Goal: Information Seeking & Learning: Check status

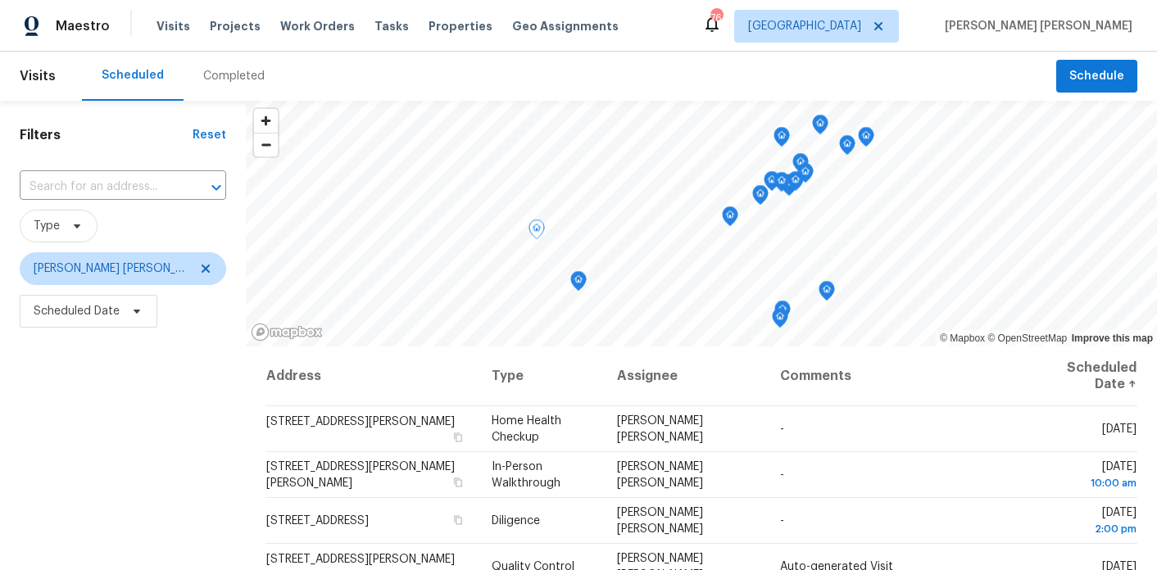
scroll to position [144, 0]
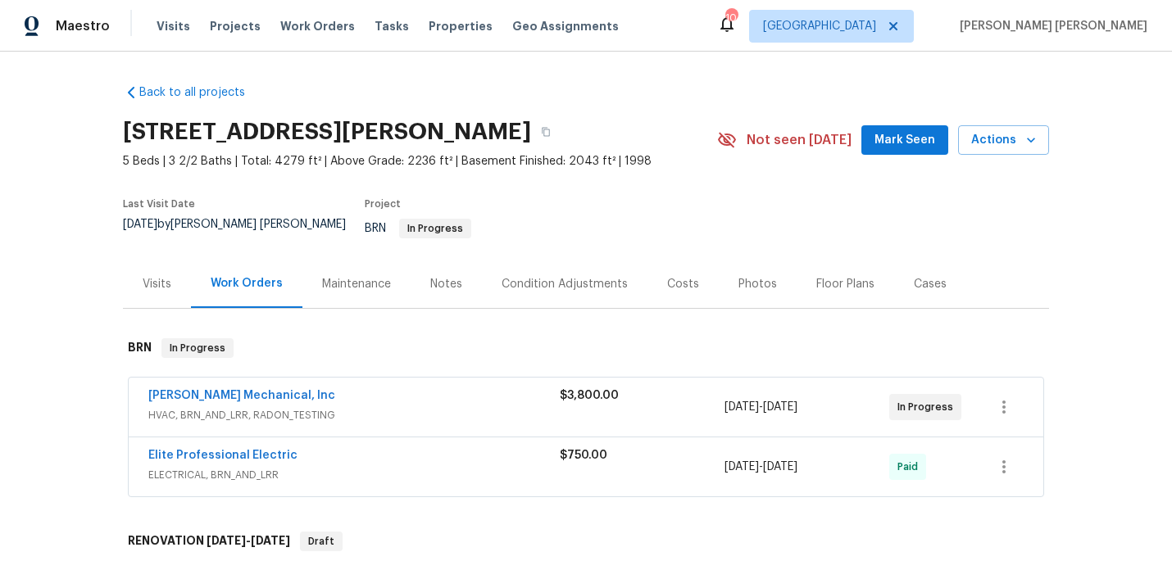
scroll to position [214, 0]
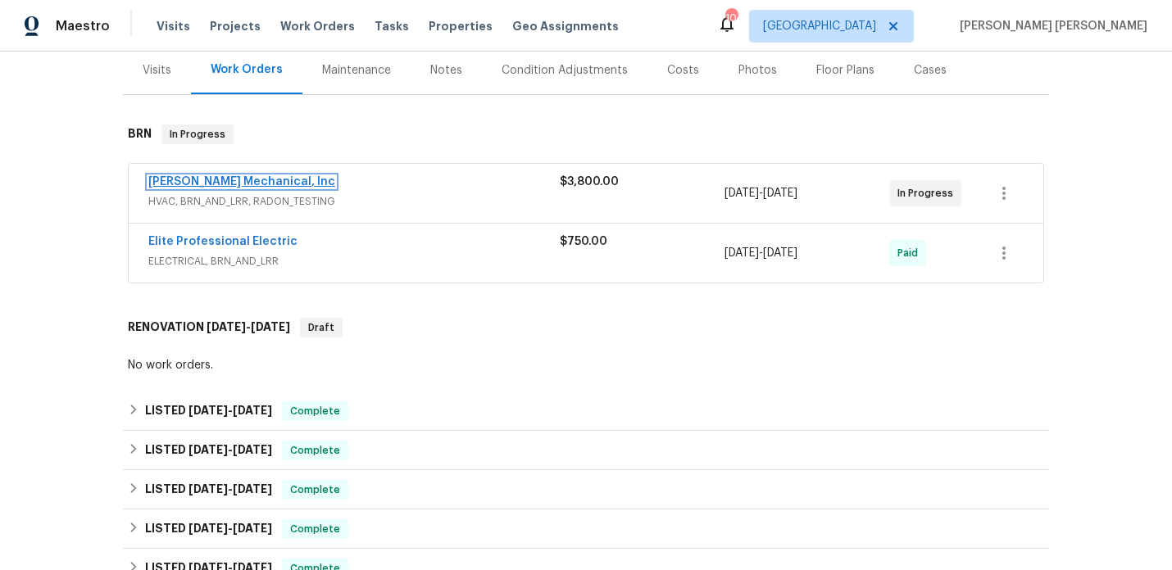
click at [256, 176] on link "JH Martin Mechanical, Inc" at bounding box center [241, 181] width 187 height 11
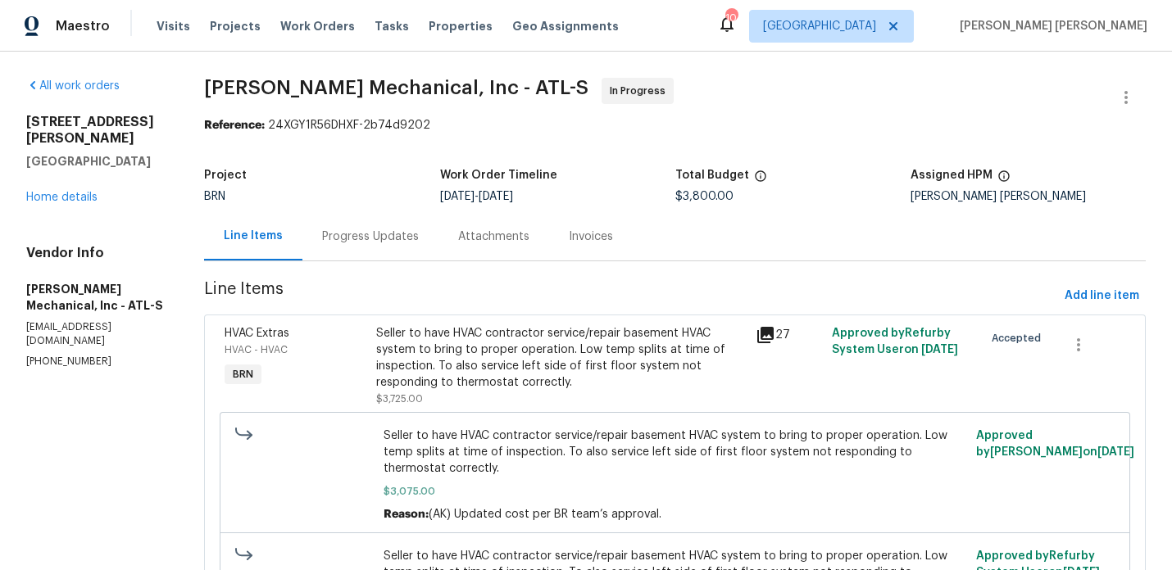
click at [383, 243] on div "Progress Updates" at bounding box center [370, 237] width 97 height 16
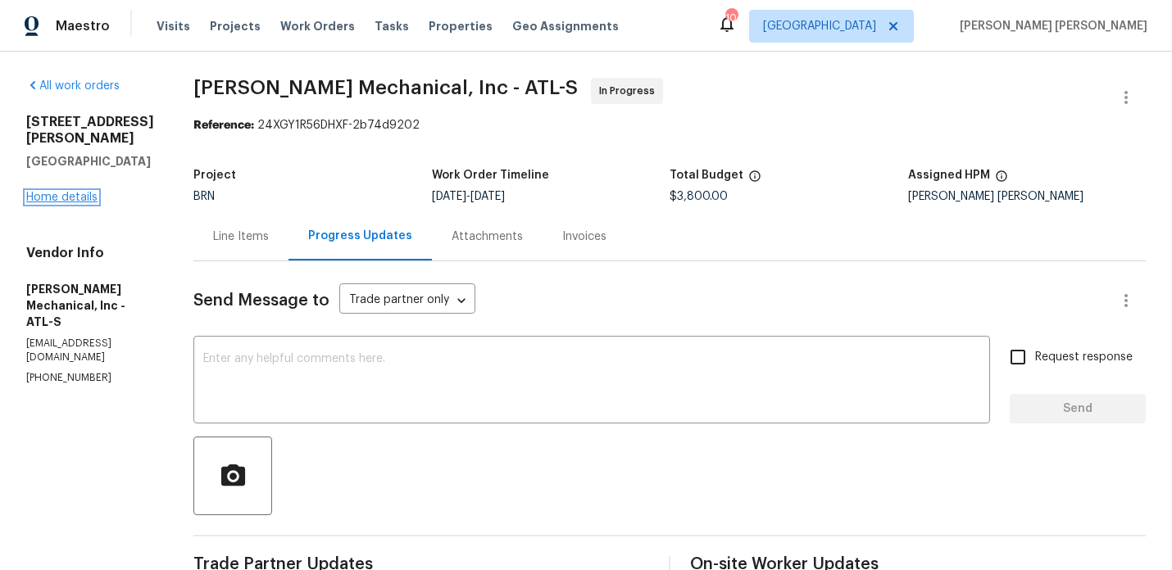
click at [70, 192] on link "Home details" at bounding box center [61, 197] width 71 height 11
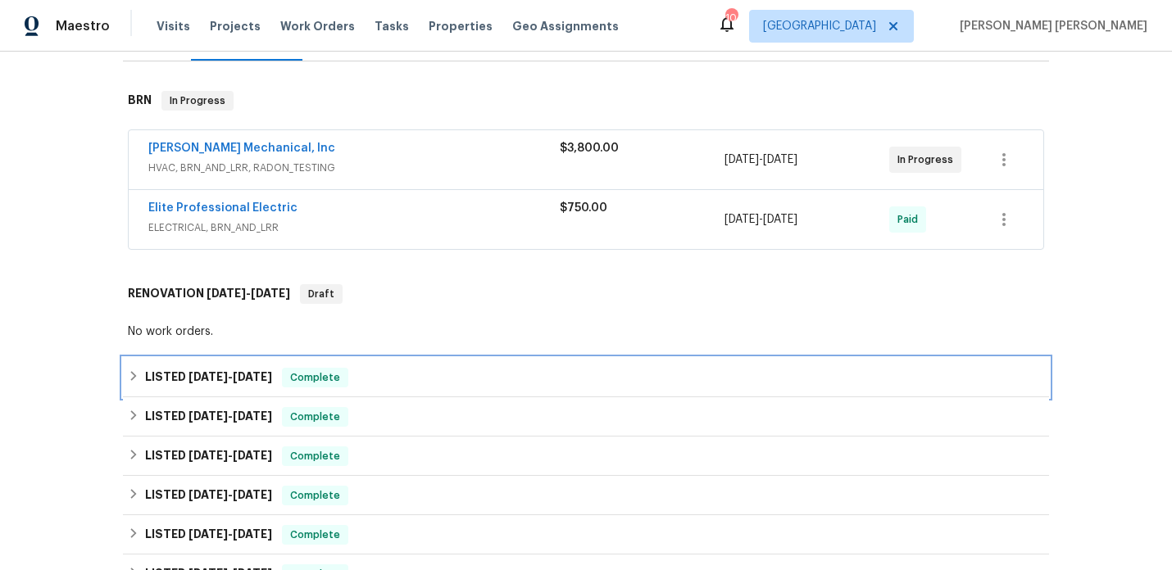
click at [225, 368] on h6 "LISTED 8/28/25 - 9/5/25" at bounding box center [208, 378] width 127 height 20
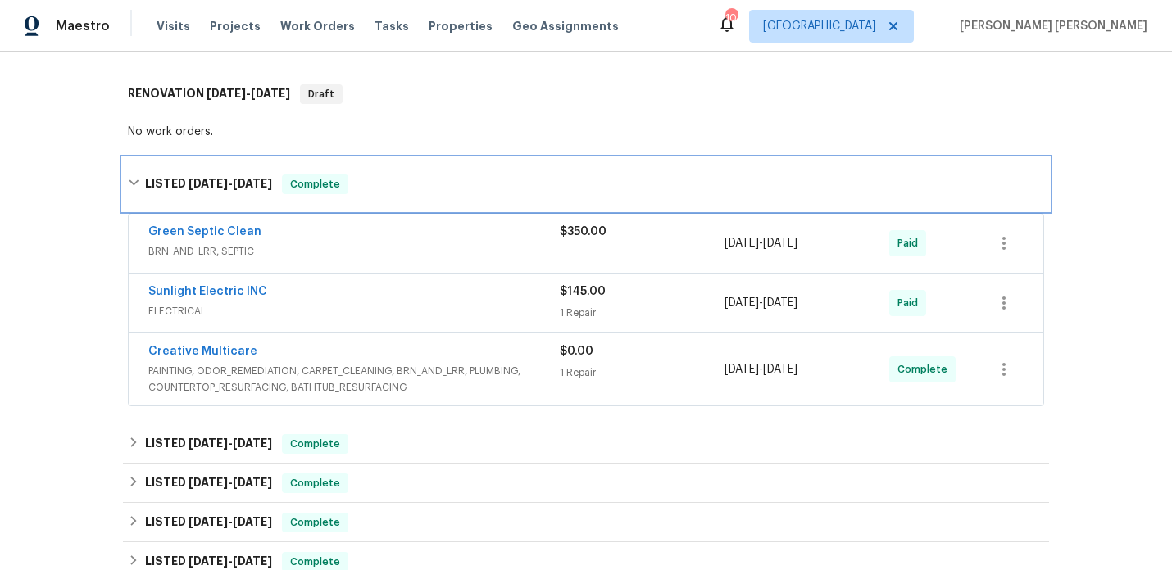
scroll to position [479, 0]
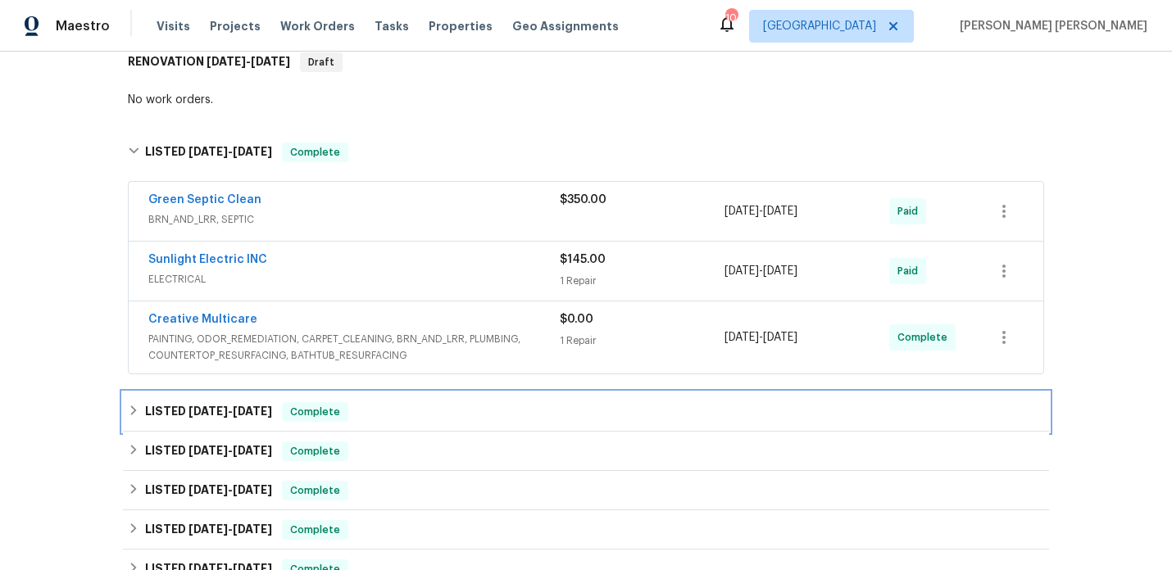
click at [210, 406] on span "[DATE]" at bounding box center [208, 411] width 39 height 11
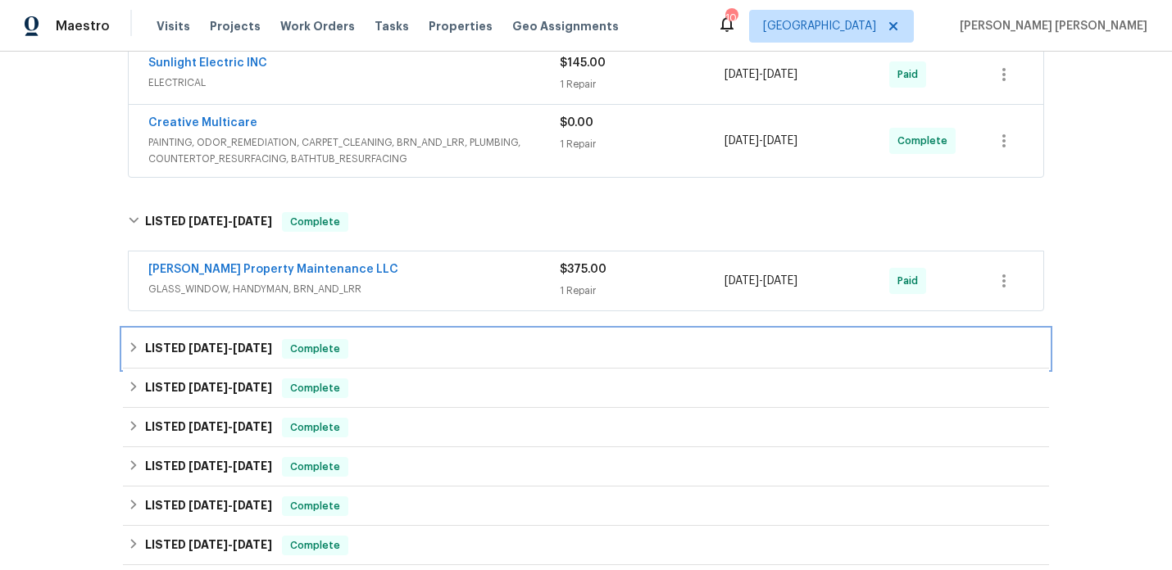
click at [242, 350] on div "LISTED 6/26/25 - 6/30/25 Complete" at bounding box center [586, 348] width 926 height 39
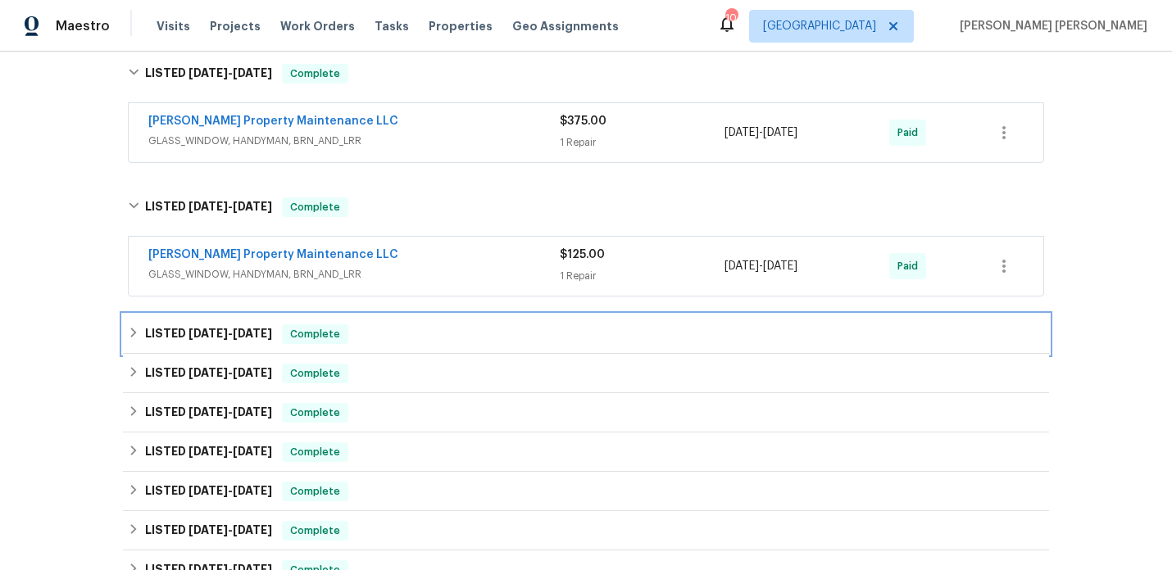
click at [252, 315] on div "LISTED 5/19/25 - 5/22/25 Complete" at bounding box center [586, 334] width 926 height 39
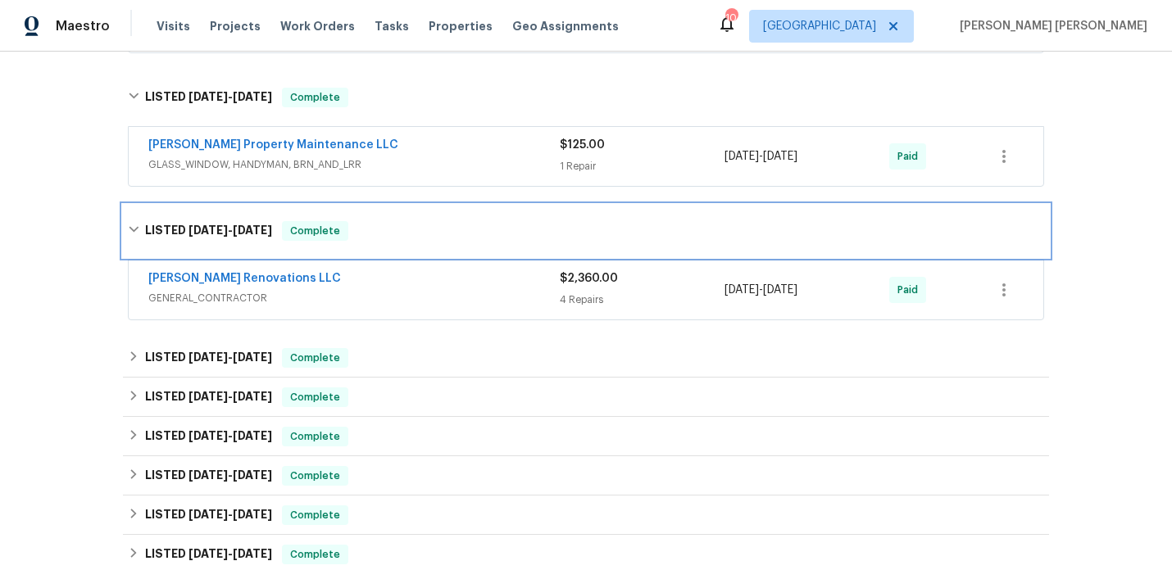
scroll to position [938, 0]
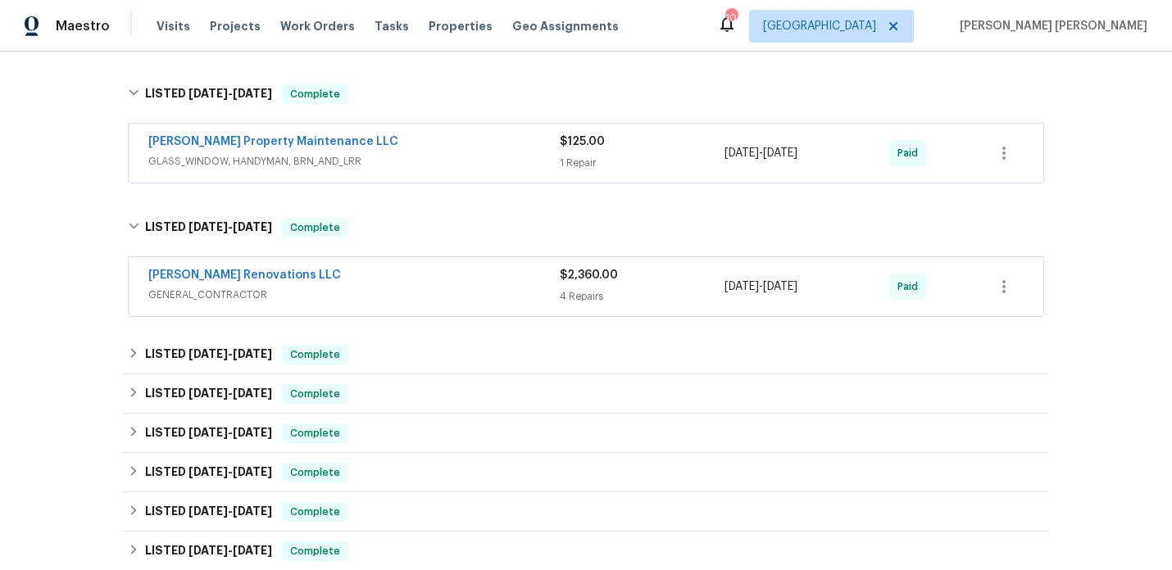
click at [298, 273] on div "[PERSON_NAME] Renovations LLC" at bounding box center [353, 277] width 411 height 20
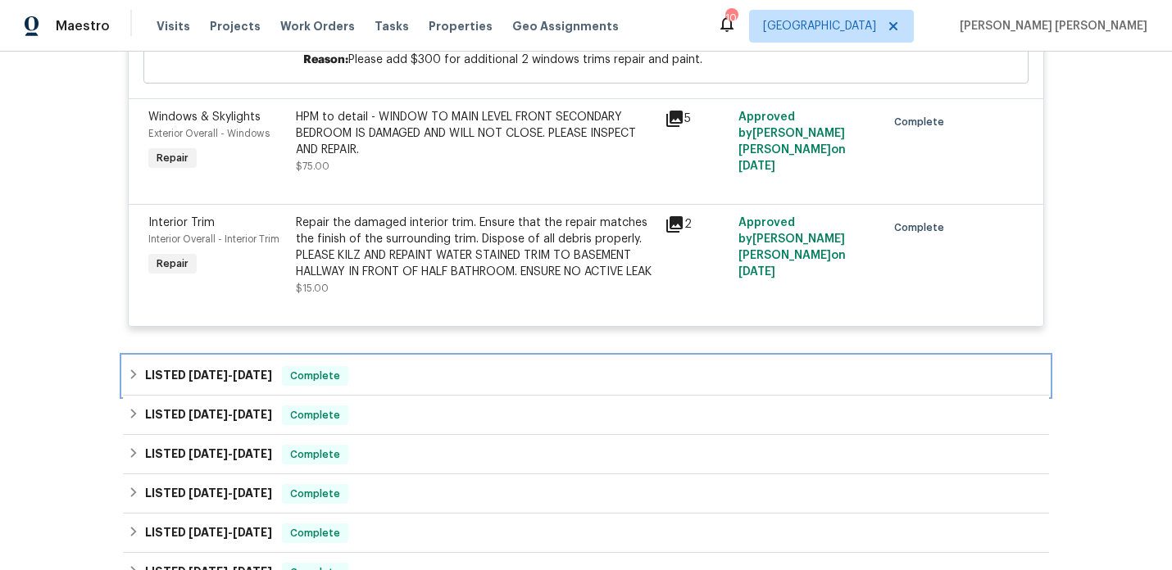
click at [232, 395] on div "LISTED 5/13/25 - 5/15/25 Complete" at bounding box center [586, 376] width 926 height 39
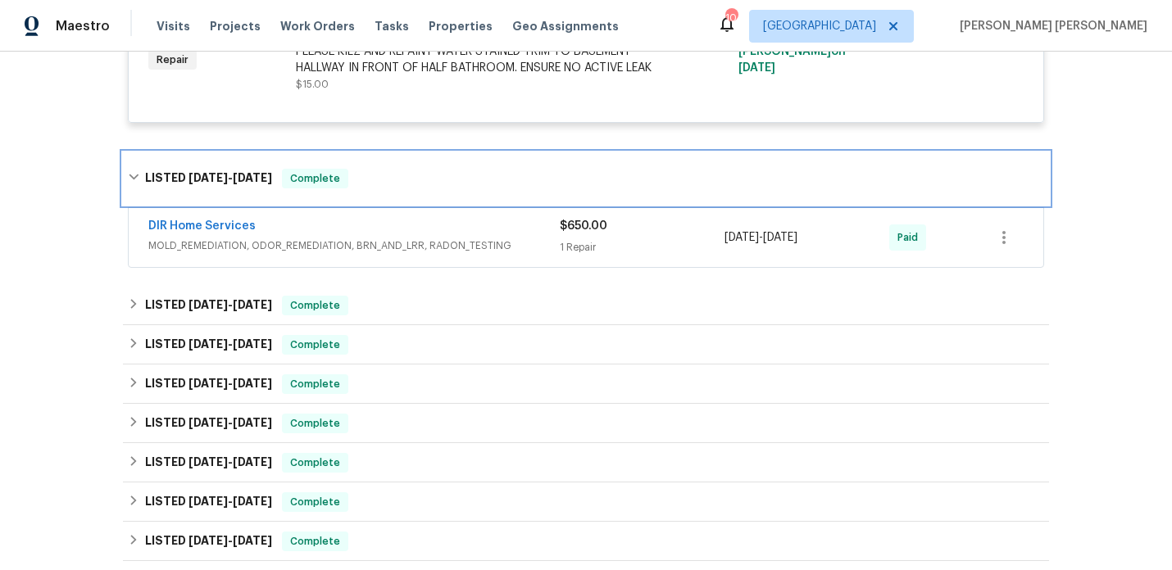
scroll to position [1933, 0]
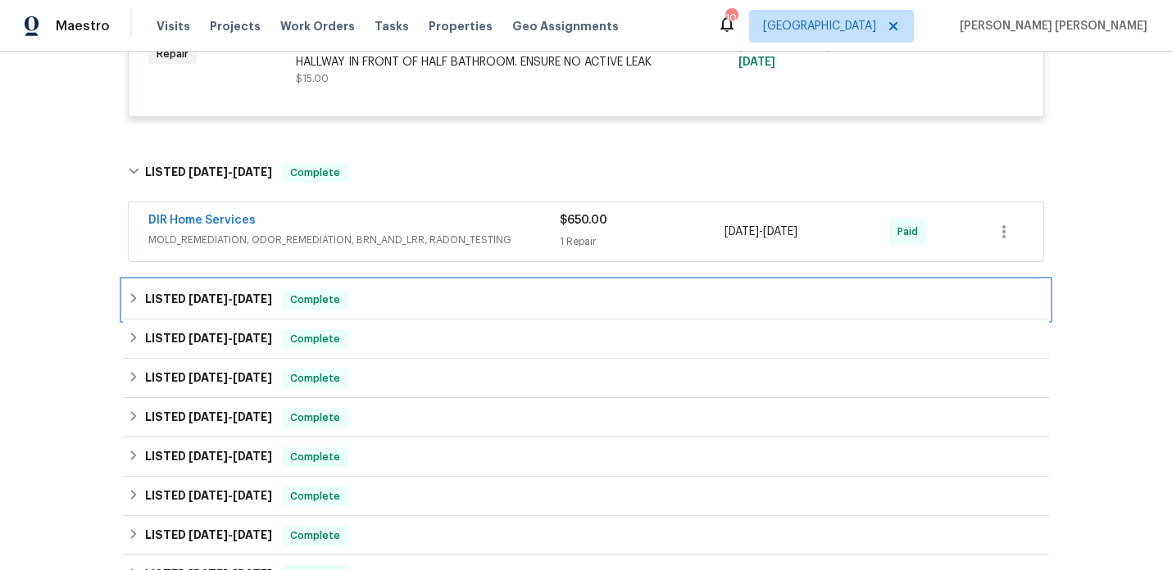
click at [269, 308] on div "LISTED 5/1/25 - 5/5/25 Complete" at bounding box center [586, 300] width 916 height 20
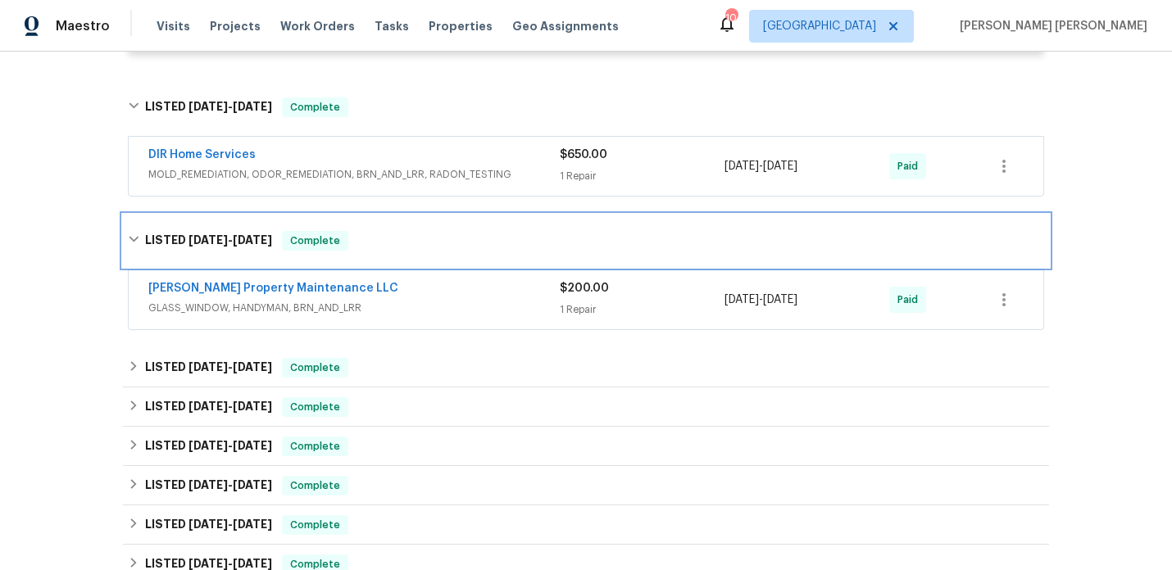
scroll to position [2030, 0]
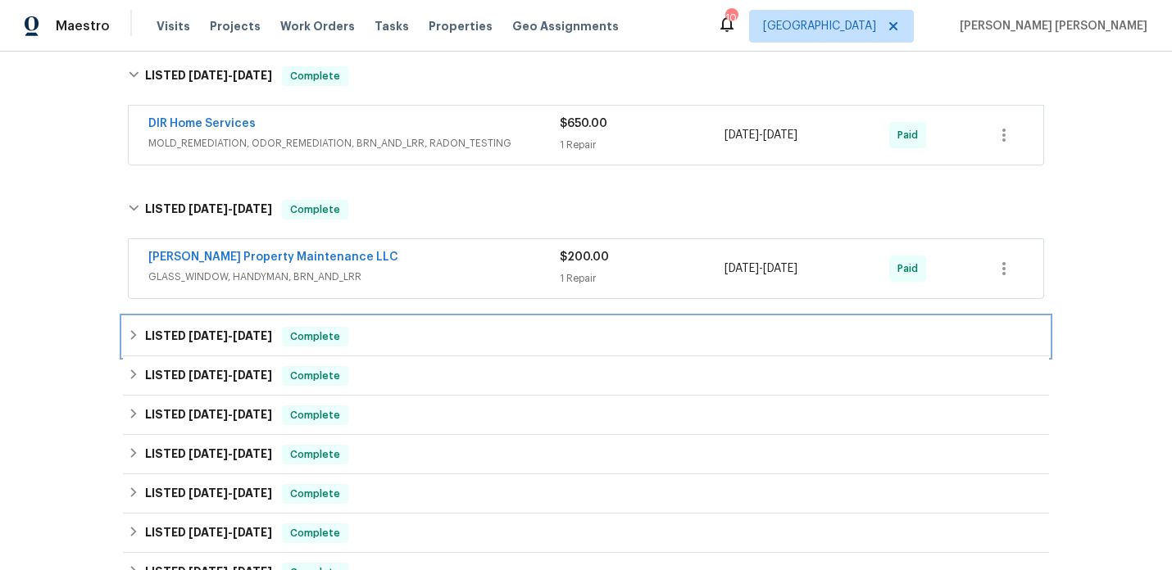
click at [252, 336] on h6 "LISTED 4/26/25 - 4/29/25" at bounding box center [208, 337] width 127 height 20
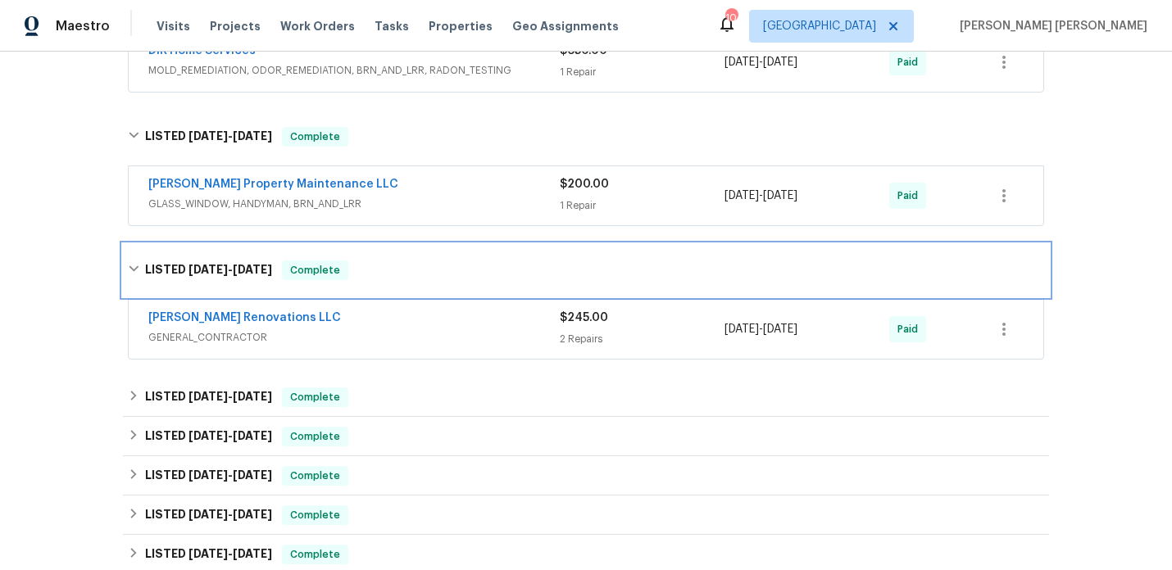
scroll to position [2126, 0]
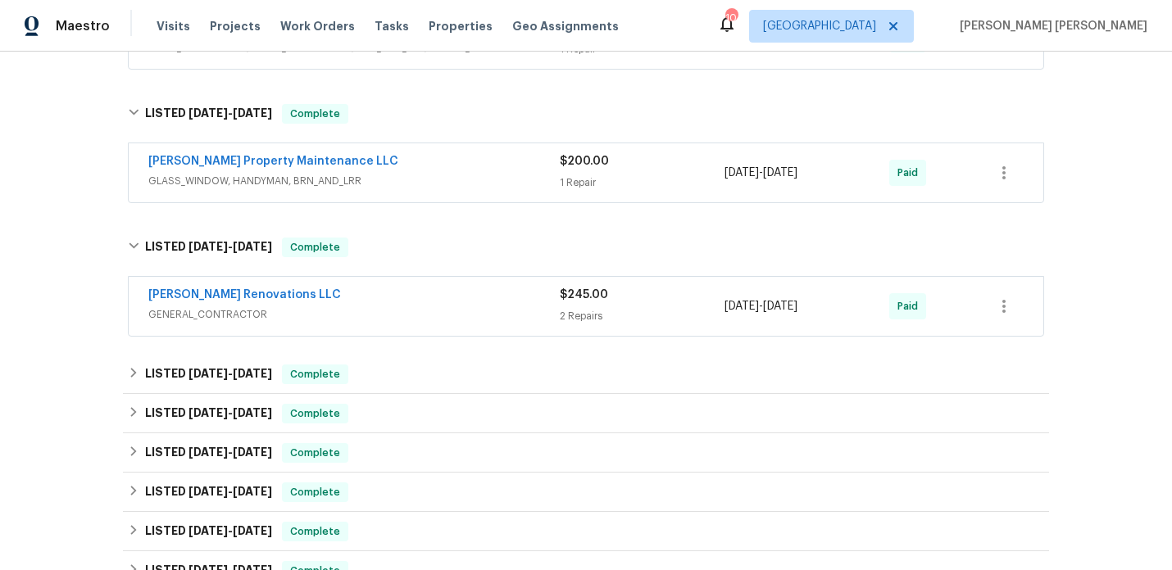
click at [329, 315] on span "GENERAL_CONTRACTOR" at bounding box center [353, 315] width 411 height 16
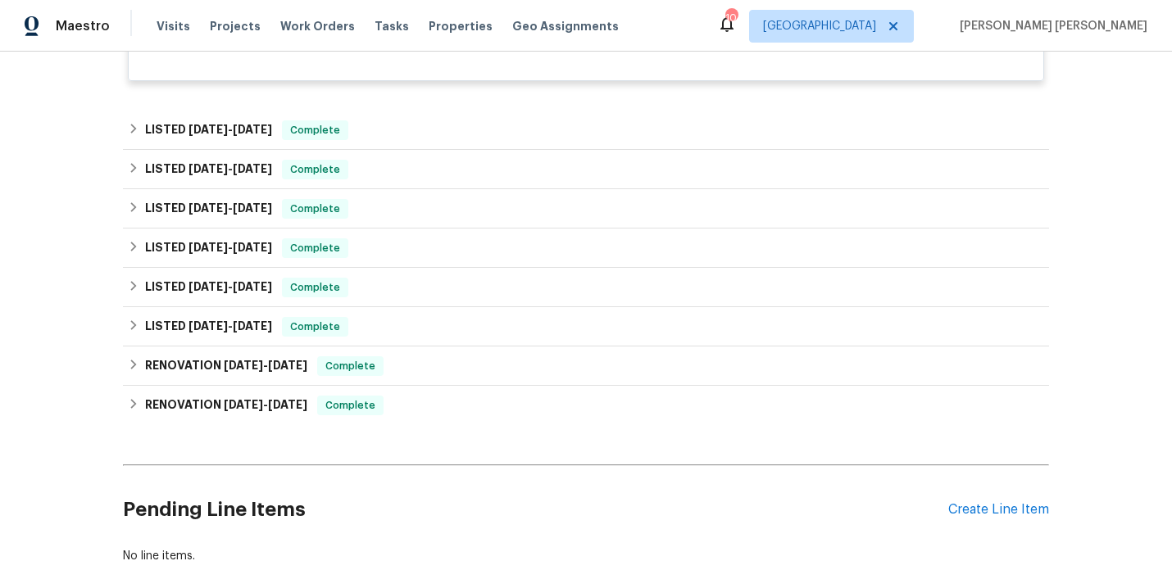
scroll to position [2865, 0]
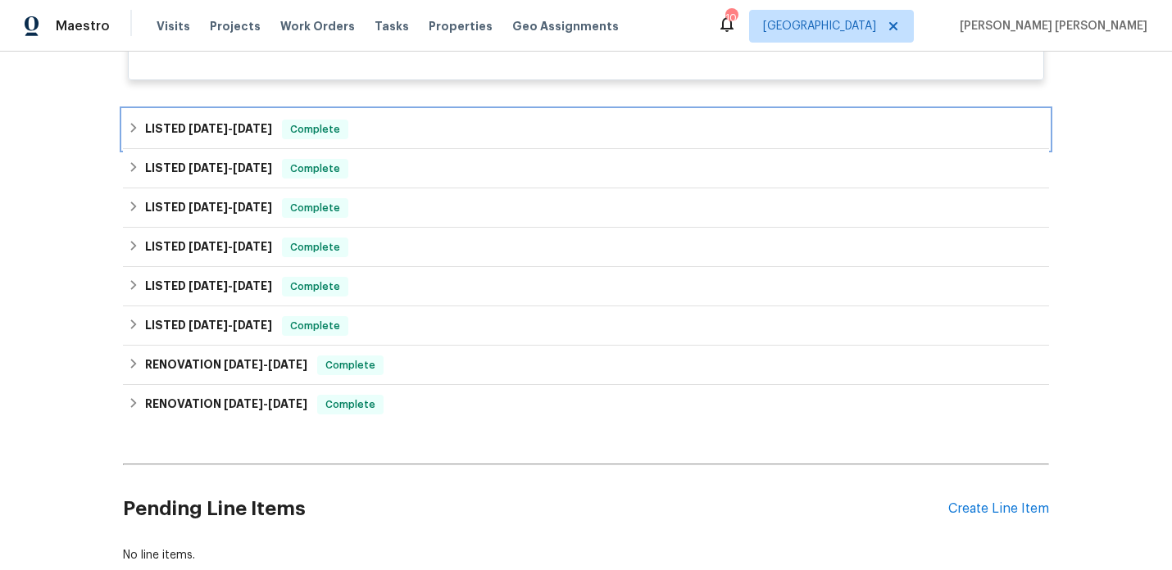
click at [239, 134] on span "8/25/24 - 3/24/25" at bounding box center [231, 128] width 84 height 11
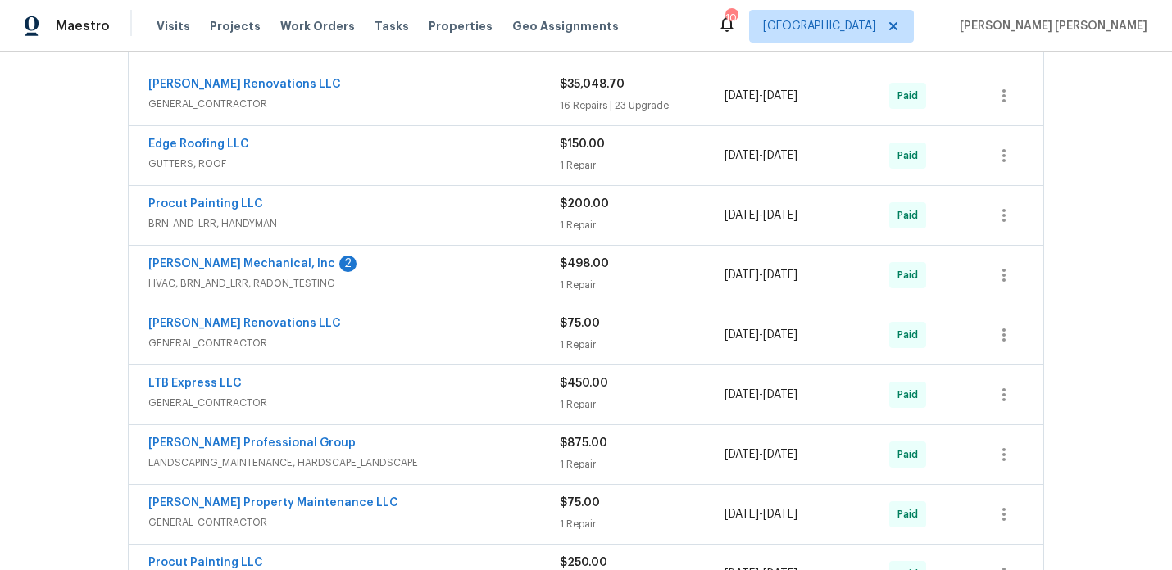
scroll to position [3029, 0]
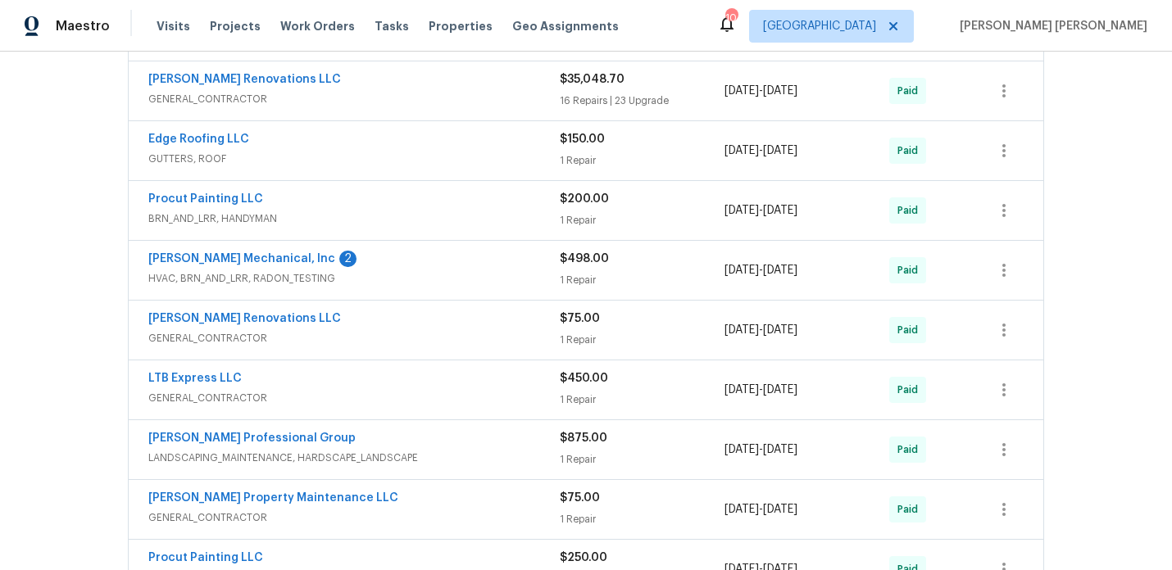
click at [327, 347] on span "GENERAL_CONTRACTOR" at bounding box center [353, 338] width 411 height 16
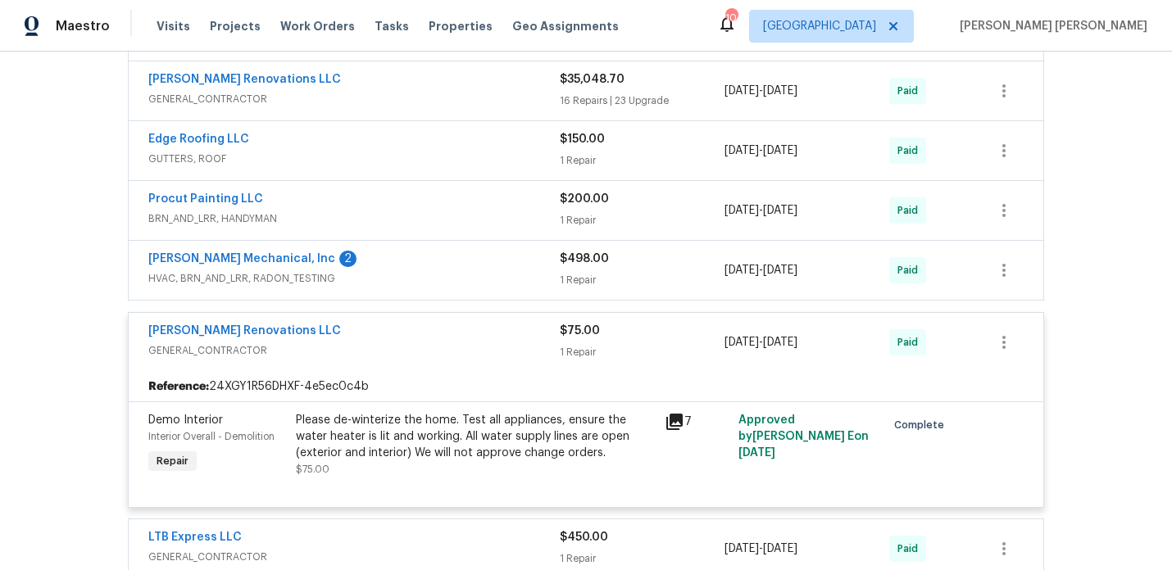
click at [327, 343] on div "Aseem Renovations LLC" at bounding box center [353, 333] width 411 height 20
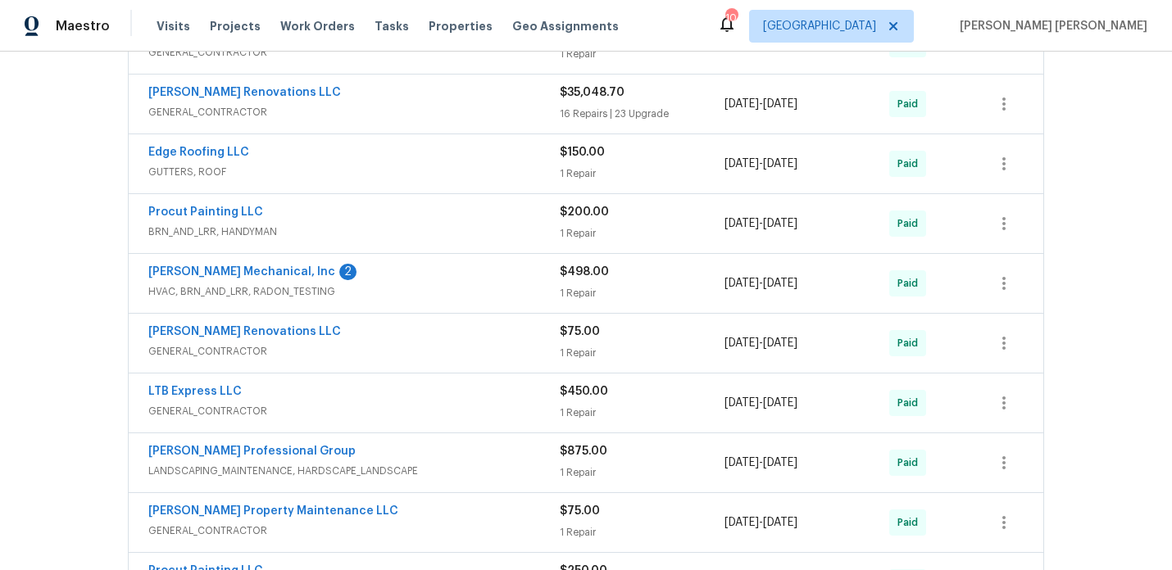
scroll to position [2997, 0]
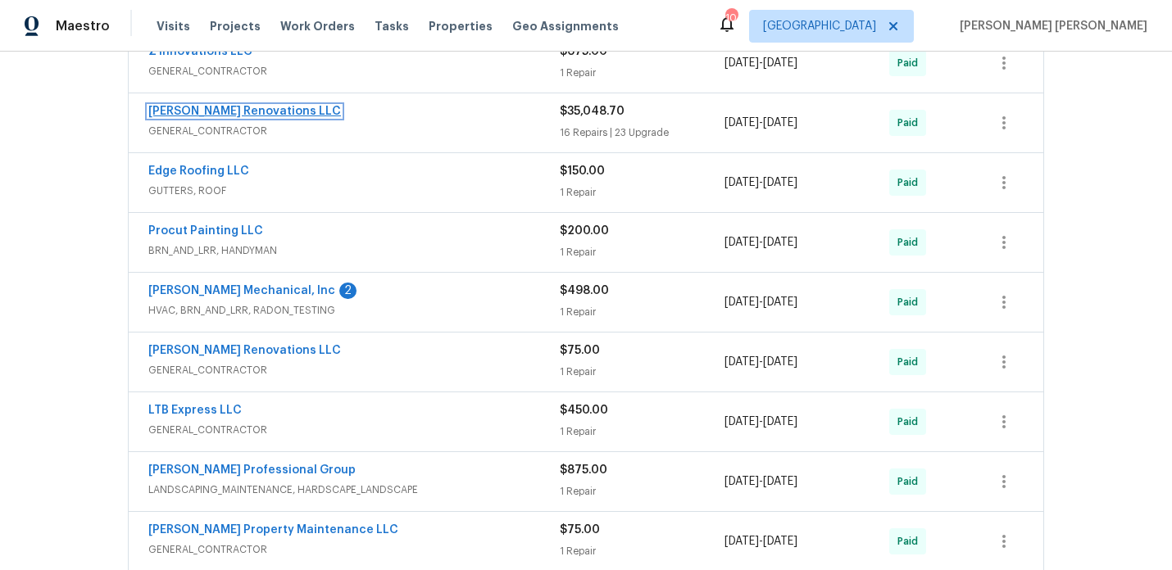
click at [231, 117] on link "Aseem Renovations LLC" at bounding box center [244, 111] width 193 height 11
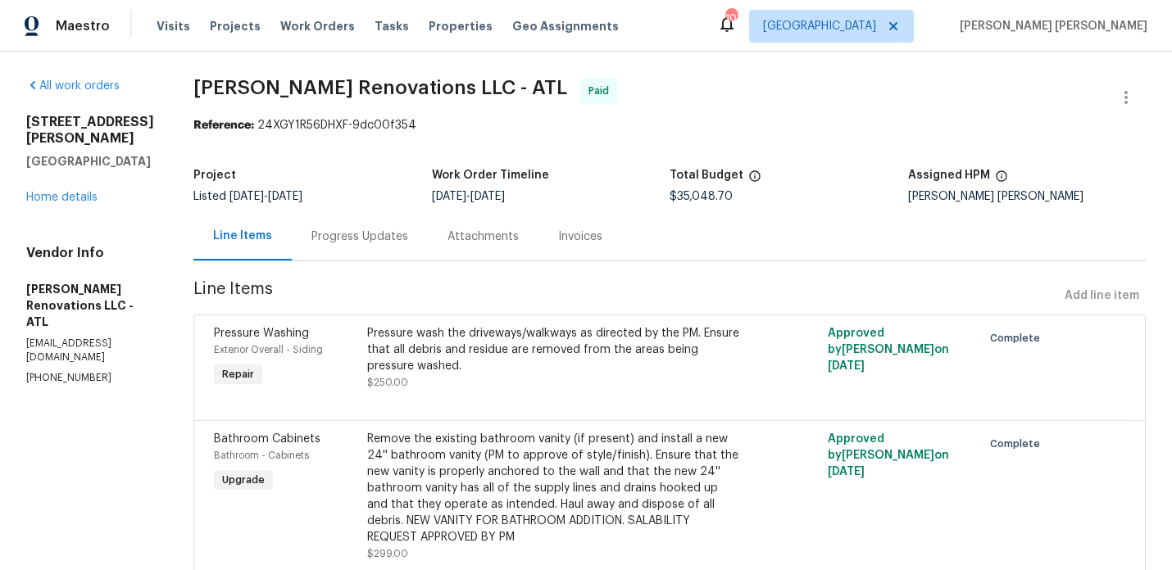
click at [84, 187] on div "105 Laurel Ridge Ct Fayetteville, GA 30215 Home details" at bounding box center [90, 160] width 128 height 92
click at [84, 192] on link "Home details" at bounding box center [61, 197] width 71 height 11
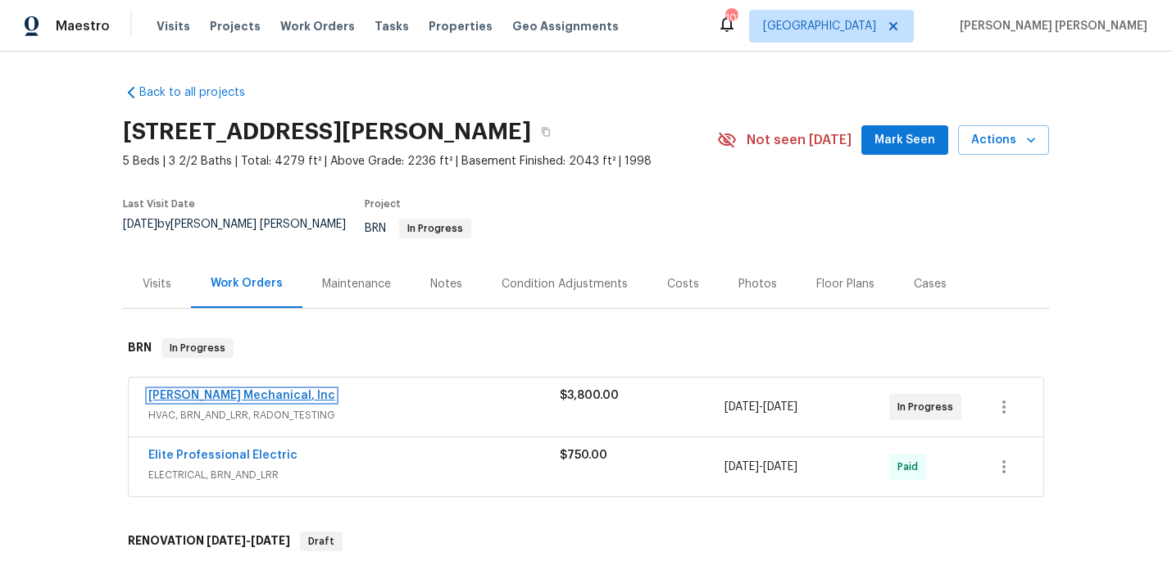
click at [263, 390] on link "[PERSON_NAME] Mechanical, Inc" at bounding box center [241, 395] width 187 height 11
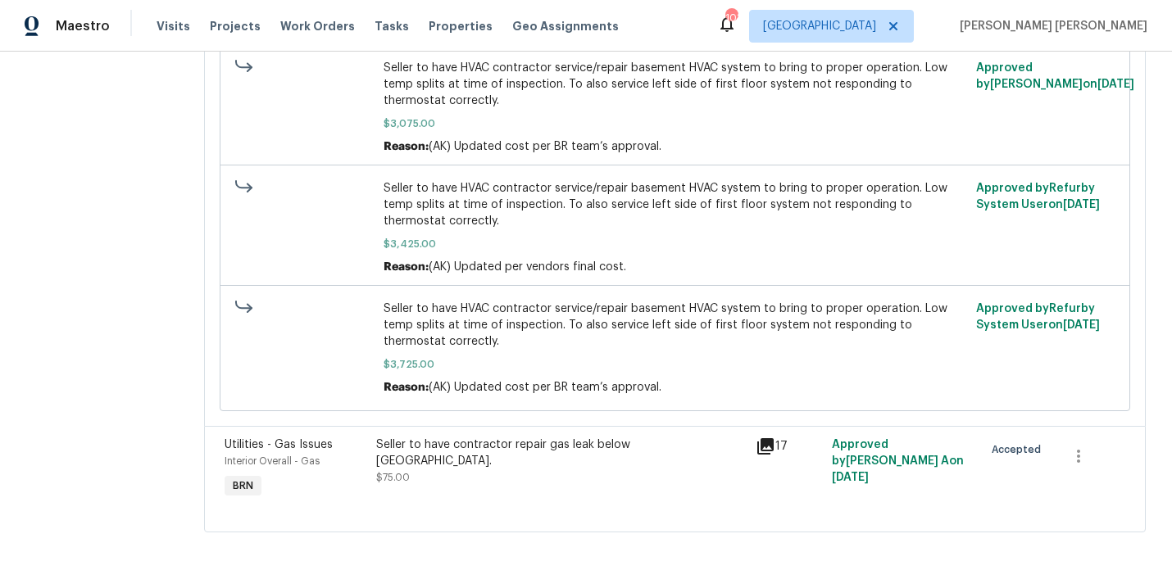
scroll to position [378, 0]
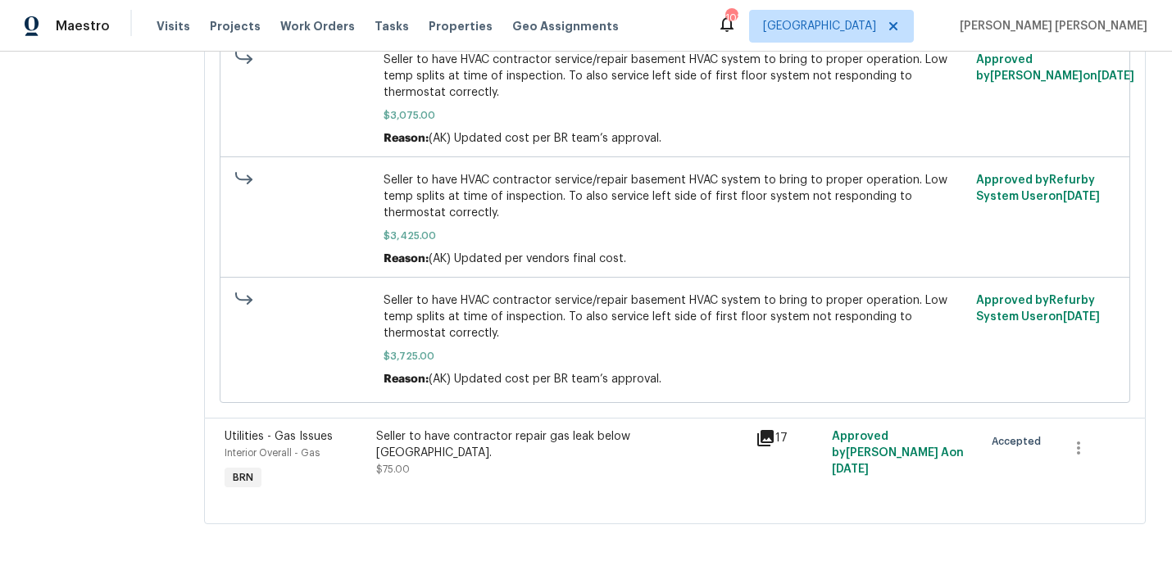
click at [657, 439] on div "Seller to have contractor repair gas leak below cooktop." at bounding box center [561, 445] width 370 height 33
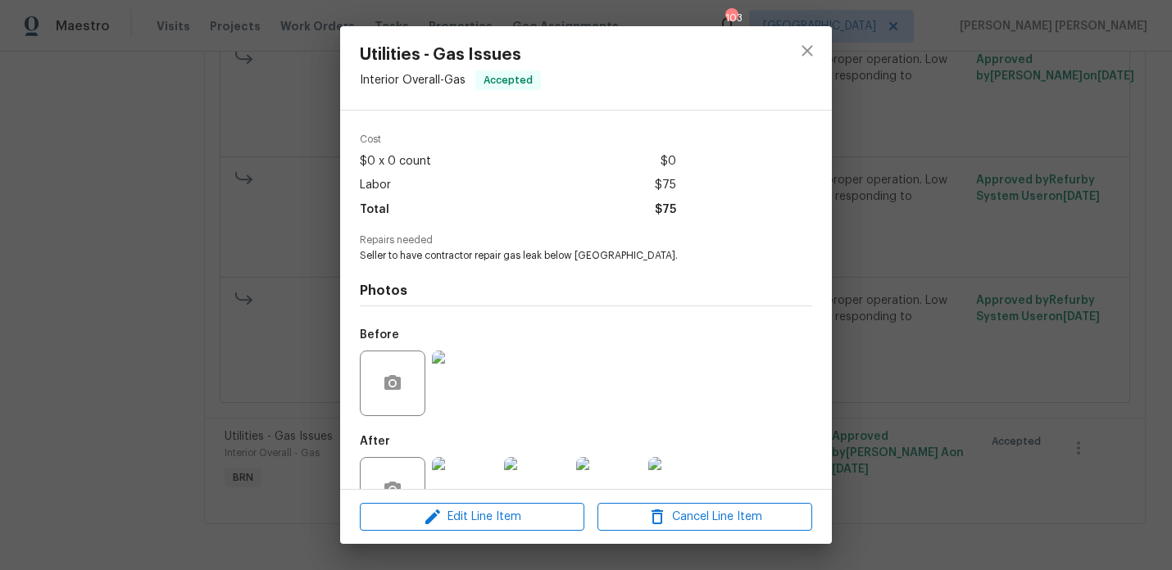
scroll to position [102, 0]
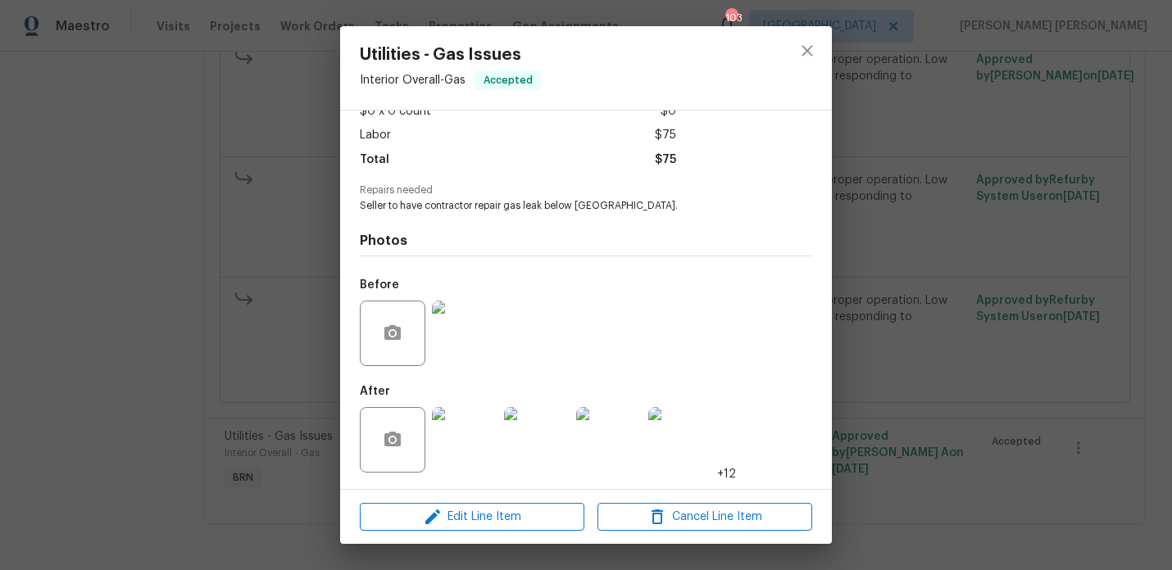
click at [461, 420] on img at bounding box center [465, 440] width 66 height 66
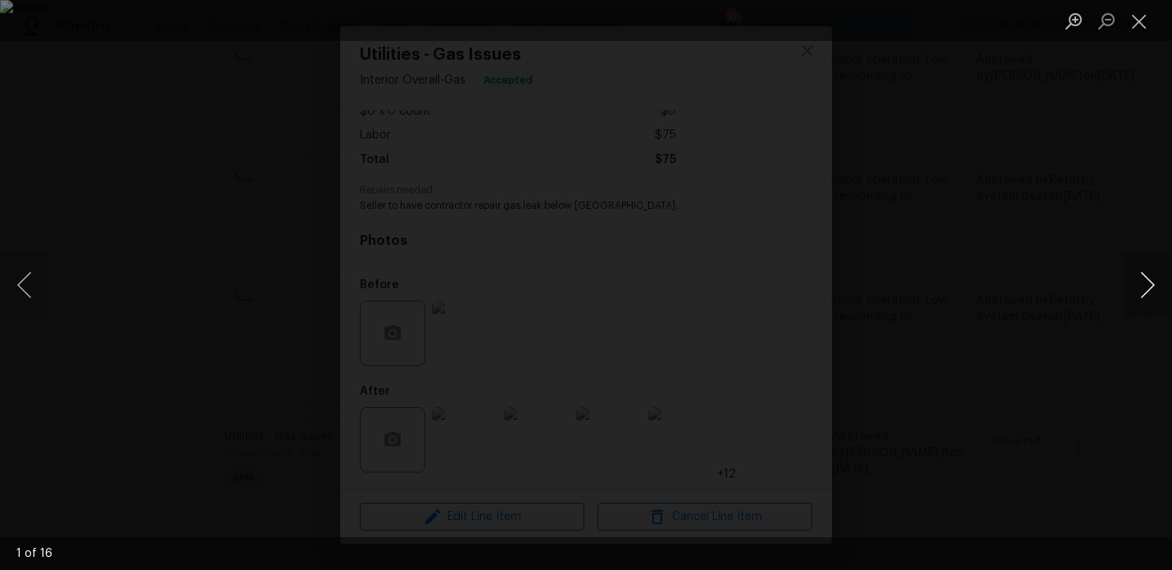
click at [1155, 286] on button "Next image" at bounding box center [1147, 285] width 49 height 66
click at [1155, 285] on button "Next image" at bounding box center [1147, 285] width 49 height 66
click at [34, 291] on button "Previous image" at bounding box center [24, 285] width 49 height 66
click at [1153, 282] on button "Next image" at bounding box center [1147, 285] width 49 height 66
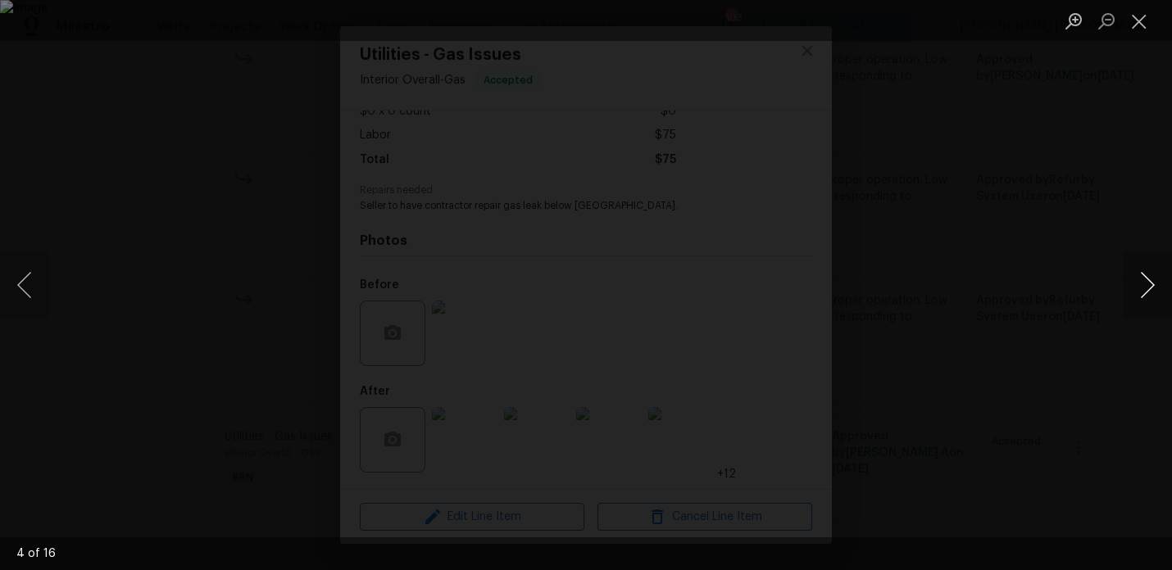
click at [1153, 282] on button "Next image" at bounding box center [1147, 285] width 49 height 66
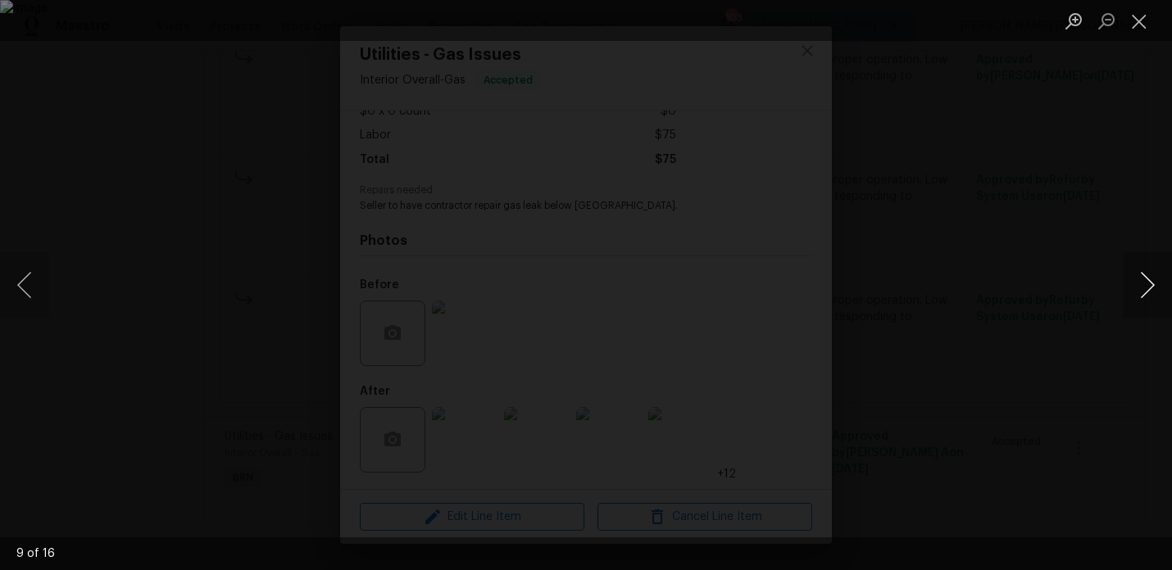
click at [1153, 282] on button "Next image" at bounding box center [1147, 285] width 49 height 66
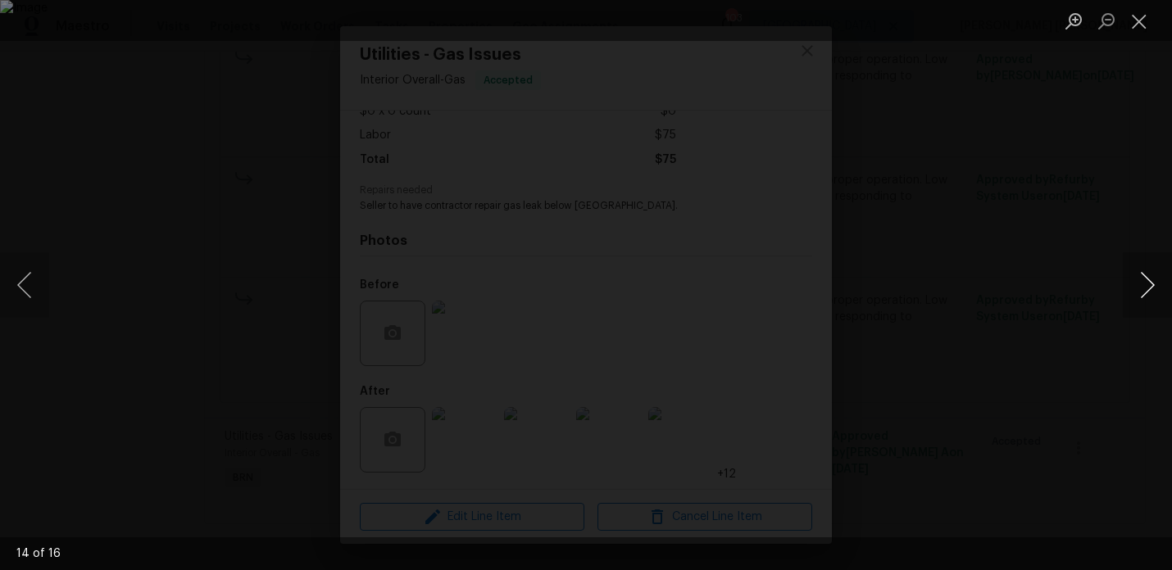
click at [1153, 282] on button "Next image" at bounding box center [1147, 285] width 49 height 66
click at [1020, 259] on div "Lightbox" at bounding box center [586, 285] width 1172 height 570
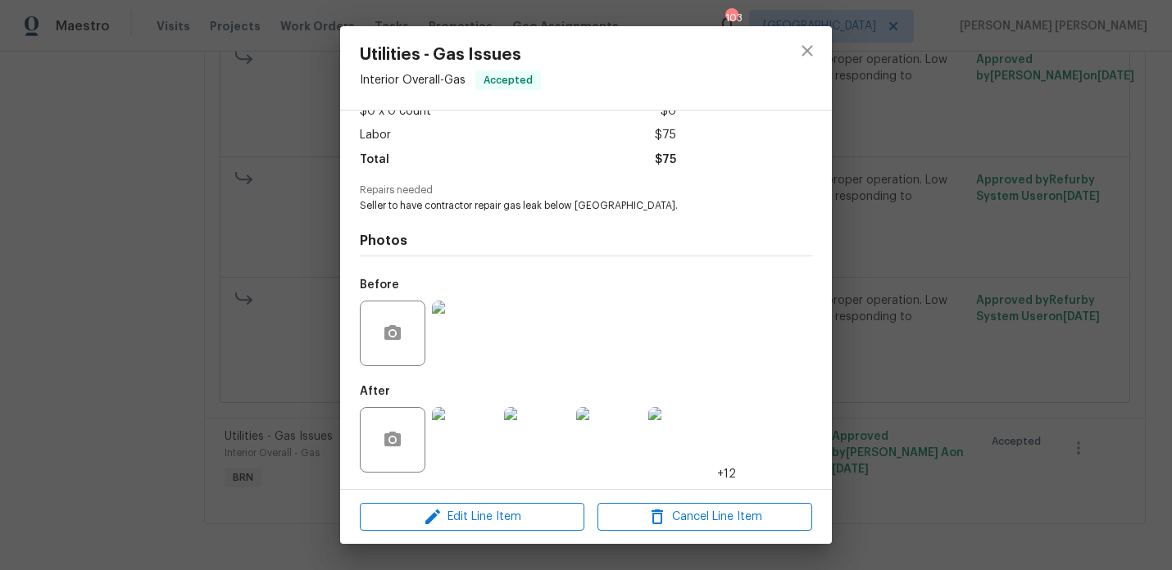
click at [1011, 259] on div "Utilities - Gas Issues Interior Overall - Gas Accepted Vendor JH Martin Mechani…" at bounding box center [586, 285] width 1172 height 570
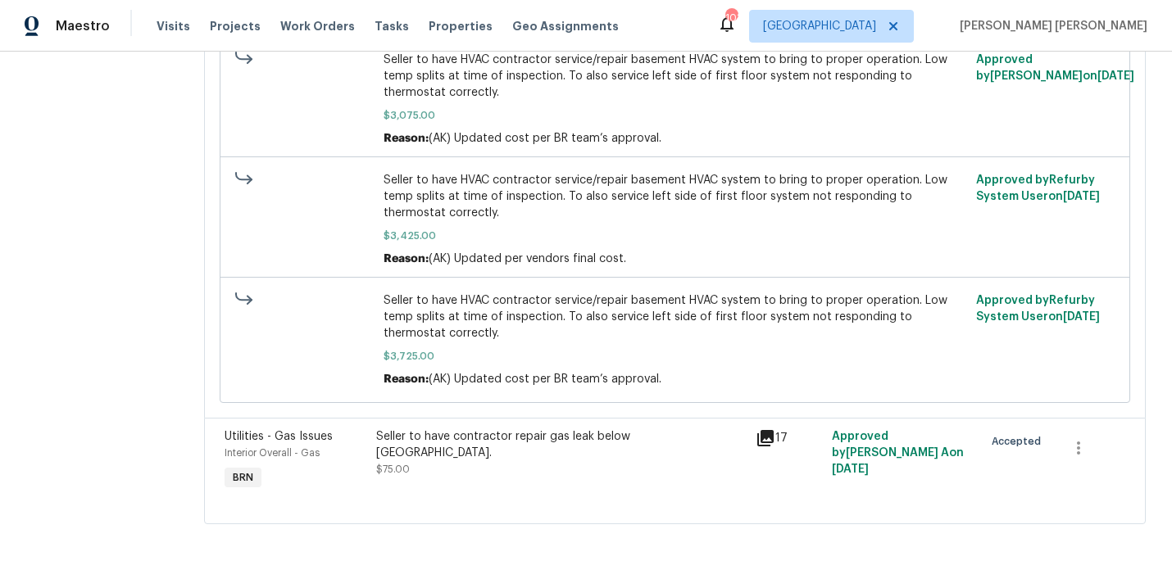
scroll to position [0, 0]
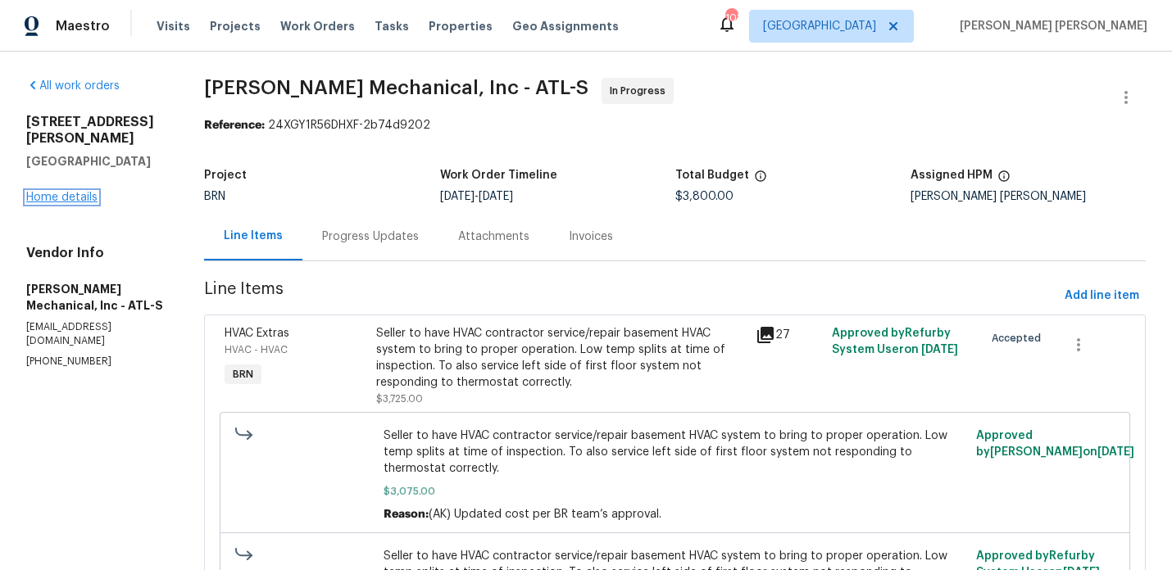
click at [84, 192] on link "Home details" at bounding box center [61, 197] width 71 height 11
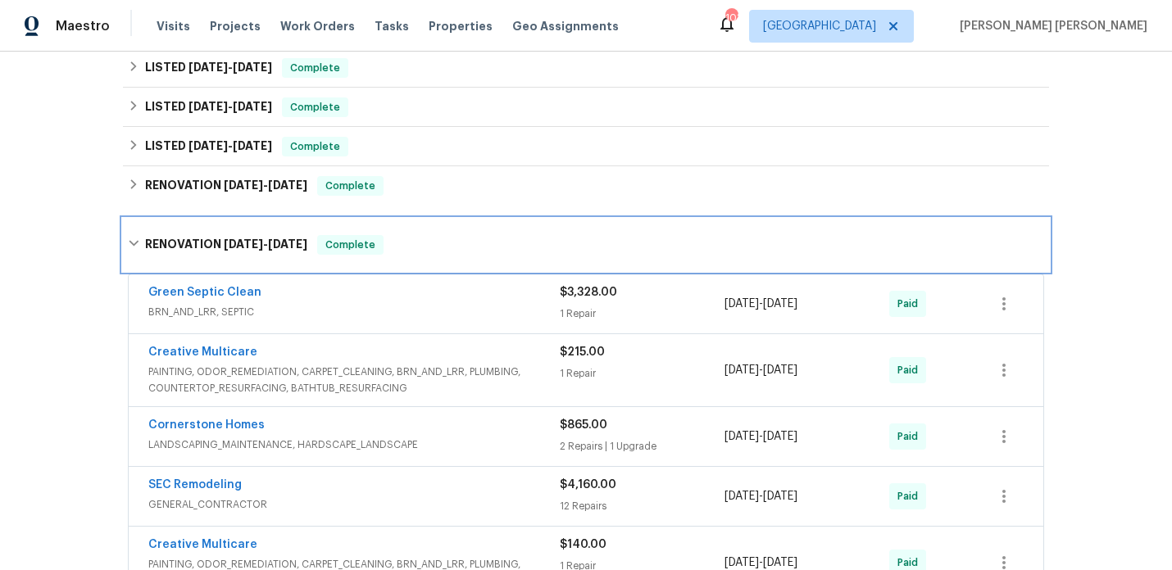
scroll to position [936, 0]
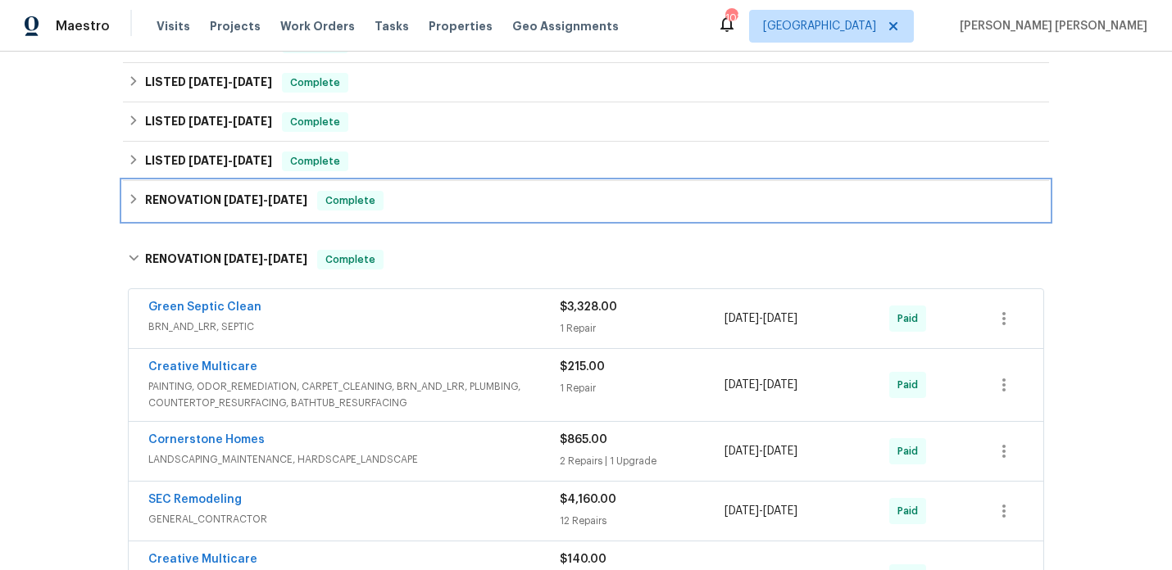
click at [254, 194] on span "[DATE]" at bounding box center [243, 199] width 39 height 11
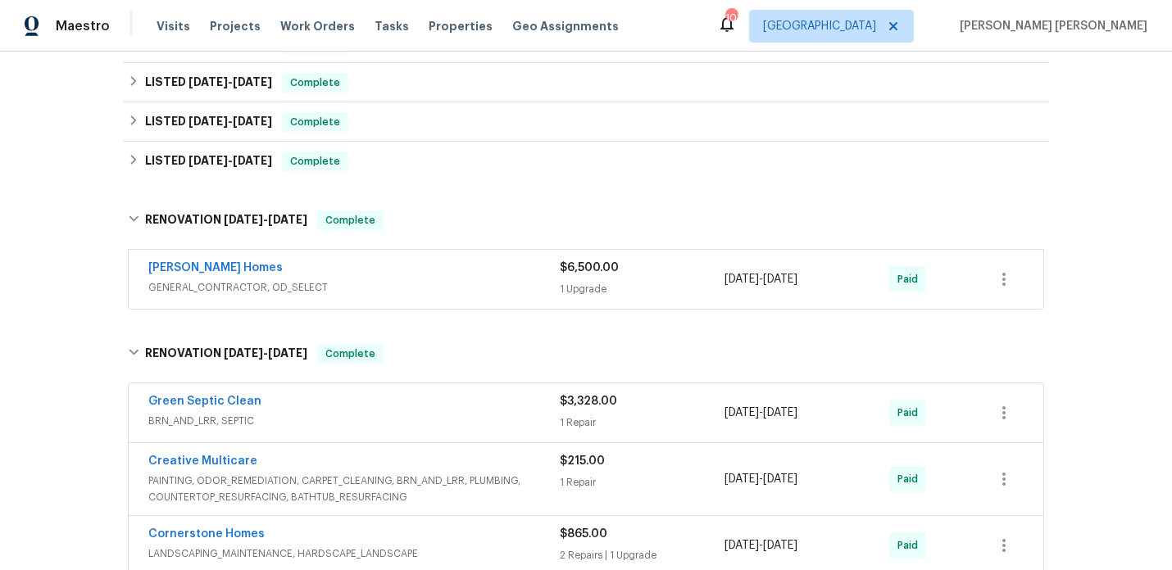
click at [419, 264] on div "[PERSON_NAME] Homes" at bounding box center [353, 270] width 411 height 20
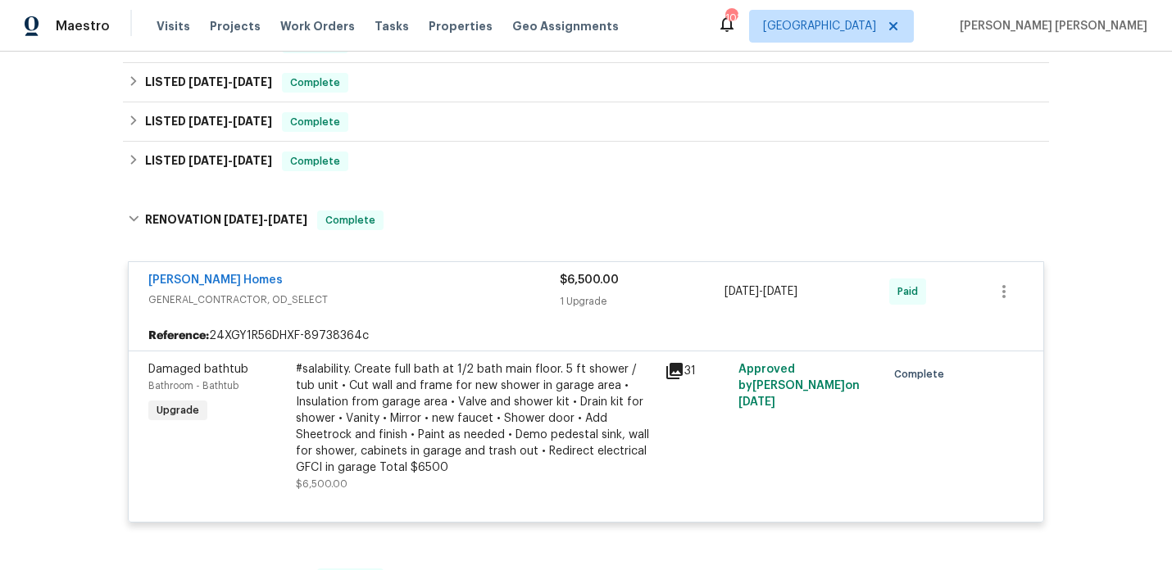
click at [419, 272] on div "[PERSON_NAME] Homes" at bounding box center [353, 282] width 411 height 20
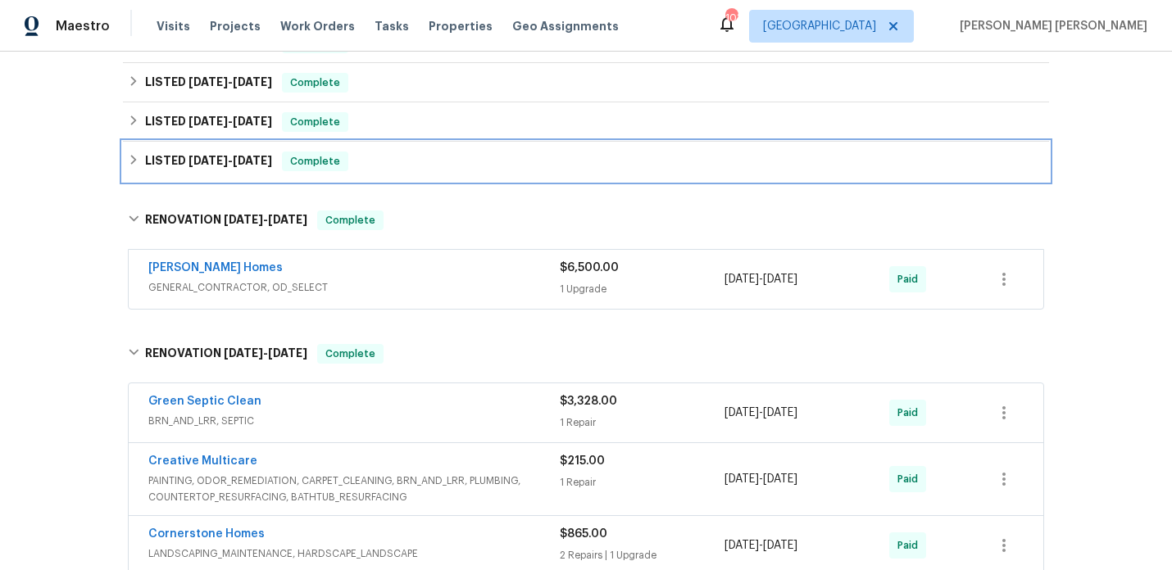
click at [244, 155] on span "[DATE]" at bounding box center [252, 160] width 39 height 11
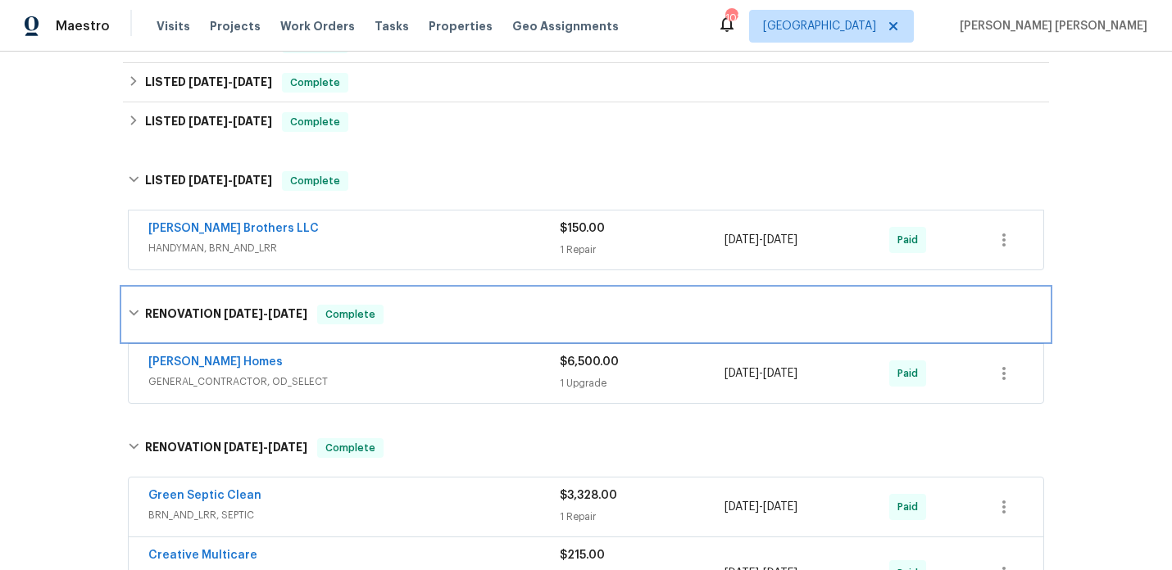
click at [225, 308] on span "[DATE]" at bounding box center [243, 313] width 39 height 11
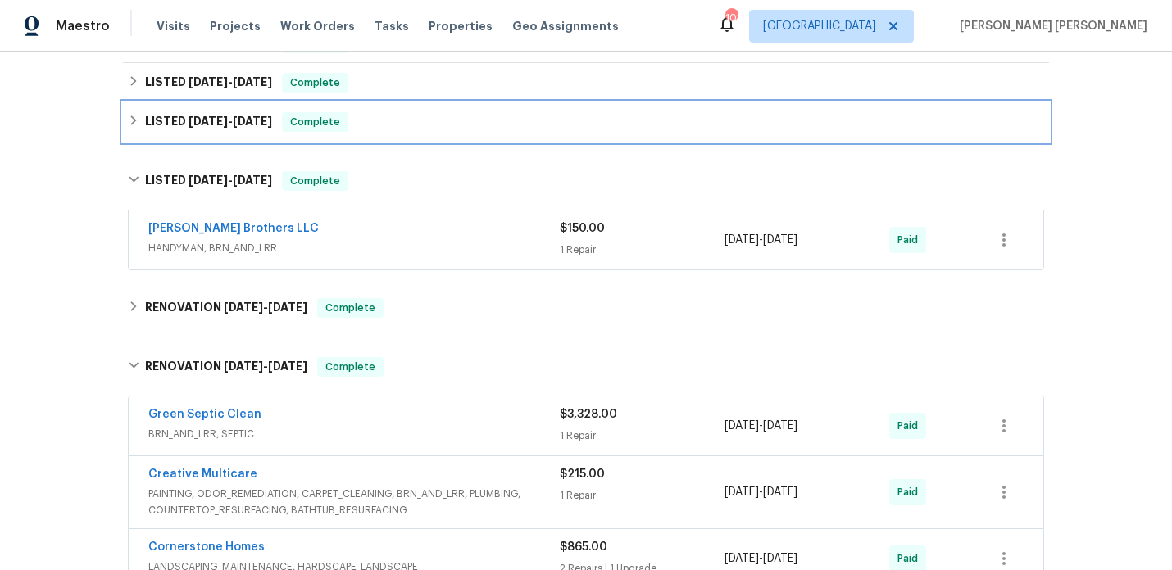
click at [239, 120] on h6 "LISTED 5/24/24 - 5/30/24" at bounding box center [208, 122] width 127 height 20
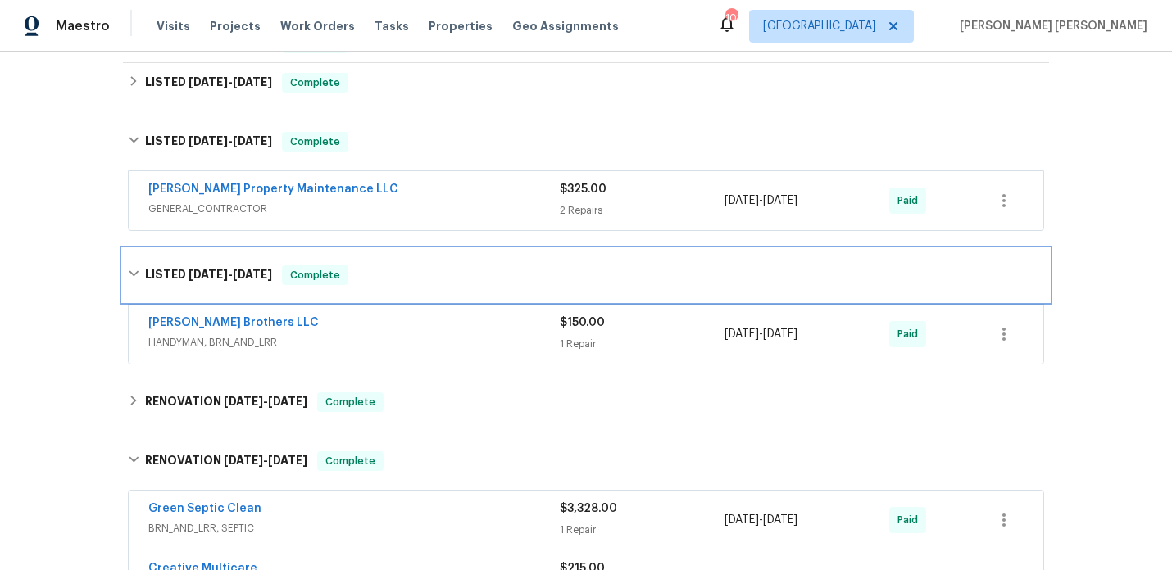
click at [239, 269] on span "[DATE]" at bounding box center [252, 274] width 39 height 11
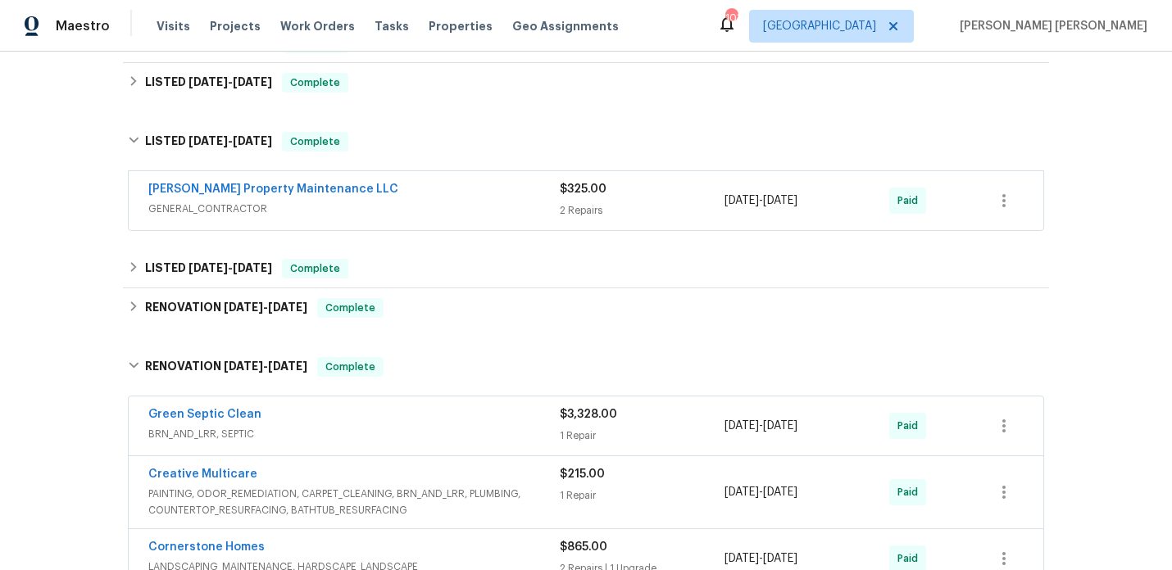
click at [398, 208] on div "Glen Property Maintenance LLC GENERAL_CONTRACTOR" at bounding box center [353, 200] width 411 height 39
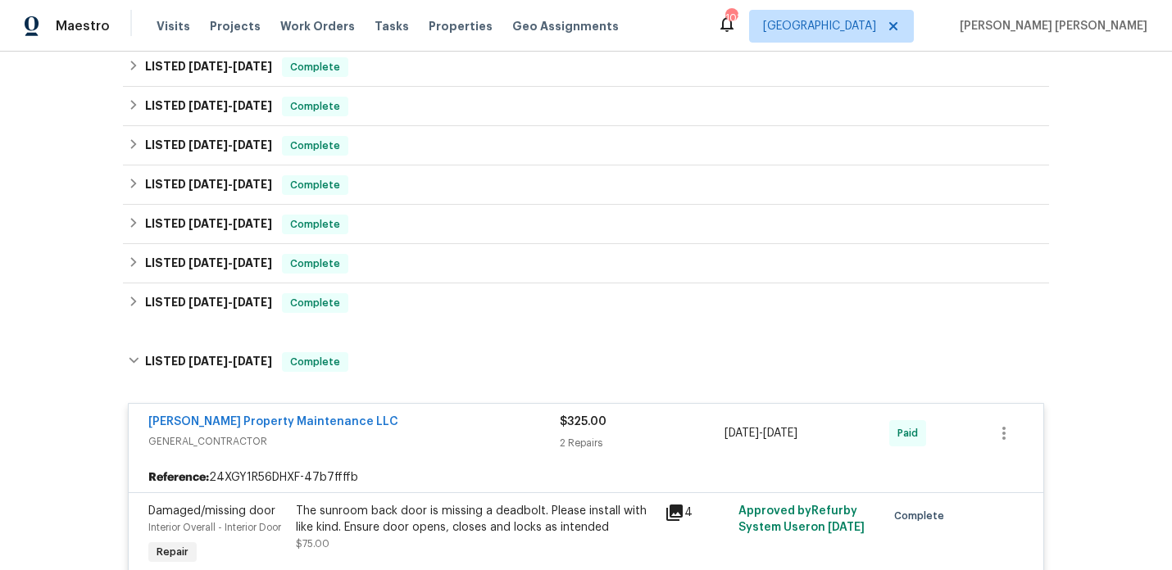
scroll to position [715, 0]
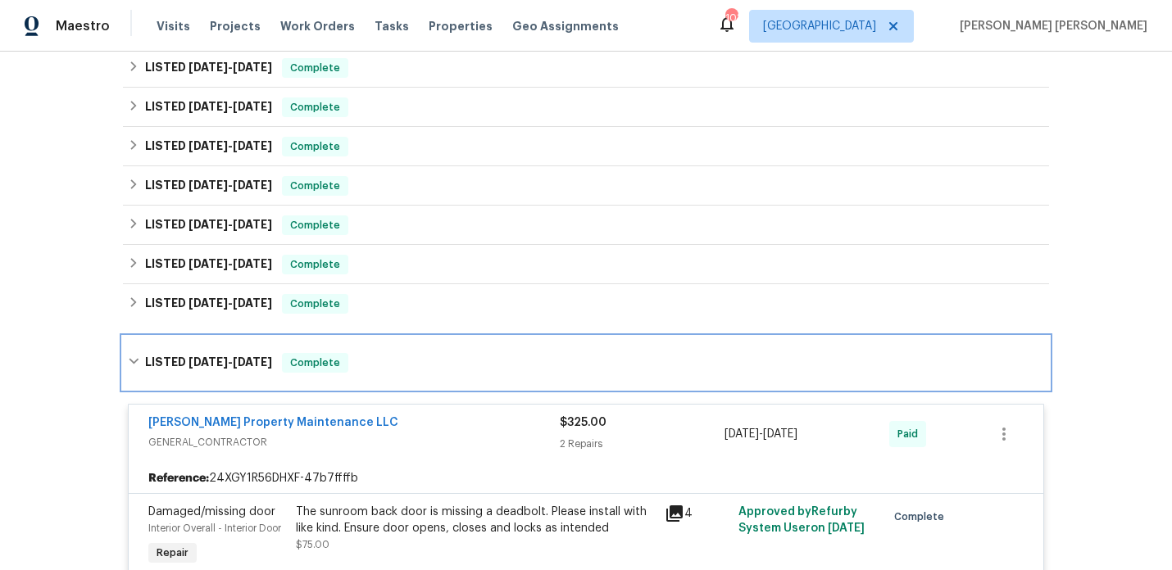
click at [239, 353] on h6 "LISTED 5/24/24 - 5/30/24" at bounding box center [208, 363] width 127 height 20
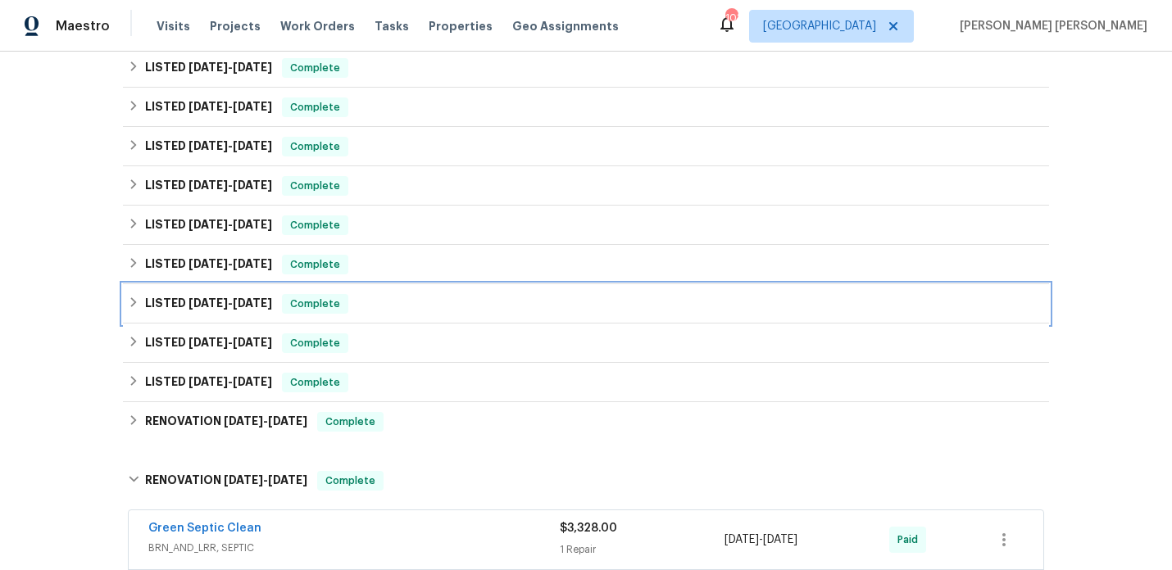
click at [257, 298] on span "[DATE]" at bounding box center [252, 303] width 39 height 11
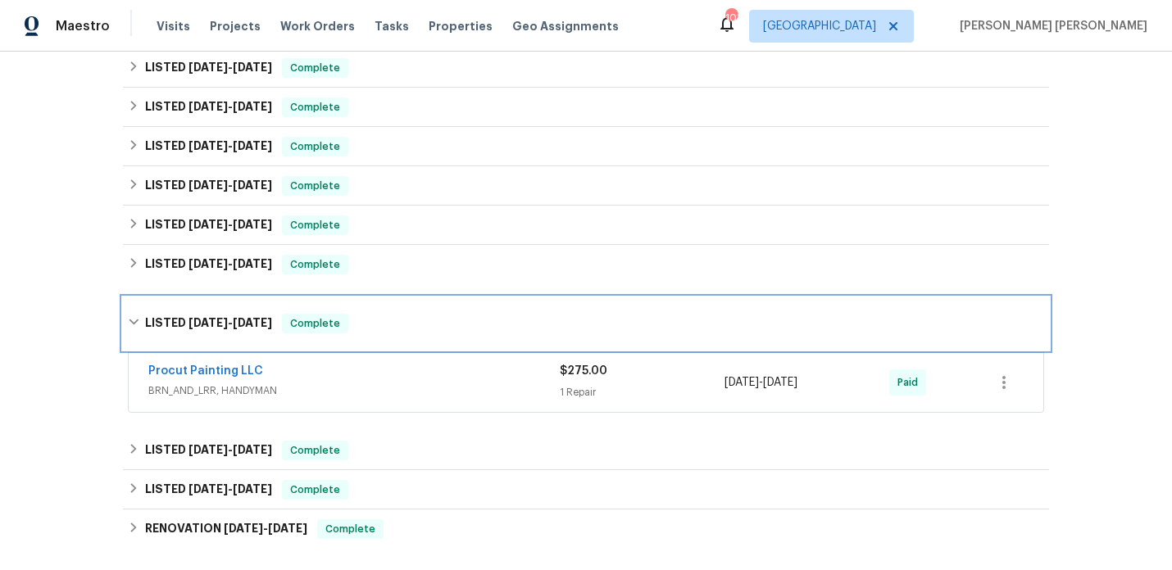
click at [252, 298] on div "LISTED 7/5/24 - 7/11/24 Complete" at bounding box center [586, 324] width 926 height 52
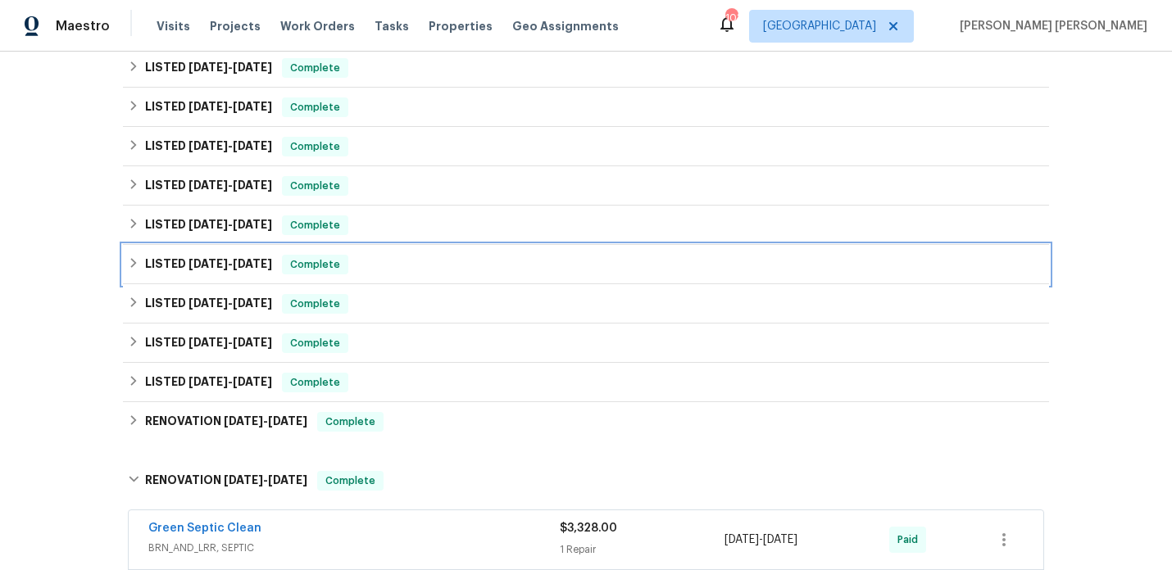
click at [252, 245] on div "LISTED 7/19/24 - 7/29/24 Complete" at bounding box center [586, 264] width 926 height 39
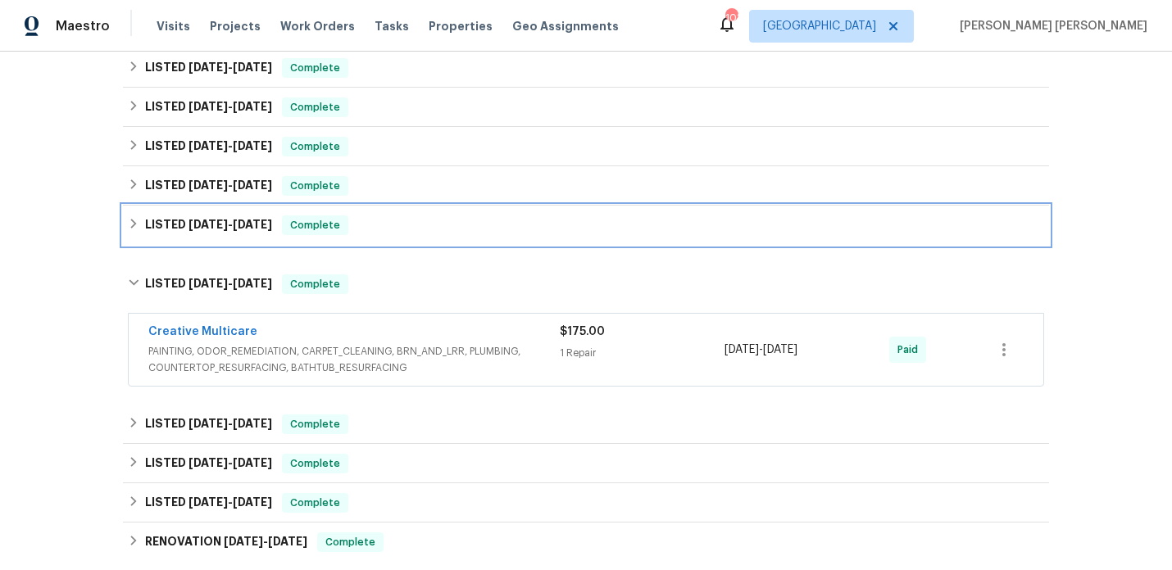
click at [254, 219] on span "[DATE]" at bounding box center [252, 224] width 39 height 11
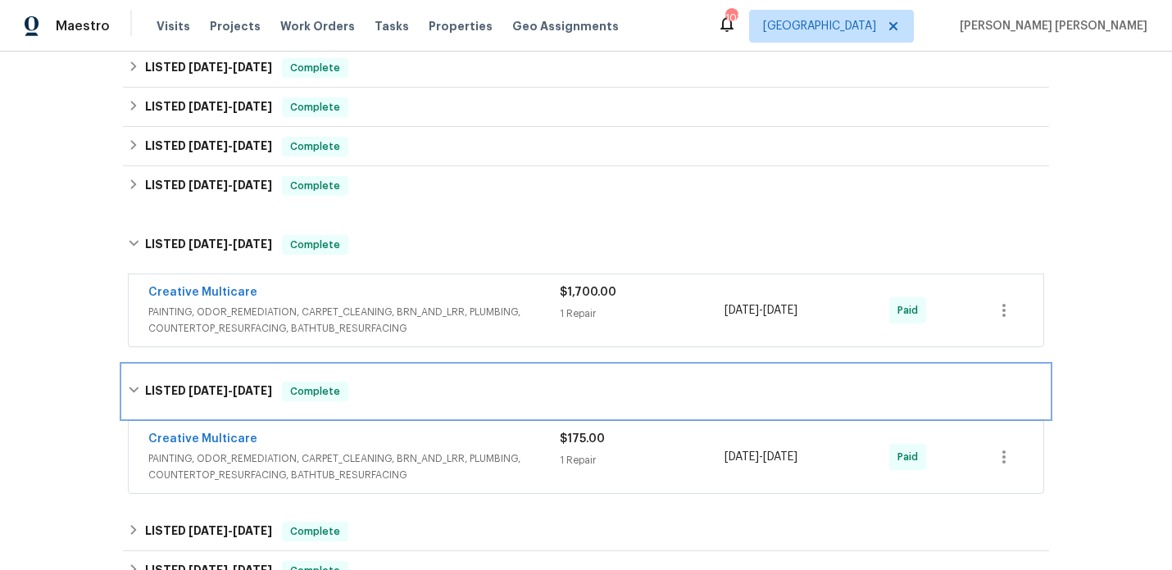
click at [236, 366] on div "LISTED 7/19/24 - 7/29/24 Complete" at bounding box center [586, 392] width 926 height 52
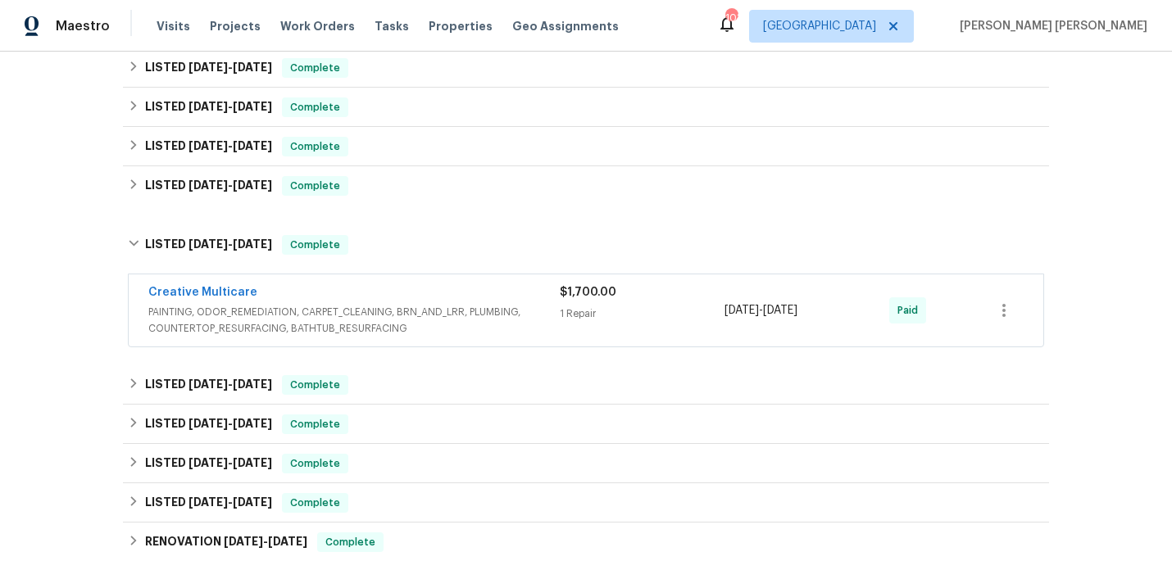
click at [356, 284] on div "Creative Multicare" at bounding box center [353, 294] width 411 height 20
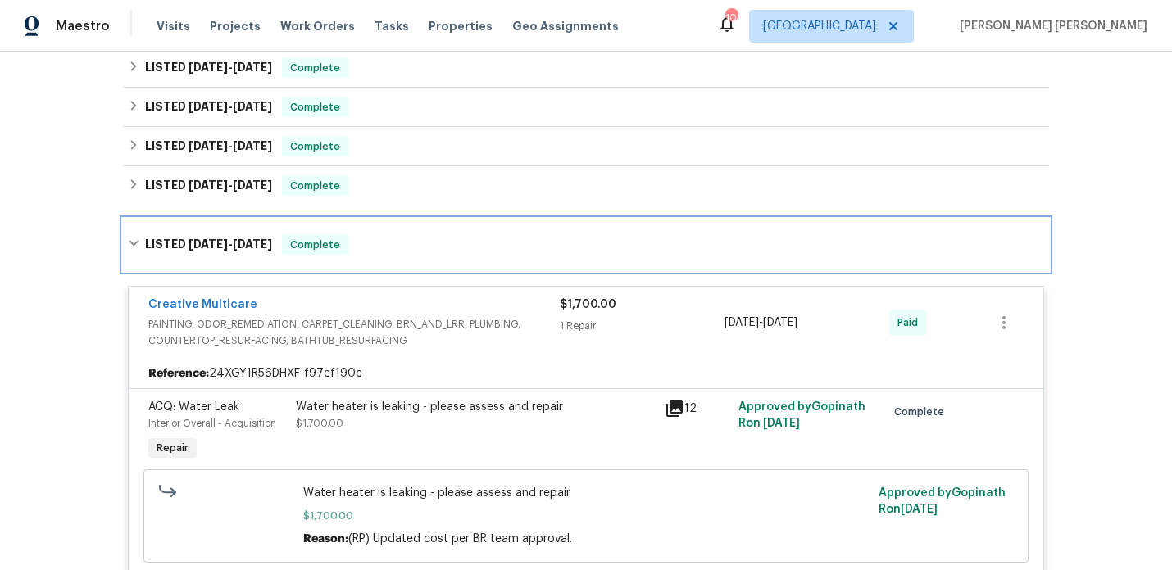
click at [255, 239] on span "8/15/24" at bounding box center [252, 244] width 39 height 11
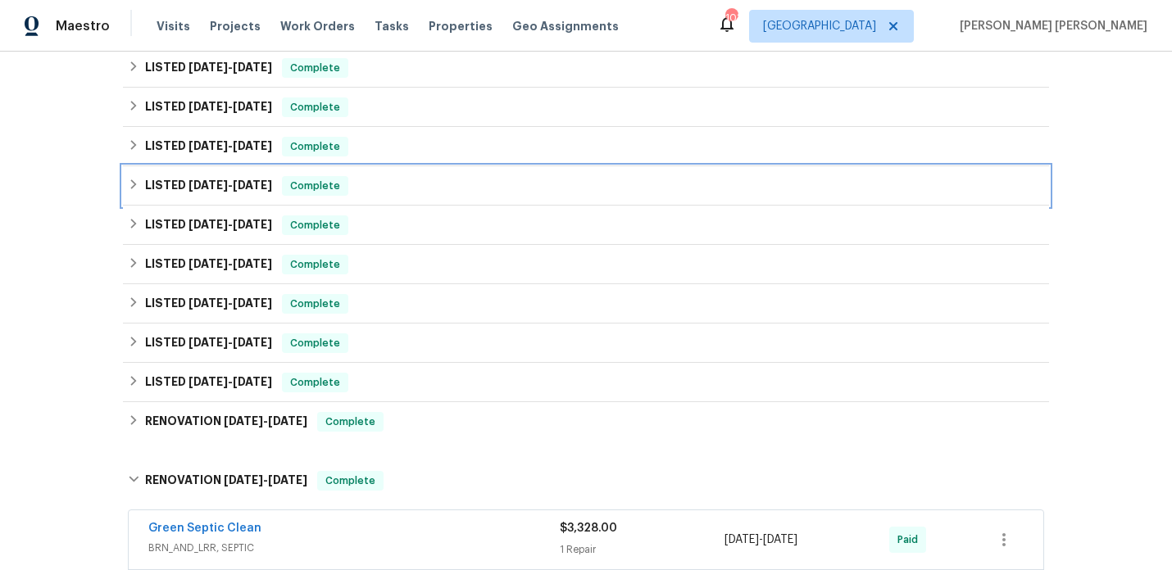
click at [249, 179] on span "[DATE]" at bounding box center [252, 184] width 39 height 11
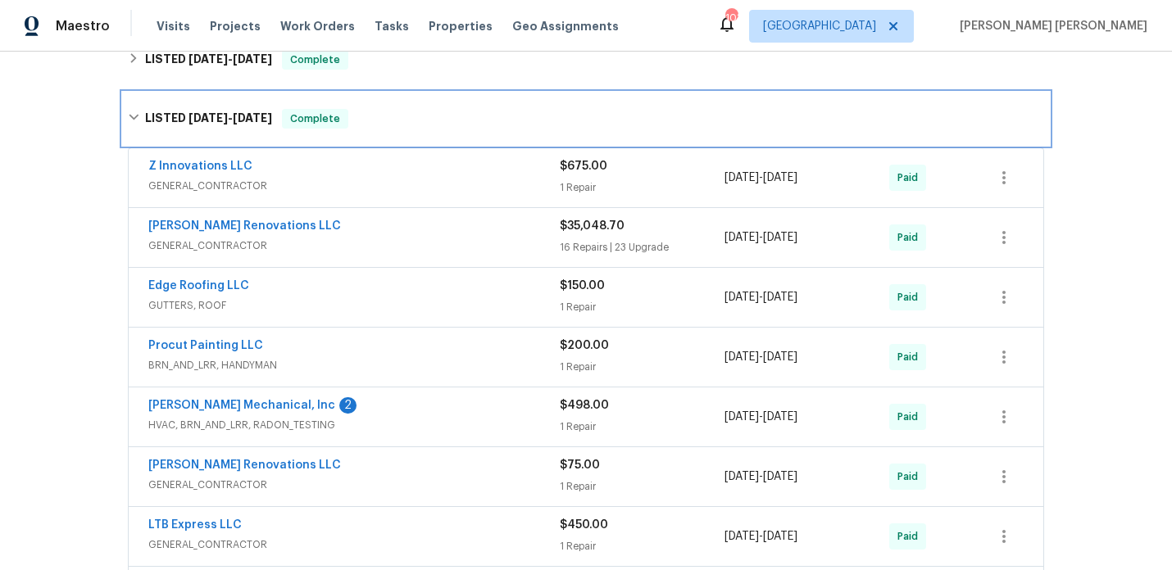
scroll to position [803, 0]
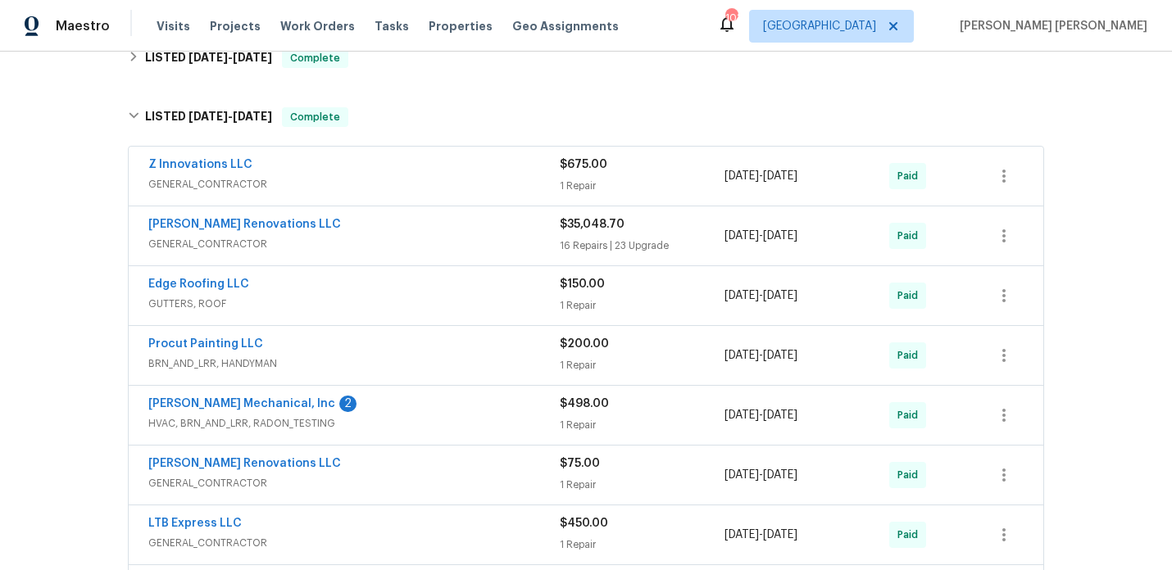
click at [375, 176] on span "GENERAL_CONTRACTOR" at bounding box center [353, 184] width 411 height 16
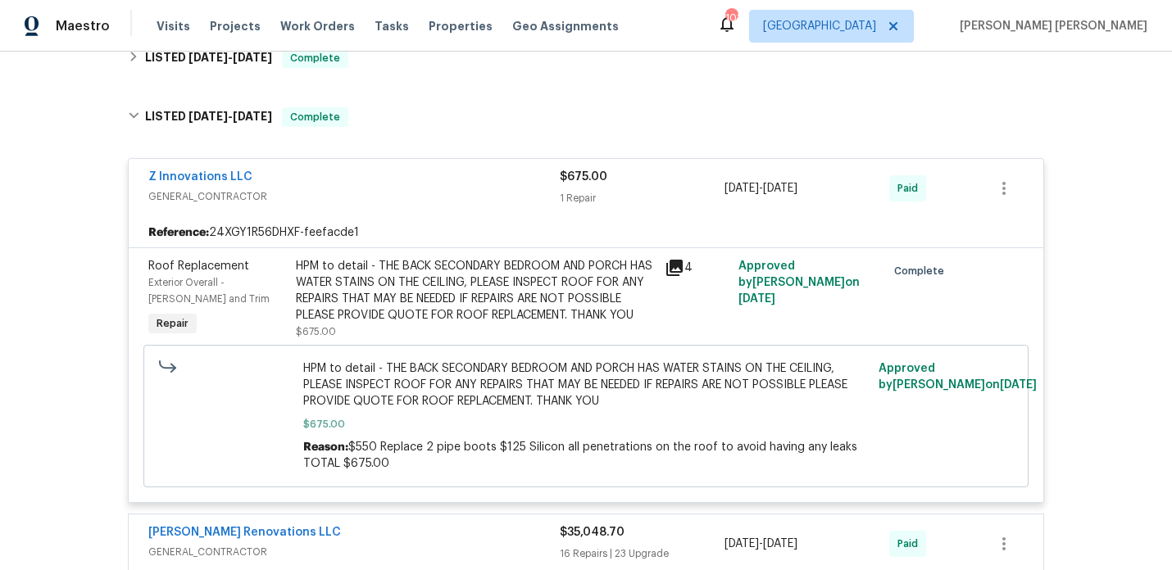
click at [375, 170] on div "Z Innovations LLC" at bounding box center [353, 179] width 411 height 20
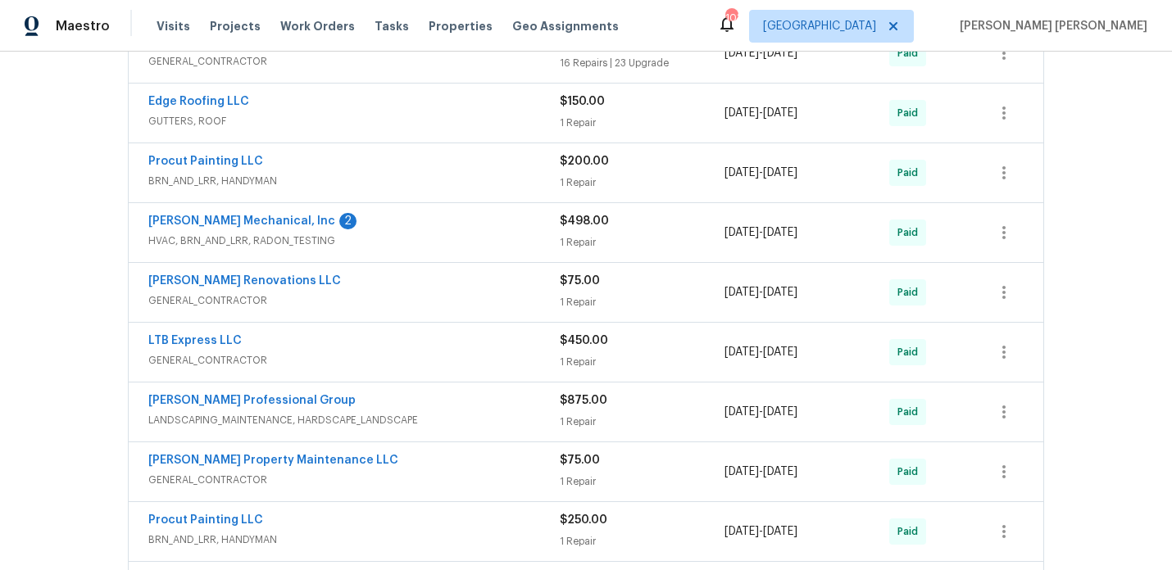
scroll to position [978, 0]
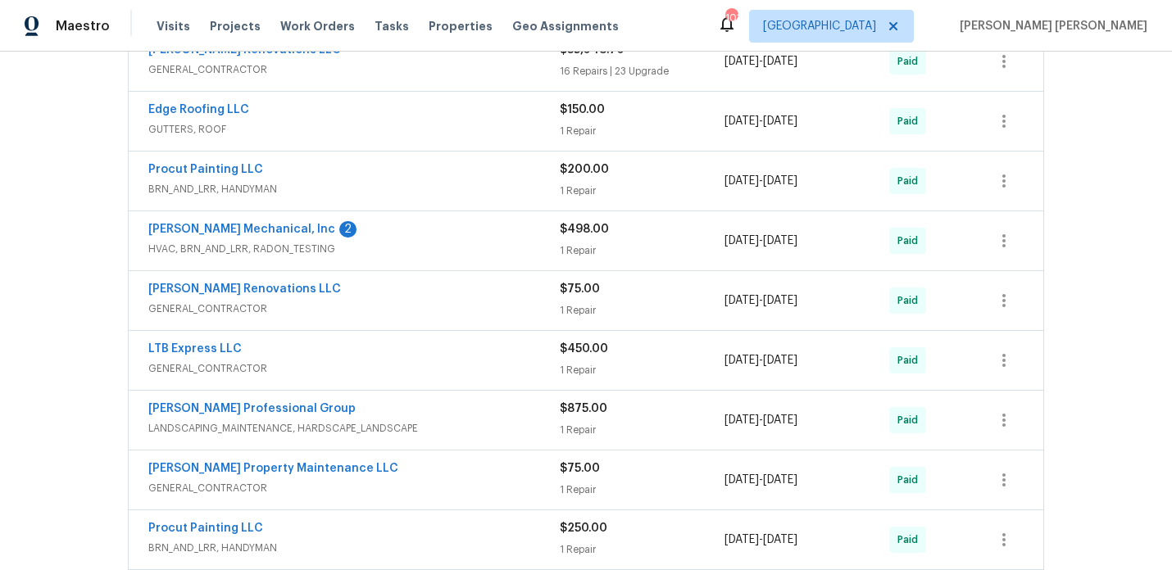
click at [411, 341] on div "LTB Express LLC" at bounding box center [353, 351] width 411 height 20
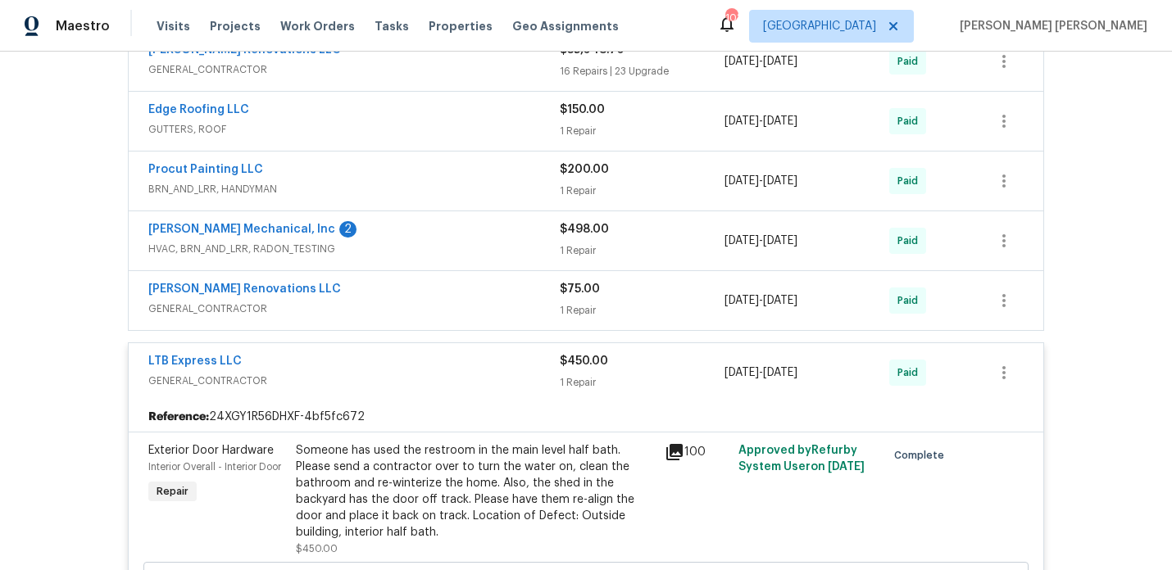
click at [409, 343] on div "LTB Express LLC GENERAL_CONTRACTOR $450.00 1 Repair 1/30/2025 - 1/30/2025 Paid" at bounding box center [586, 372] width 915 height 59
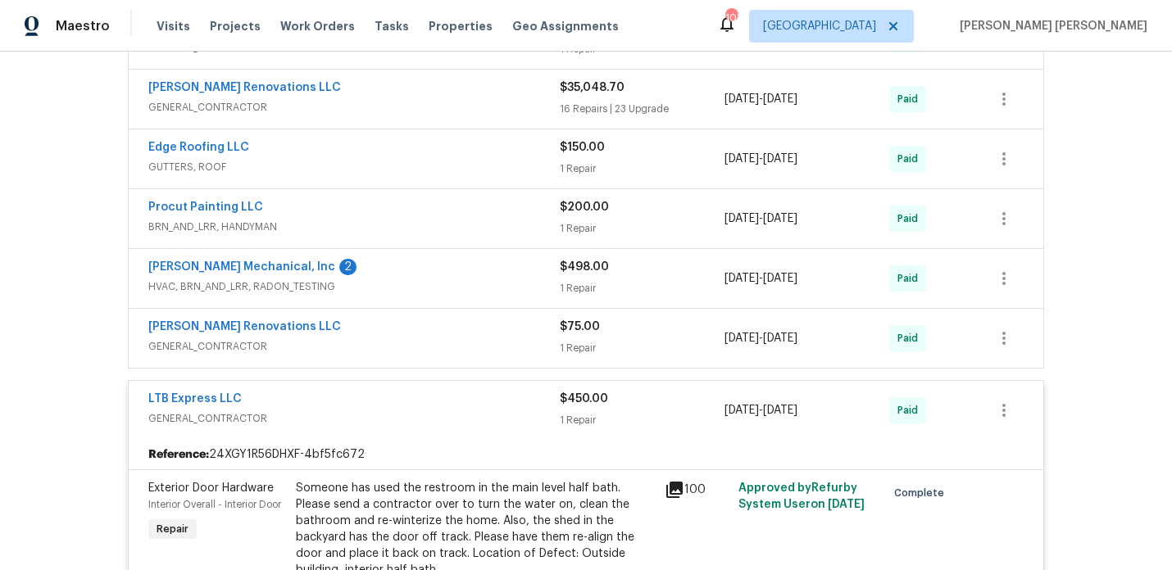
scroll to position [927, 0]
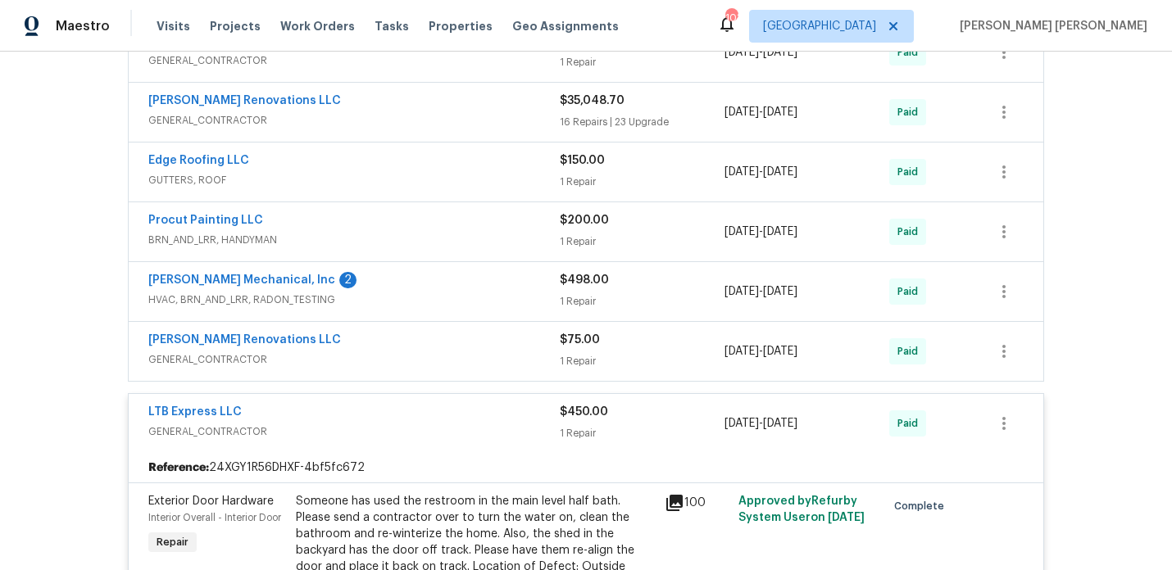
click at [330, 405] on div "LTB Express LLC" at bounding box center [353, 414] width 411 height 20
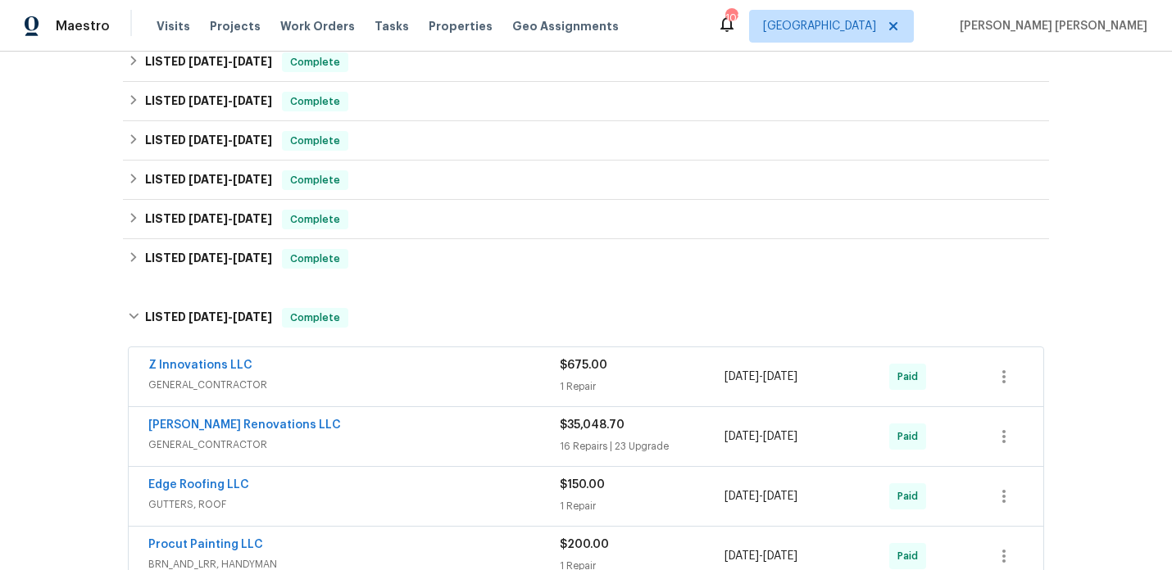
scroll to position [597, 0]
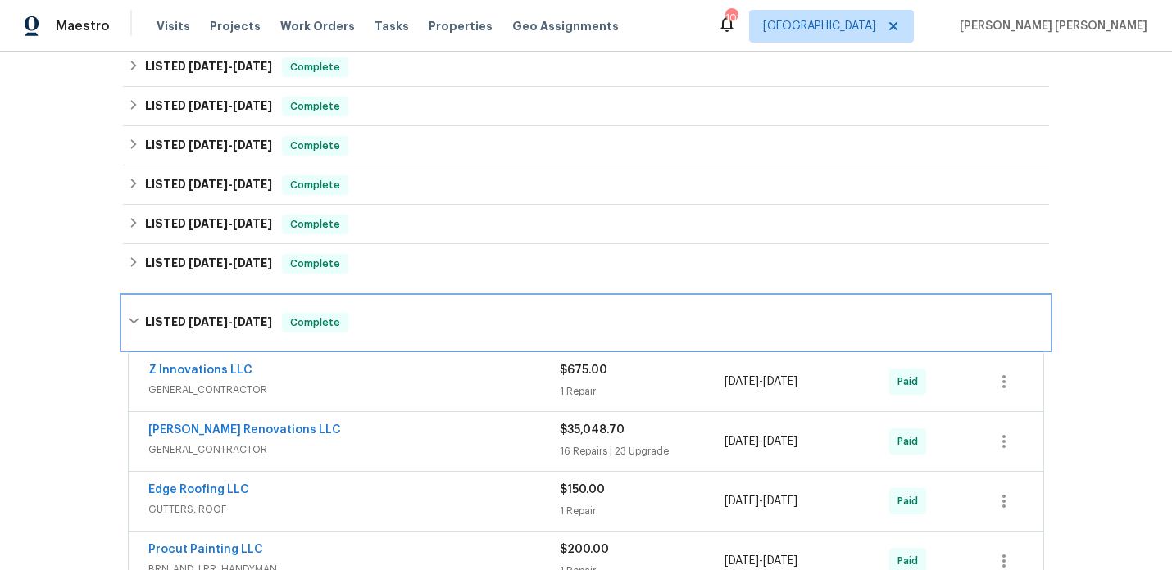
click at [267, 316] on span "[DATE]" at bounding box center [252, 321] width 39 height 11
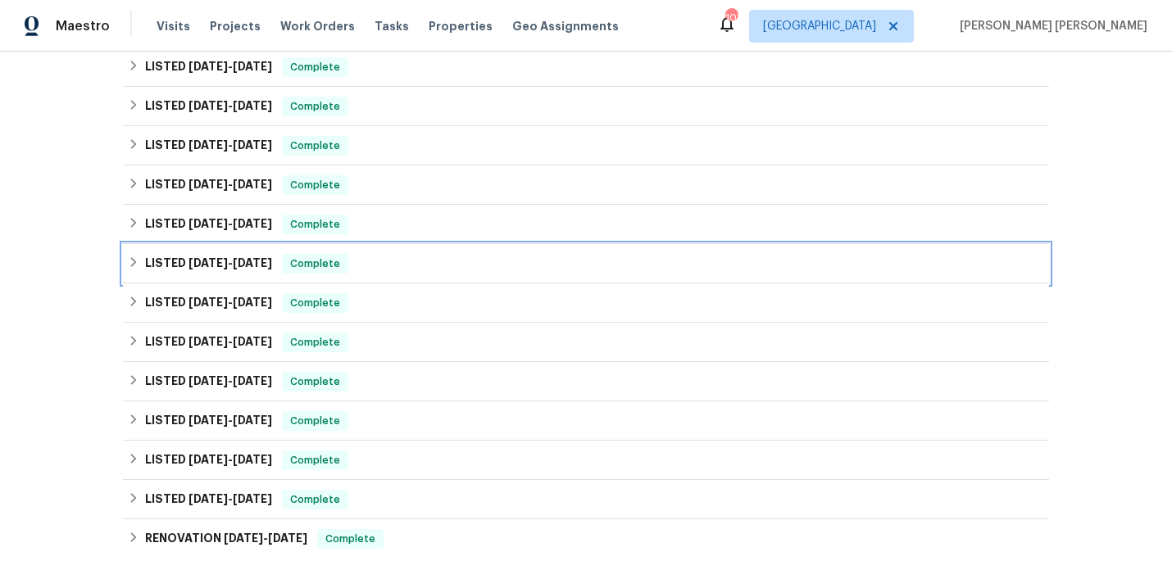
click at [272, 257] on span "4/29/25" at bounding box center [252, 262] width 39 height 11
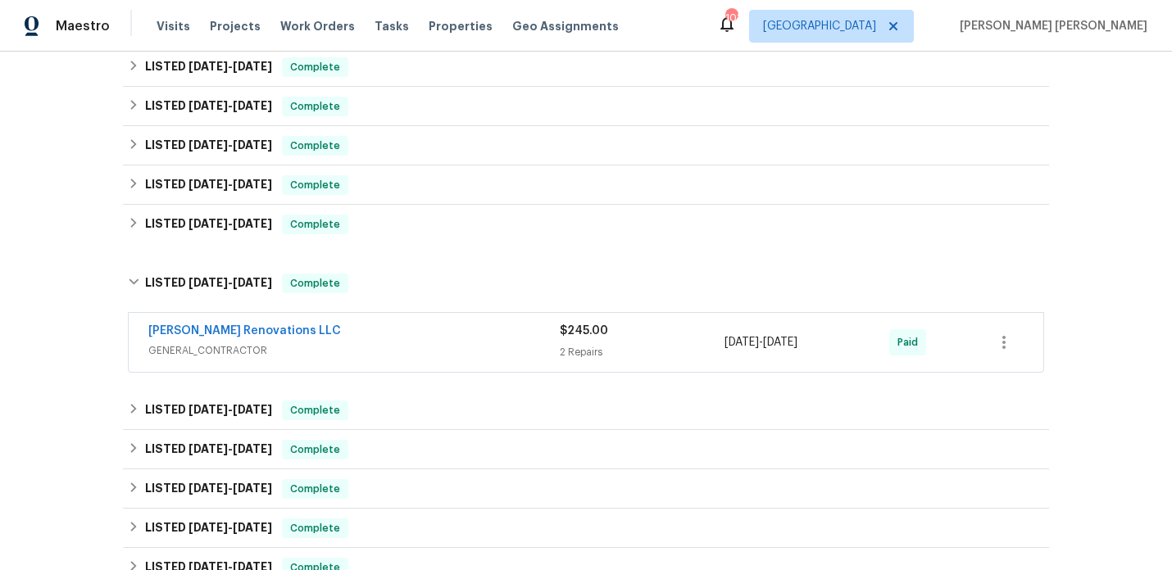
click at [319, 328] on div "Aseem Renovations LLC" at bounding box center [353, 333] width 411 height 20
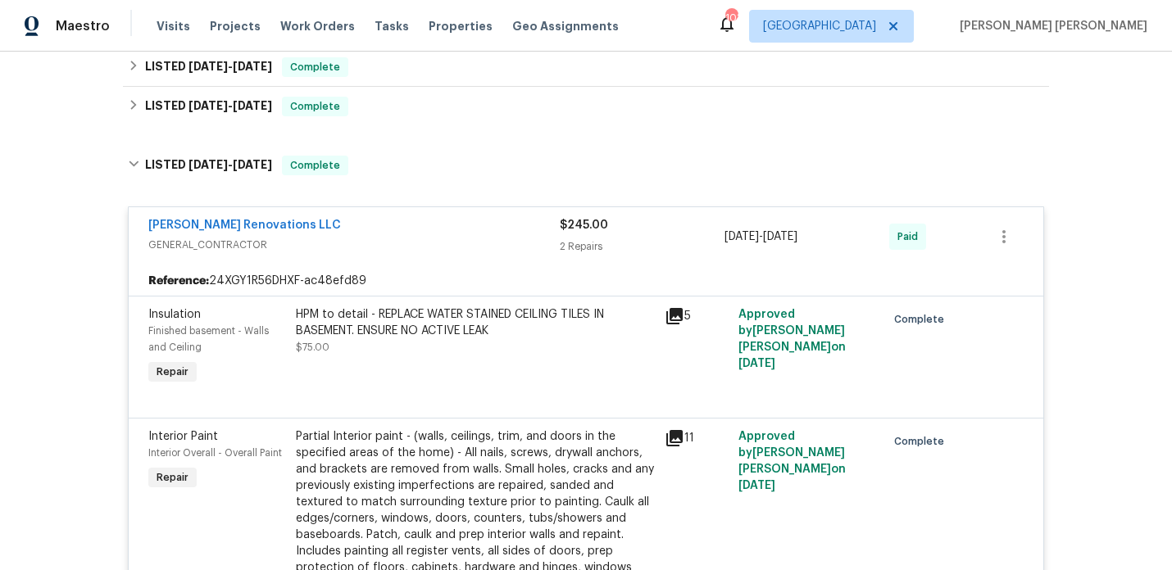
scroll to position [721, 0]
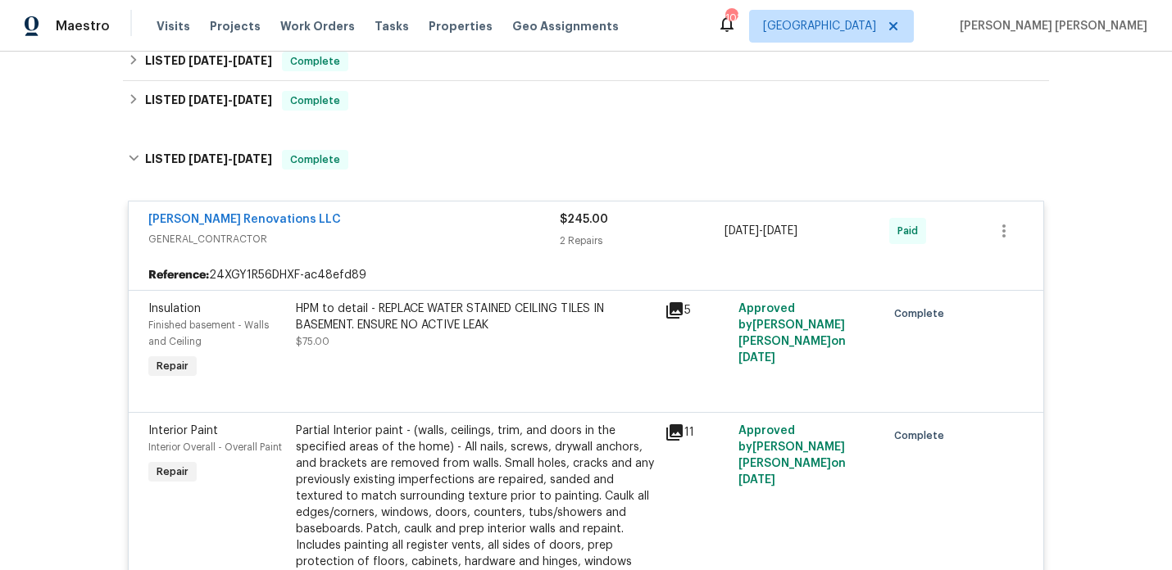
click at [349, 231] on span "GENERAL_CONTRACTOR" at bounding box center [353, 239] width 411 height 16
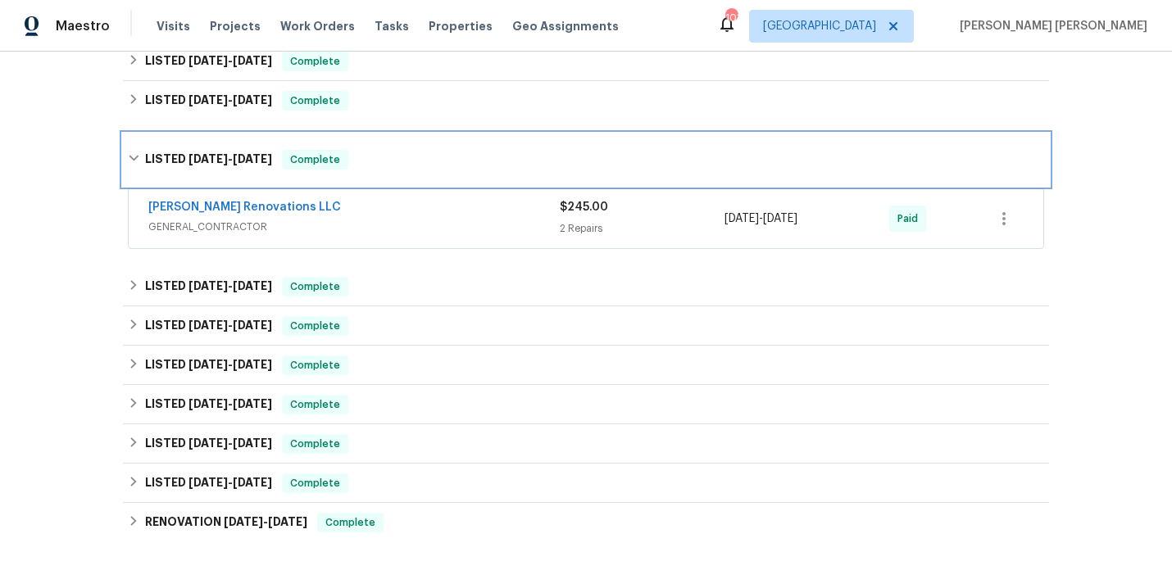
click at [249, 154] on h6 "LISTED 4/26/25 - 4/29/25" at bounding box center [208, 160] width 127 height 20
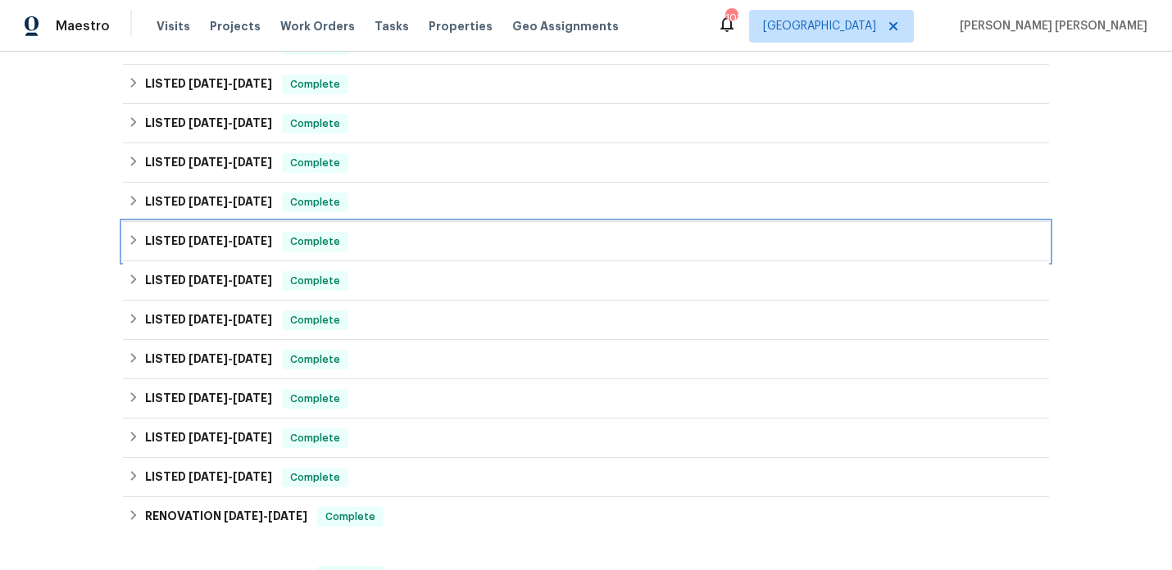
scroll to position [597, 0]
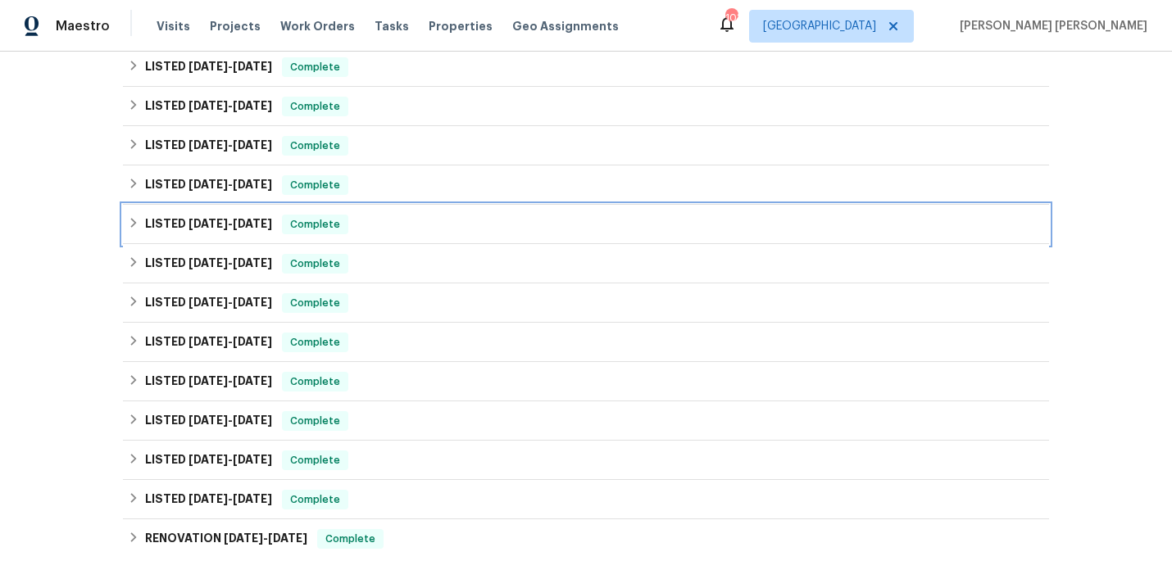
click at [252, 205] on div "LISTED 5/1/25 - 5/5/25 Complete" at bounding box center [586, 224] width 926 height 39
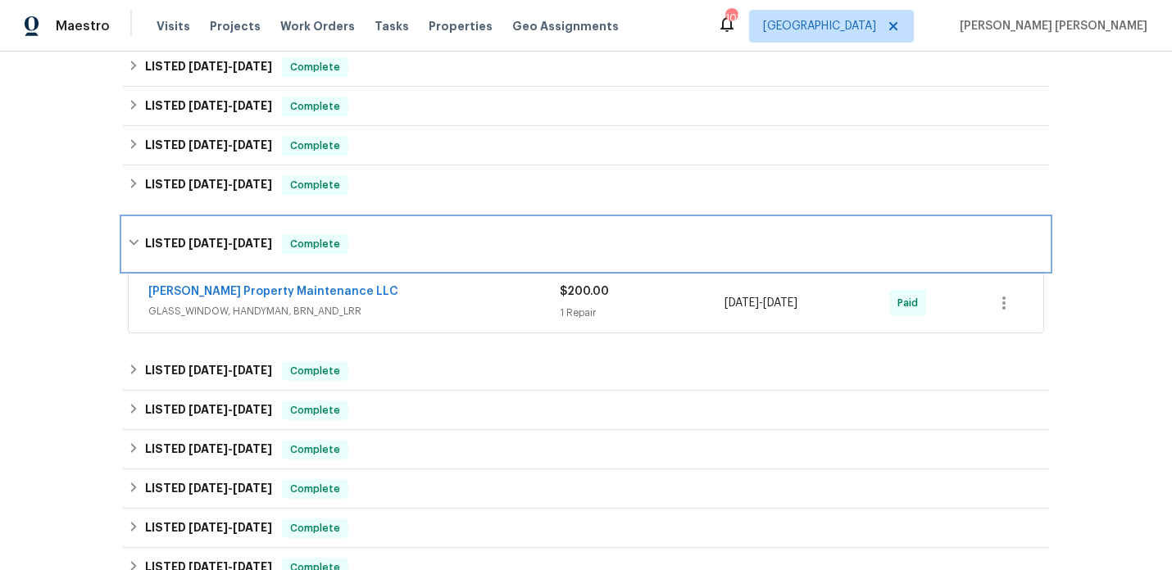
click at [252, 218] on div "LISTED 5/1/25 - 5/5/25 Complete" at bounding box center [586, 244] width 926 height 52
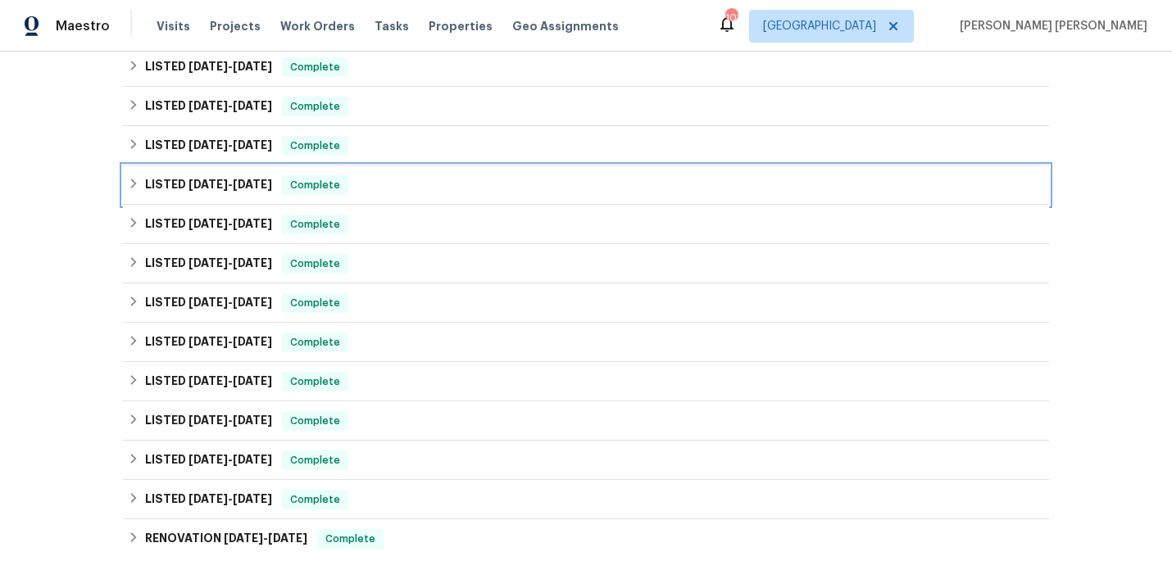
click at [250, 175] on h6 "LISTED 5/13/25 - 5/15/25" at bounding box center [208, 185] width 127 height 20
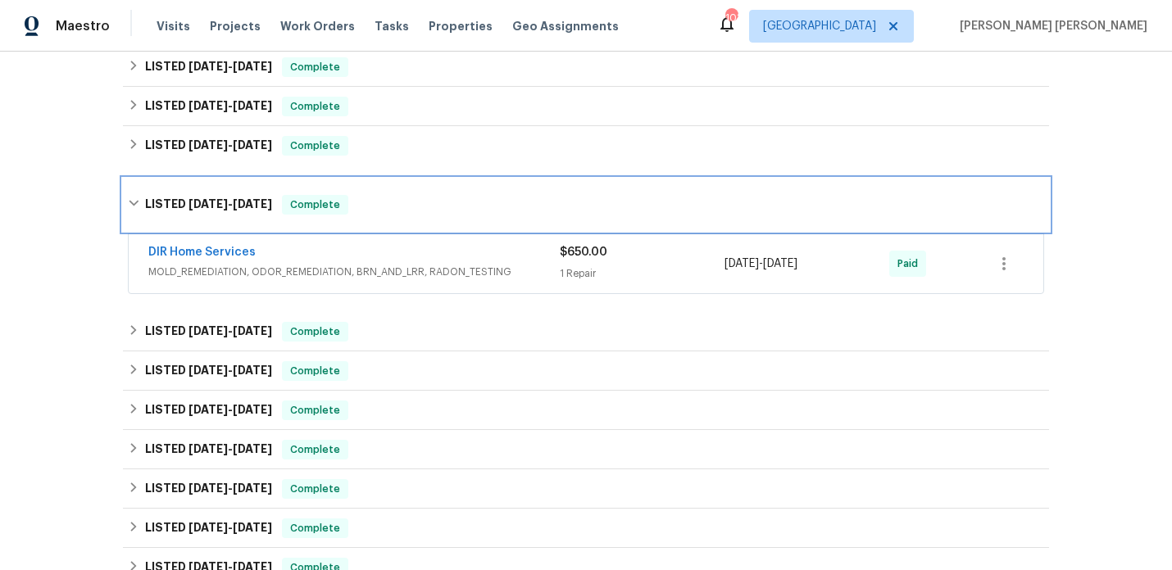
click at [261, 179] on div "LISTED 5/13/25 - 5/15/25 Complete" at bounding box center [586, 205] width 926 height 52
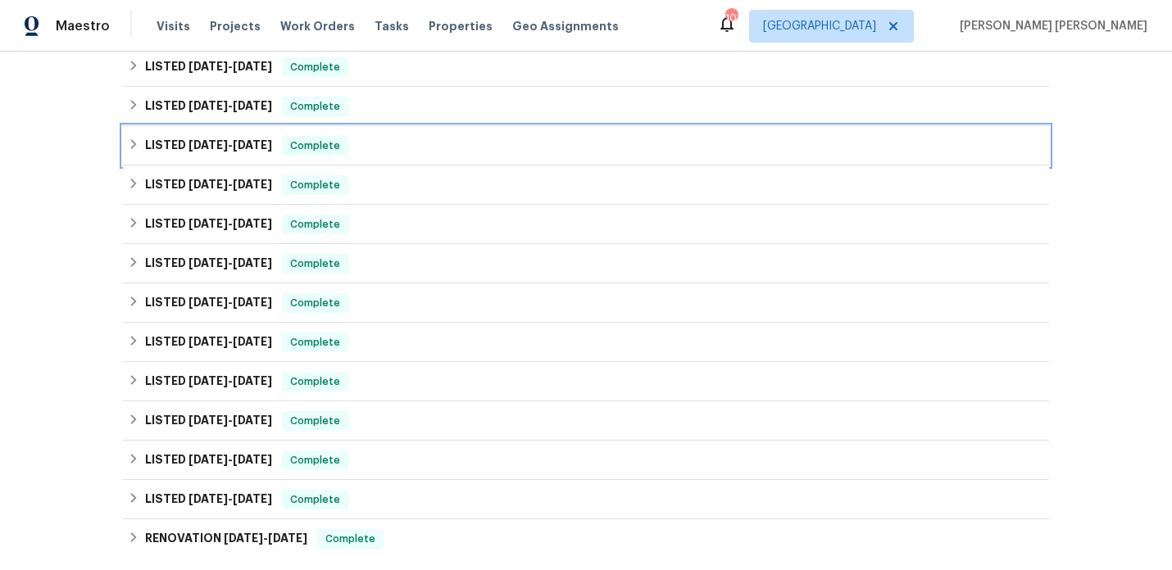
click at [258, 139] on span "5/22/25" at bounding box center [252, 144] width 39 height 11
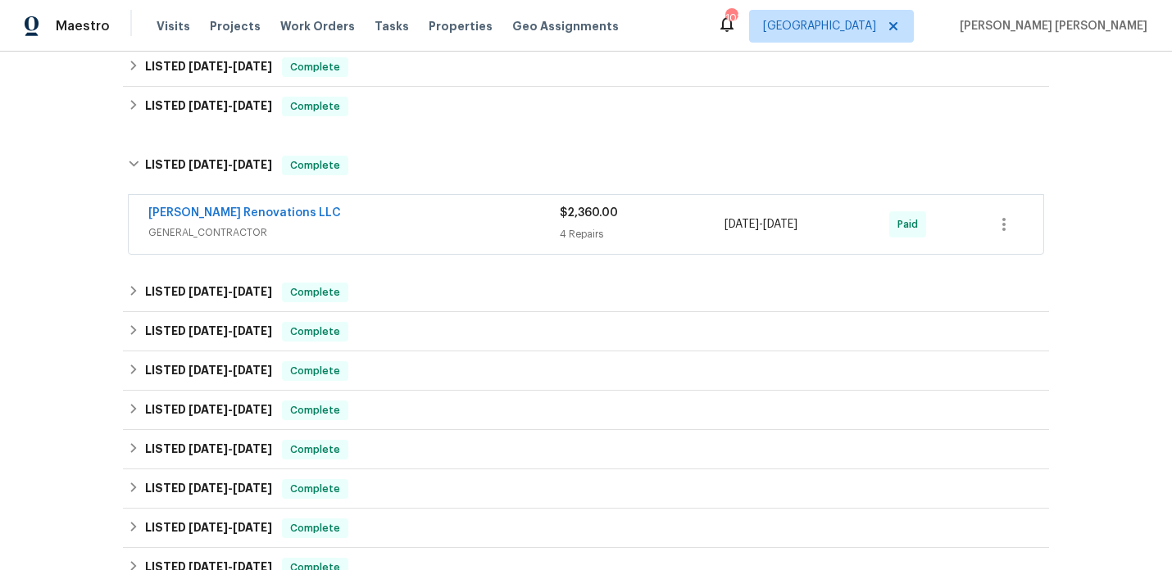
click at [320, 225] on span "GENERAL_CONTRACTOR" at bounding box center [353, 233] width 411 height 16
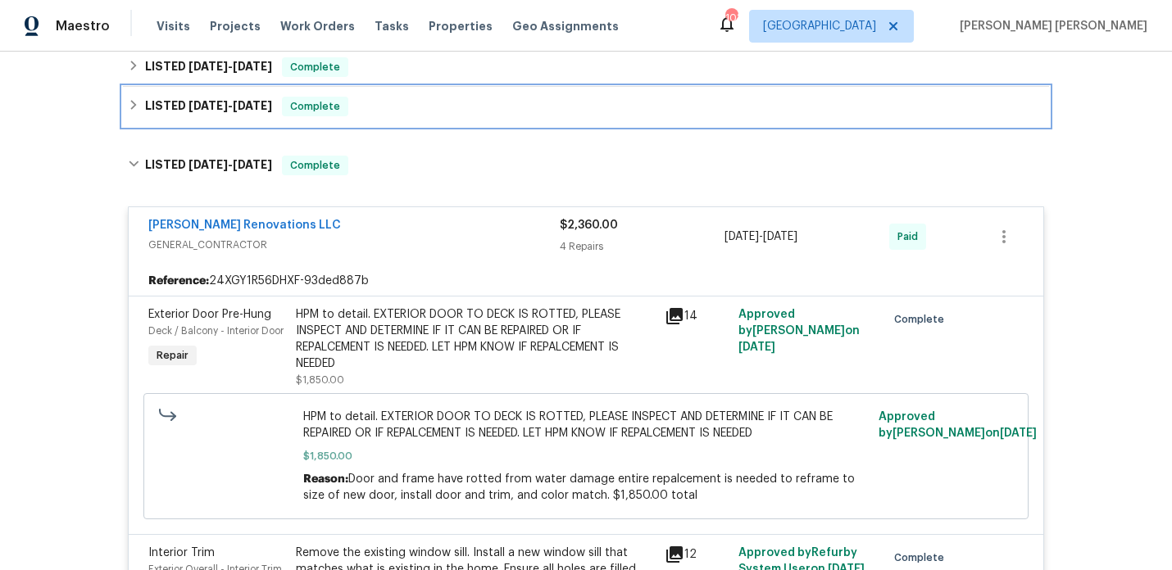
click at [262, 103] on h6 "LISTED 6/26/25 - 6/30/25" at bounding box center [208, 107] width 127 height 20
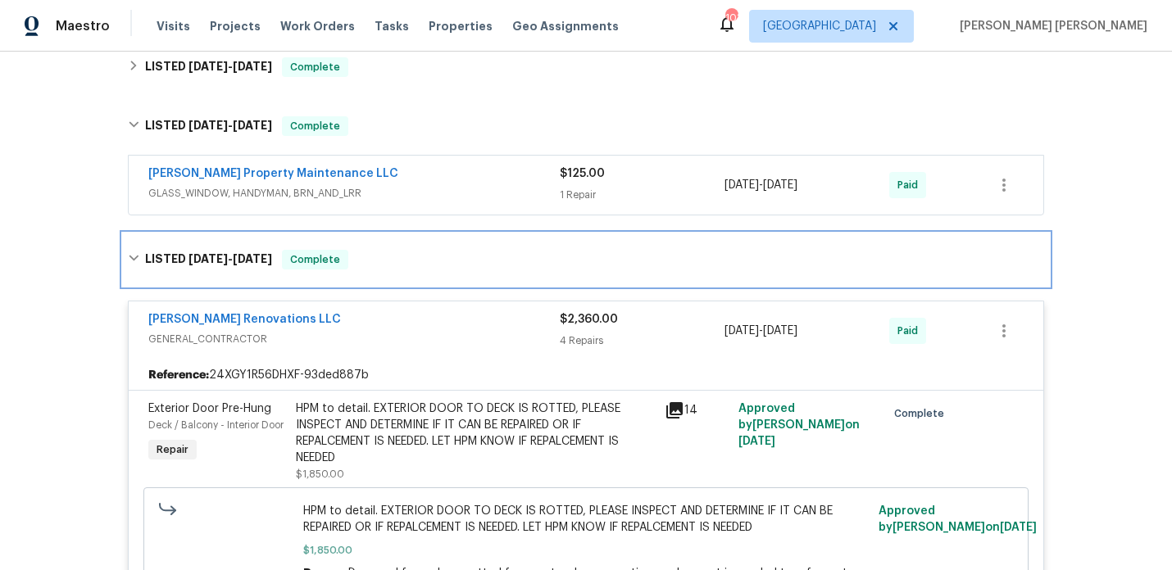
click at [255, 253] on span "5/22/25" at bounding box center [252, 258] width 39 height 11
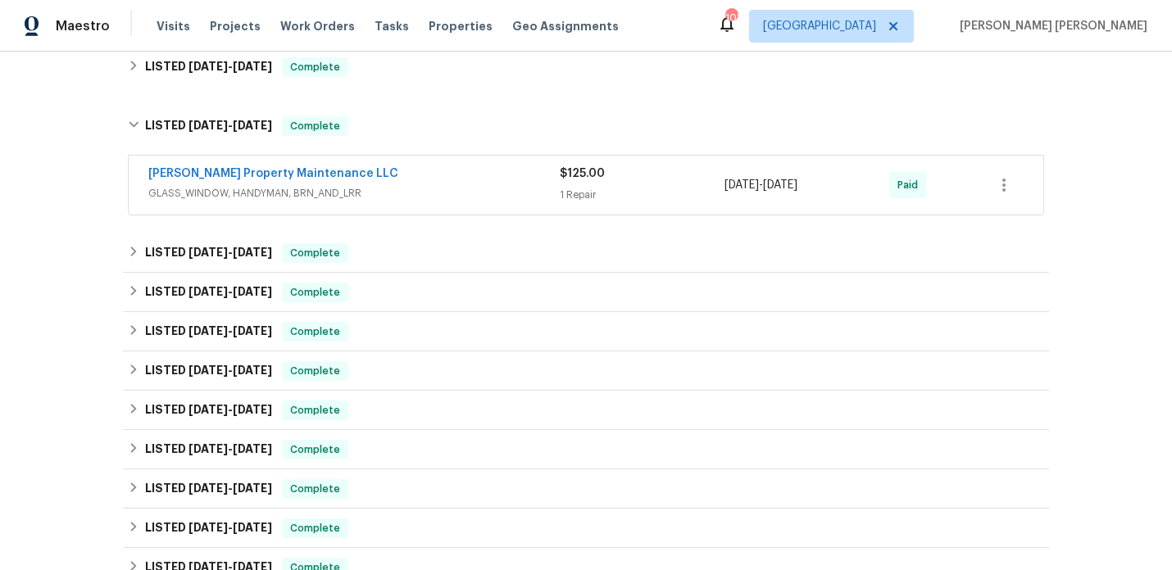
click at [380, 189] on span "GLASS_WINDOW, HANDYMAN, BRN_AND_LRR" at bounding box center [353, 193] width 411 height 16
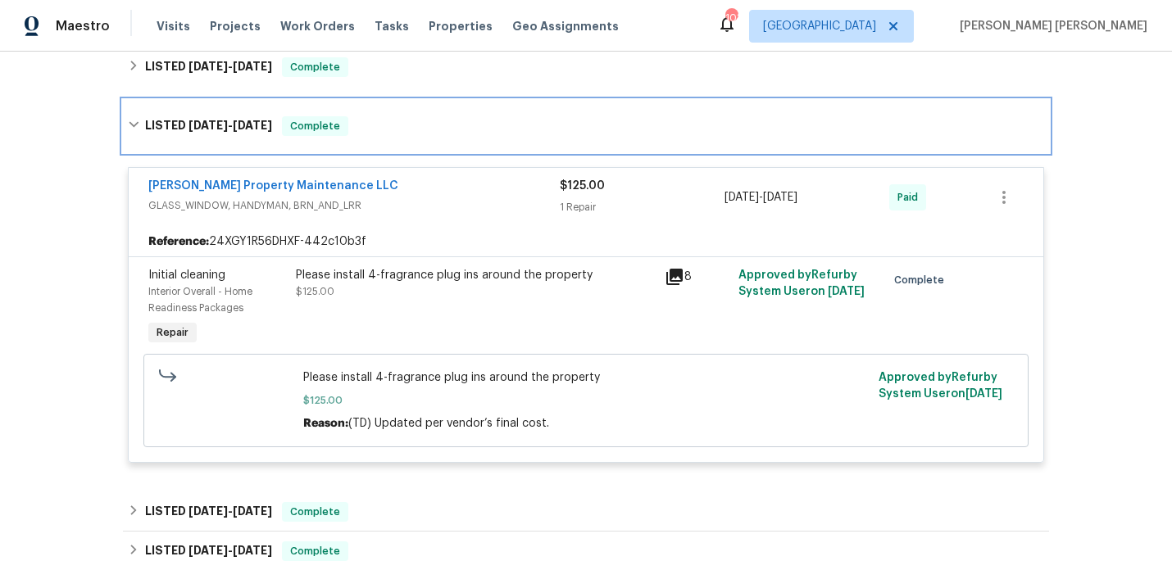
click at [272, 120] on span "6/30/25" at bounding box center [252, 125] width 39 height 11
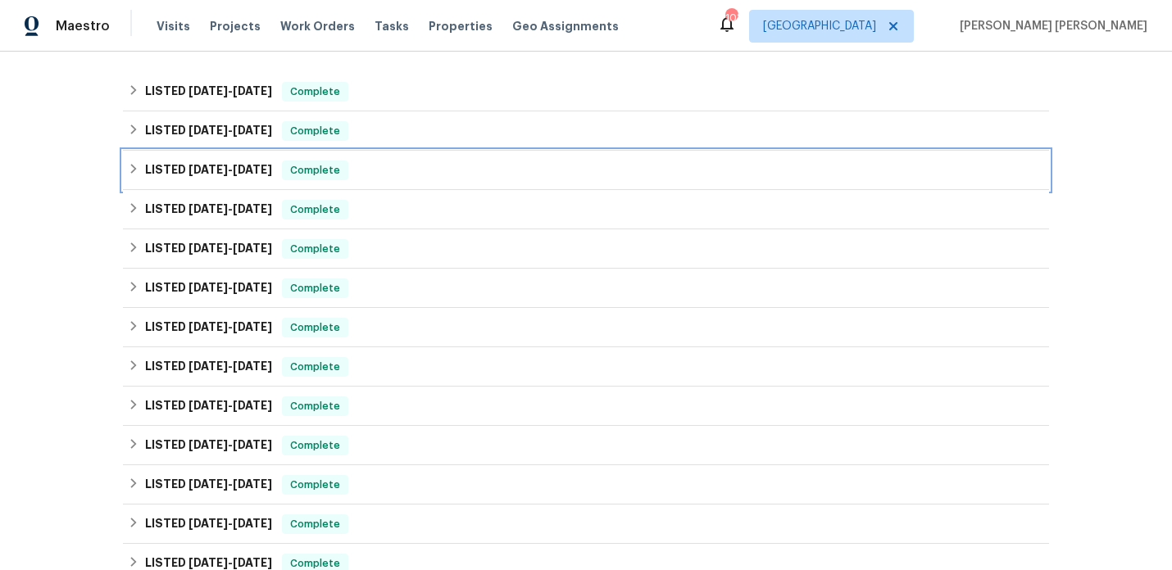
scroll to position [518, 0]
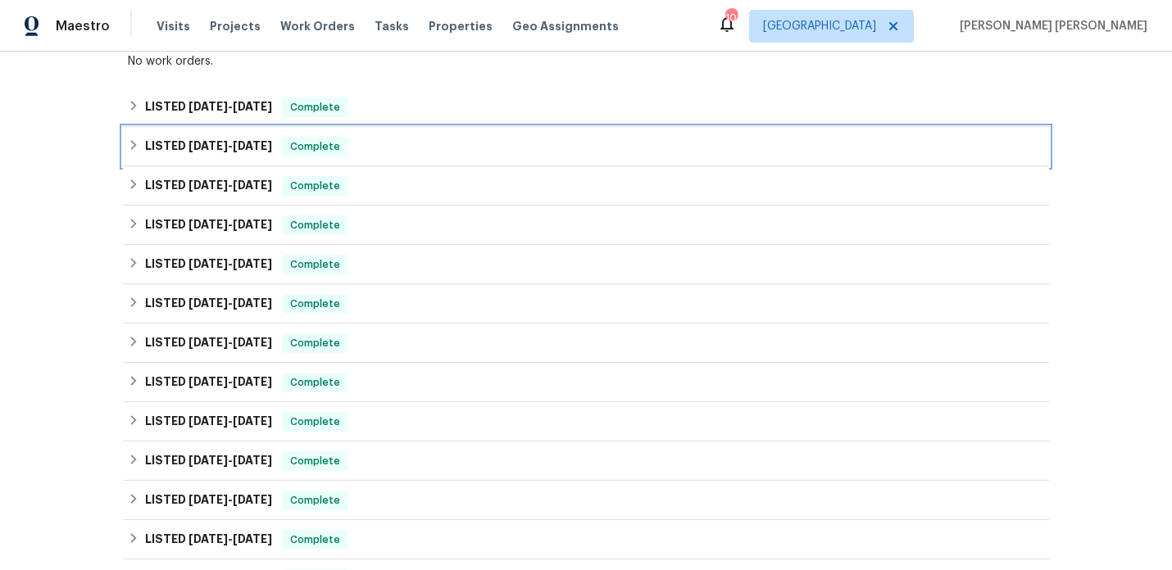
click at [251, 140] on span "8/5/25" at bounding box center [252, 145] width 39 height 11
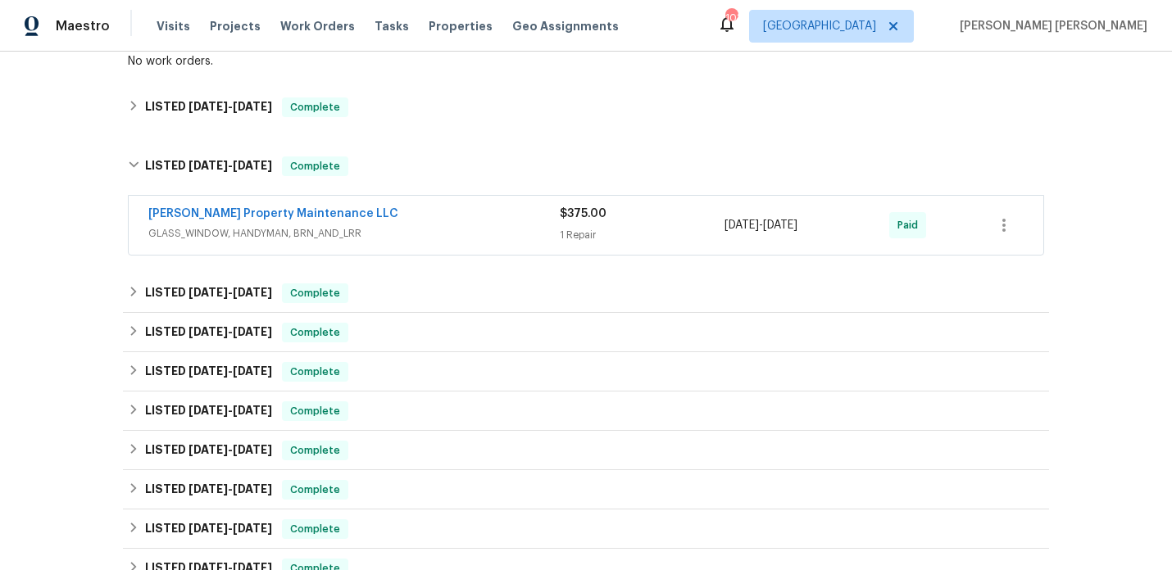
click at [417, 196] on div "Glen Property Maintenance LLC GLASS_WINDOW, HANDYMAN, BRN_AND_LRR $375.00 1 Rep…" at bounding box center [586, 225] width 915 height 59
click at [402, 206] on div "[PERSON_NAME] Property Maintenance LLC" at bounding box center [353, 216] width 411 height 20
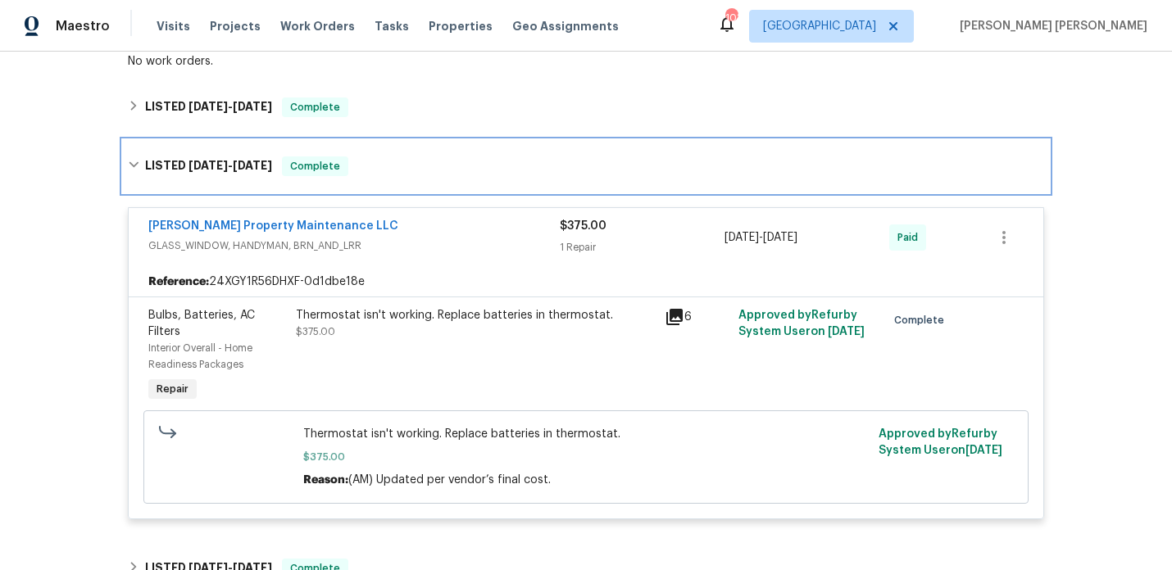
click at [228, 140] on div "LISTED 8/1/25 - 8/5/25 Complete" at bounding box center [586, 166] width 926 height 52
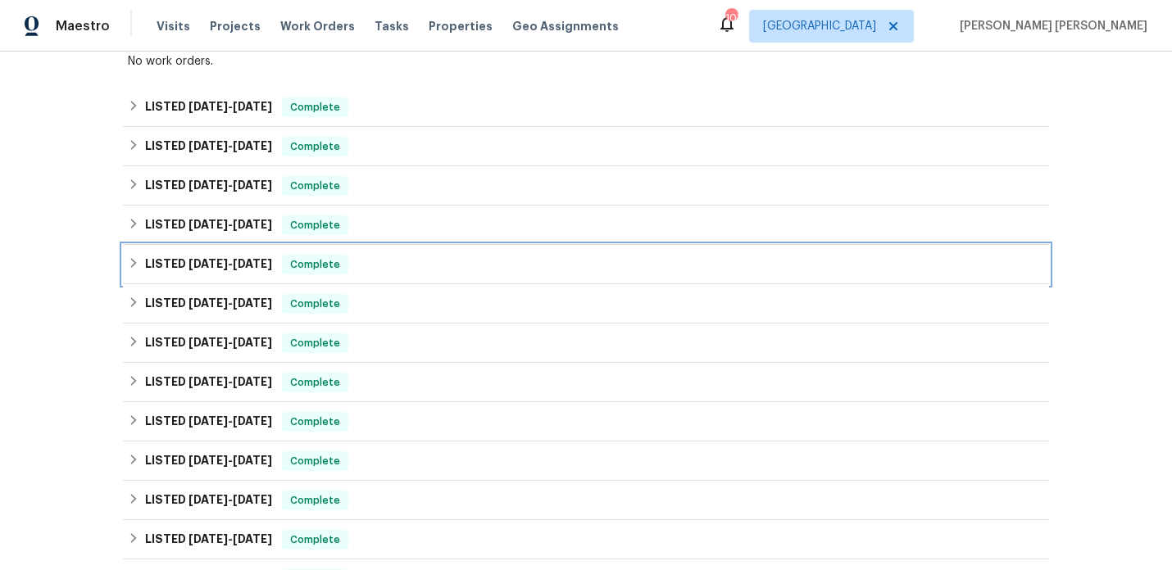
click at [261, 258] on span "5/15/25" at bounding box center [252, 263] width 39 height 11
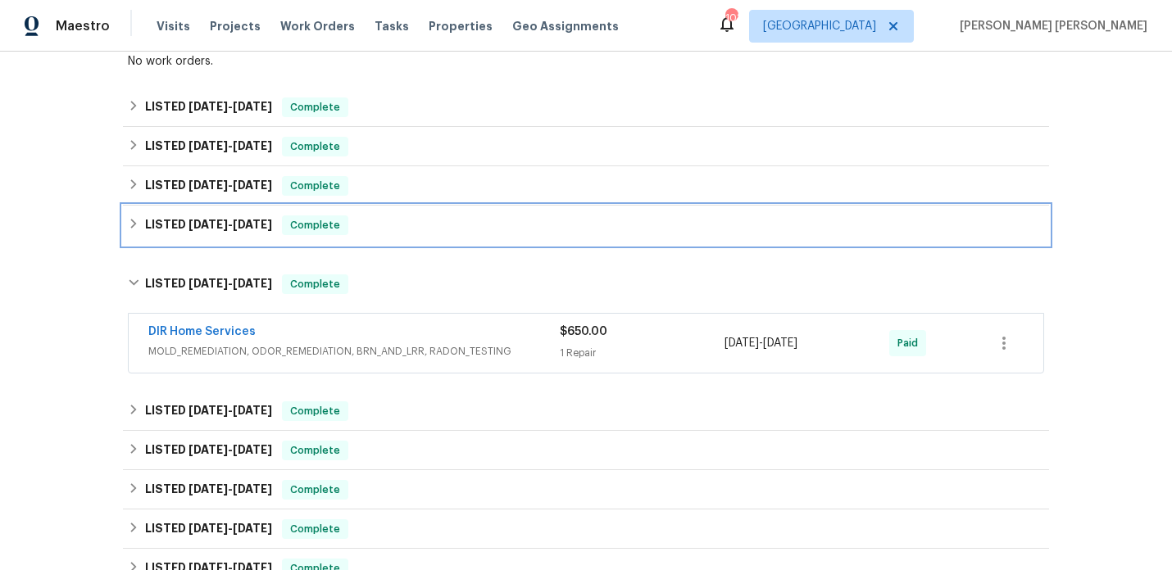
click at [257, 219] on span "5/22/25" at bounding box center [252, 224] width 39 height 11
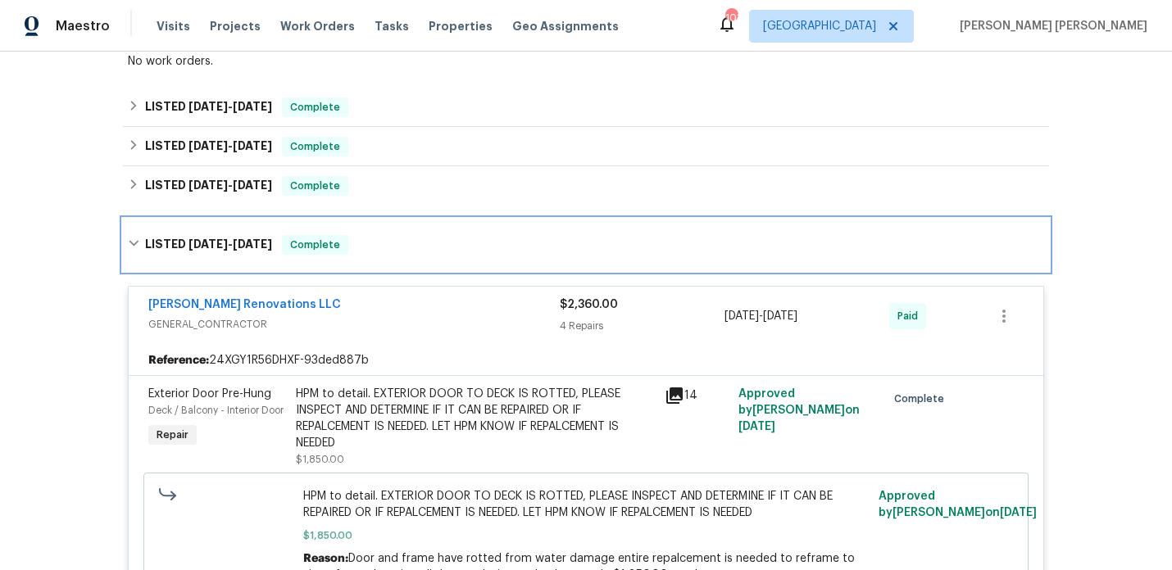
click at [252, 235] on h6 "LISTED 5/19/25 - 5/22/25" at bounding box center [208, 245] width 127 height 20
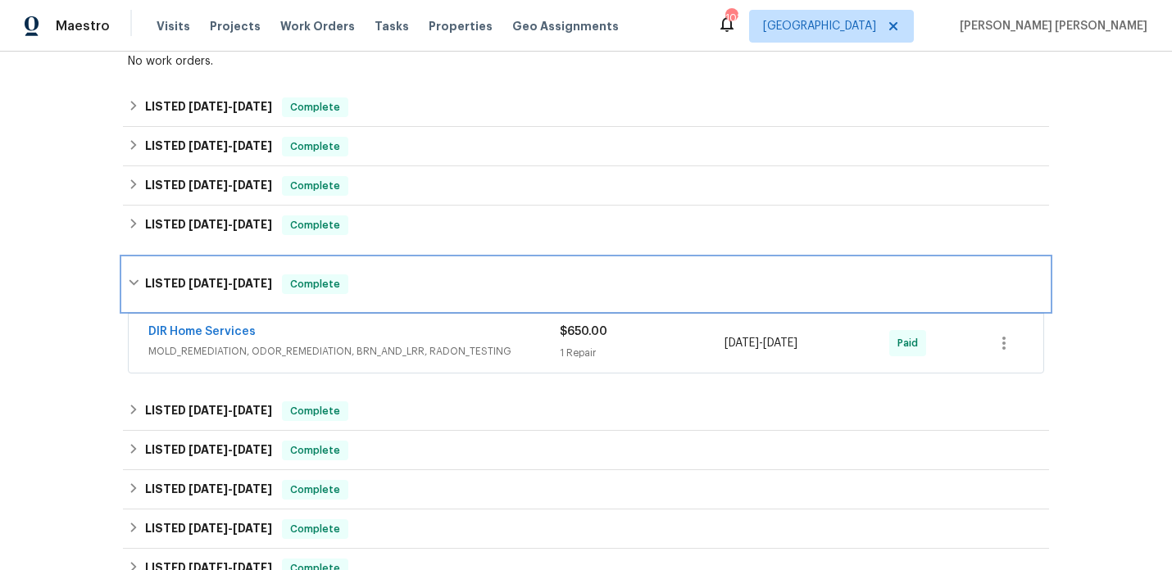
click at [242, 258] on div "LISTED 5/13/25 - 5/15/25 Complete" at bounding box center [586, 284] width 926 height 52
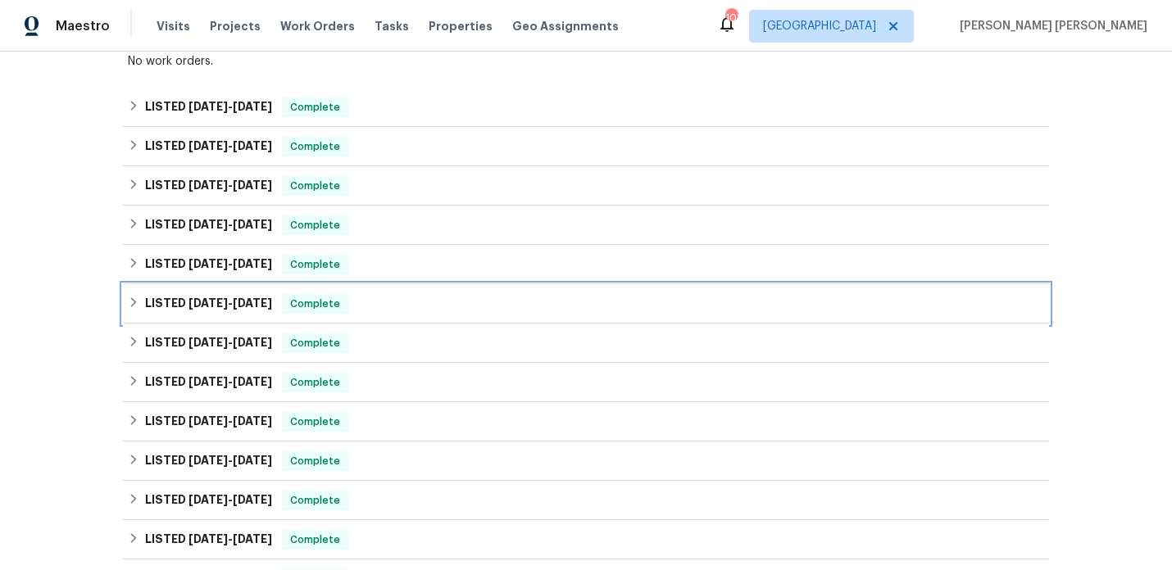
click at [238, 298] on span "5/5/25" at bounding box center [252, 303] width 39 height 11
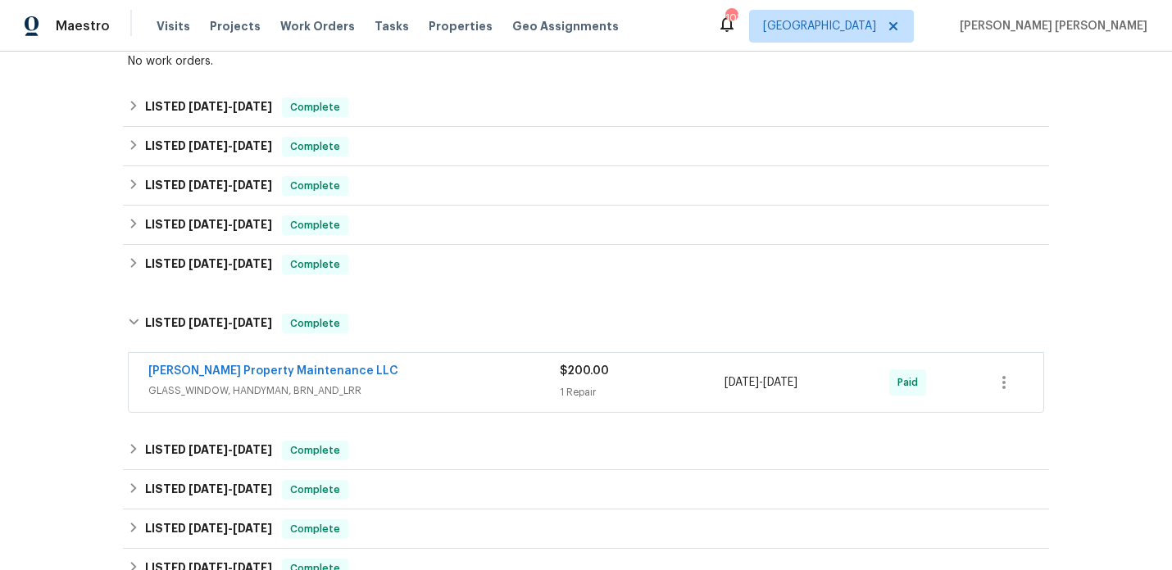
click at [406, 366] on div "[PERSON_NAME] Property Maintenance LLC" at bounding box center [353, 373] width 411 height 20
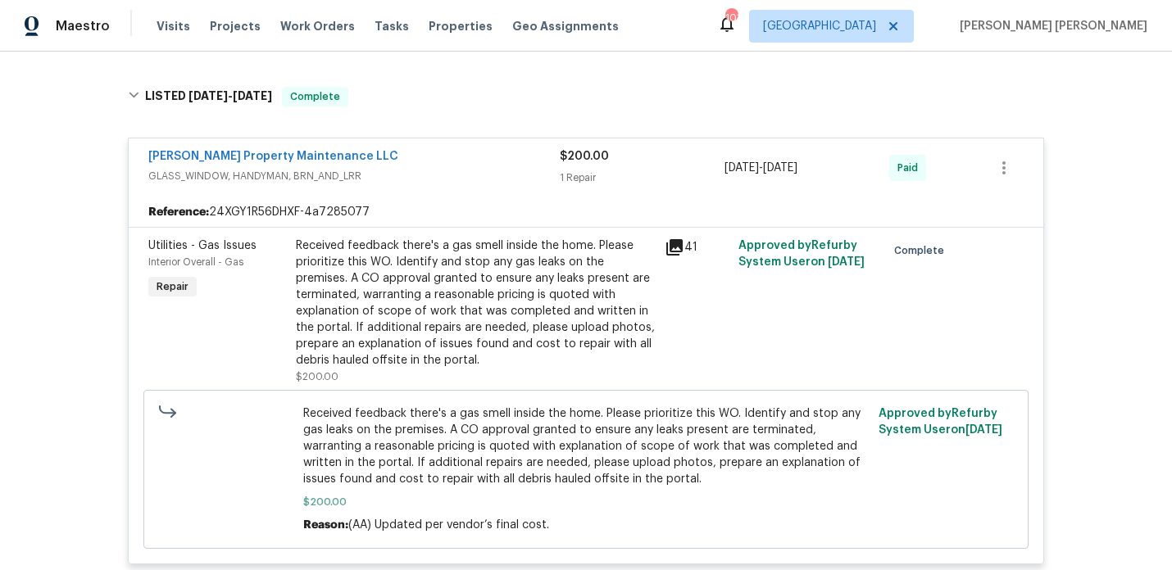
scroll to position [746, 0]
click at [678, 239] on icon at bounding box center [674, 247] width 16 height 16
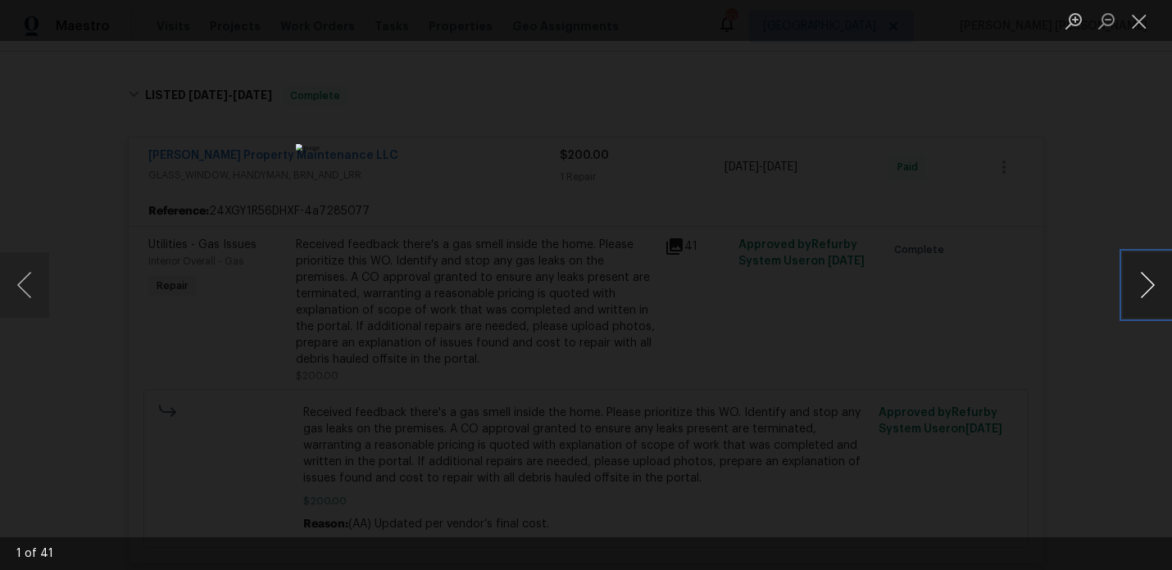
click at [1149, 293] on button "Next image" at bounding box center [1147, 285] width 49 height 66
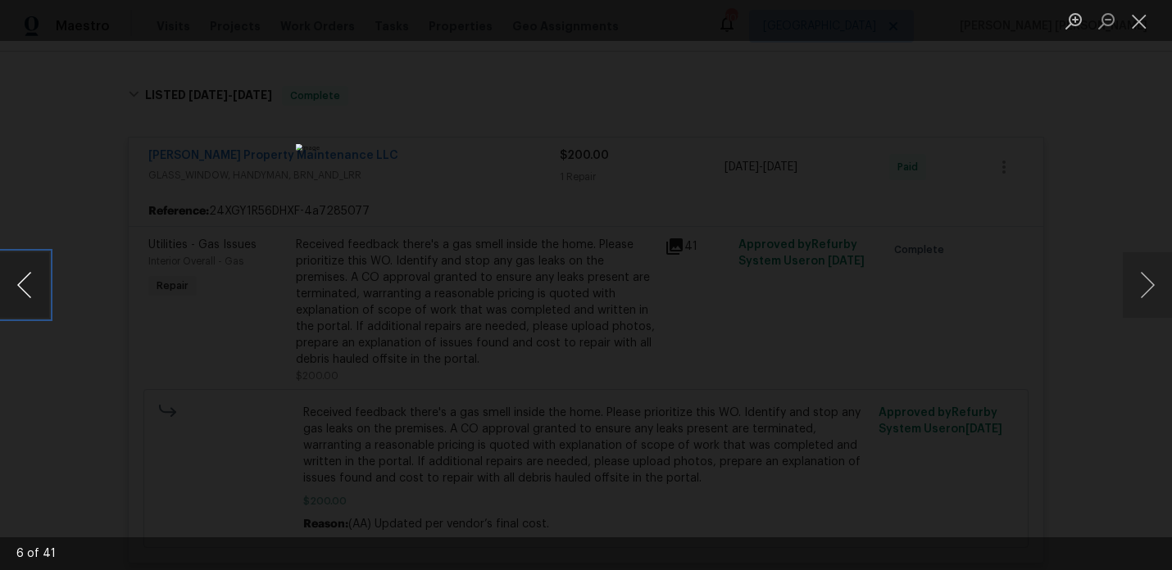
click at [20, 282] on button "Previous image" at bounding box center [24, 285] width 49 height 66
click at [1136, 278] on button "Next image" at bounding box center [1147, 285] width 49 height 66
click at [1135, 278] on button "Next image" at bounding box center [1147, 285] width 49 height 66
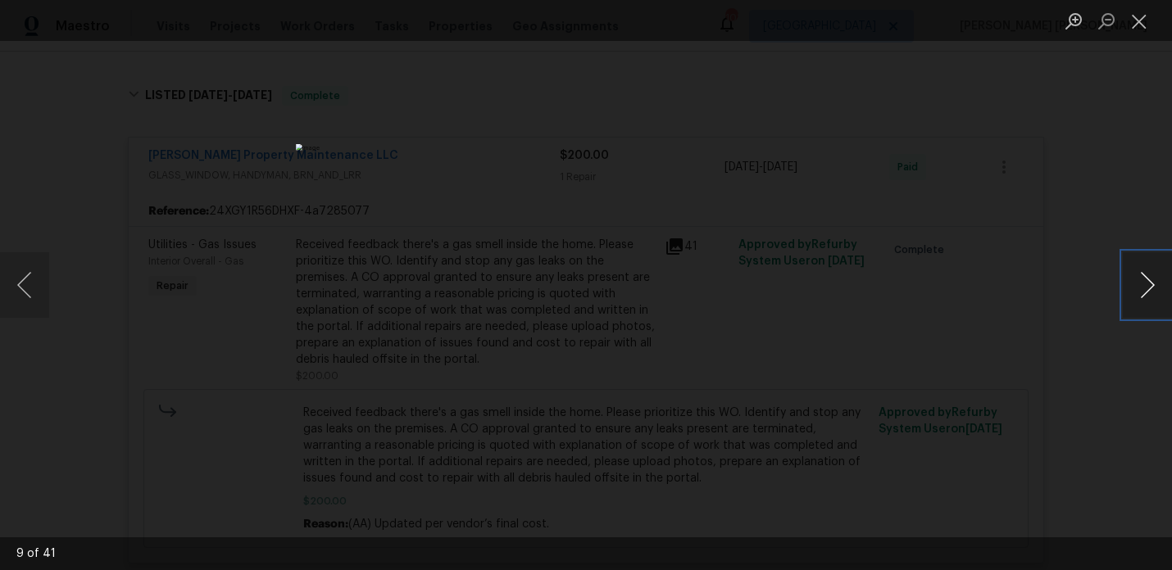
click at [1135, 278] on button "Next image" at bounding box center [1147, 285] width 49 height 66
click at [1136, 278] on button "Next image" at bounding box center [1147, 285] width 49 height 66
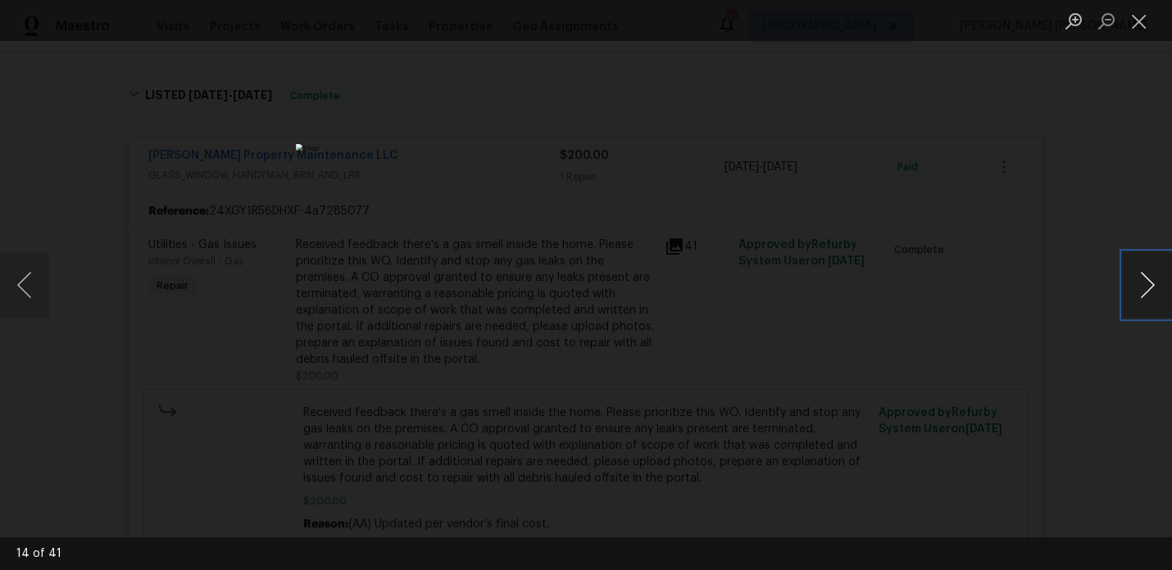
click at [1136, 278] on button "Next image" at bounding box center [1147, 285] width 49 height 66
click at [33, 281] on button "Previous image" at bounding box center [24, 285] width 49 height 66
click at [1147, 286] on button "Next image" at bounding box center [1147, 285] width 49 height 66
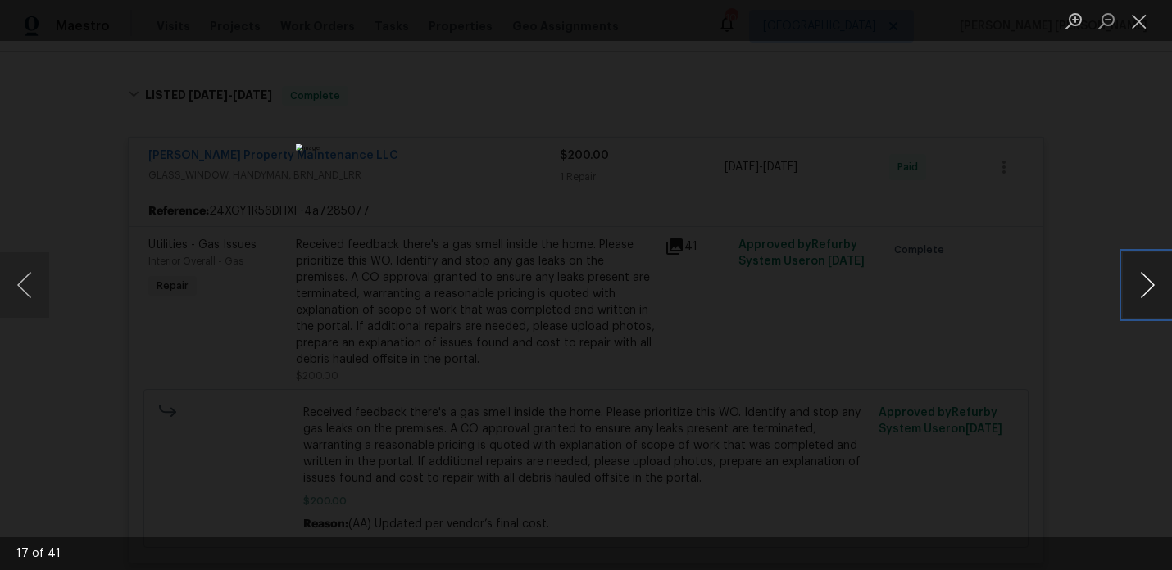
click at [1147, 287] on button "Next image" at bounding box center [1147, 285] width 49 height 66
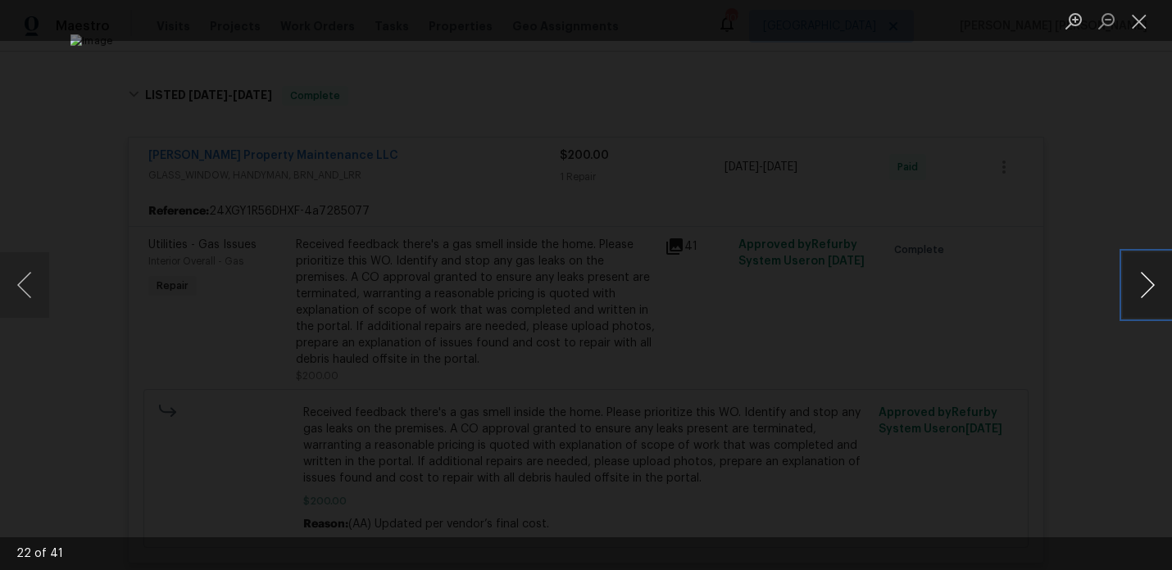
click at [1147, 287] on button "Next image" at bounding box center [1147, 285] width 49 height 66
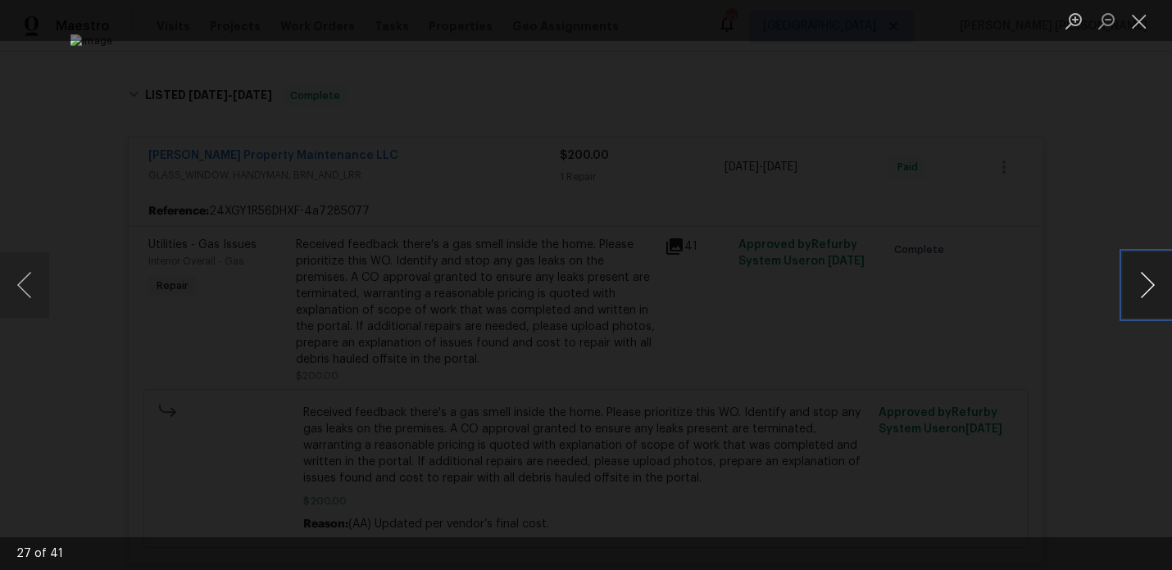
click at [1147, 287] on button "Next image" at bounding box center [1147, 285] width 49 height 66
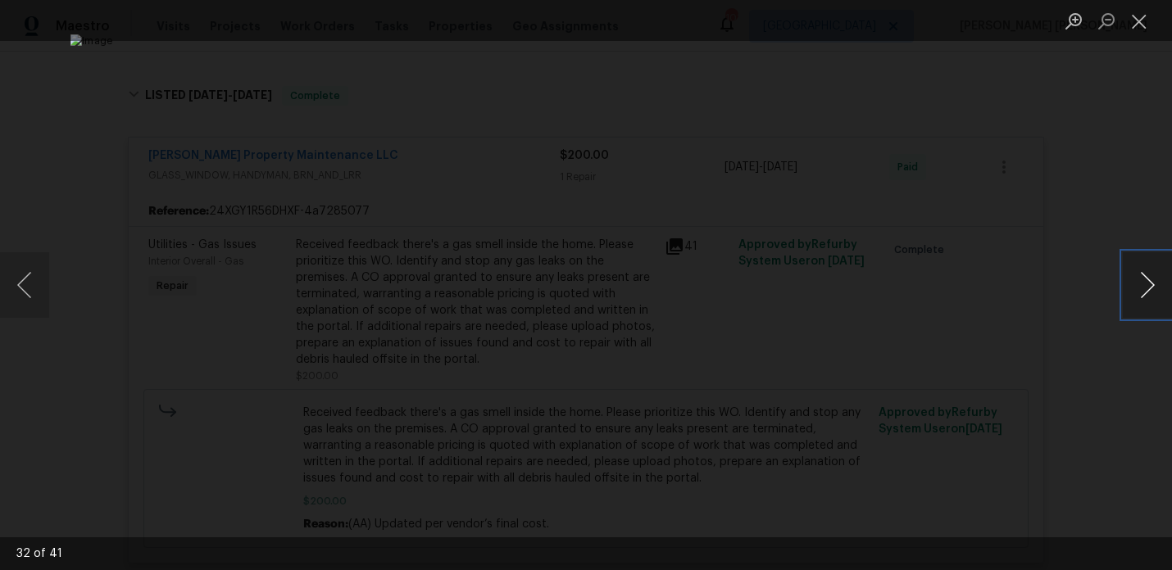
click at [1147, 287] on button "Next image" at bounding box center [1147, 285] width 49 height 66
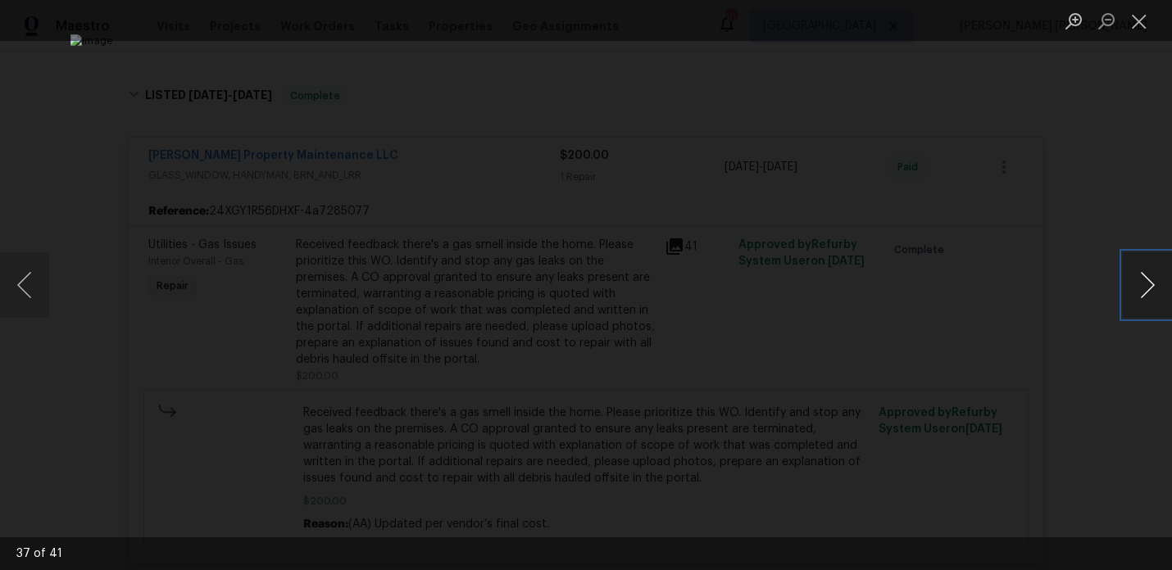
click at [1147, 287] on button "Next image" at bounding box center [1147, 285] width 49 height 66
click at [1068, 193] on div "Lightbox" at bounding box center [586, 285] width 1172 height 570
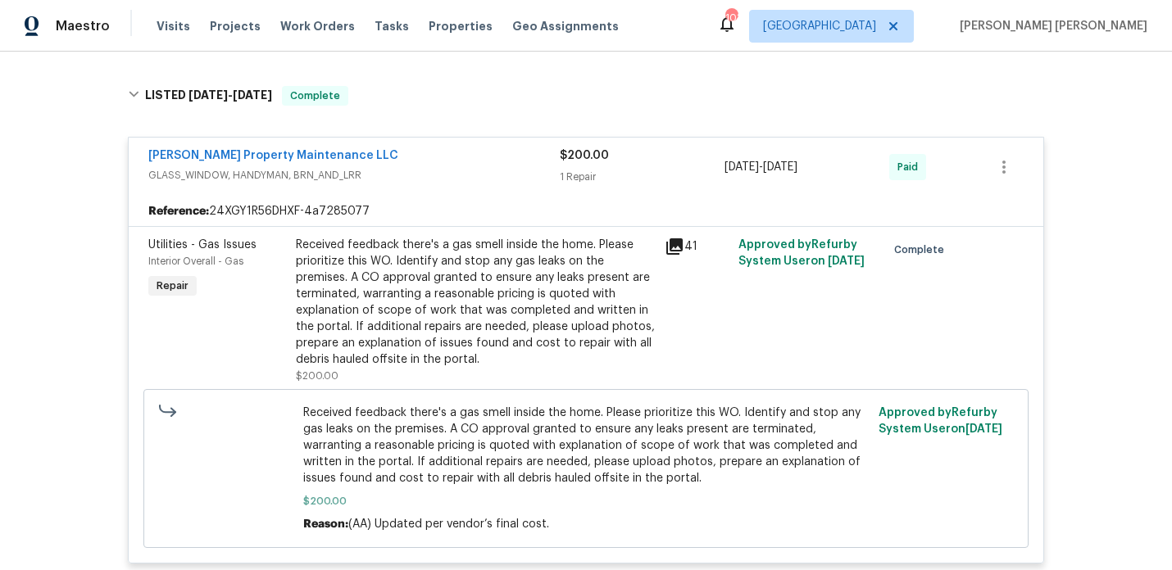
click at [520, 138] on div "Glen Property Maintenance LLC GLASS_WINDOW, HANDYMAN, BRN_AND_LRR $200.00 1 Rep…" at bounding box center [586, 167] width 915 height 59
click at [519, 148] on div "[PERSON_NAME] Property Maintenance LLC" at bounding box center [353, 158] width 411 height 20
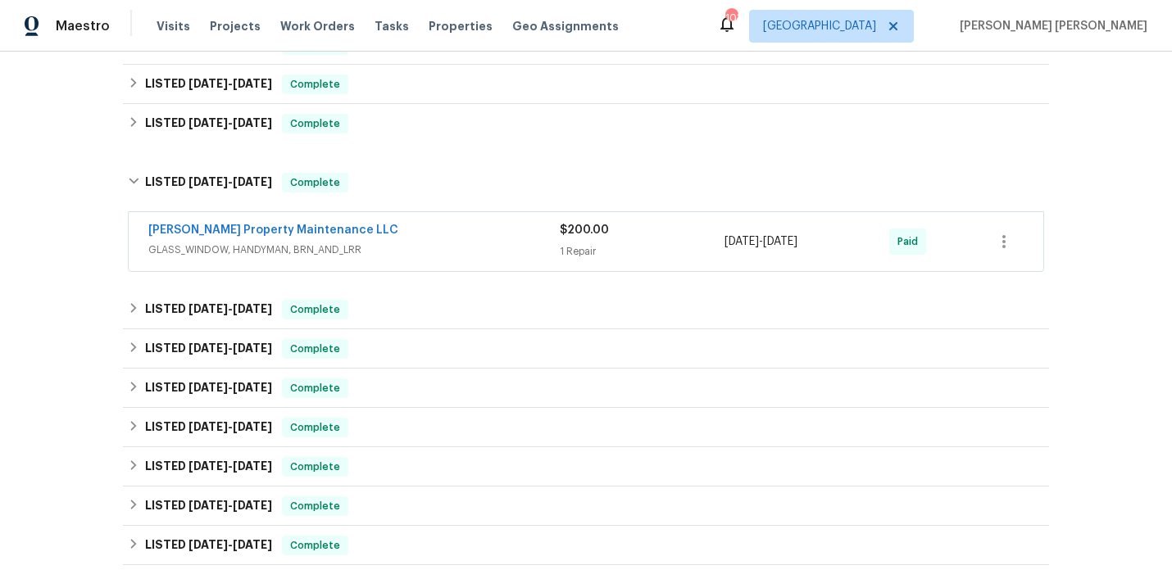
scroll to position [621, 0]
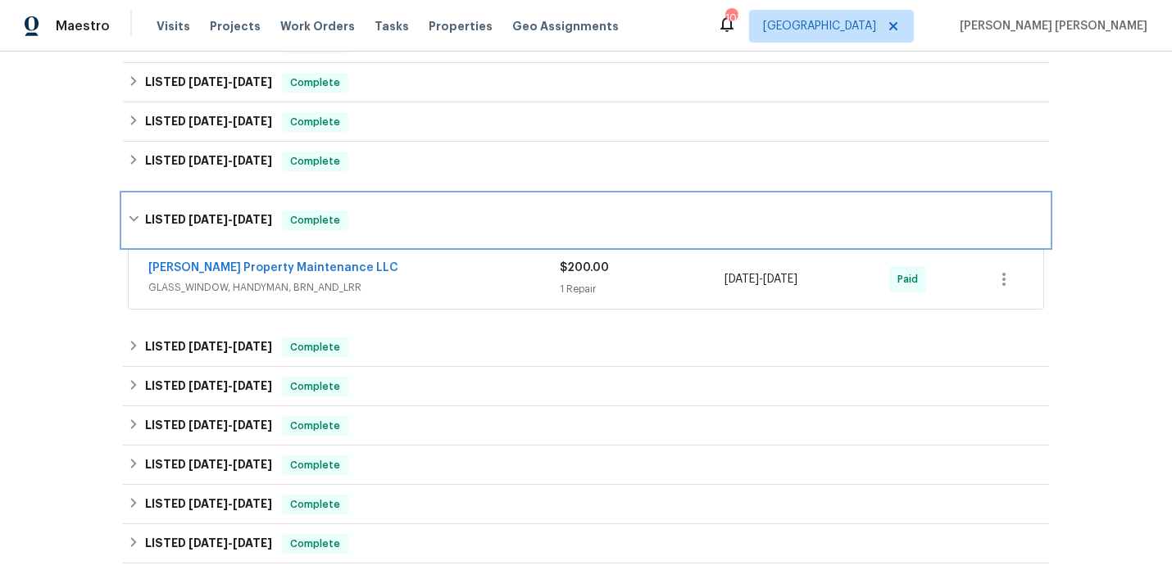
click at [243, 214] on span "5/5/25" at bounding box center [252, 219] width 39 height 11
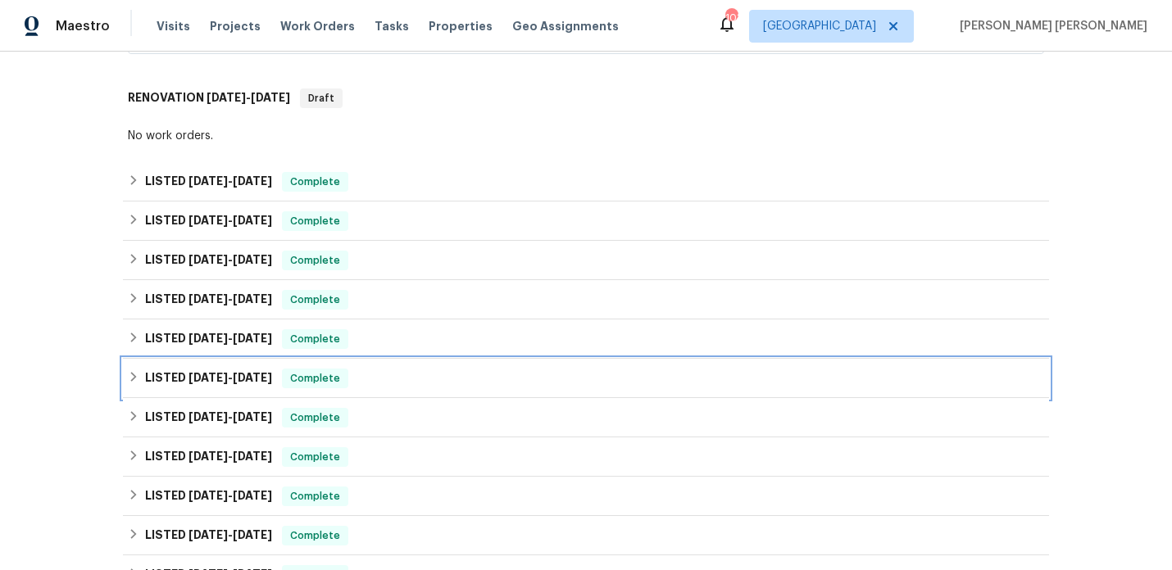
scroll to position [451, 0]
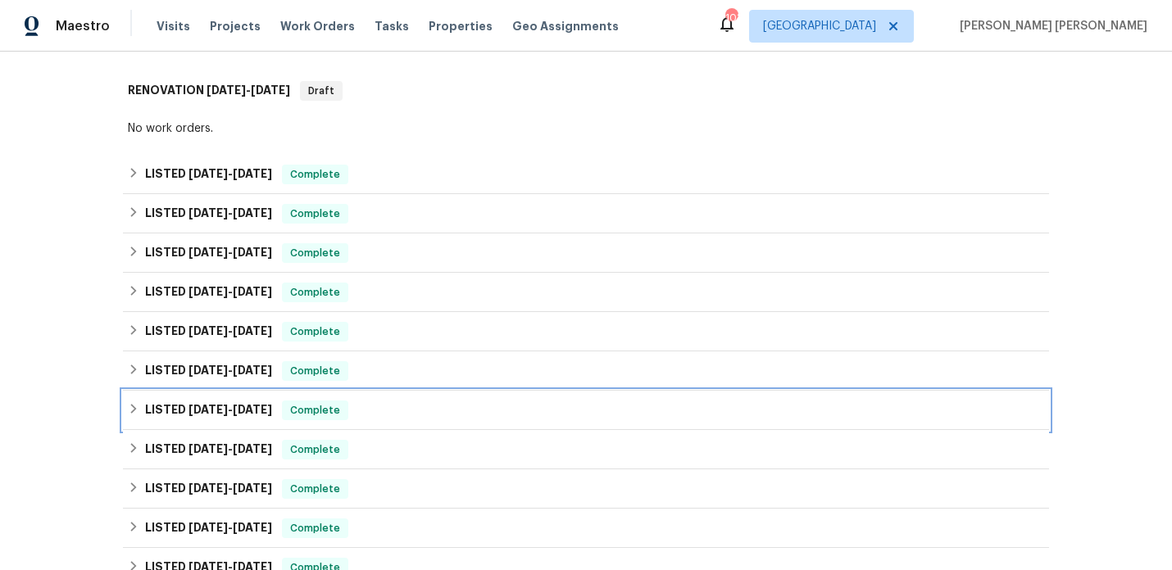
click at [234, 406] on h6 "LISTED 4/26/25 - 4/29/25" at bounding box center [208, 411] width 127 height 20
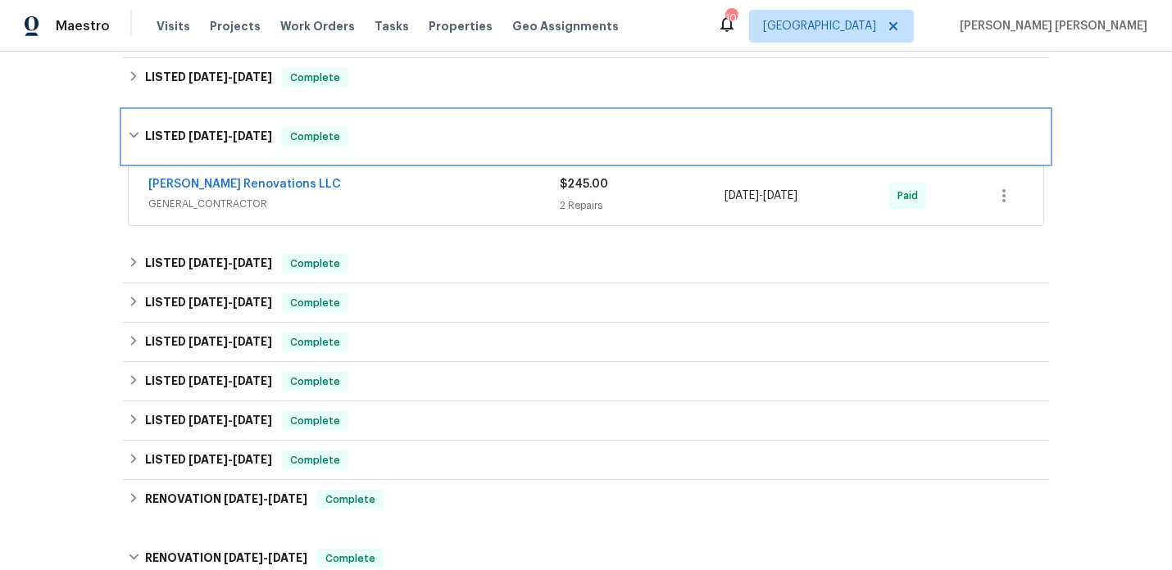
scroll to position [762, 0]
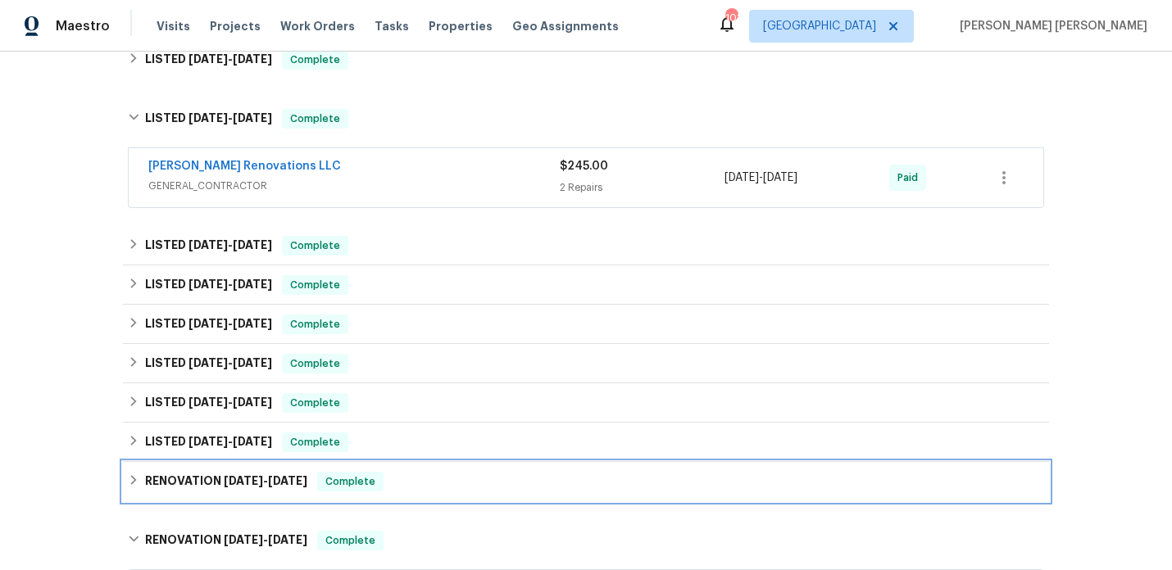
click at [225, 462] on div "RENOVATION 3/22/24 - 4/3/24 Complete" at bounding box center [586, 481] width 926 height 39
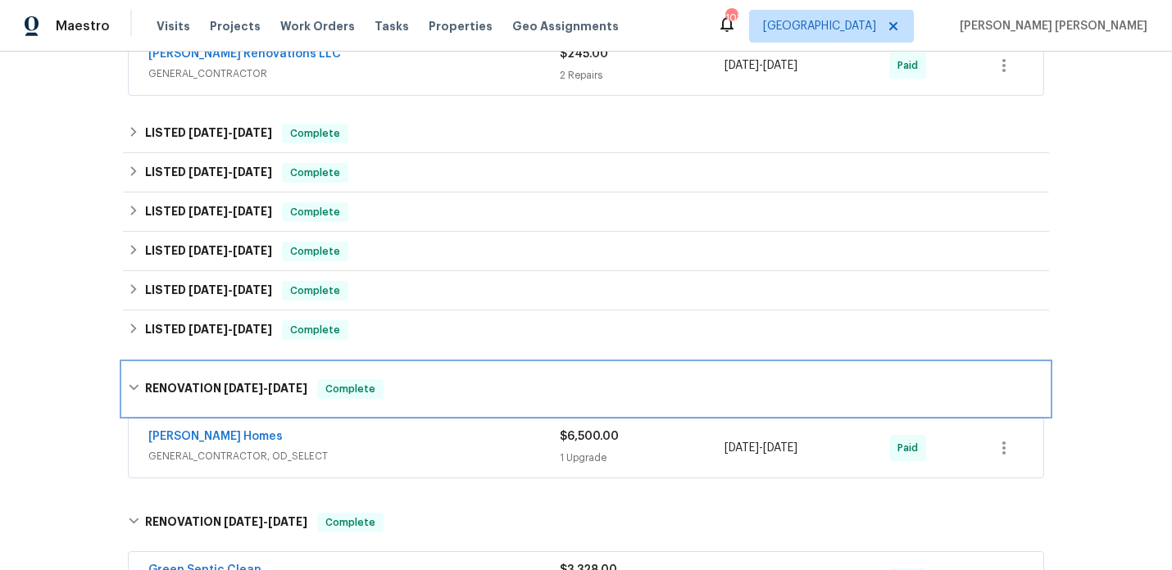
scroll to position [873, 0]
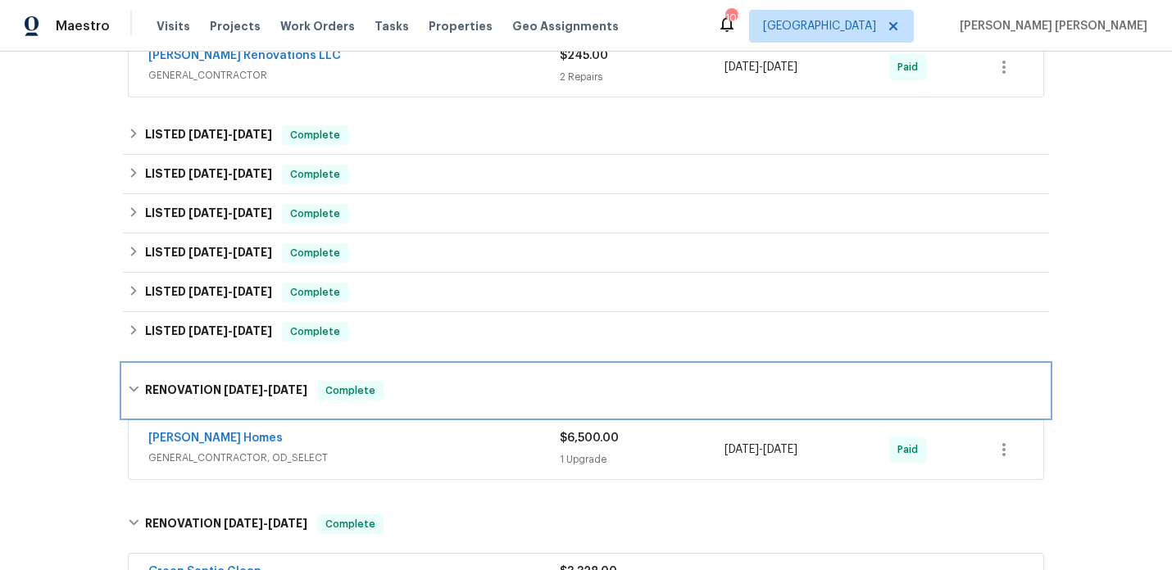
click at [262, 388] on h6 "RENOVATION 3/22/24 - 4/3/24" at bounding box center [226, 391] width 162 height 20
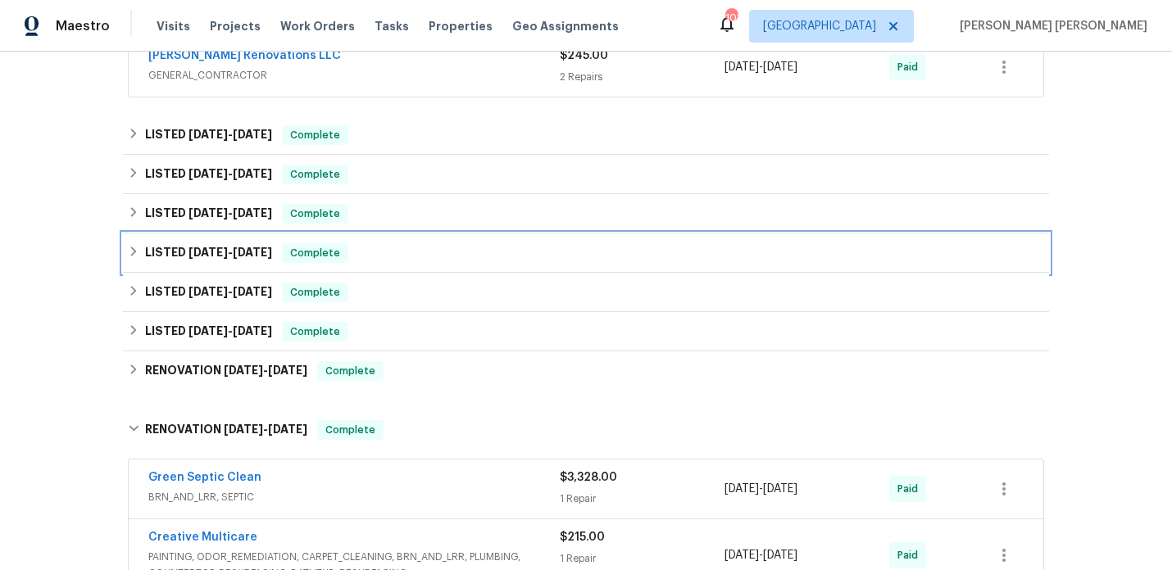
click at [247, 247] on span "7/11/24" at bounding box center [252, 252] width 39 height 11
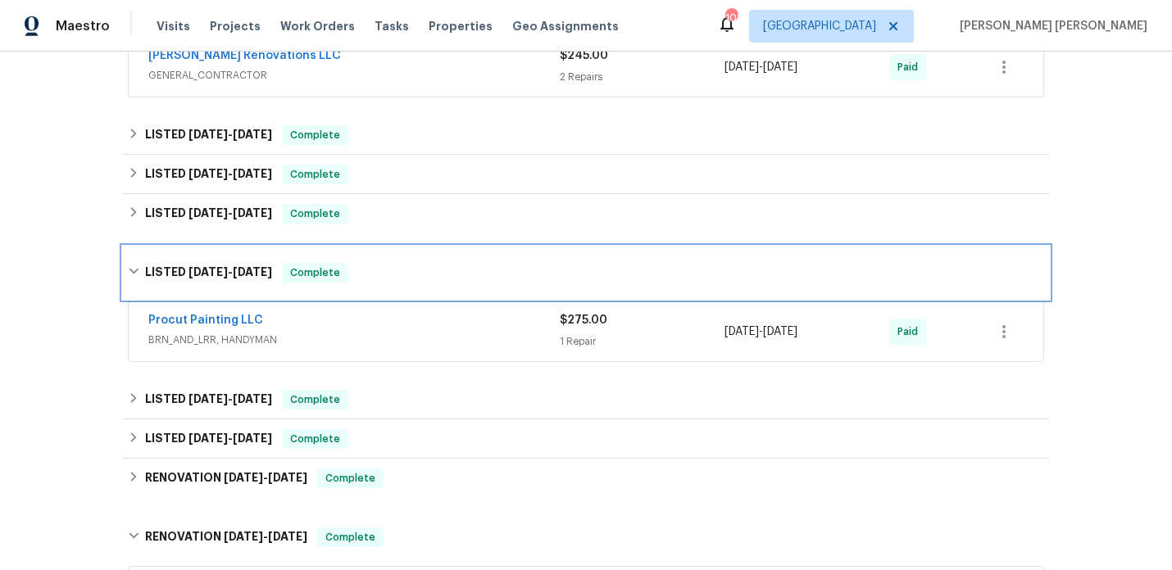
click at [246, 250] on div "LISTED 7/5/24 - 7/11/24 Complete" at bounding box center [586, 273] width 926 height 52
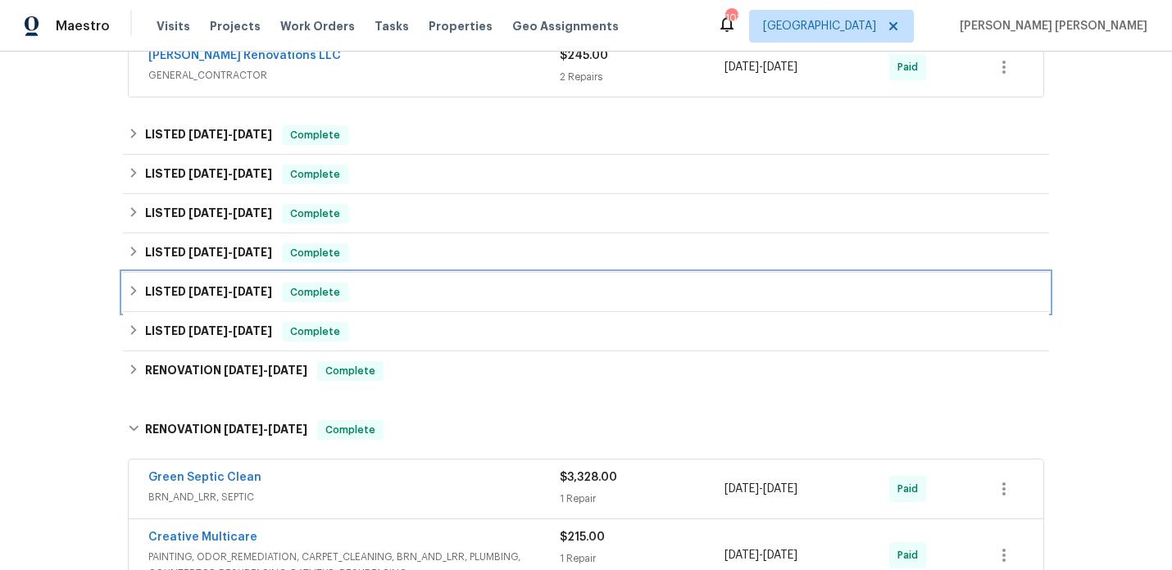
click at [240, 286] on span "5/30/24" at bounding box center [252, 291] width 39 height 11
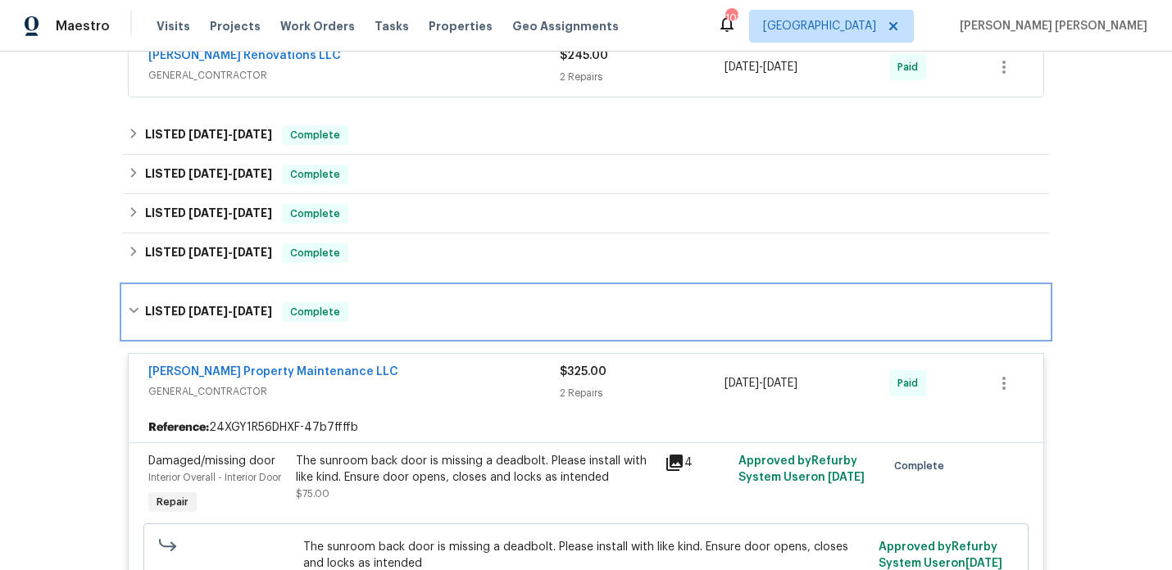
drag, startPoint x: 240, startPoint y: 283, endPoint x: 348, endPoint y: 350, distance: 127.4
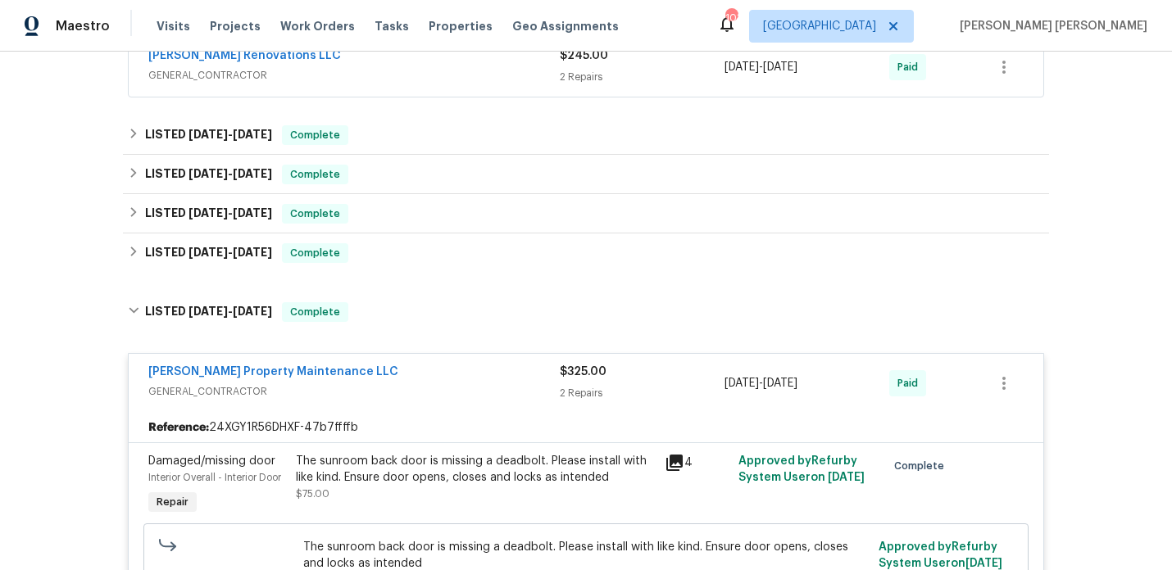
click at [364, 367] on div "[PERSON_NAME] Property Maintenance LLC" at bounding box center [353, 374] width 411 height 20
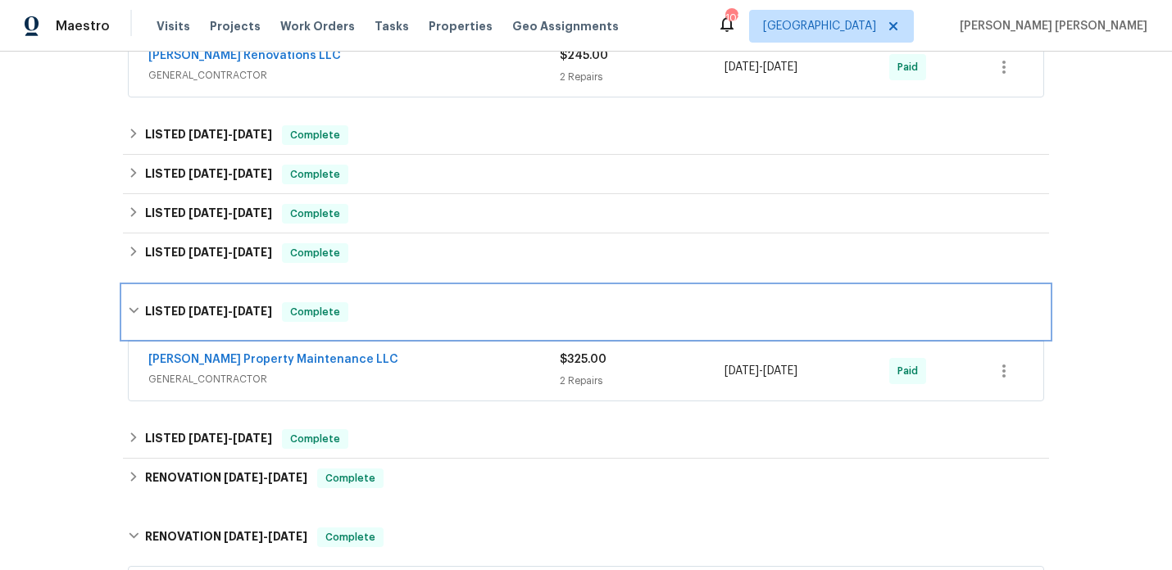
click at [225, 306] on span "5/24/24" at bounding box center [208, 311] width 39 height 11
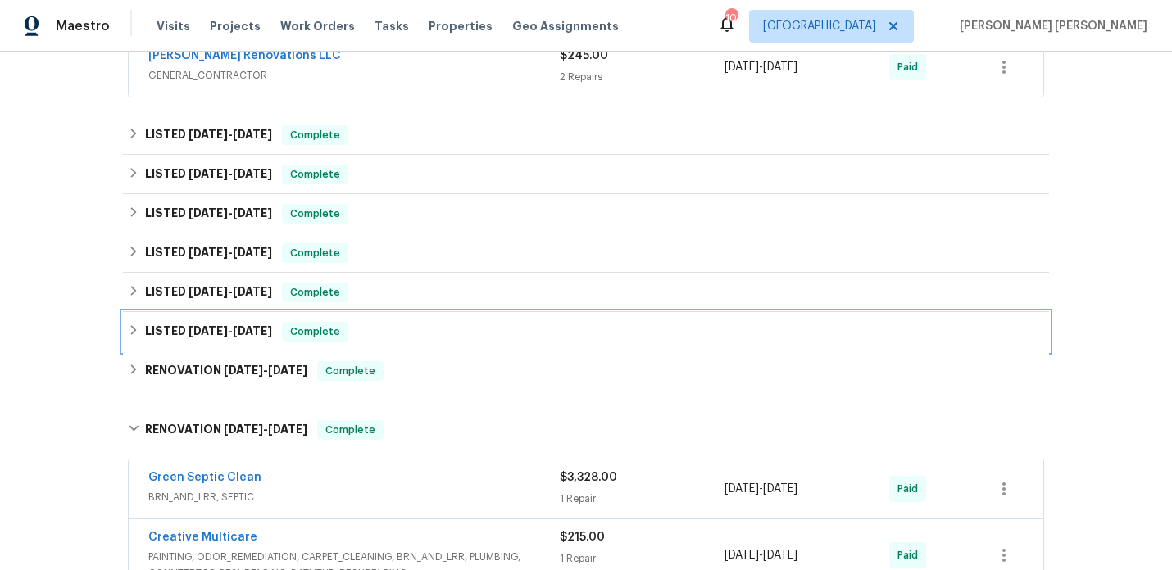
click at [222, 325] on span "4/19/24" at bounding box center [208, 330] width 39 height 11
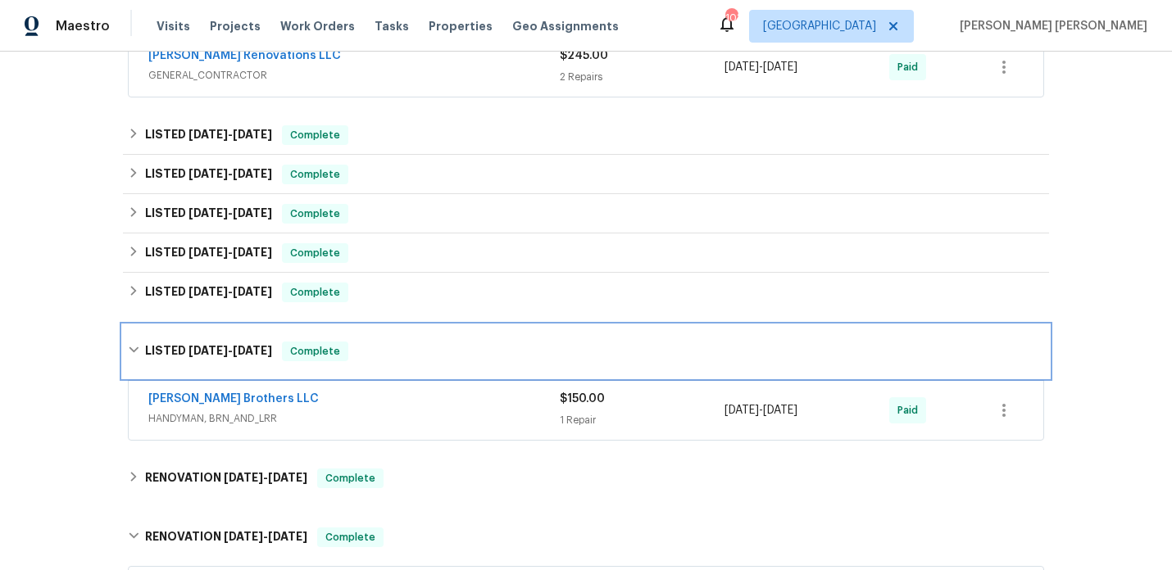
click at [223, 325] on div "LISTED 4/19/24 - 4/23/24 Complete" at bounding box center [586, 351] width 926 height 52
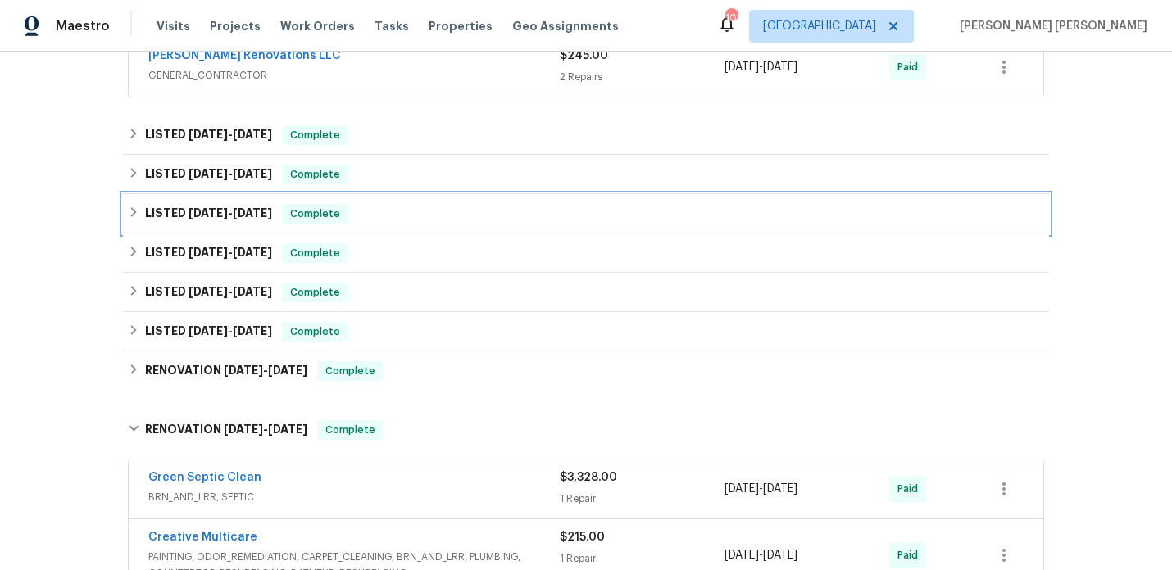
click at [246, 207] on span "7/29/24" at bounding box center [252, 212] width 39 height 11
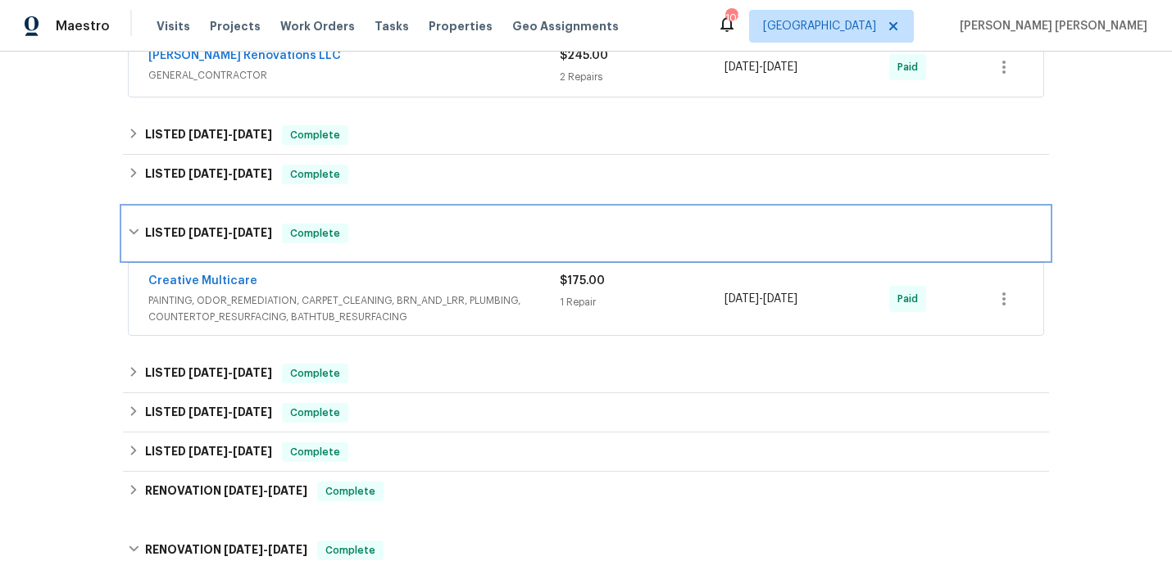
click at [246, 207] on div "LISTED 7/19/24 - 7/29/24 Complete" at bounding box center [586, 233] width 926 height 52
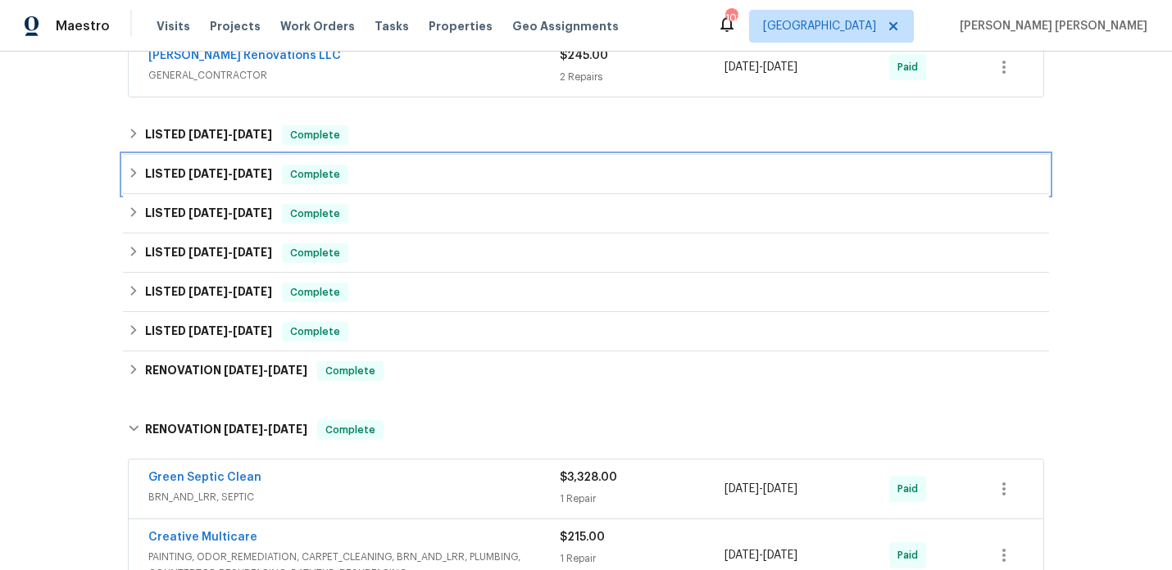
click at [256, 168] on span "8/15/24" at bounding box center [252, 173] width 39 height 11
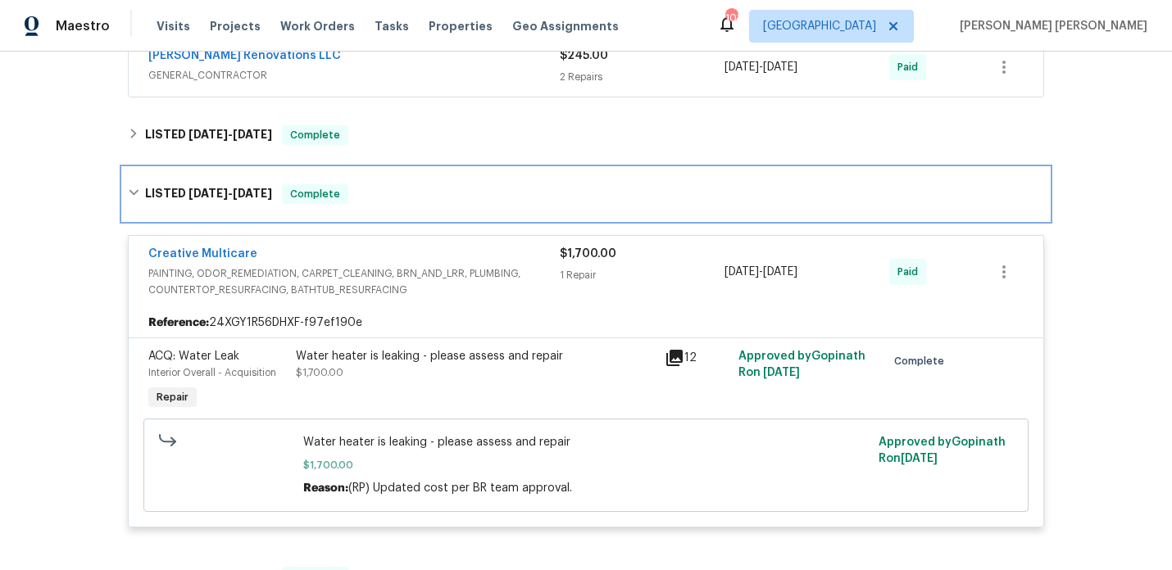
click at [256, 170] on div "LISTED 8/7/24 - 8/15/24 Complete" at bounding box center [586, 194] width 926 height 52
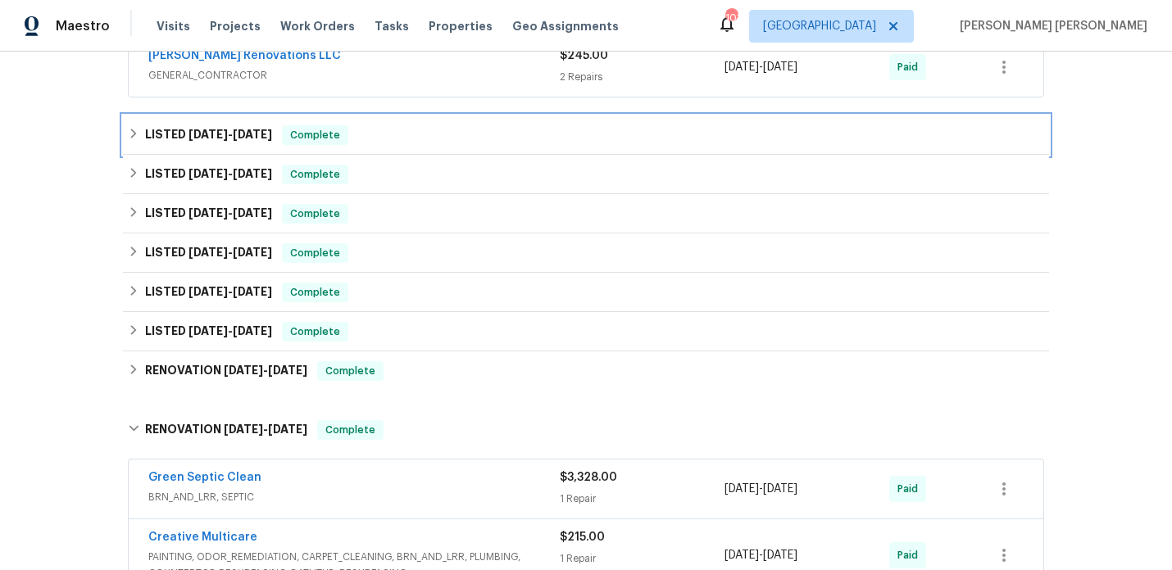
click at [256, 125] on h6 "LISTED 8/25/24 - 3/24/25" at bounding box center [208, 135] width 127 height 20
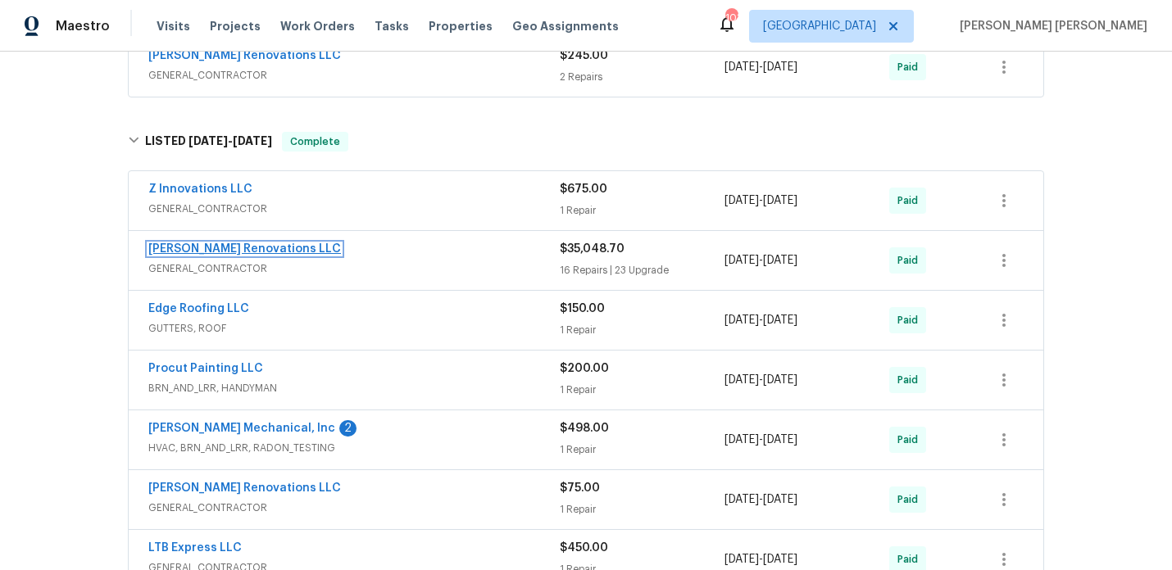
click at [225, 243] on link "Aseem Renovations LLC" at bounding box center [244, 248] width 193 height 11
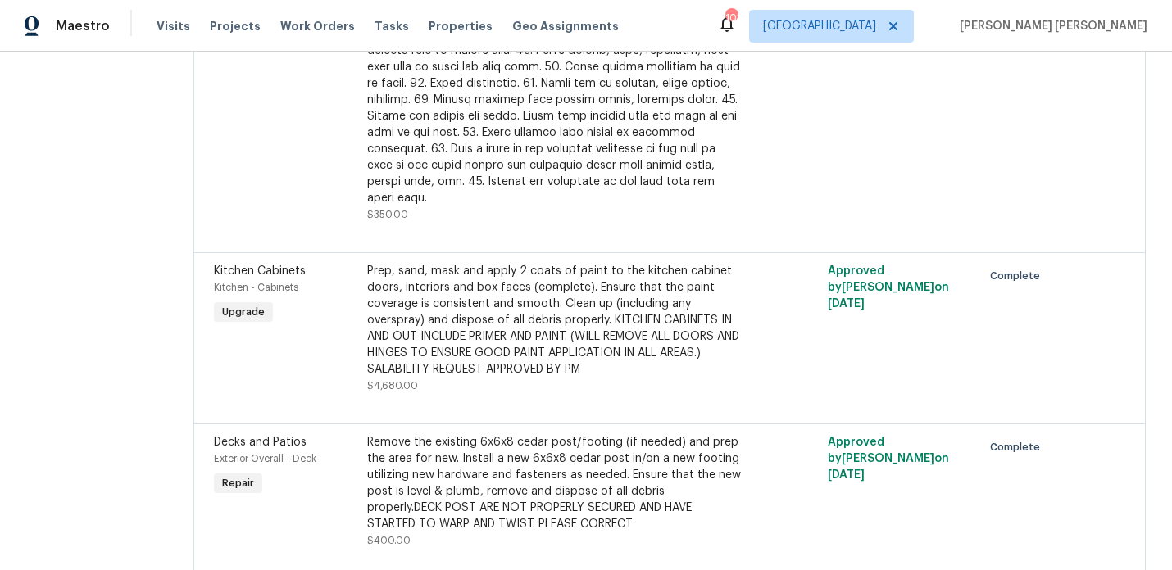
scroll to position [3614, 0]
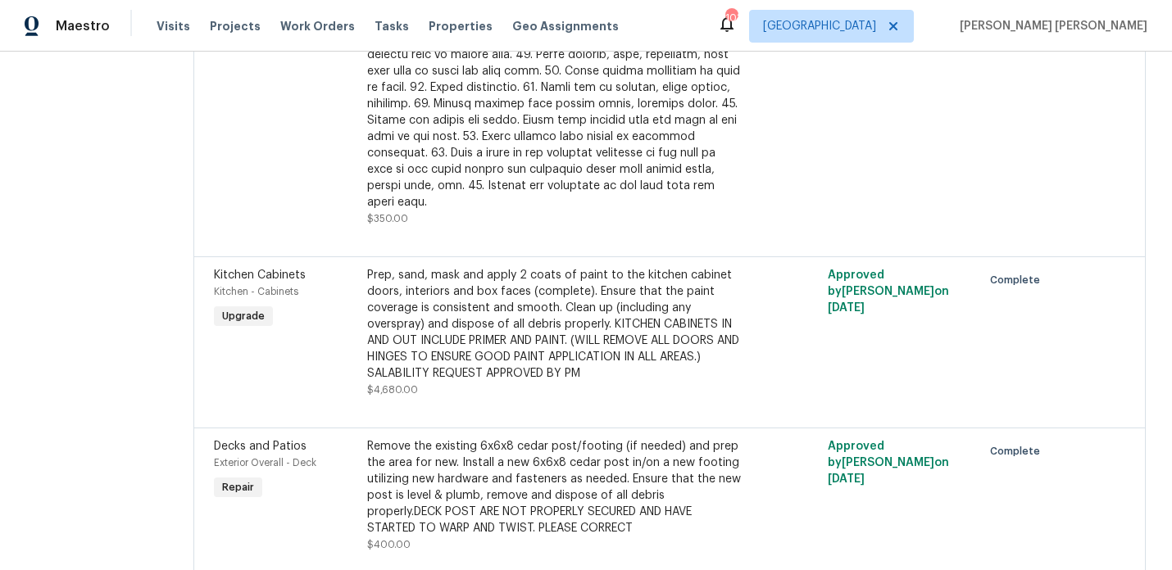
click at [544, 305] on div "Prep, sand, mask and apply 2 coats of paint to the kitchen cabinet doors, inter…" at bounding box center [554, 324] width 374 height 115
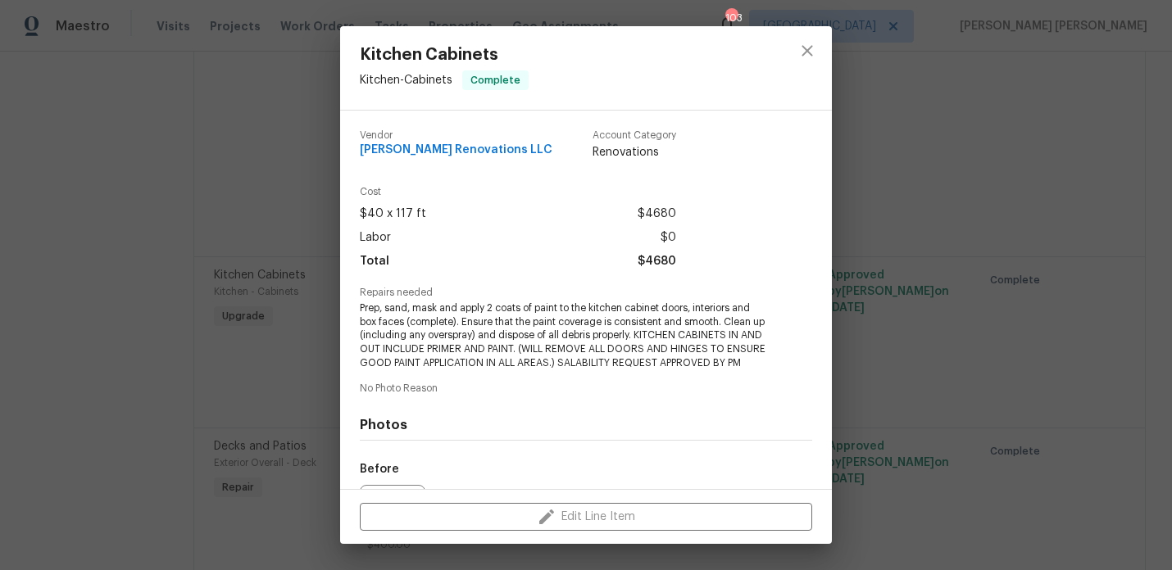
scroll to position [198, 0]
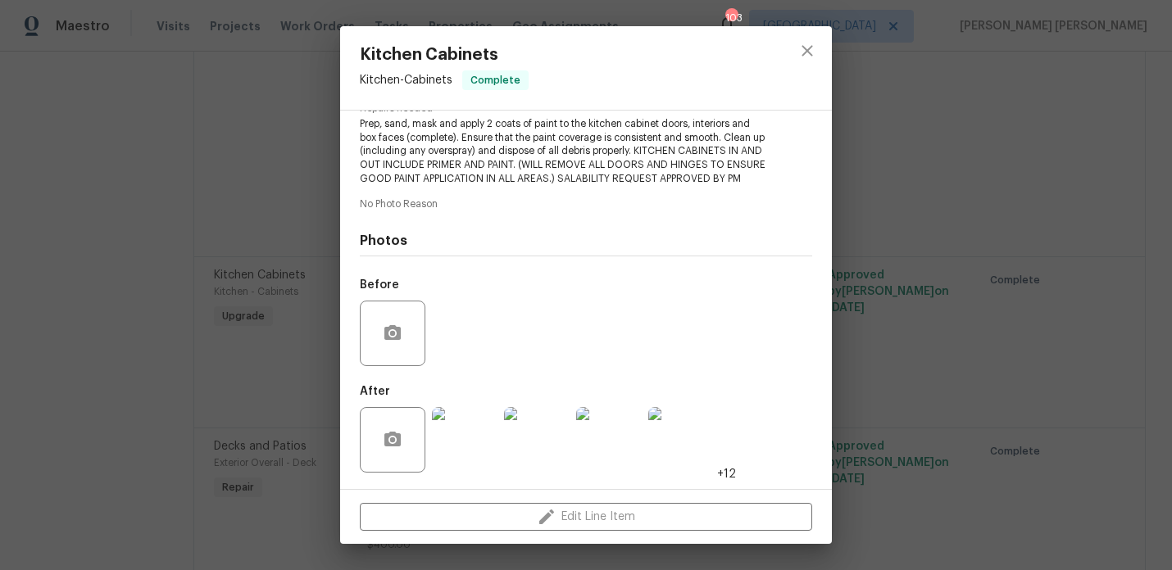
click at [456, 438] on img at bounding box center [465, 440] width 66 height 66
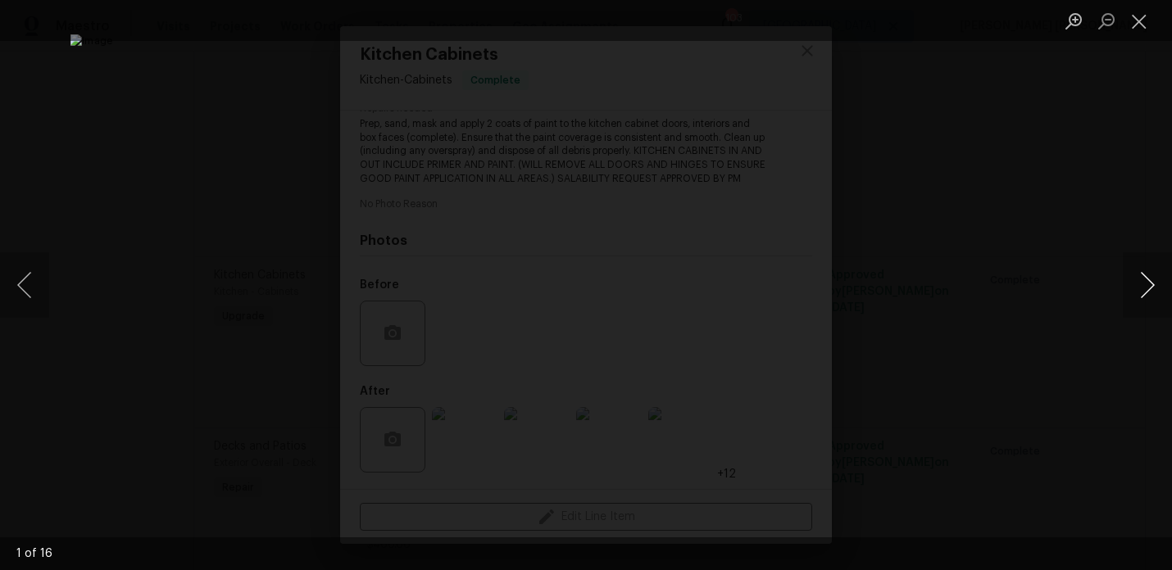
click at [1155, 288] on button "Next image" at bounding box center [1147, 285] width 49 height 66
click at [1155, 287] on button "Next image" at bounding box center [1147, 285] width 49 height 66
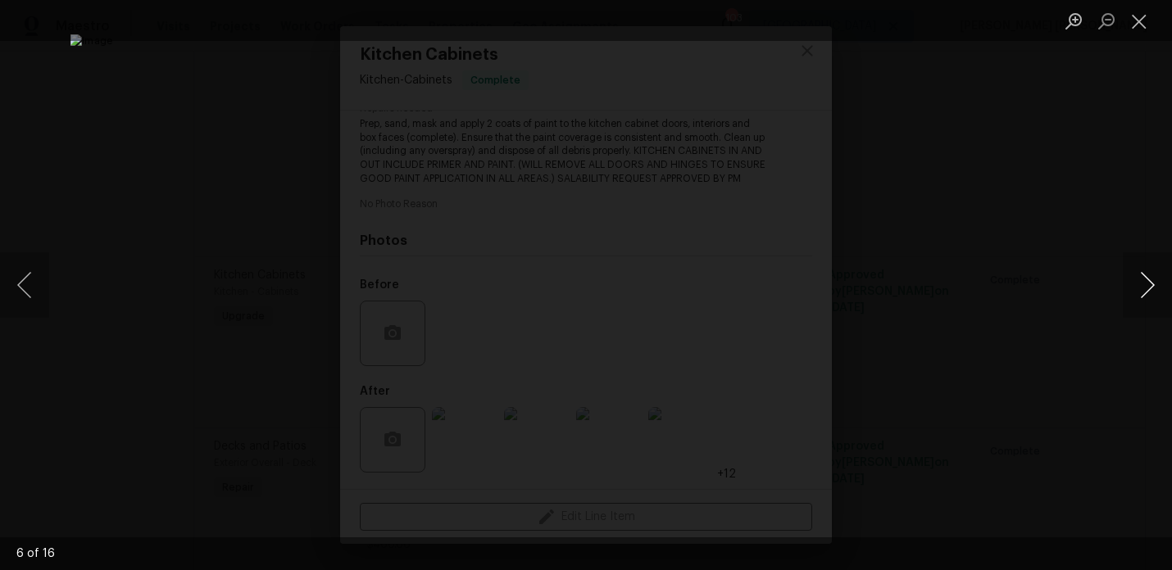
click at [1155, 287] on button "Next image" at bounding box center [1147, 285] width 49 height 66
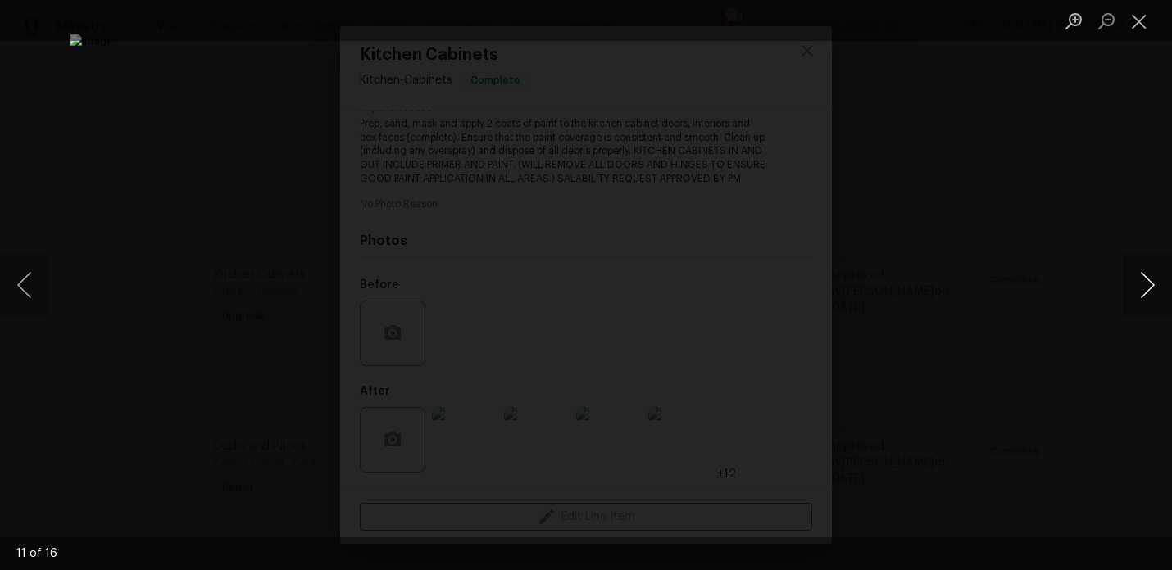
click at [1155, 287] on button "Next image" at bounding box center [1147, 285] width 49 height 66
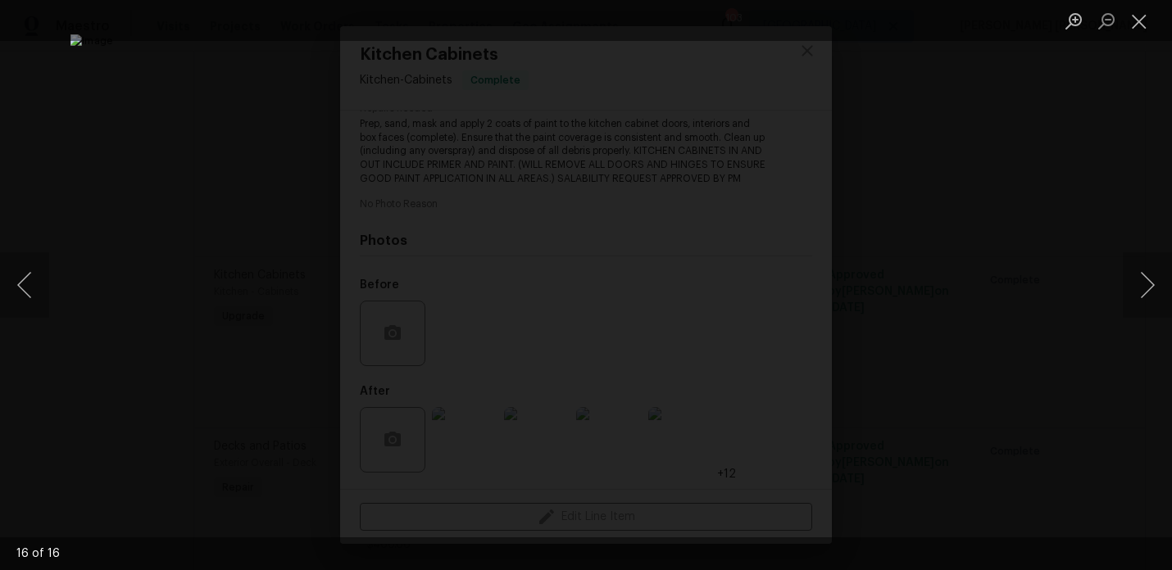
click at [1111, 182] on div "Lightbox" at bounding box center [586, 285] width 1172 height 570
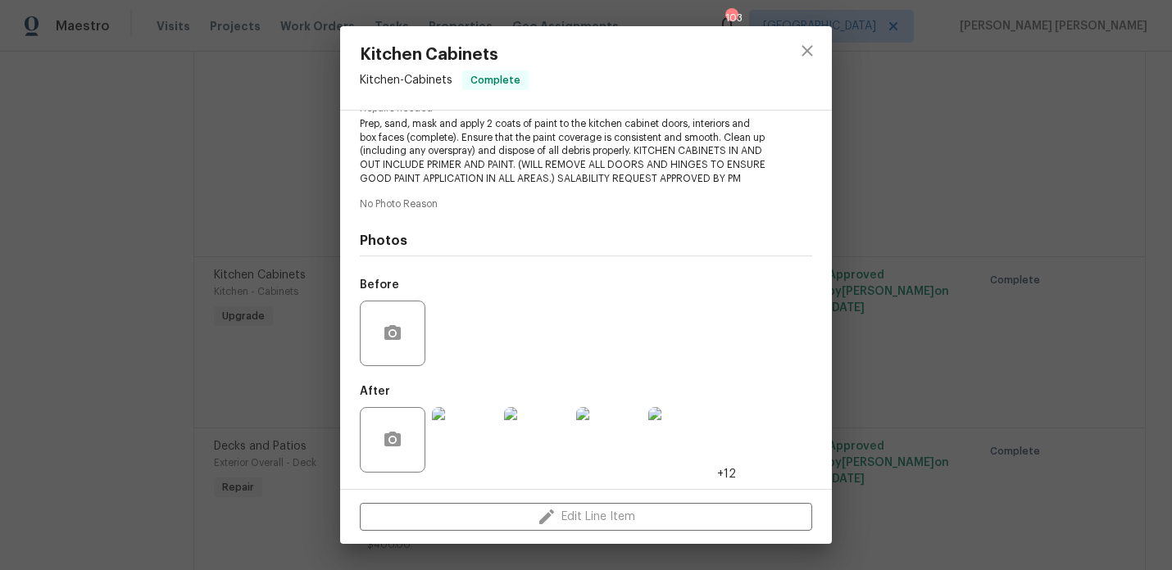
click at [244, 273] on div "Kitchen Cabinets Kitchen - Cabinets Complete Vendor Aseem Renovations LLC Accou…" at bounding box center [586, 285] width 1172 height 570
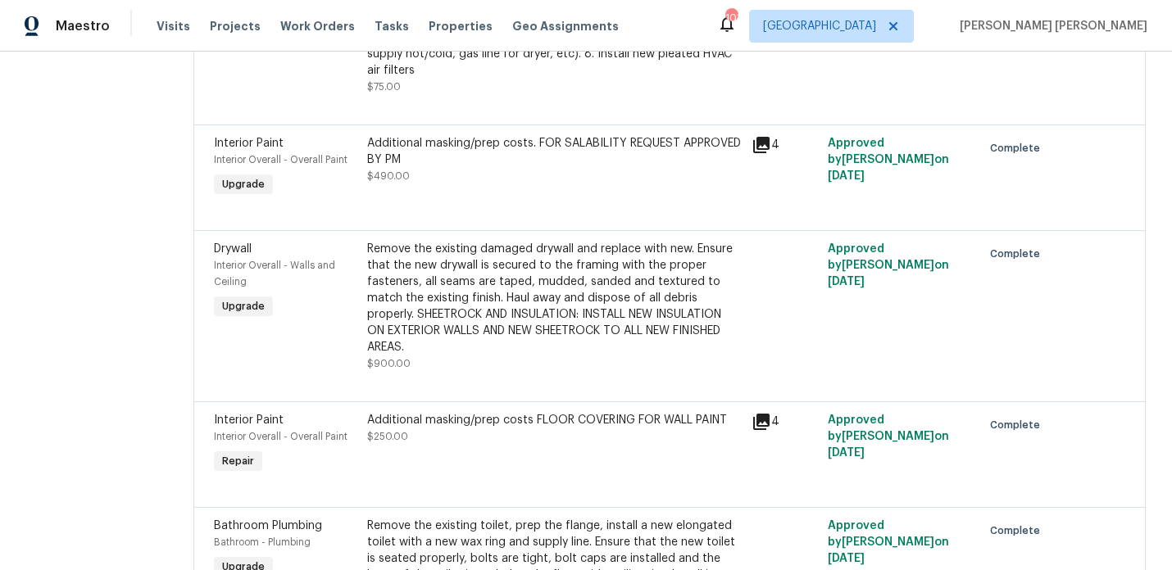
scroll to position [0, 0]
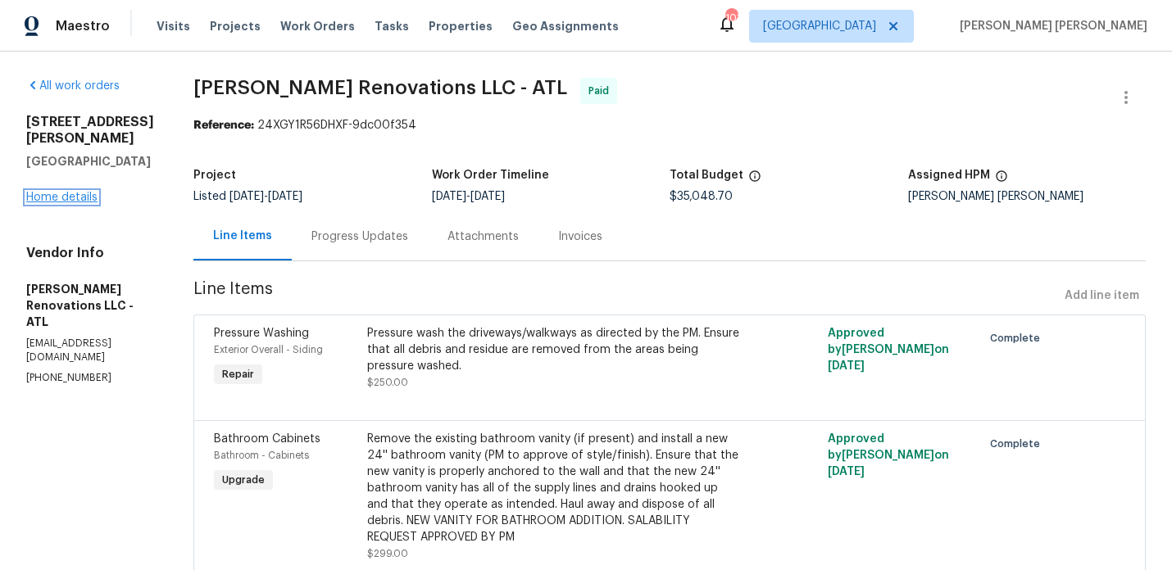
click at [62, 192] on link "Home details" at bounding box center [61, 197] width 71 height 11
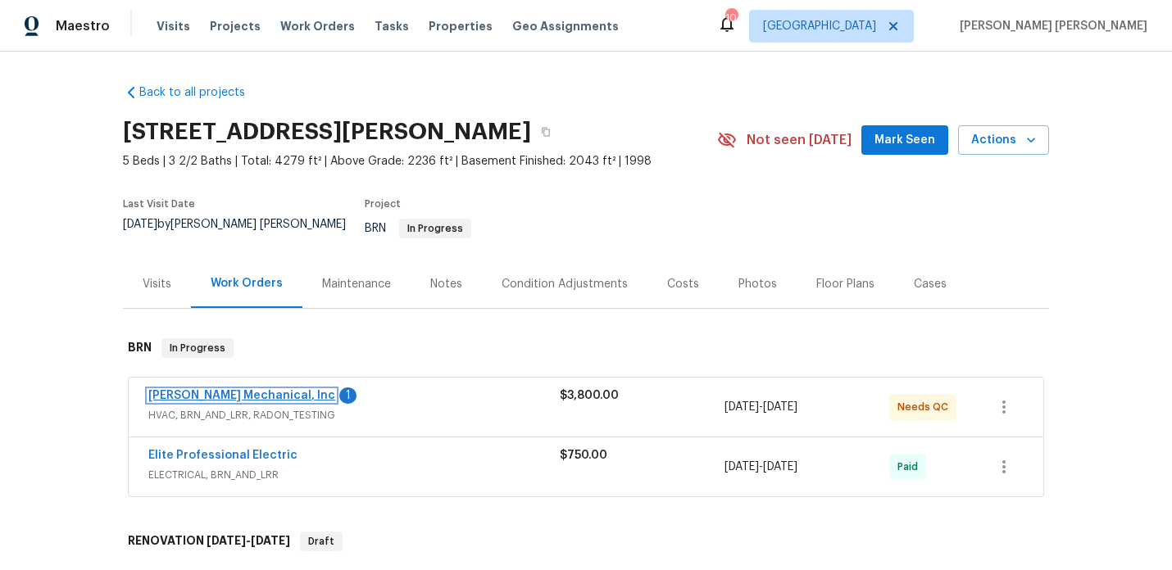
click at [275, 390] on link "[PERSON_NAME] Mechanical, Inc" at bounding box center [241, 395] width 187 height 11
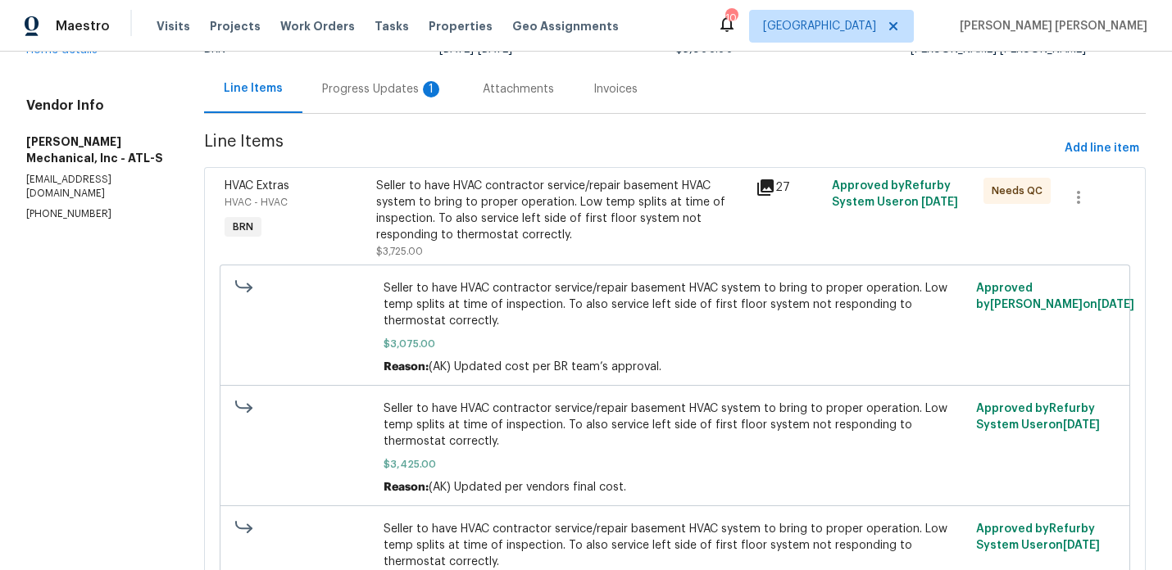
click at [402, 108] on div "Progress Updates 1" at bounding box center [382, 89] width 161 height 48
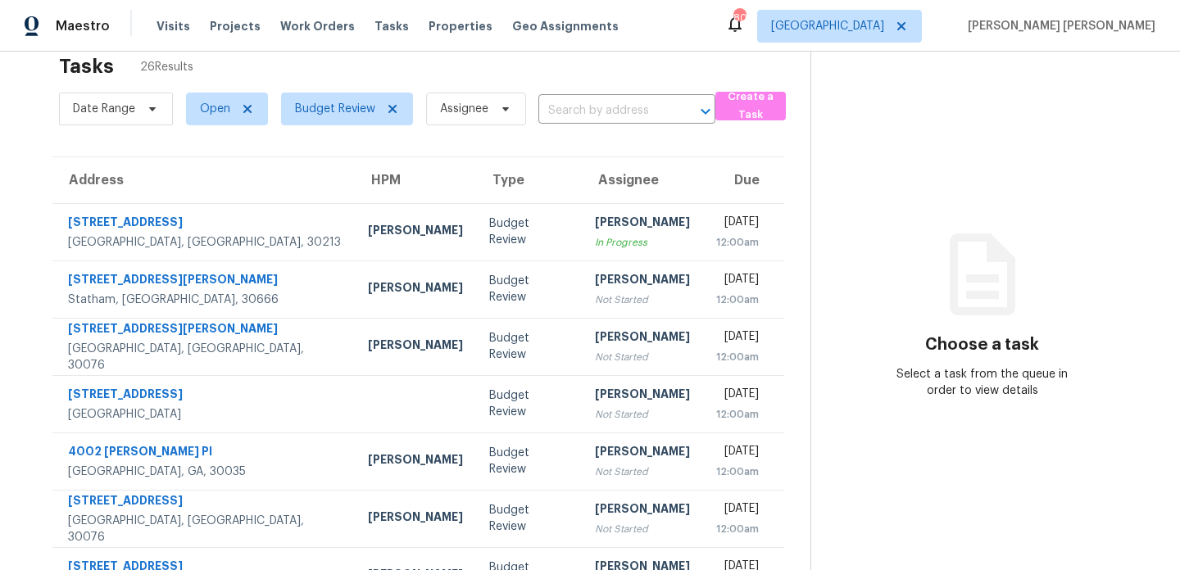
scroll to position [36, 0]
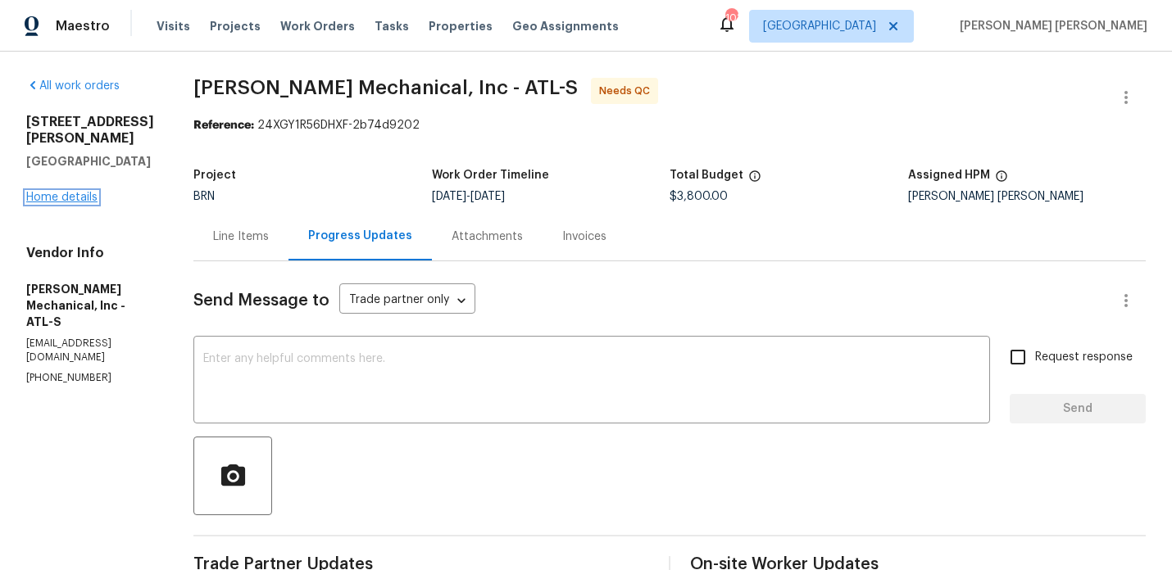
click at [39, 192] on link "Home details" at bounding box center [61, 197] width 71 height 11
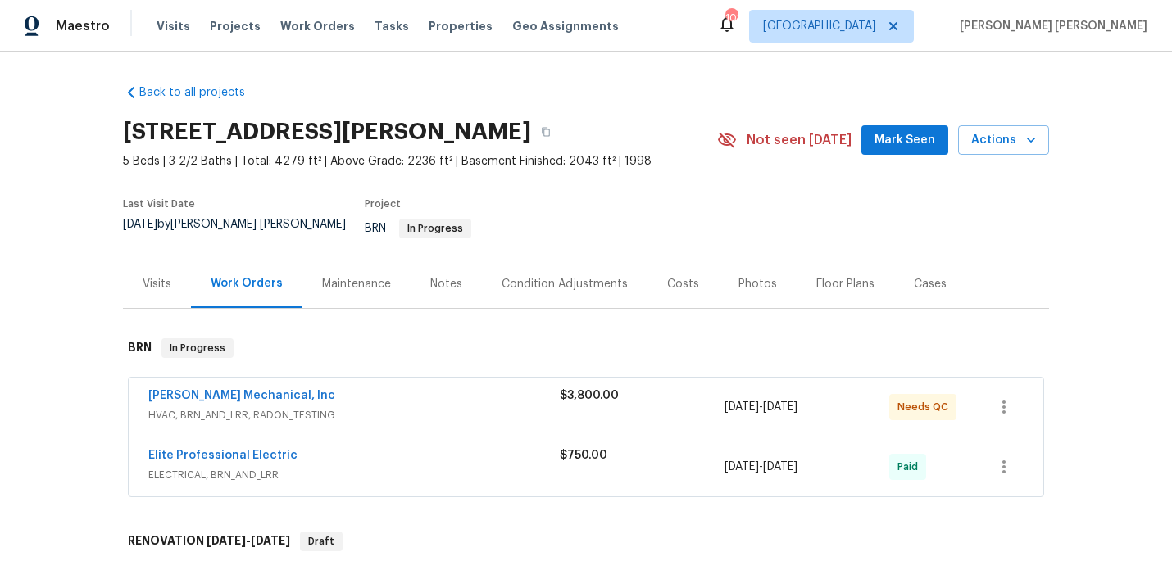
scroll to position [754, 0]
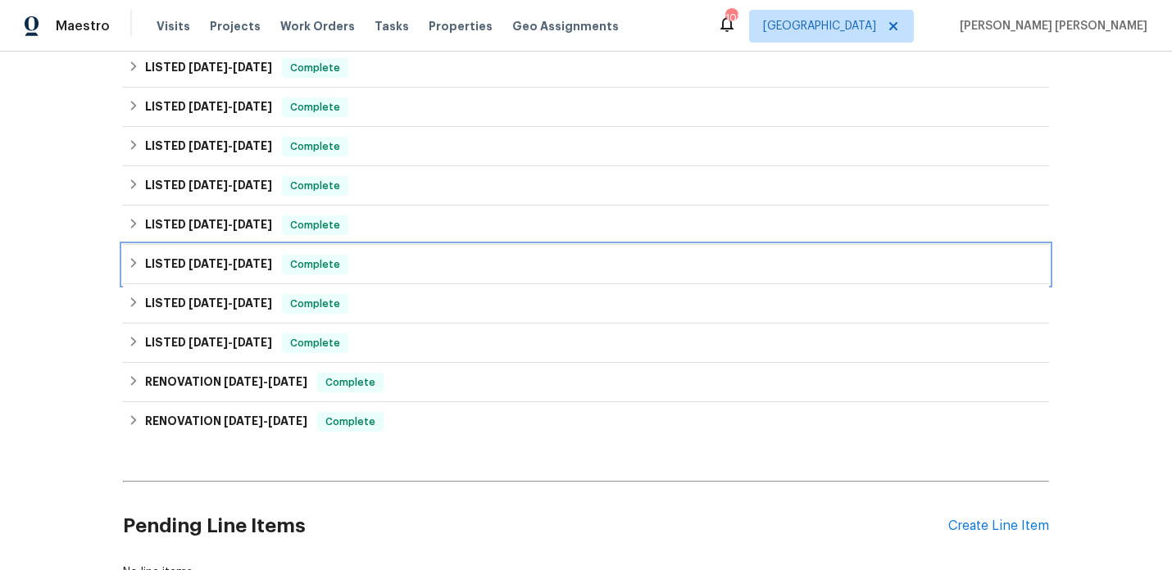
click at [225, 258] on span "7/5/24 - 7/11/24" at bounding box center [231, 263] width 84 height 11
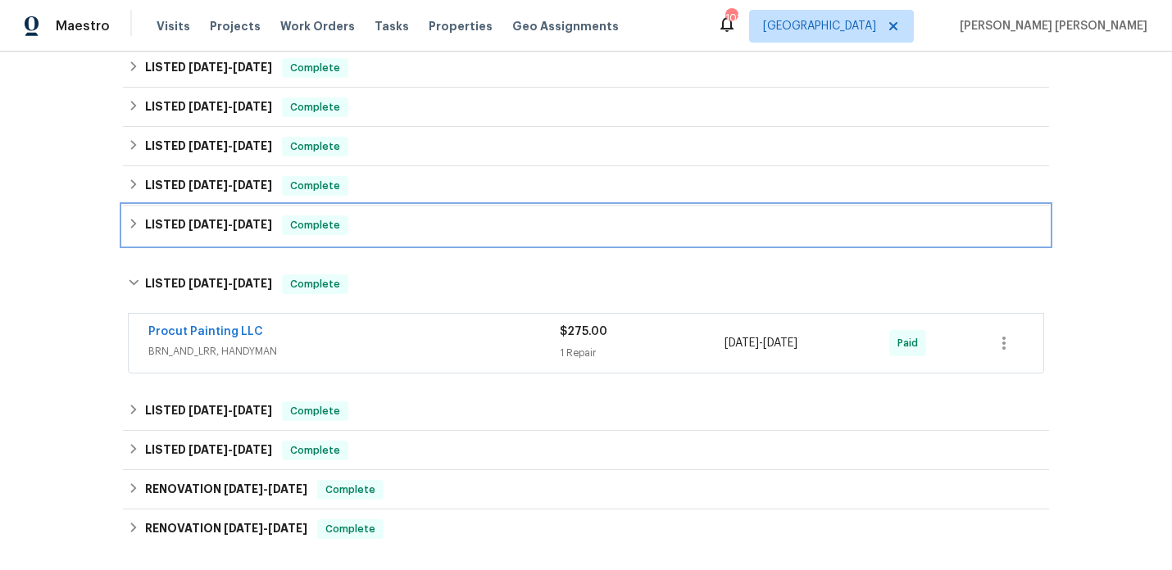
click at [225, 230] on div "LISTED 7/19/24 - 7/29/24 Complete" at bounding box center [586, 225] width 926 height 39
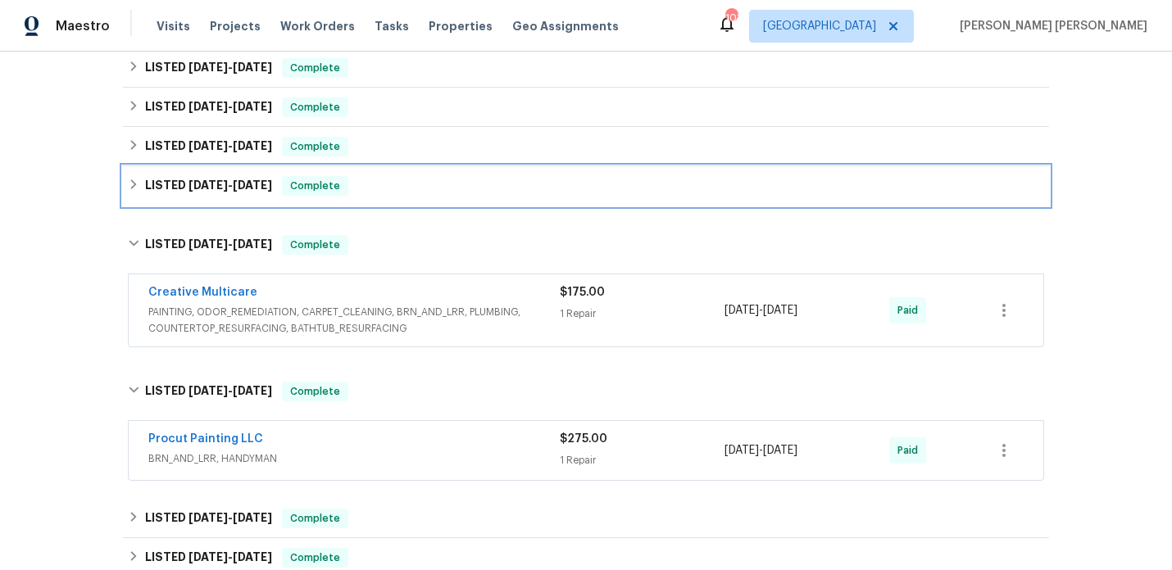
click at [243, 183] on h6 "LISTED 8/7/24 - 8/15/24" at bounding box center [208, 186] width 127 height 20
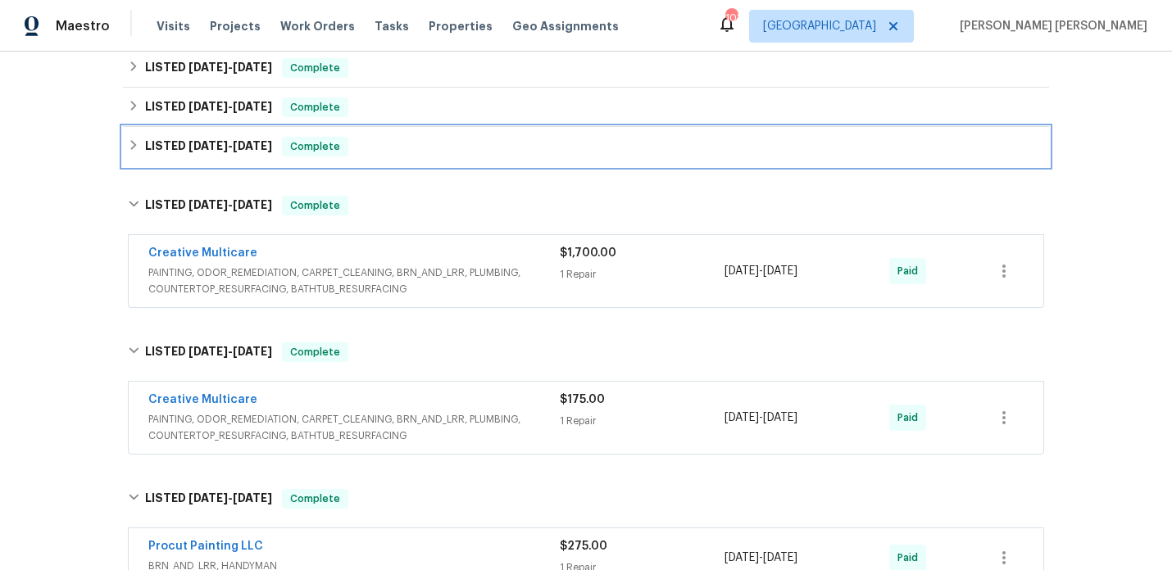
click at [241, 140] on span "[DATE]" at bounding box center [252, 145] width 39 height 11
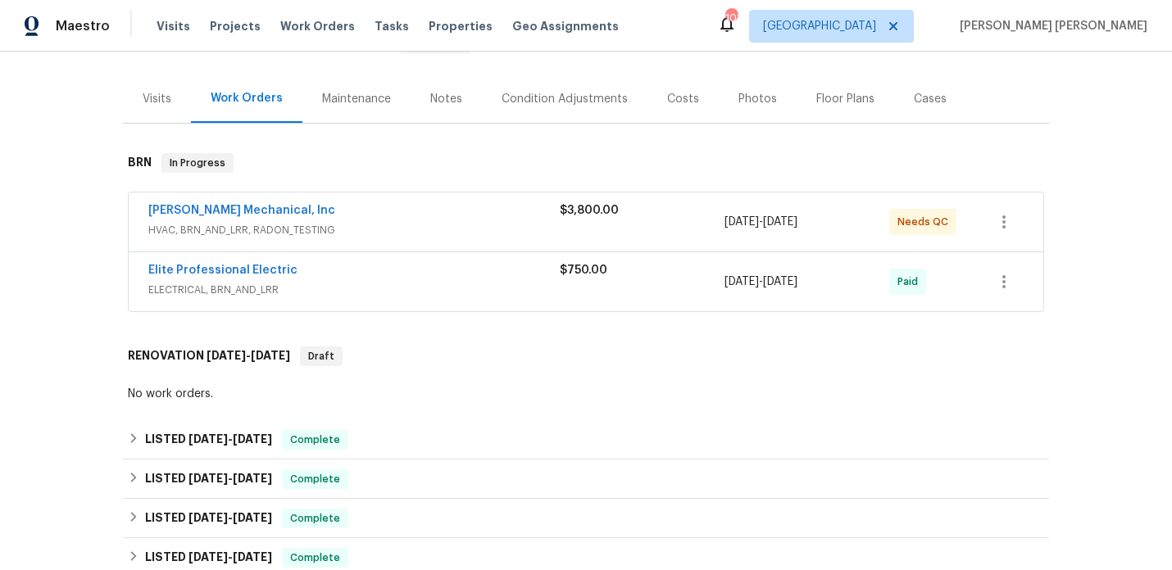
scroll to position [0, 0]
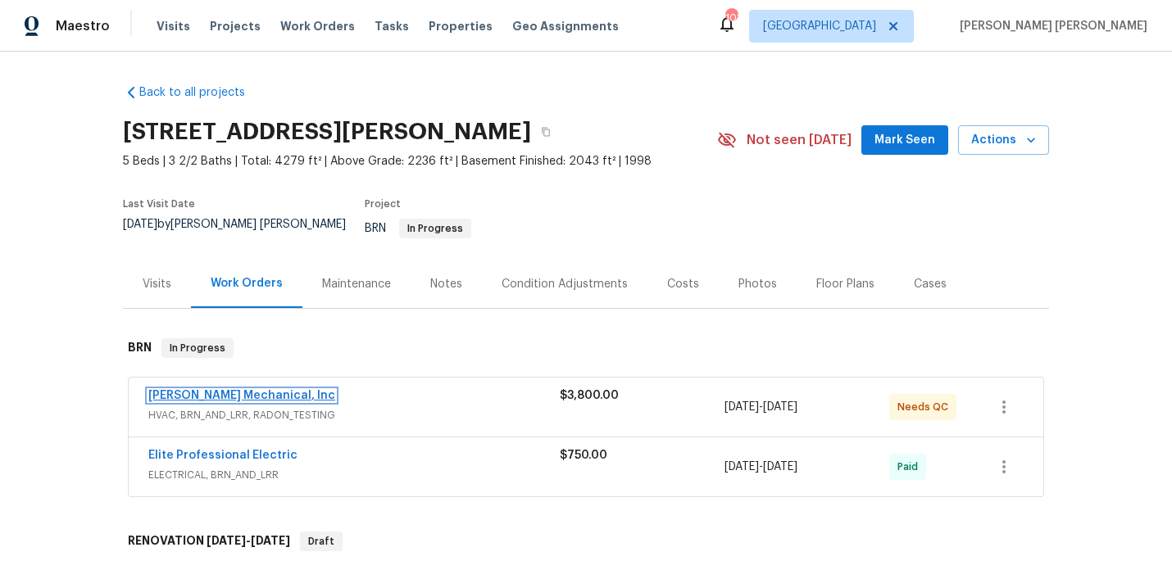
click at [233, 390] on link "JH Martin Mechanical, Inc" at bounding box center [241, 395] width 187 height 11
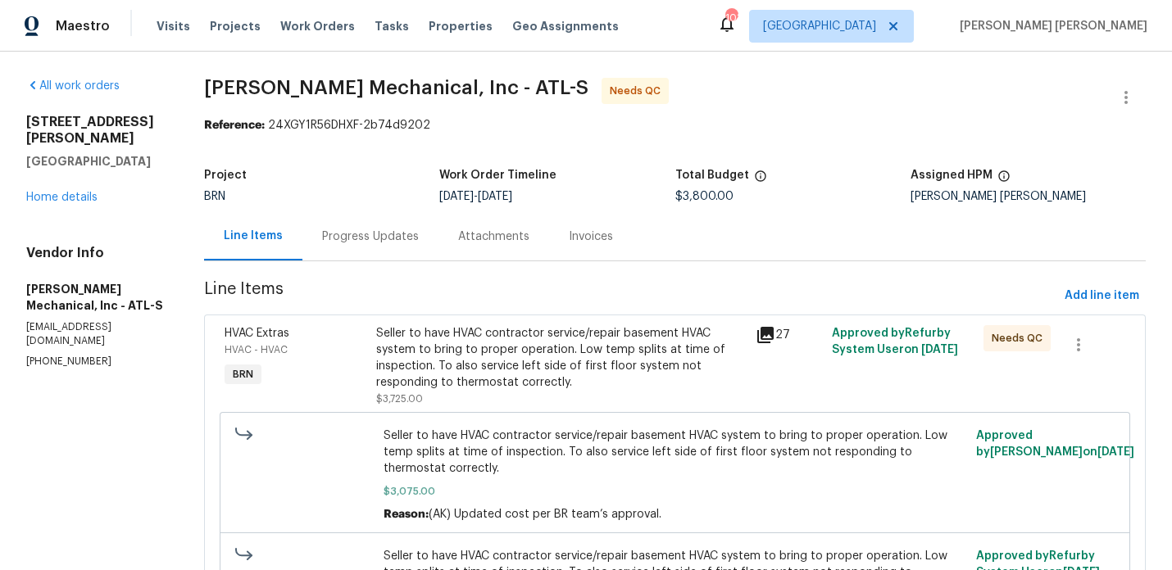
click at [366, 230] on div "Progress Updates" at bounding box center [370, 237] width 97 height 16
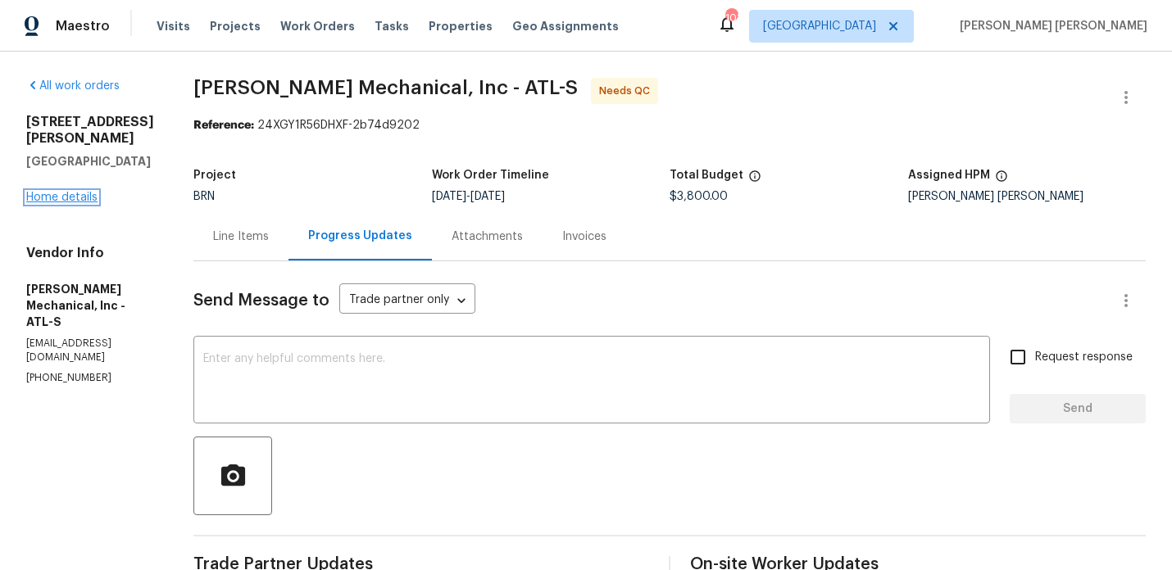
click at [54, 192] on link "Home details" at bounding box center [61, 197] width 71 height 11
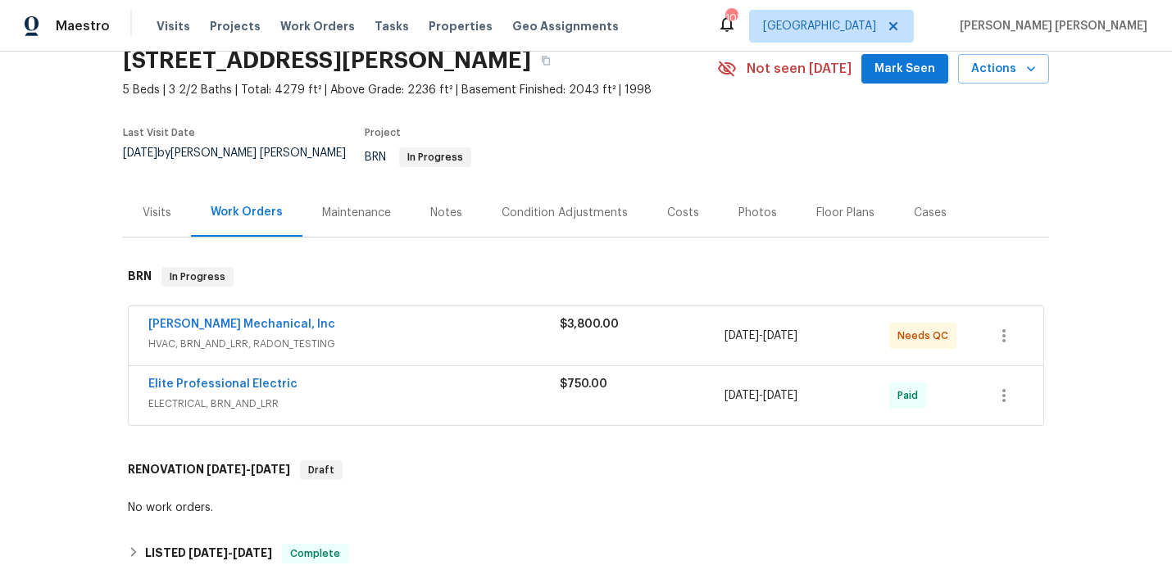
click at [344, 380] on div "Elite Professional Electric" at bounding box center [353, 386] width 411 height 20
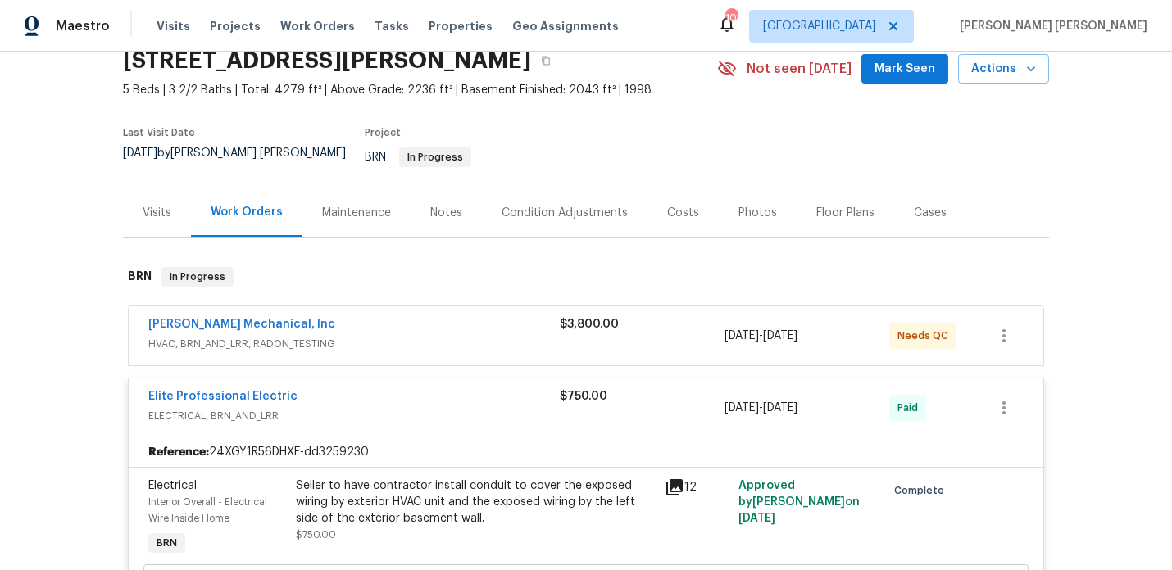
scroll to position [260, 0]
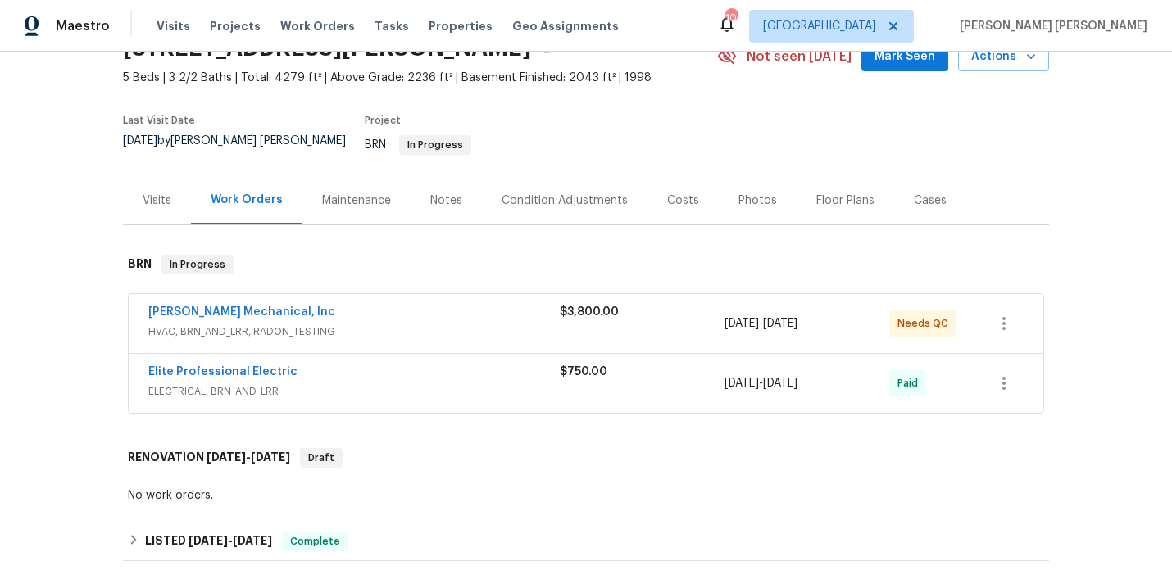
scroll to position [84, 0]
click at [452, 192] on div "Notes" at bounding box center [446, 200] width 32 height 16
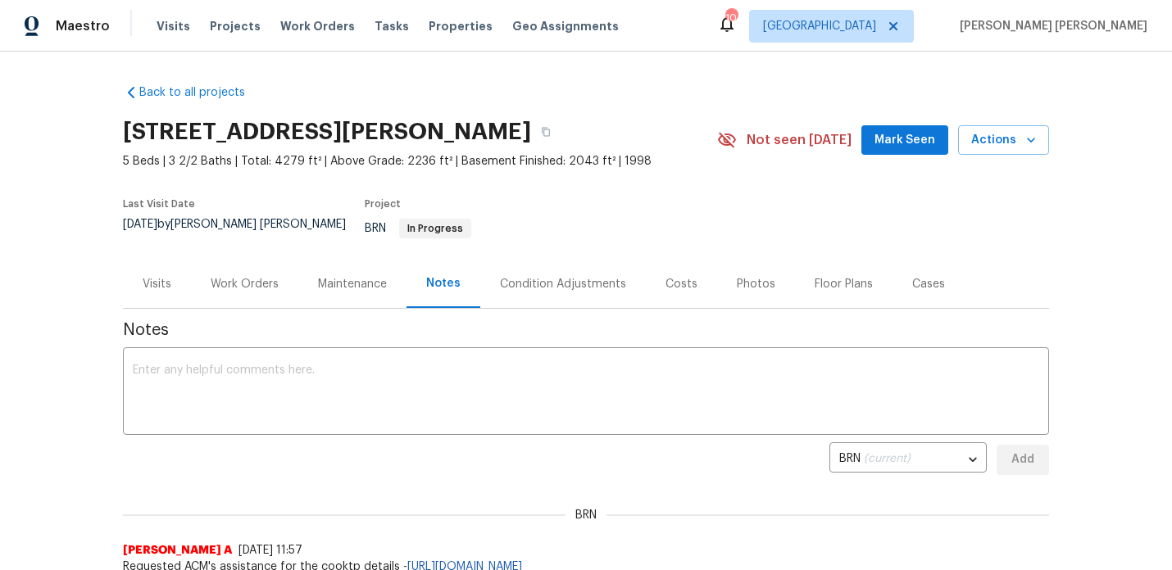
scroll to position [139, 0]
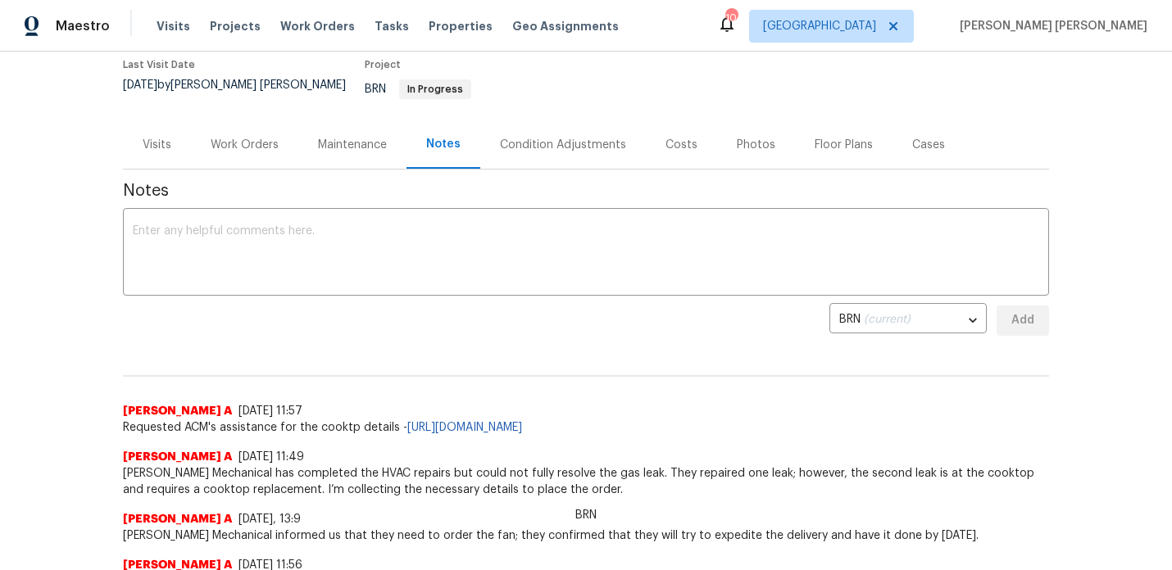
click at [263, 137] on div "Work Orders" at bounding box center [245, 145] width 68 height 16
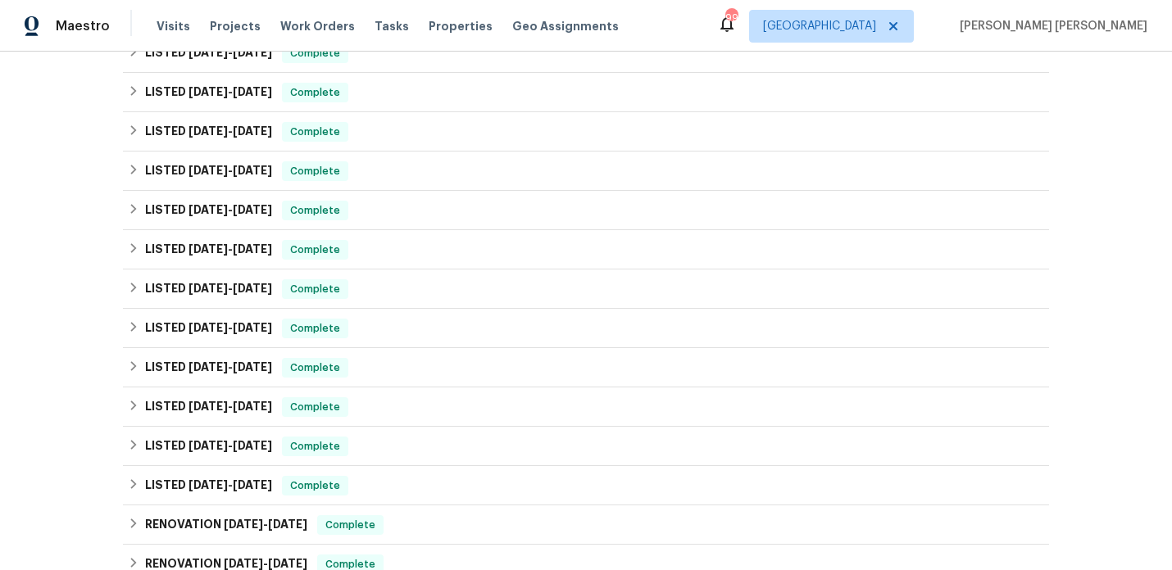
scroll to position [865, 0]
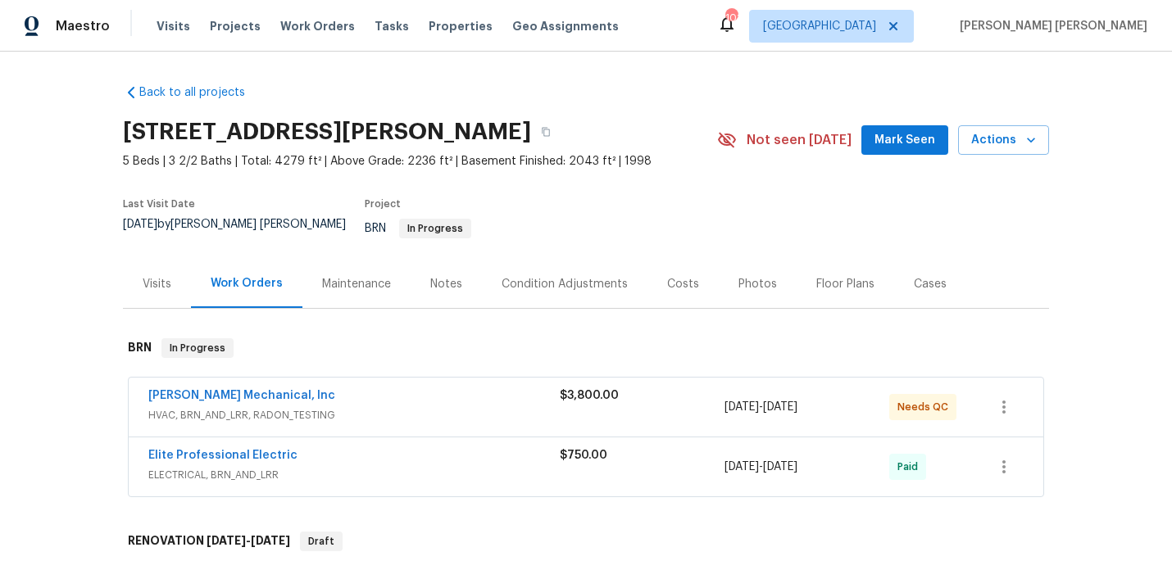
click at [448, 276] on div "Notes" at bounding box center [446, 284] width 32 height 16
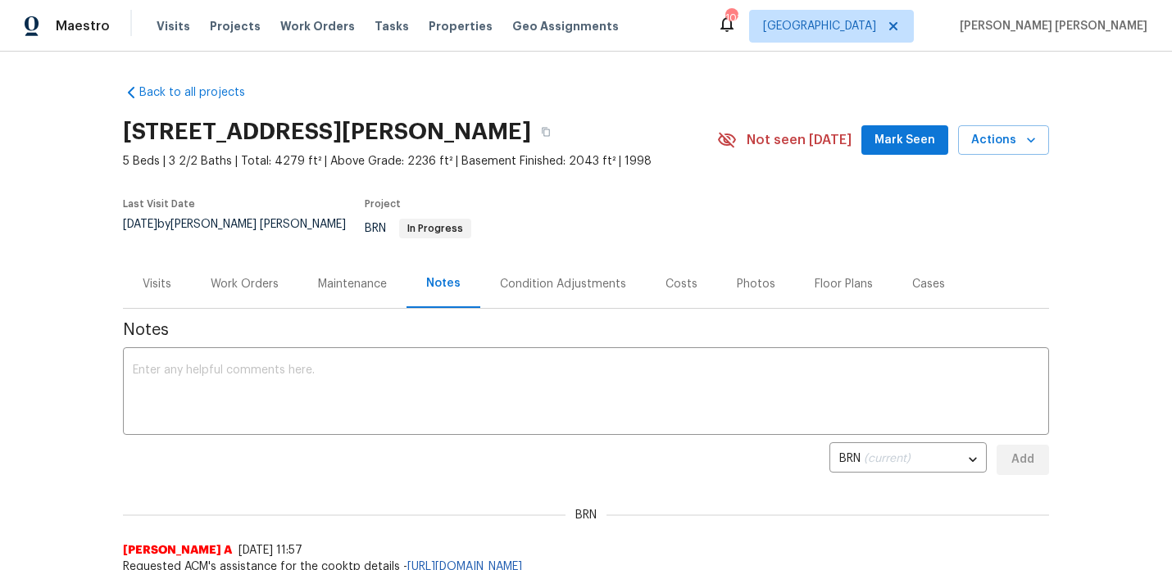
click at [265, 276] on div "Work Orders" at bounding box center [245, 284] width 68 height 16
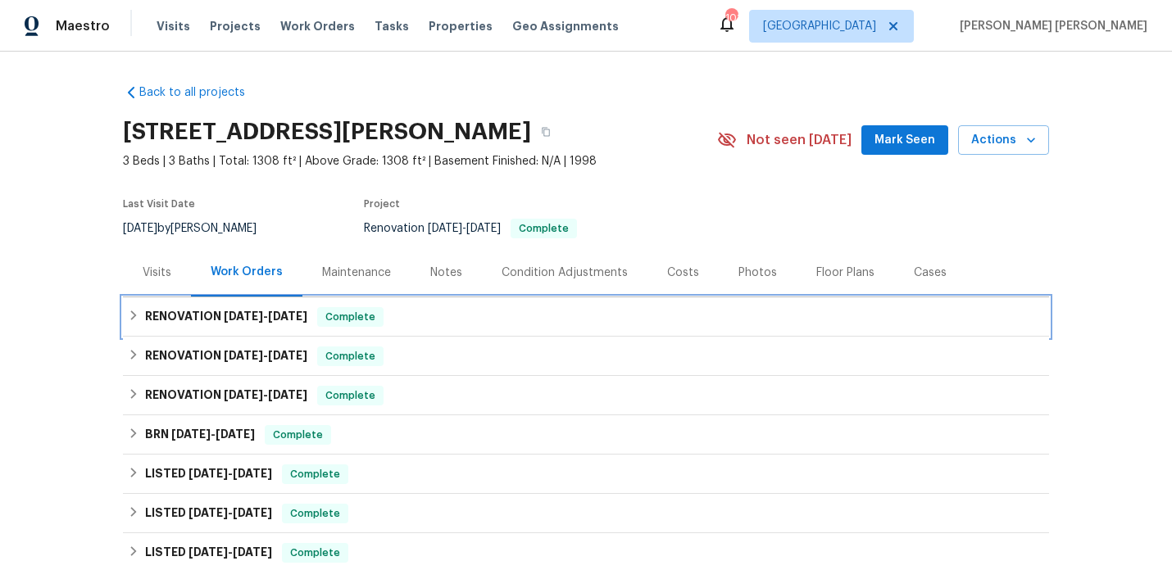
click at [278, 321] on span "[DATE]" at bounding box center [287, 316] width 39 height 11
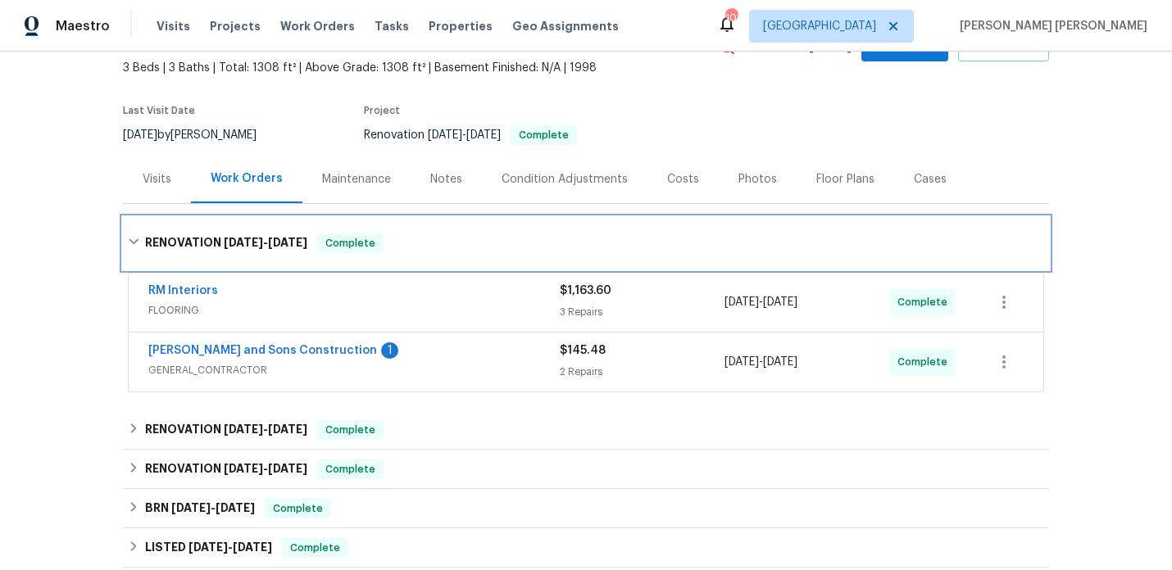
scroll to position [94, 0]
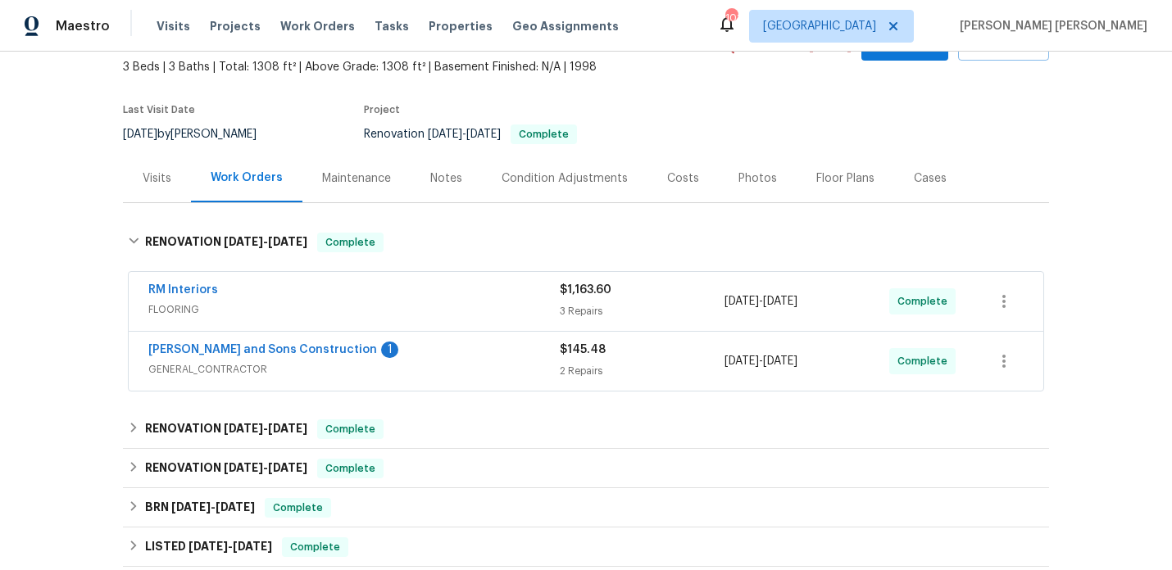
click at [580, 371] on div "2 Repairs" at bounding box center [642, 371] width 165 height 16
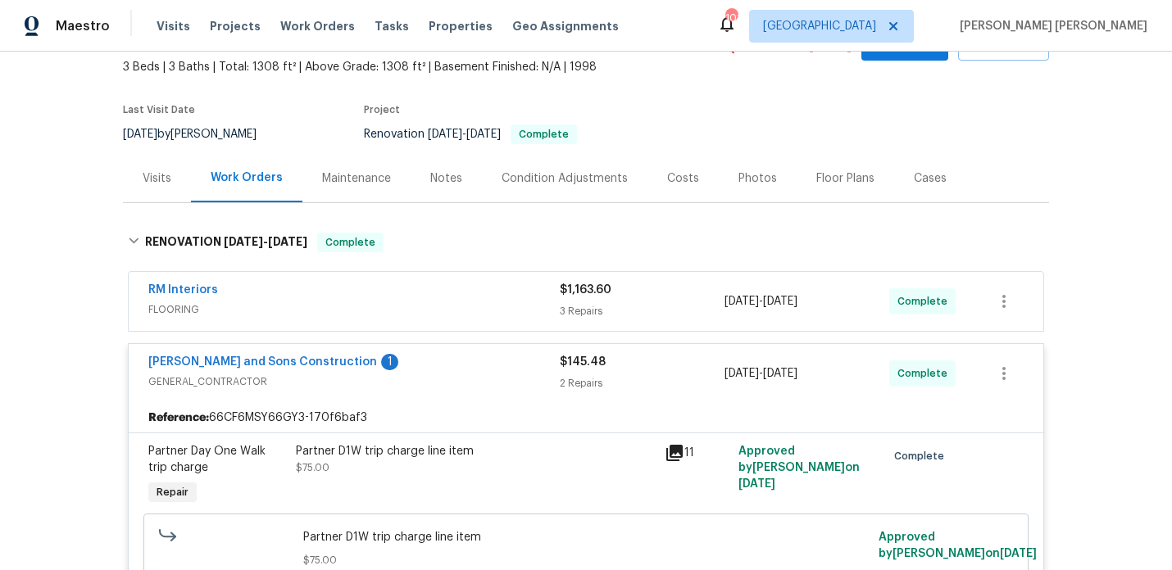
scroll to position [181, 0]
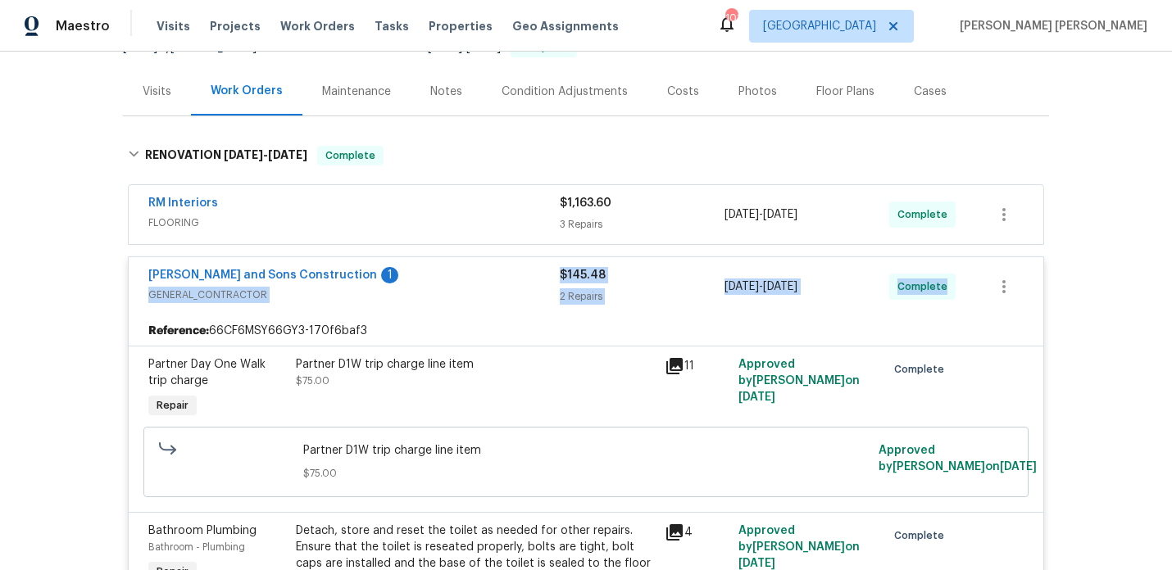
drag, startPoint x: 476, startPoint y: 271, endPoint x: 1100, endPoint y: 257, distance: 623.9
click at [1100, 257] on div "Back to all projects [STREET_ADDRESS][PERSON_NAME] 3 Beds | 3 Baths | Total: 13…" at bounding box center [586, 311] width 1172 height 519
click at [1100, 257] on div "Back to all projects 17 Cedars Glen Pl, Villa Rica, GA 30180 3 Beds | 3 Baths |…" at bounding box center [586, 311] width 1172 height 519
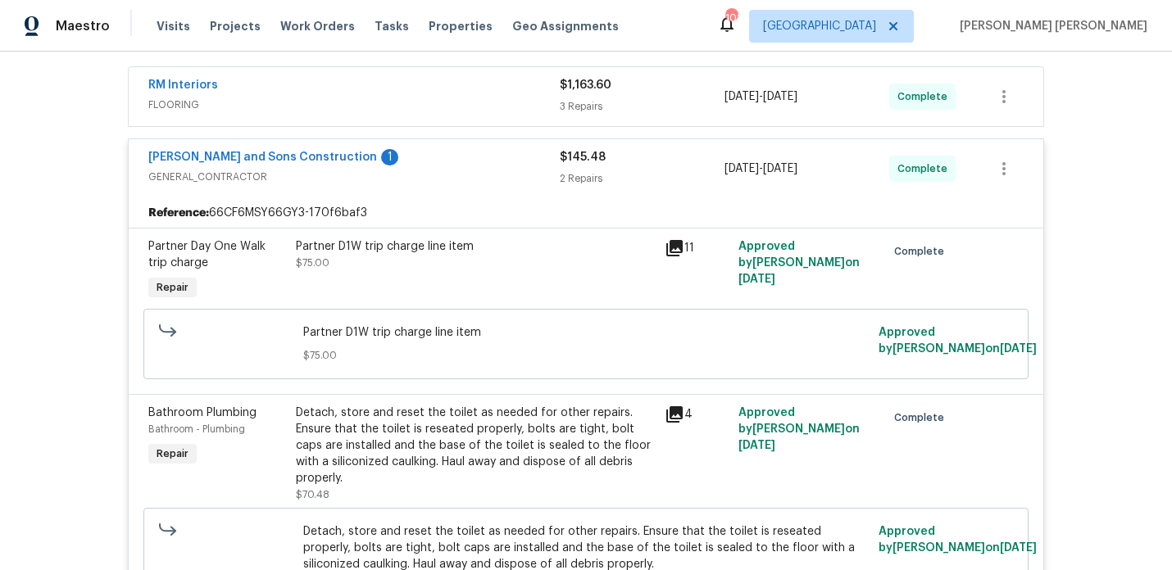
scroll to position [258, 0]
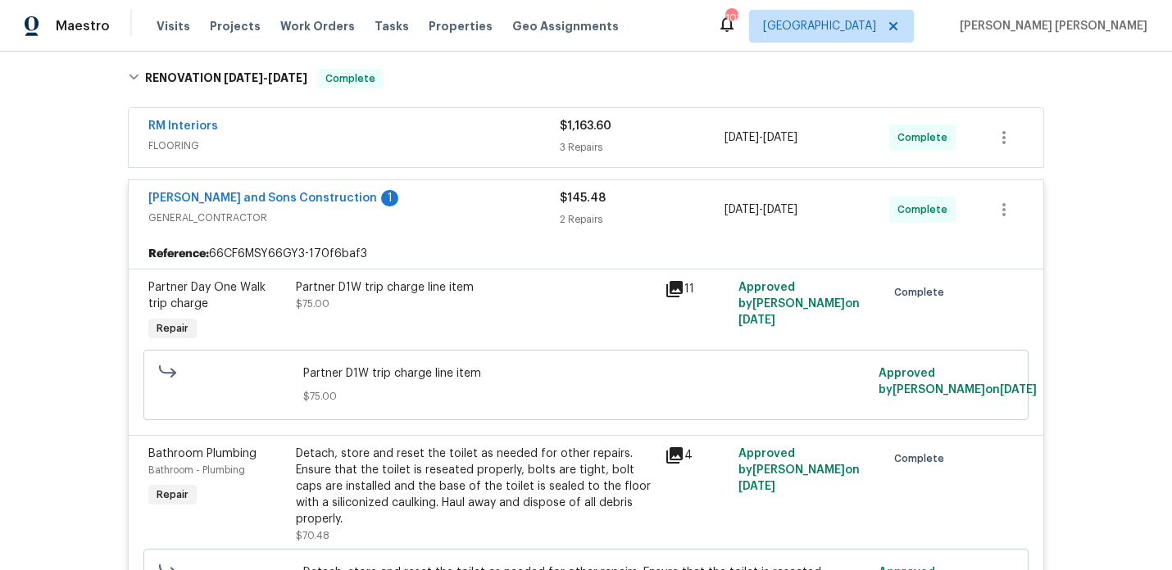
click at [383, 211] on span "GENERAL_CONTRACTOR" at bounding box center [353, 218] width 411 height 16
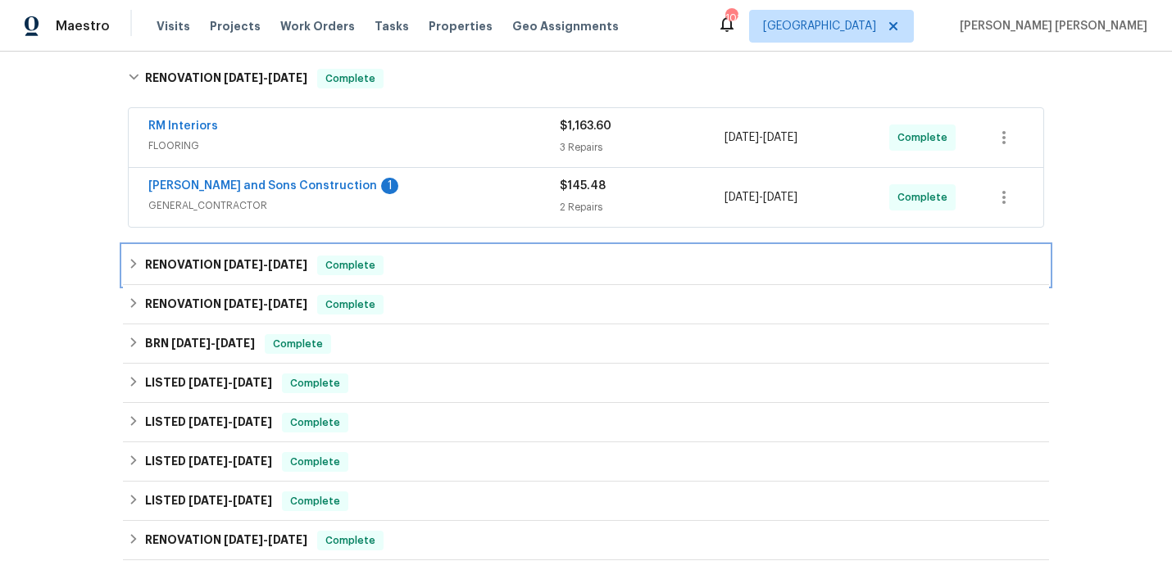
click at [282, 272] on h6 "RENOVATION 9/18/25 - 9/26/25" at bounding box center [226, 266] width 162 height 20
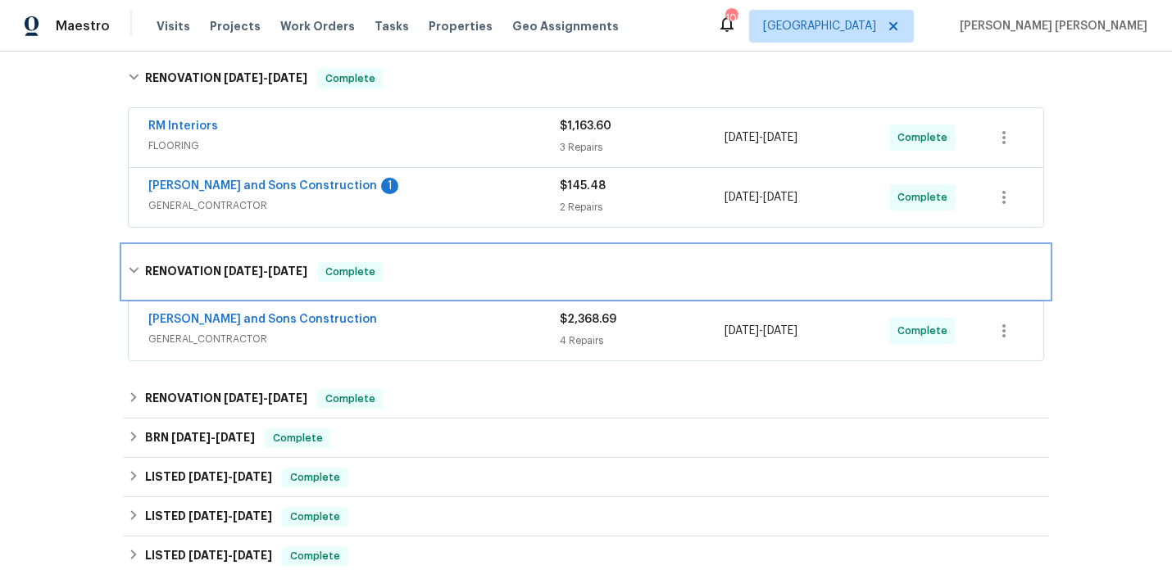
scroll to position [332, 0]
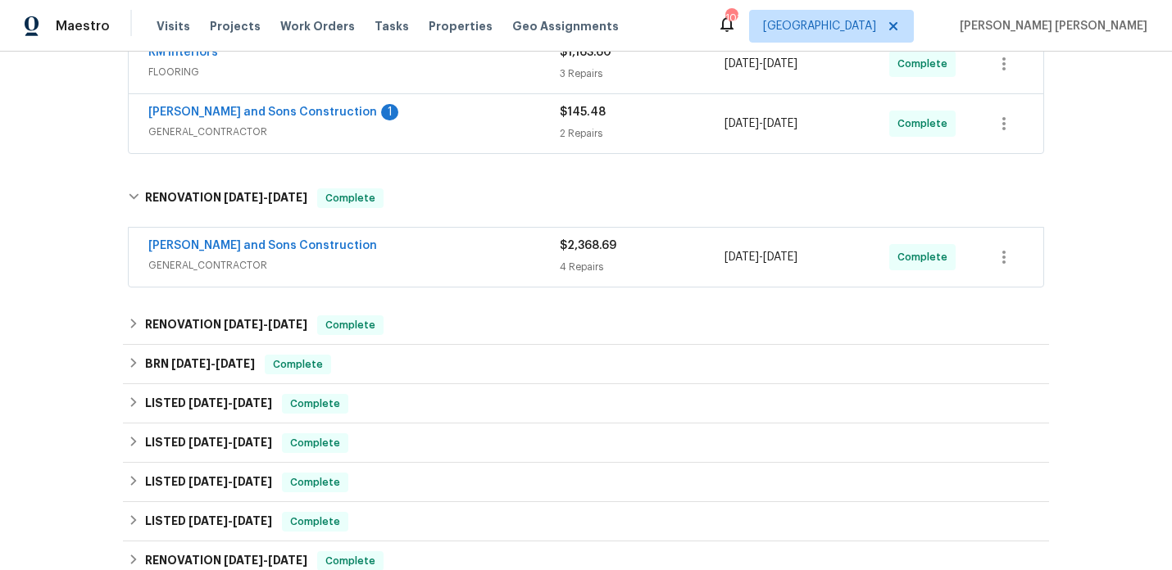
click at [440, 246] on div "[PERSON_NAME] and Sons Construction" at bounding box center [353, 248] width 411 height 20
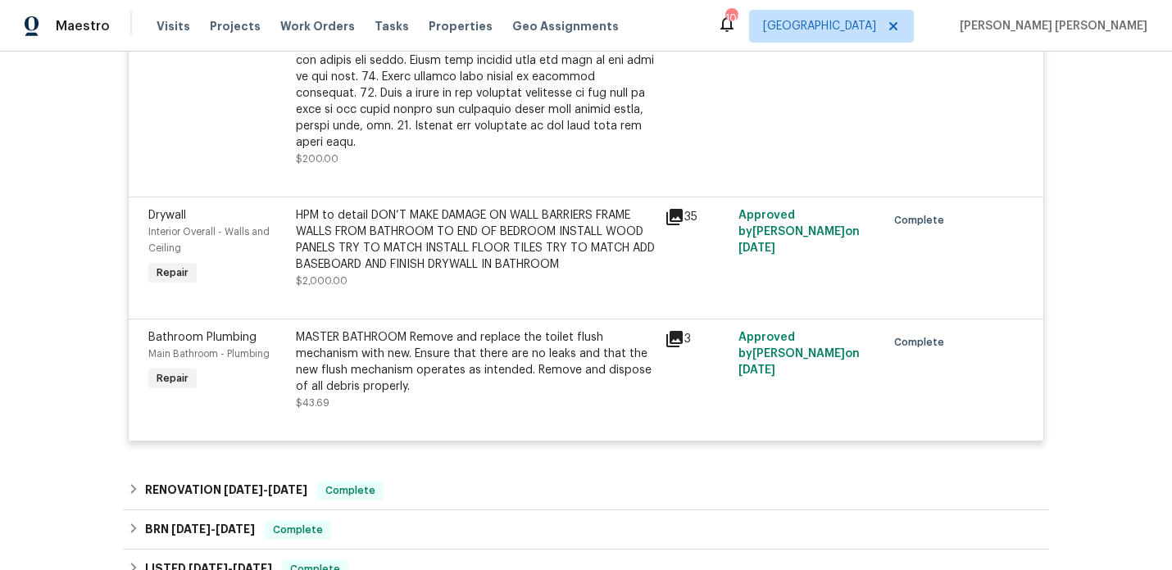
scroll to position [988, 0]
click at [560, 246] on div "HPM to detail DON’T MAKE DAMAGE ON WALL BARRIERS FRAME WALLS FROM BATHROOM TO E…" at bounding box center [475, 240] width 359 height 66
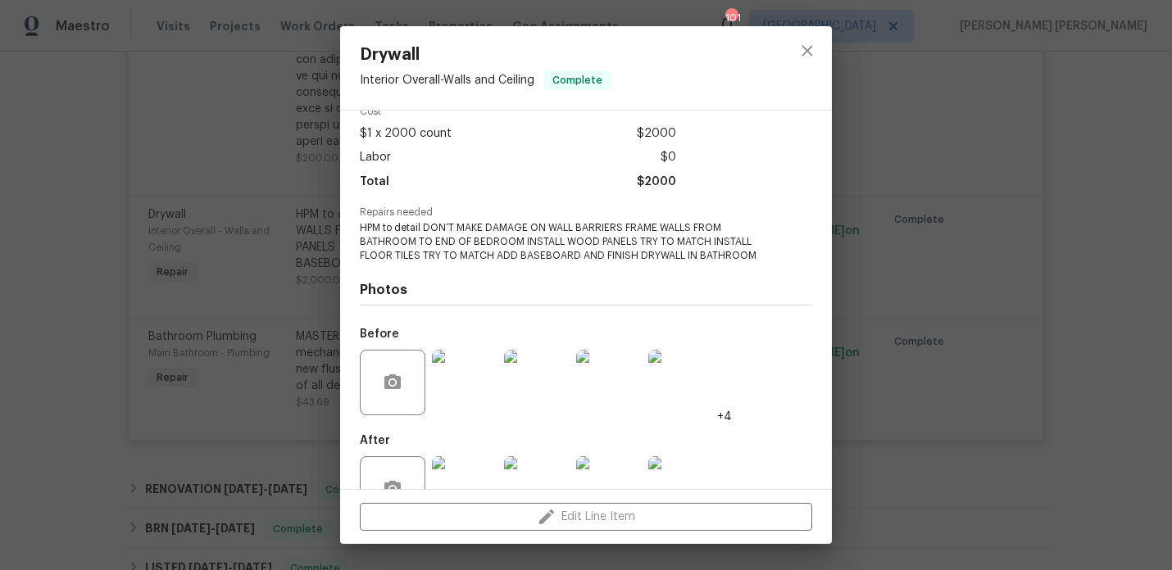
scroll to position [129, 0]
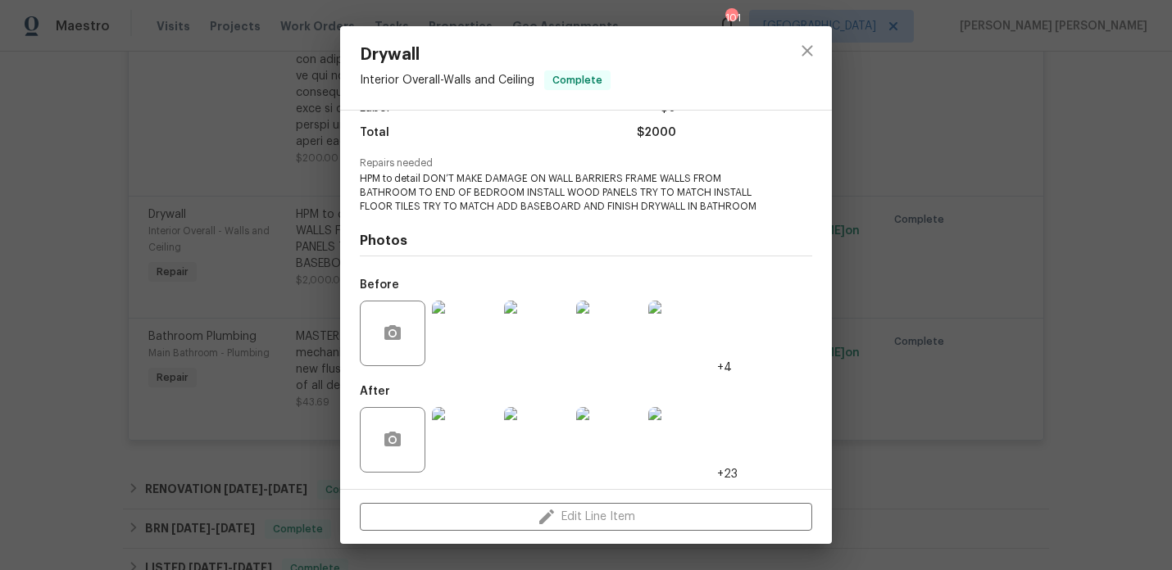
click at [469, 448] on img at bounding box center [465, 440] width 66 height 66
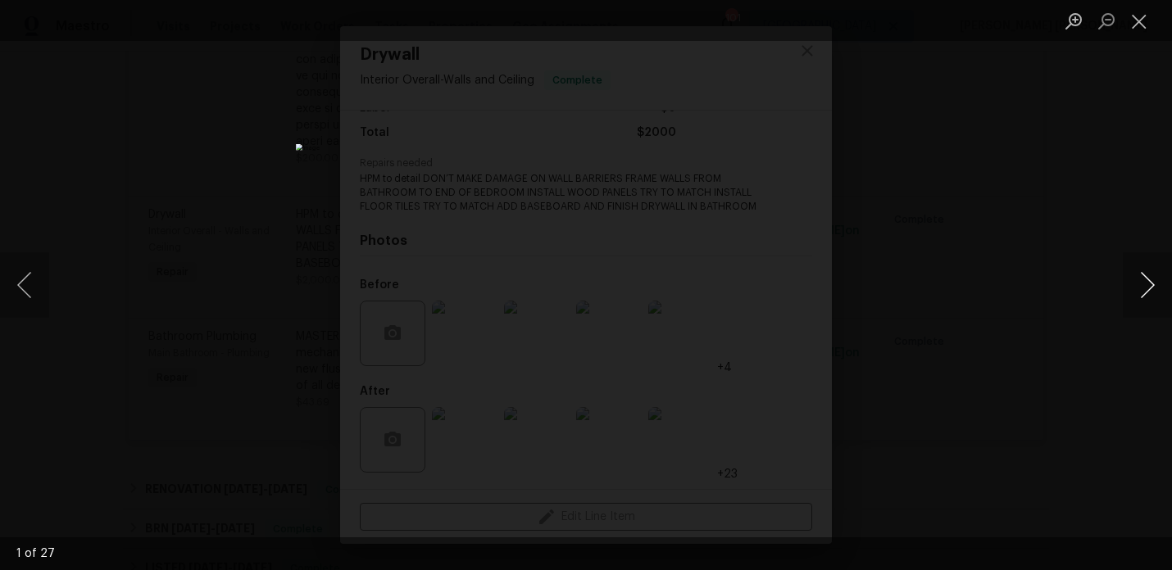
click at [1142, 266] on button "Next image" at bounding box center [1147, 285] width 49 height 66
click at [1142, 265] on button "Next image" at bounding box center [1147, 285] width 49 height 66
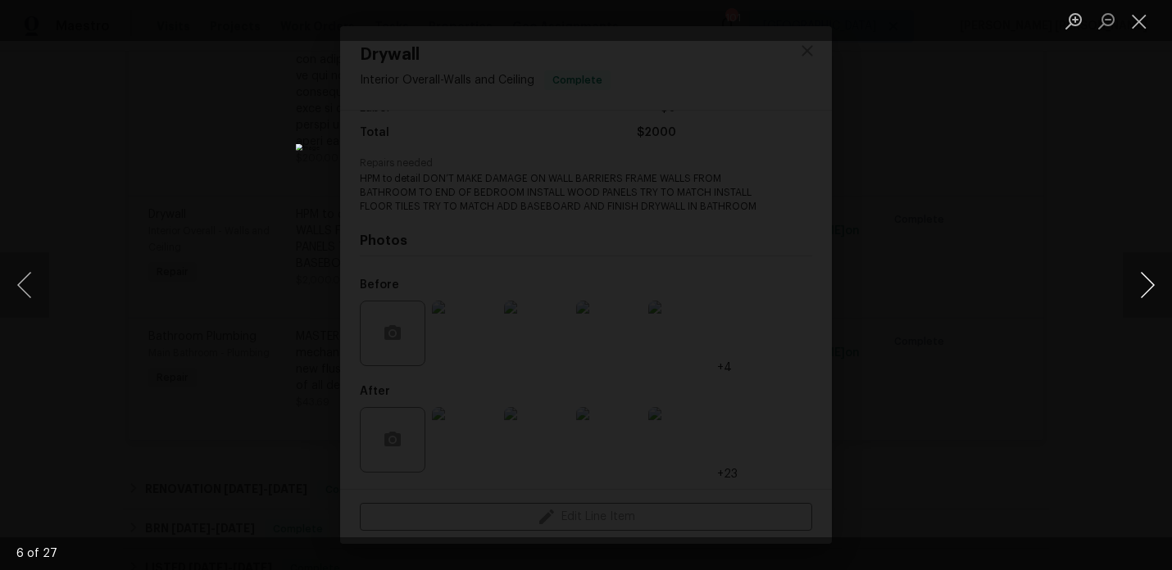
click at [1142, 265] on button "Next image" at bounding box center [1147, 285] width 49 height 66
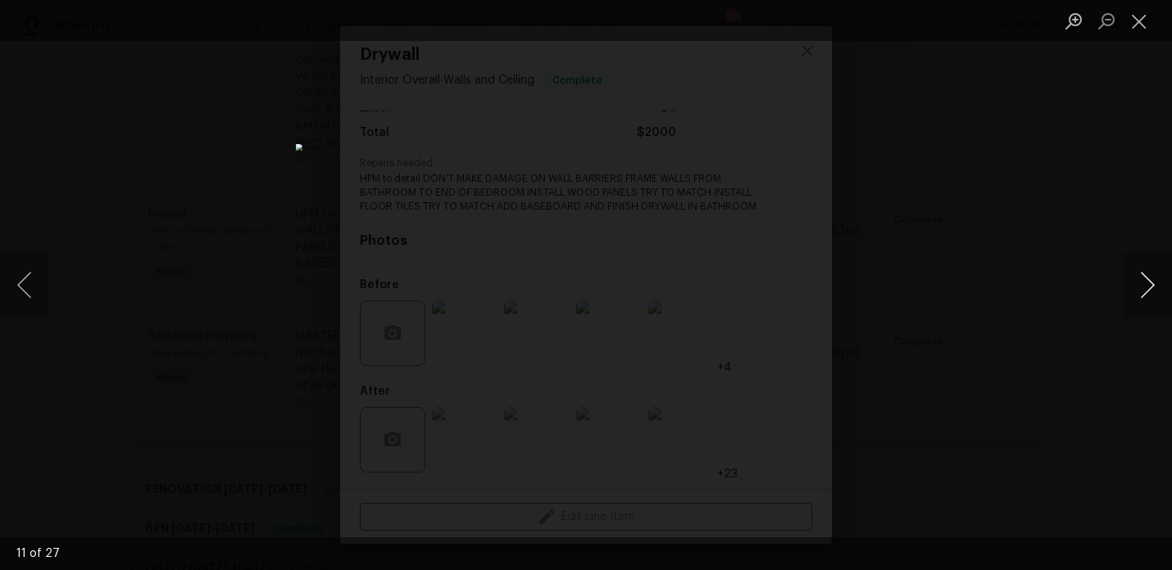
click at [1142, 265] on button "Next image" at bounding box center [1147, 285] width 49 height 66
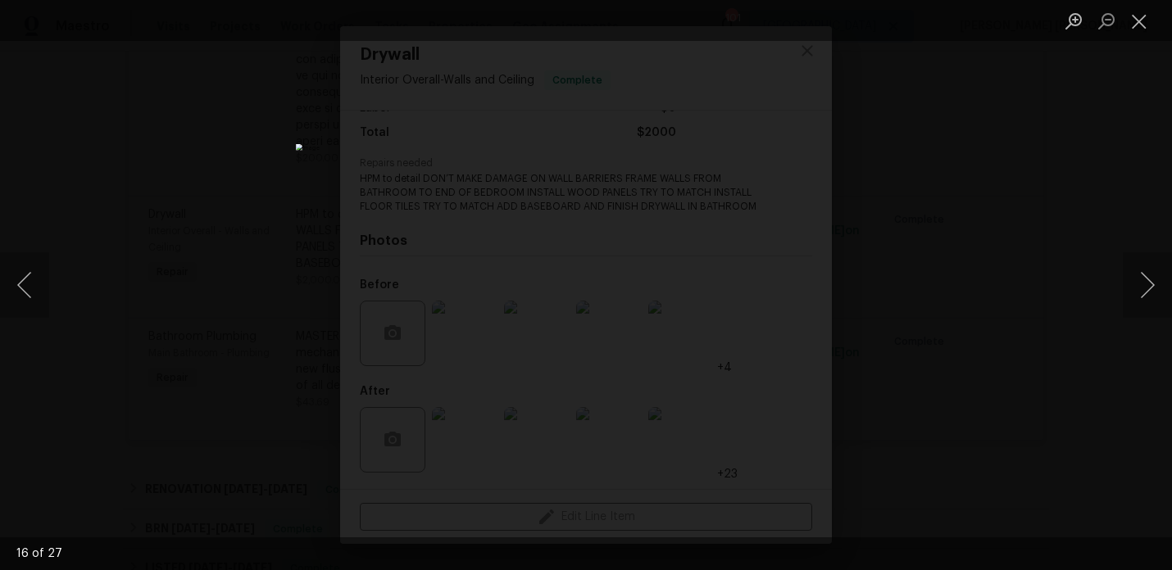
click at [1024, 225] on div "Lightbox" at bounding box center [586, 285] width 1172 height 570
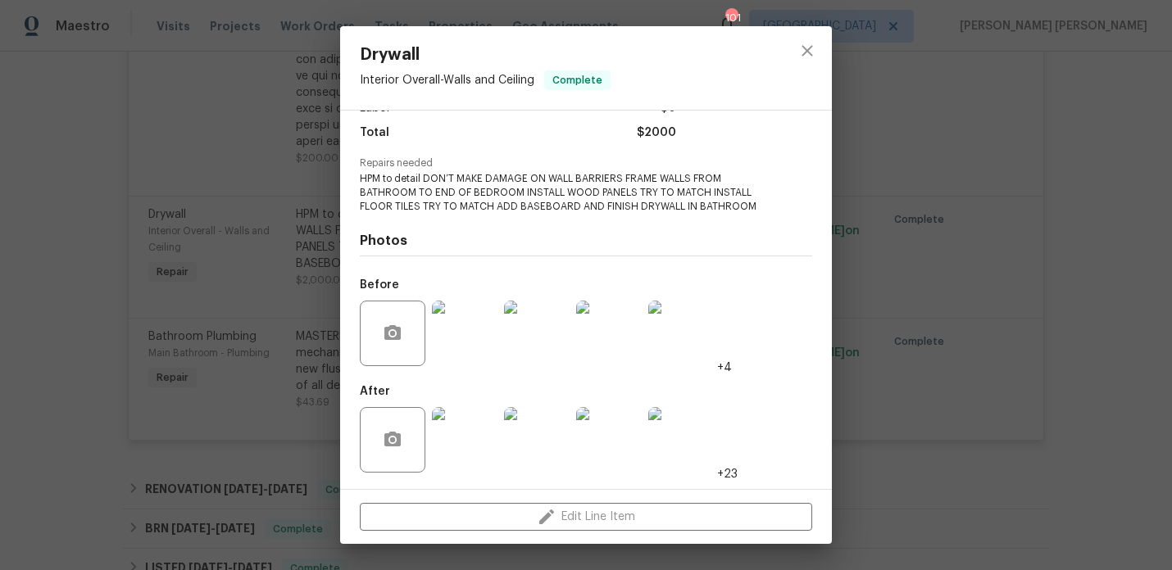
click at [977, 211] on div "Drywall Interior Overall - Walls and Ceiling Complete Vendor Reyes and Sons Con…" at bounding box center [586, 285] width 1172 height 570
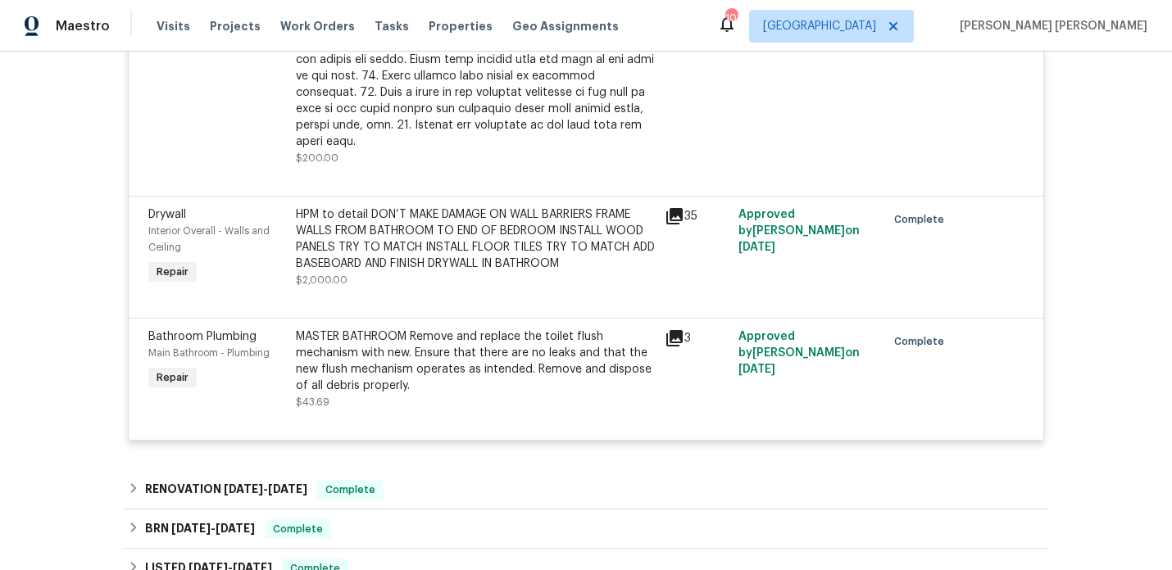
scroll to position [0, 0]
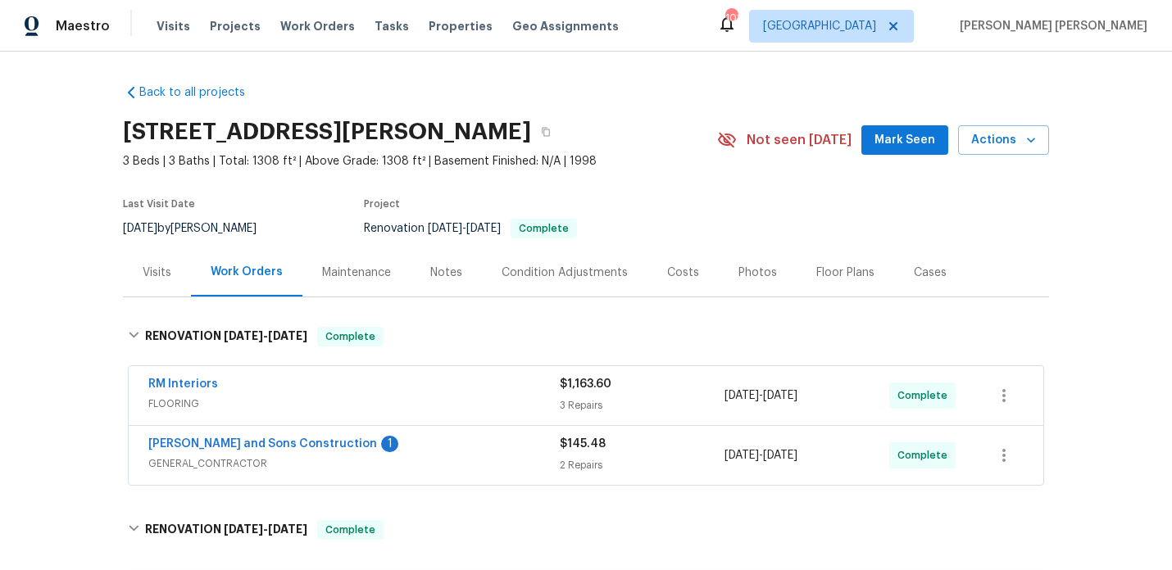
click at [754, 270] on div "Photos" at bounding box center [757, 273] width 39 height 16
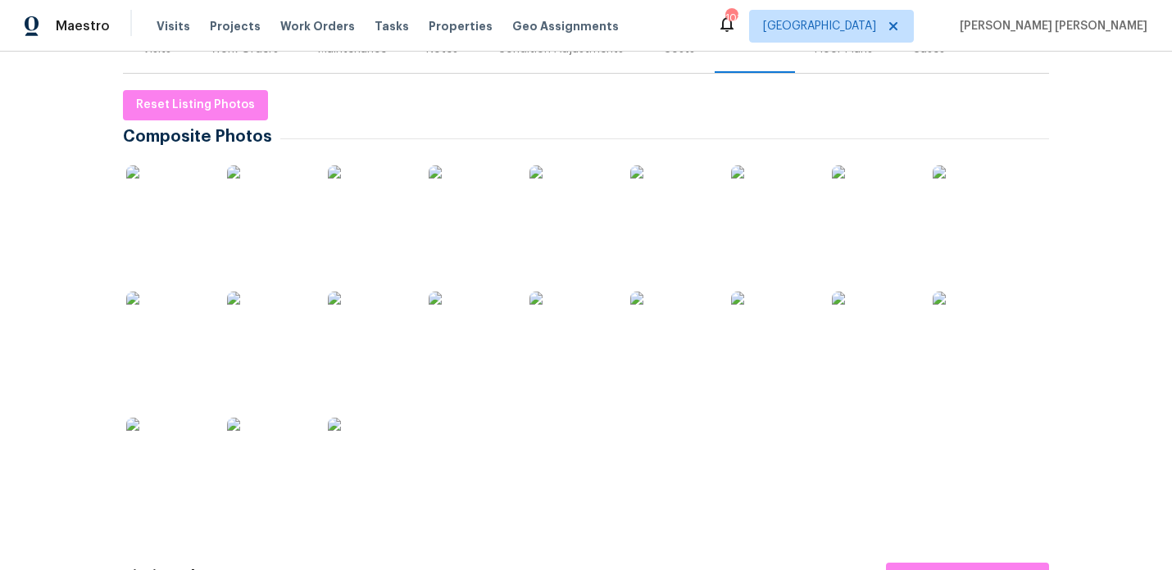
scroll to position [220, 0]
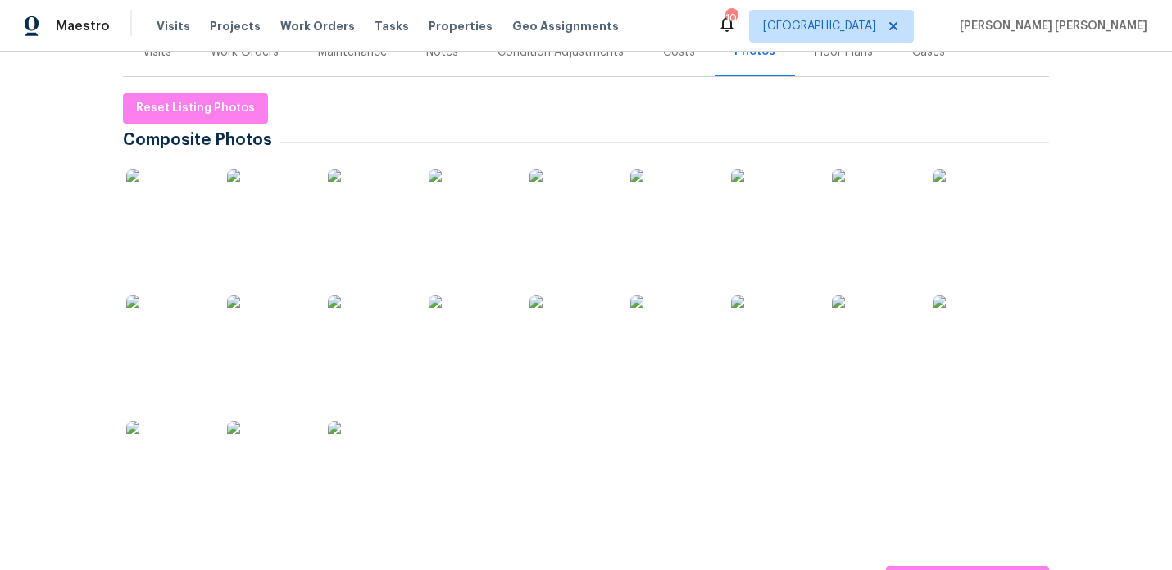
click at [179, 208] on img at bounding box center [167, 210] width 82 height 82
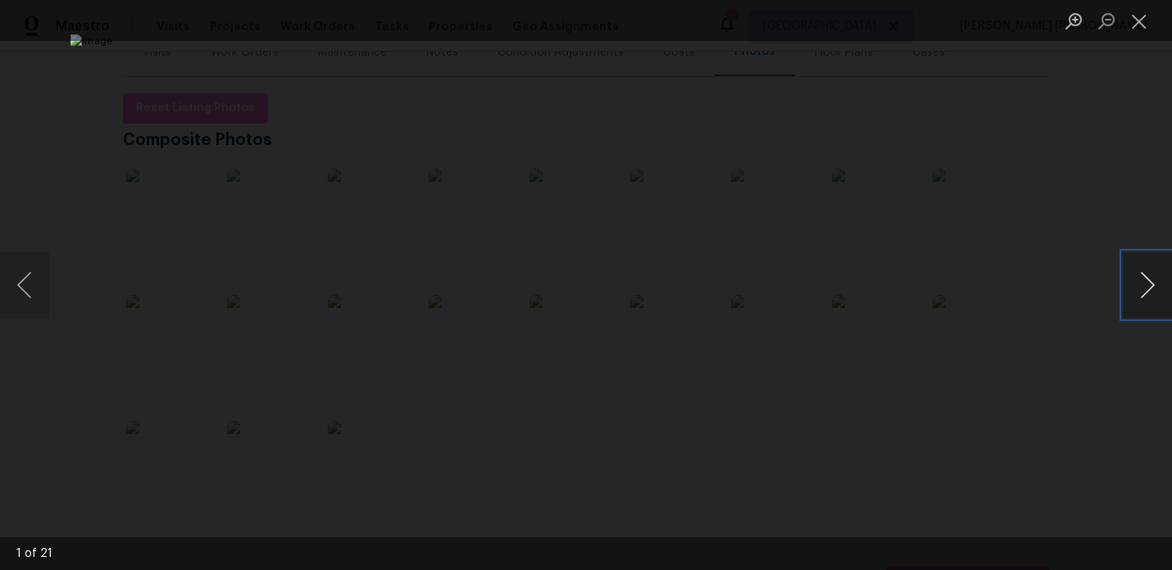
click at [1145, 279] on button "Next image" at bounding box center [1147, 285] width 49 height 66
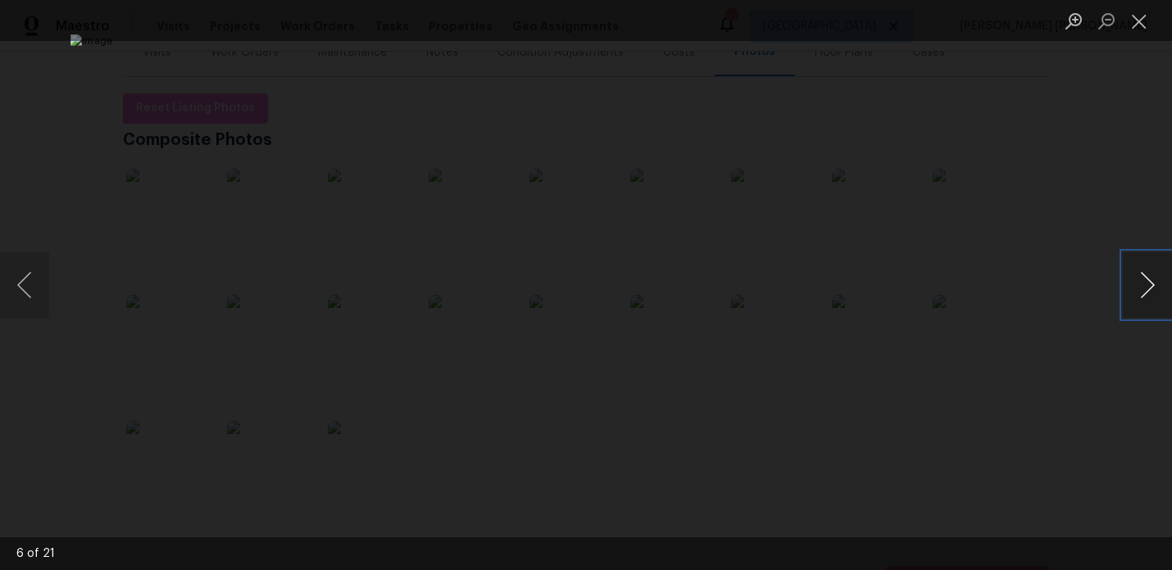
click at [1145, 278] on button "Next image" at bounding box center [1147, 285] width 49 height 66
click at [1145, 277] on button "Next image" at bounding box center [1147, 285] width 49 height 66
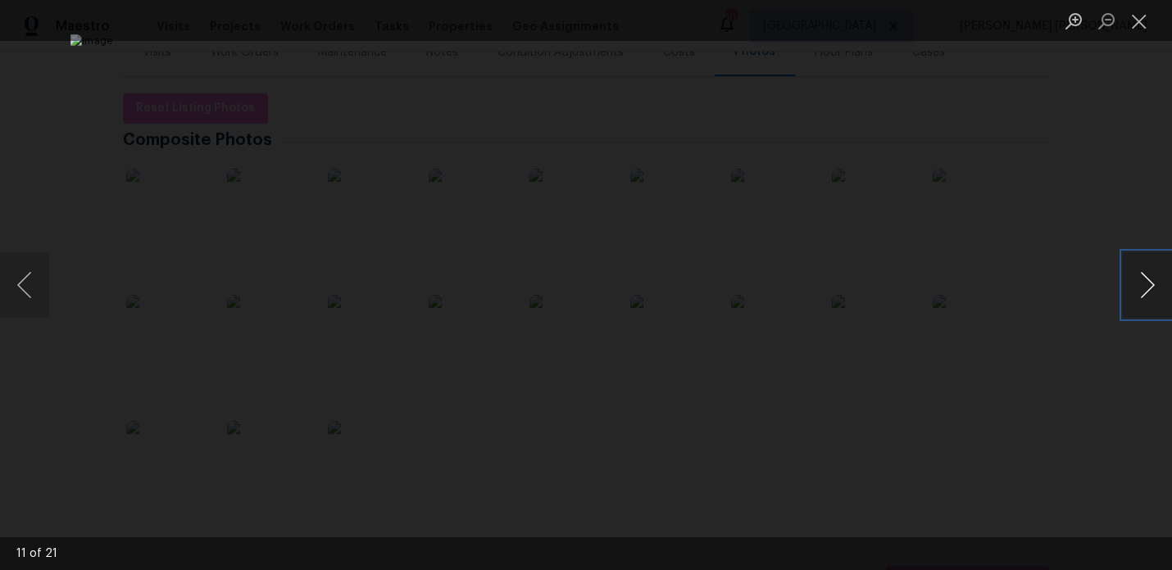
click at [1145, 277] on button "Next image" at bounding box center [1147, 285] width 49 height 66
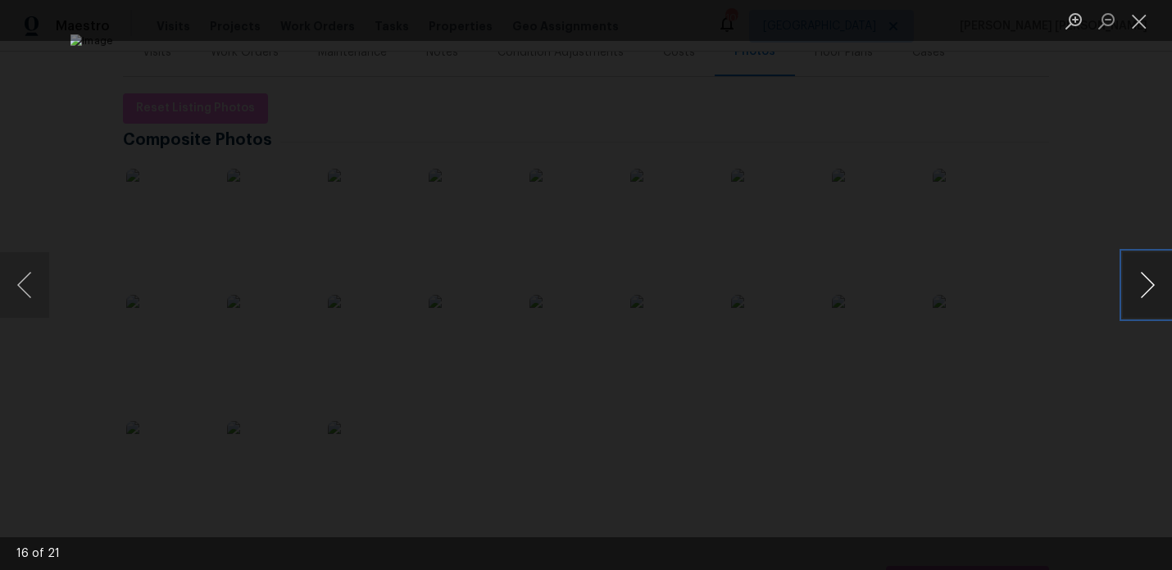
click at [1145, 277] on button "Next image" at bounding box center [1147, 285] width 49 height 66
click at [11, 283] on button "Previous image" at bounding box center [24, 285] width 49 height 66
click at [111, 159] on div "Lightbox" at bounding box center [586, 285] width 1172 height 570
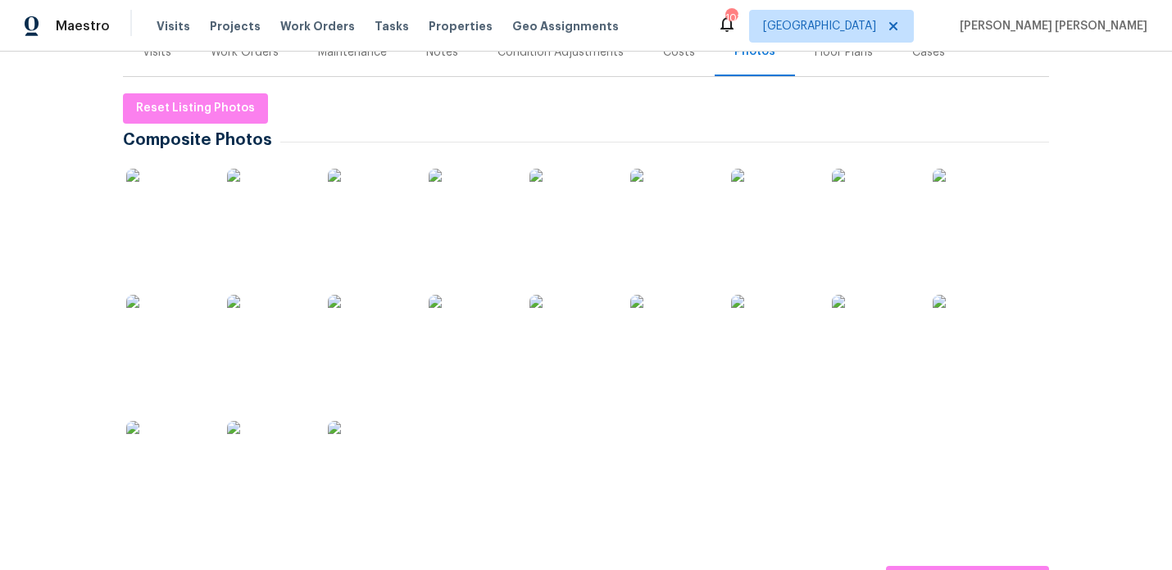
scroll to position [64, 0]
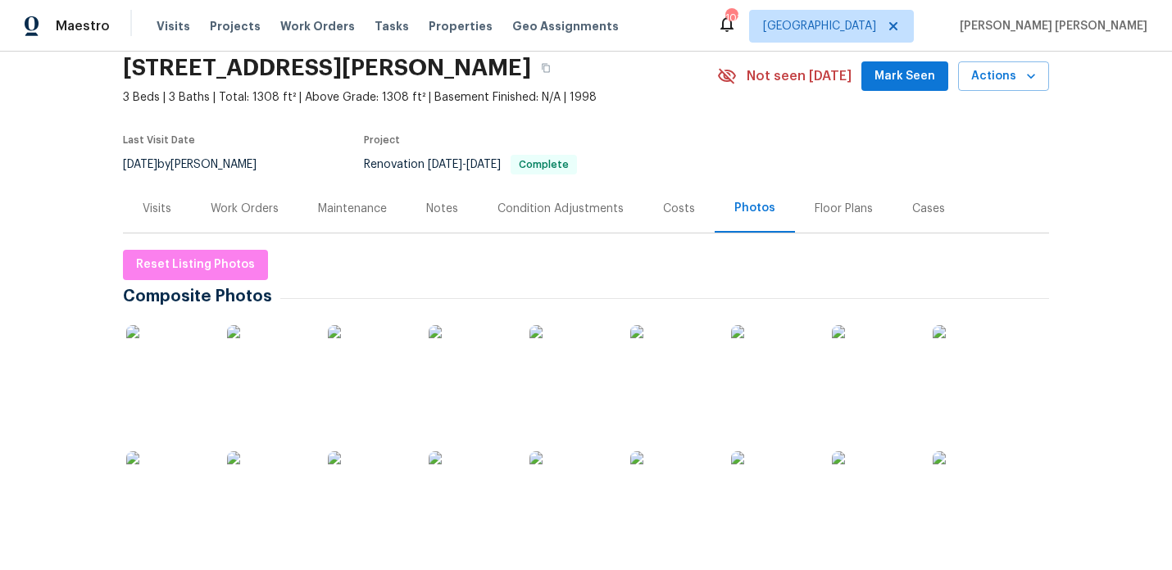
click at [235, 204] on div "Work Orders" at bounding box center [245, 209] width 68 height 16
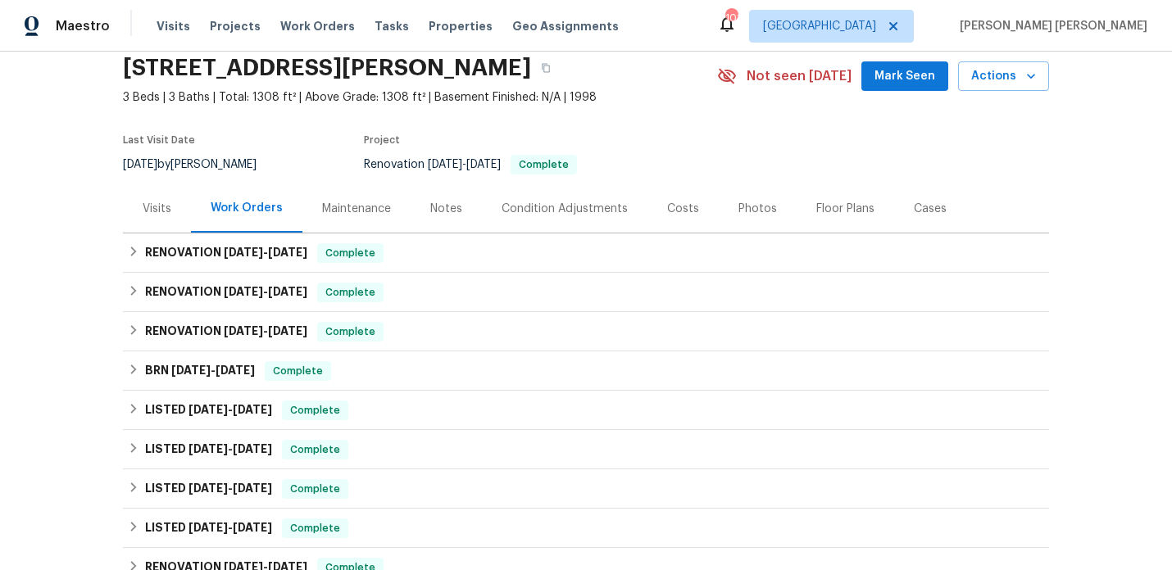
scroll to position [217, 0]
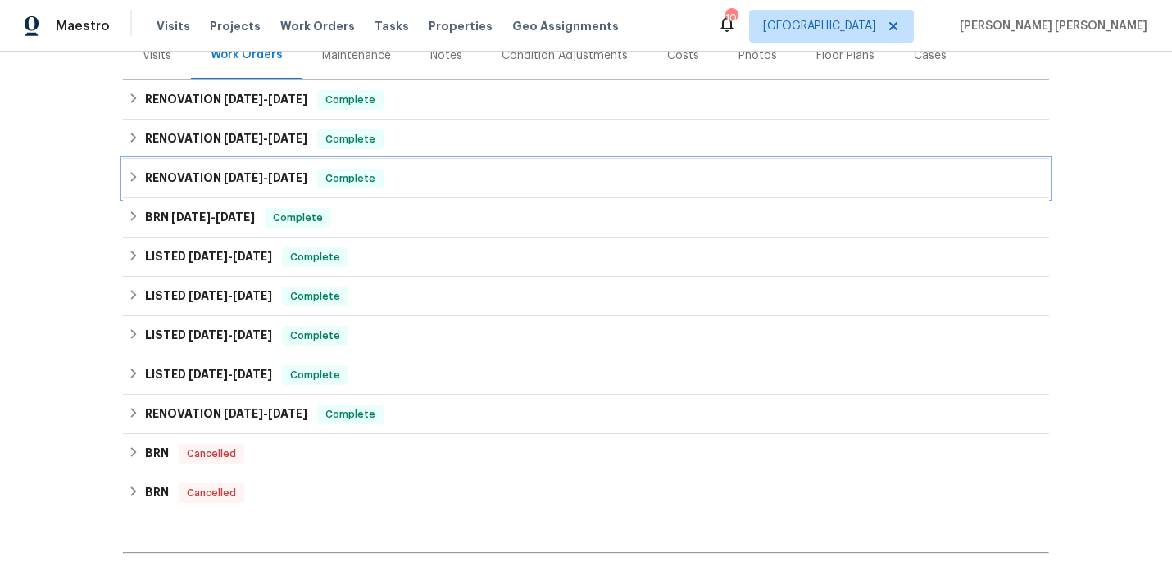
click at [210, 161] on div "RENOVATION 8/4/25 - 8/22/25 Complete" at bounding box center [586, 178] width 926 height 39
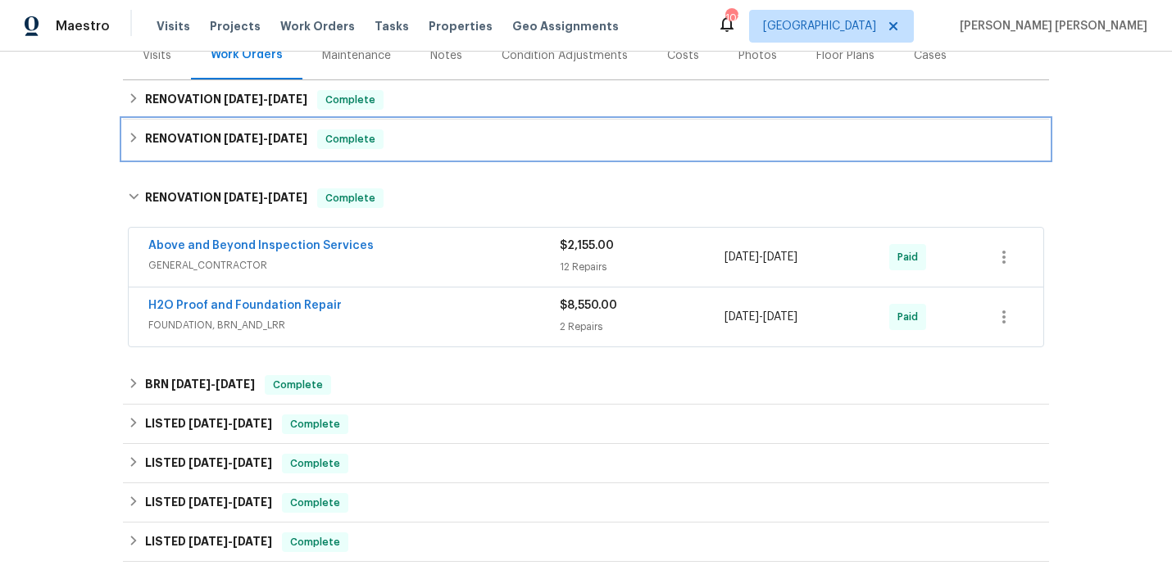
click at [214, 139] on h6 "RENOVATION 9/18/25 - 9/26/25" at bounding box center [226, 139] width 162 height 20
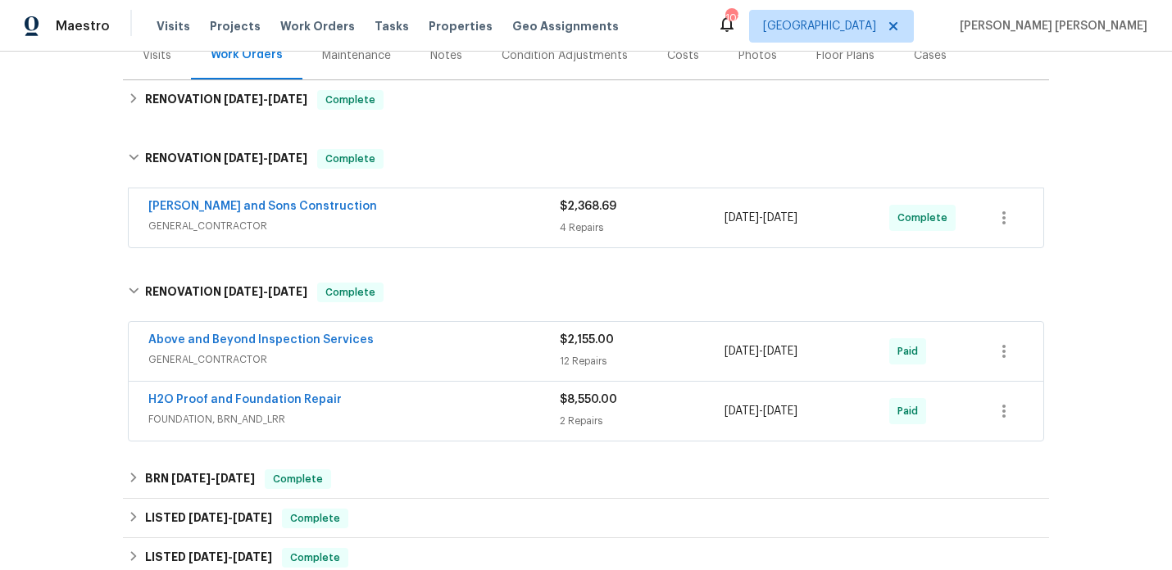
click at [390, 215] on div "[PERSON_NAME] and Sons Construction" at bounding box center [353, 208] width 411 height 20
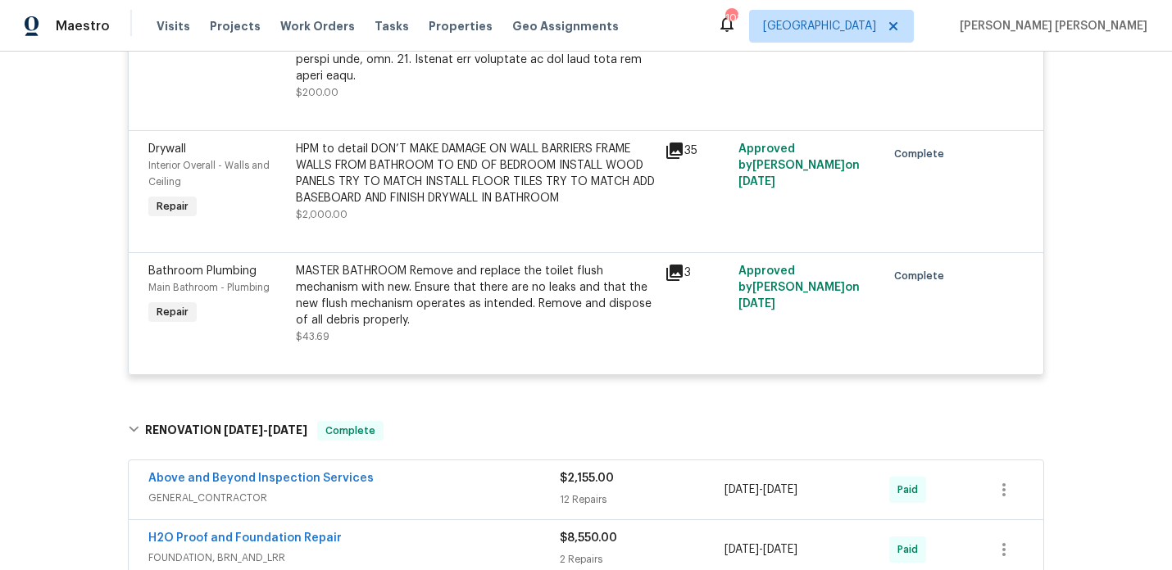
scroll to position [970, 0]
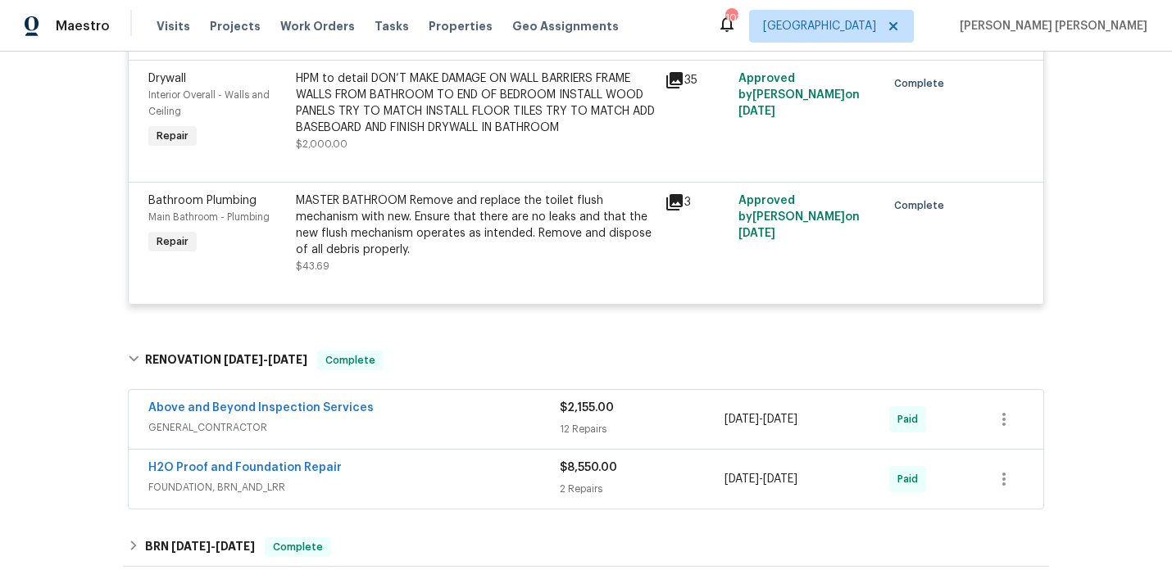
click at [673, 81] on div "35" at bounding box center [697, 112] width 74 height 92
click at [674, 74] on icon at bounding box center [675, 80] width 20 height 20
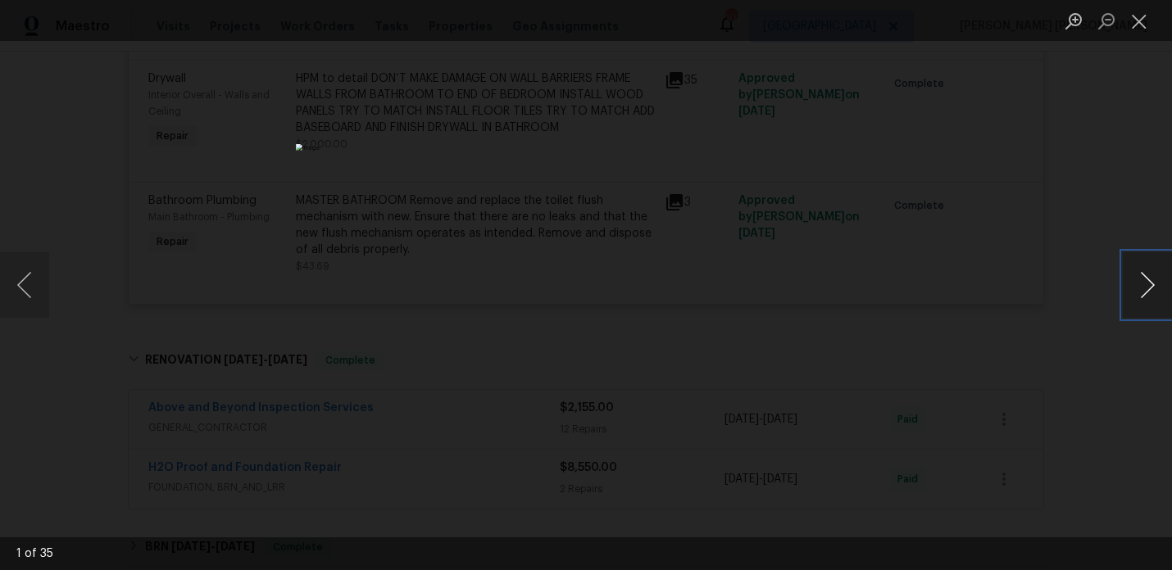
click at [1156, 302] on button "Next image" at bounding box center [1147, 285] width 49 height 66
click at [1147, 291] on button "Next image" at bounding box center [1147, 285] width 49 height 66
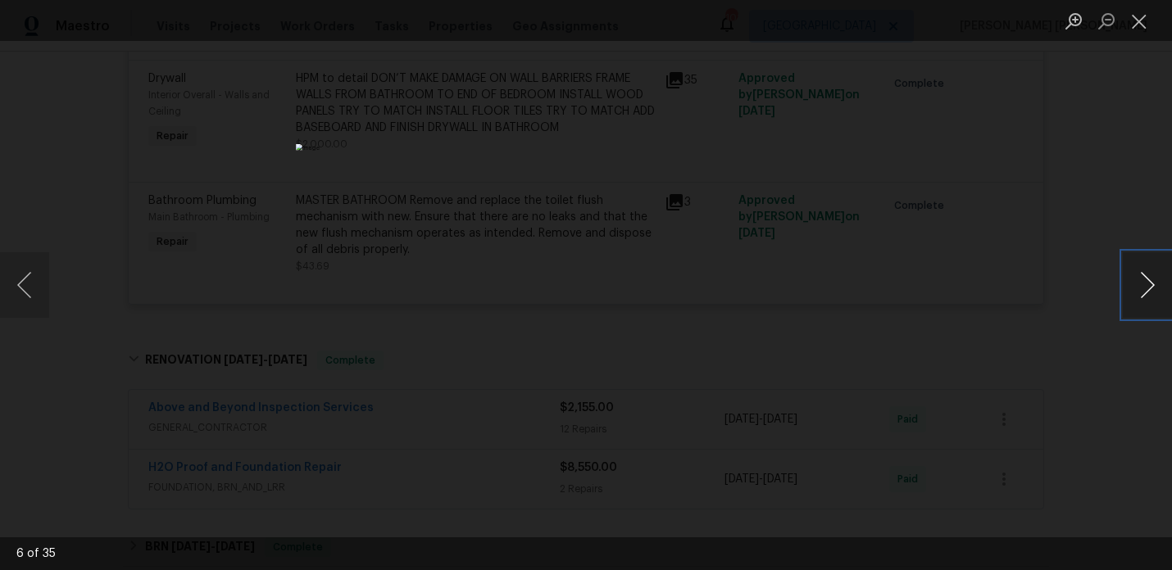
click at [1147, 291] on button "Next image" at bounding box center [1147, 285] width 49 height 66
click at [1147, 290] on button "Next image" at bounding box center [1147, 285] width 49 height 66
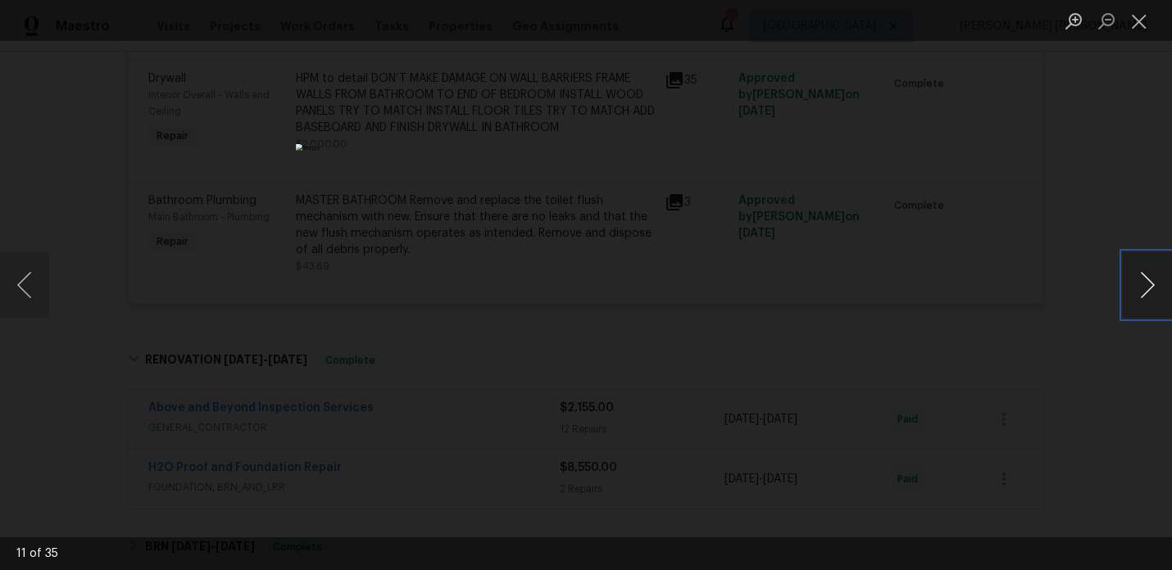
click at [1147, 290] on button "Next image" at bounding box center [1147, 285] width 49 height 66
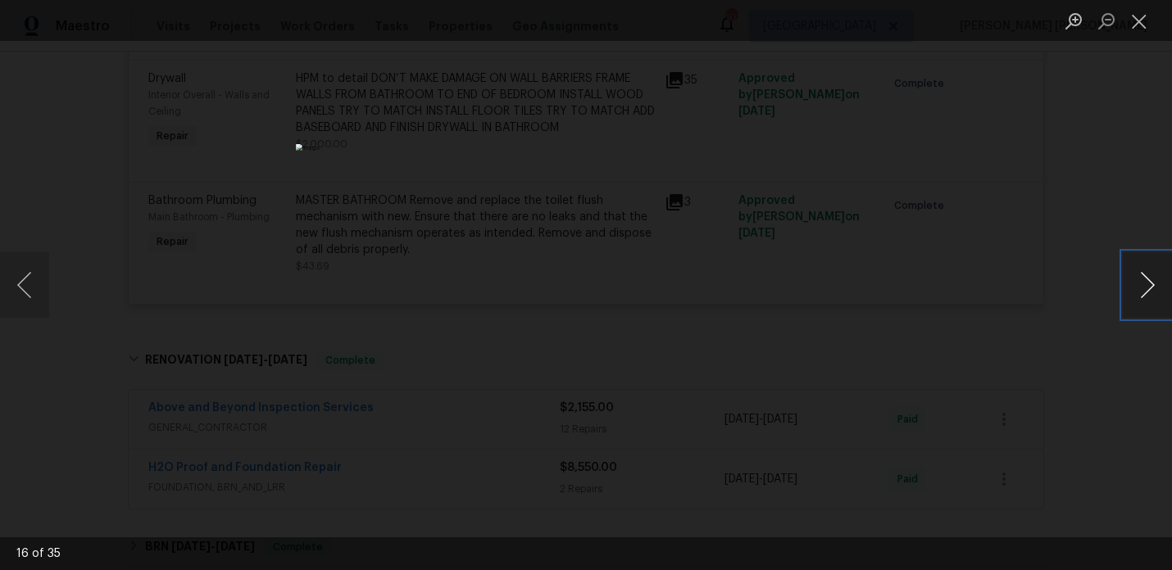
click at [1147, 290] on button "Next image" at bounding box center [1147, 285] width 49 height 66
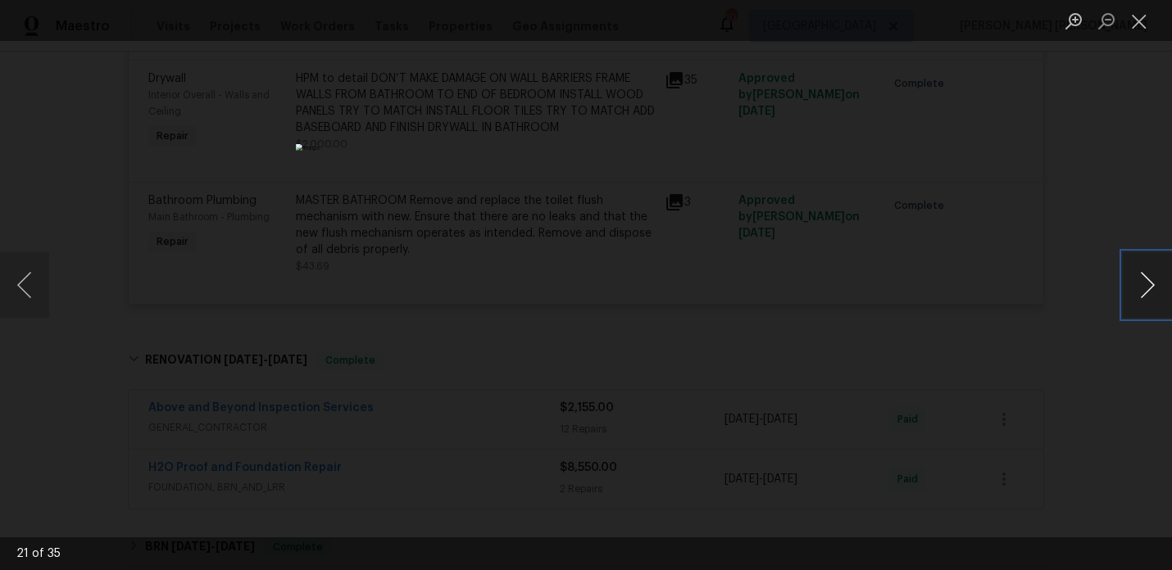
click at [1147, 290] on button "Next image" at bounding box center [1147, 285] width 49 height 66
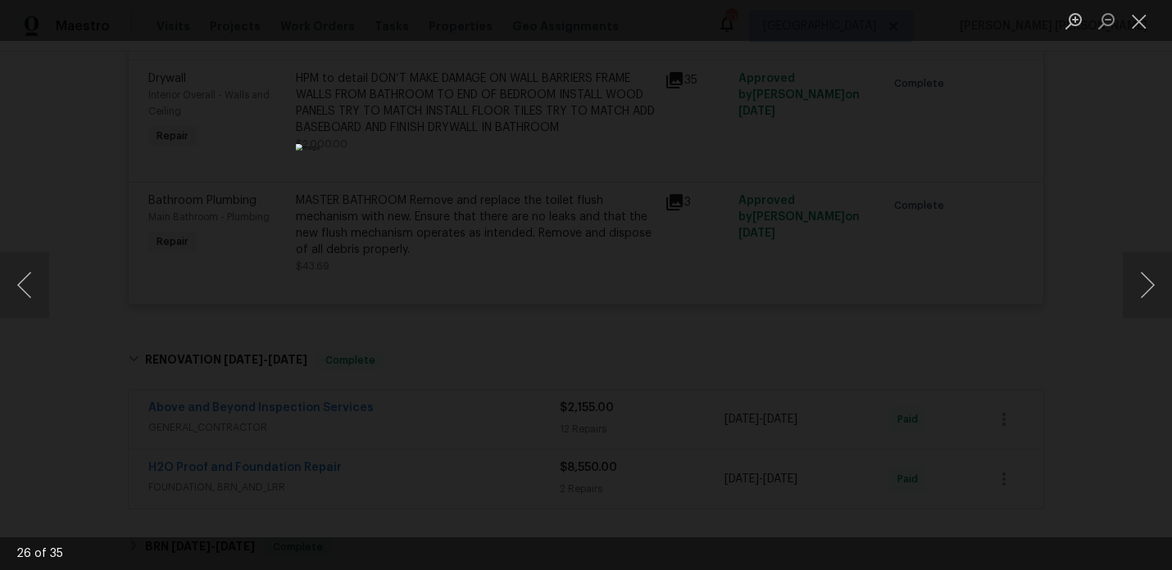
click at [1064, 246] on div "Lightbox" at bounding box center [586, 285] width 1172 height 570
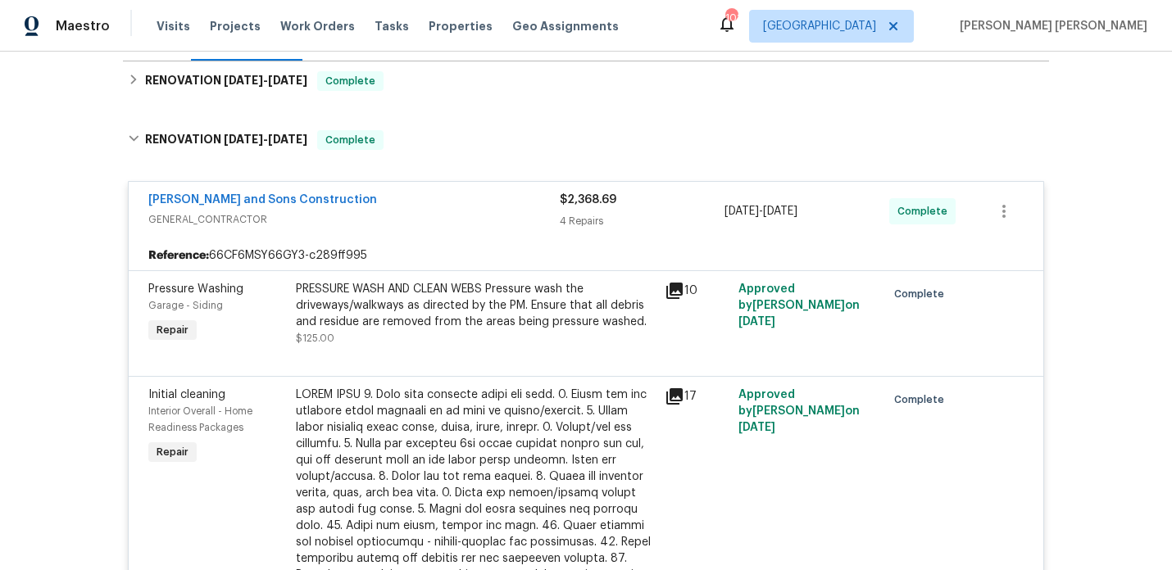
scroll to position [0, 0]
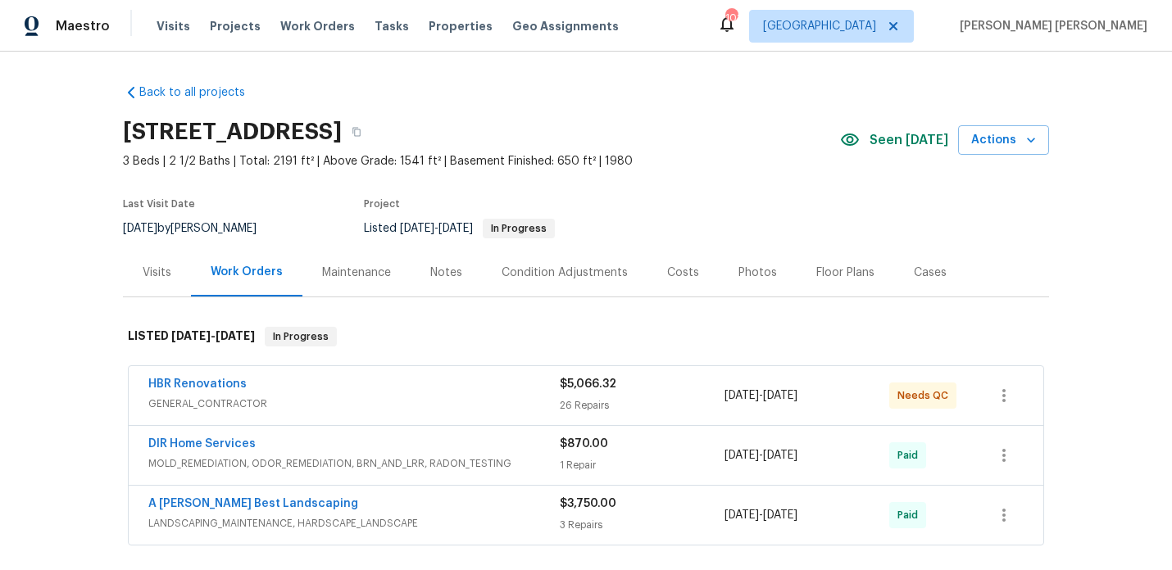
click at [149, 272] on div "Visits" at bounding box center [157, 273] width 29 height 16
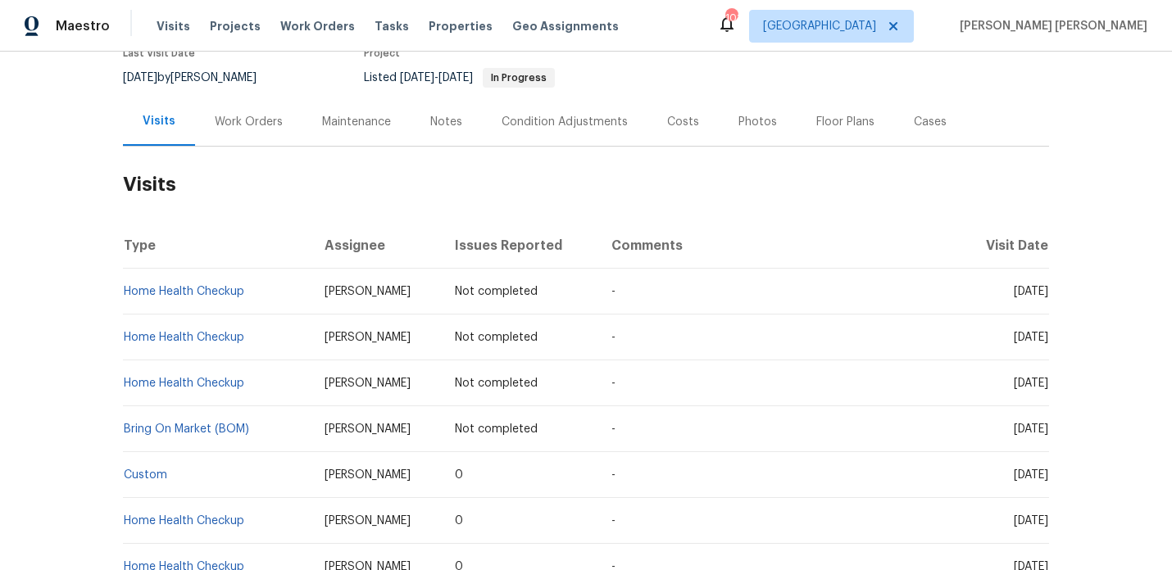
scroll to position [141, 0]
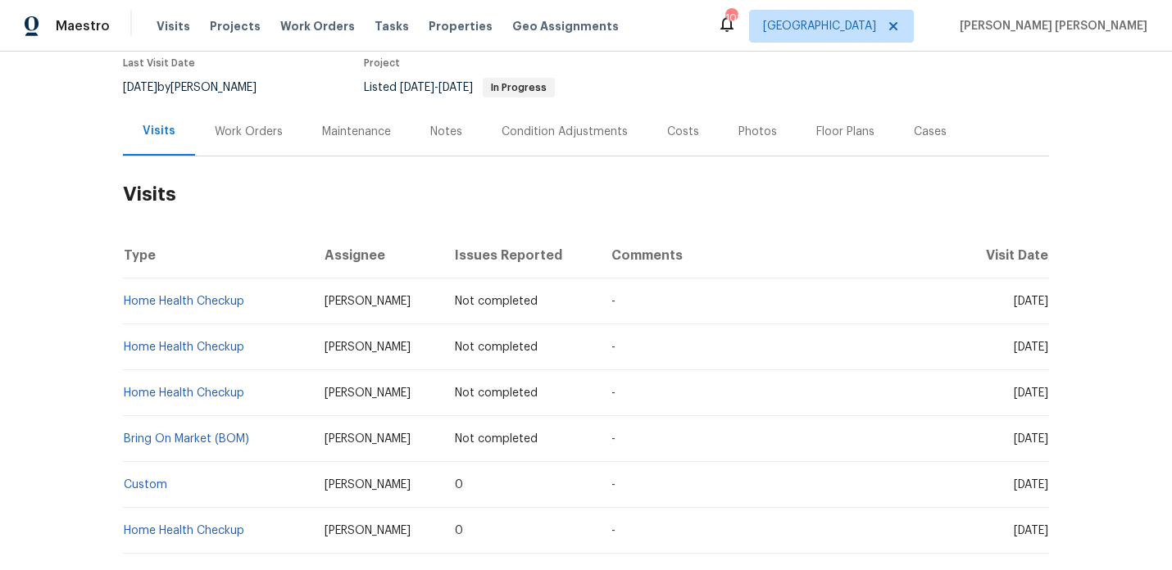
click at [693, 120] on div "Costs" at bounding box center [682, 131] width 71 height 48
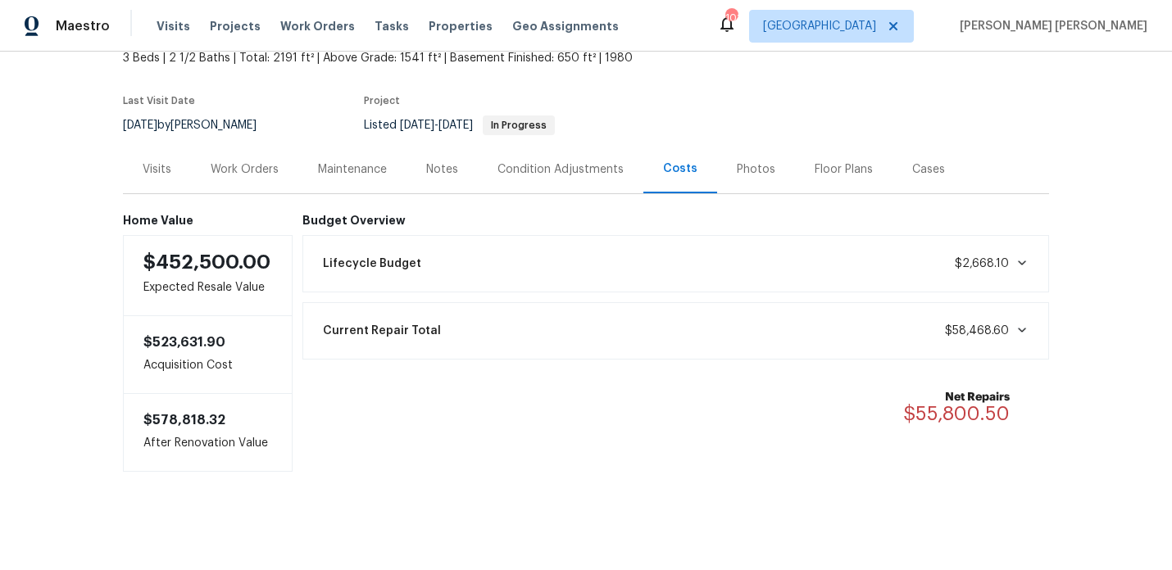
click at [737, 170] on div "Photos" at bounding box center [756, 169] width 39 height 16
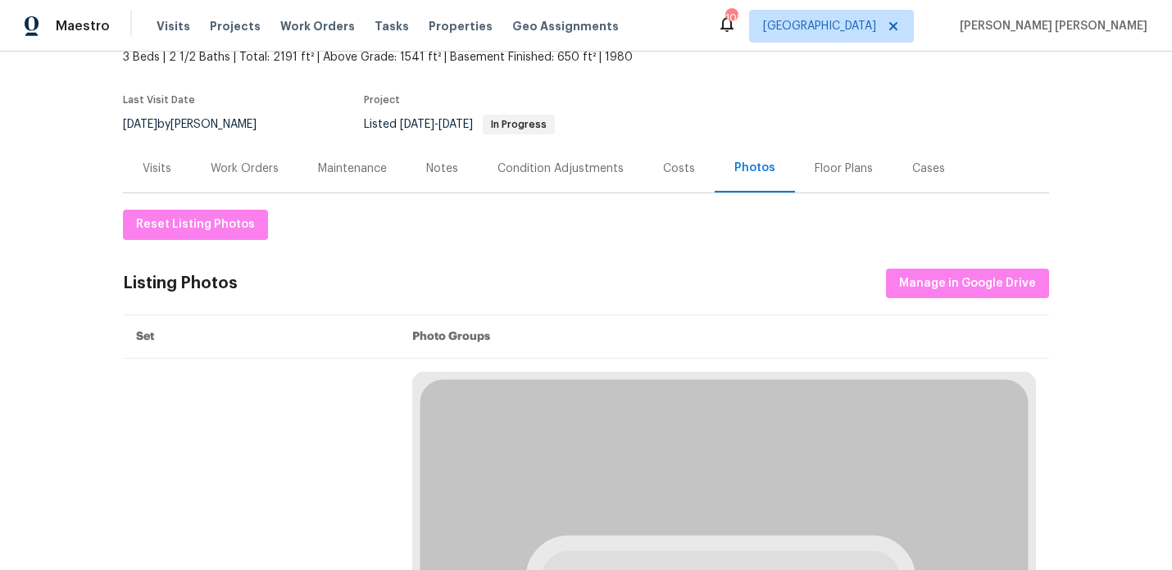
scroll to position [141, 0]
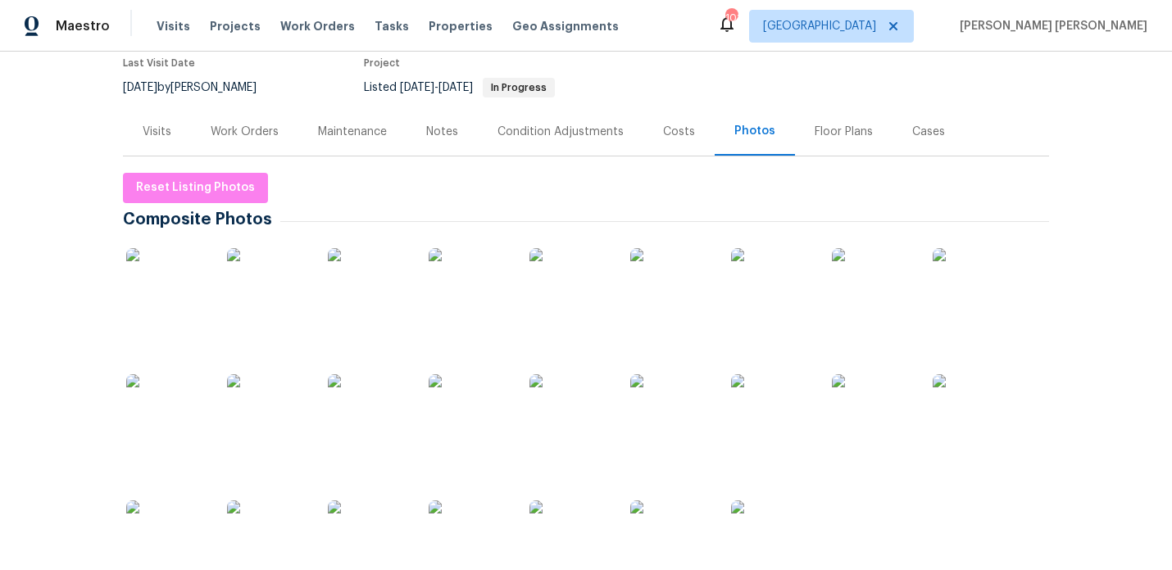
click at [239, 137] on div "Work Orders" at bounding box center [245, 132] width 68 height 16
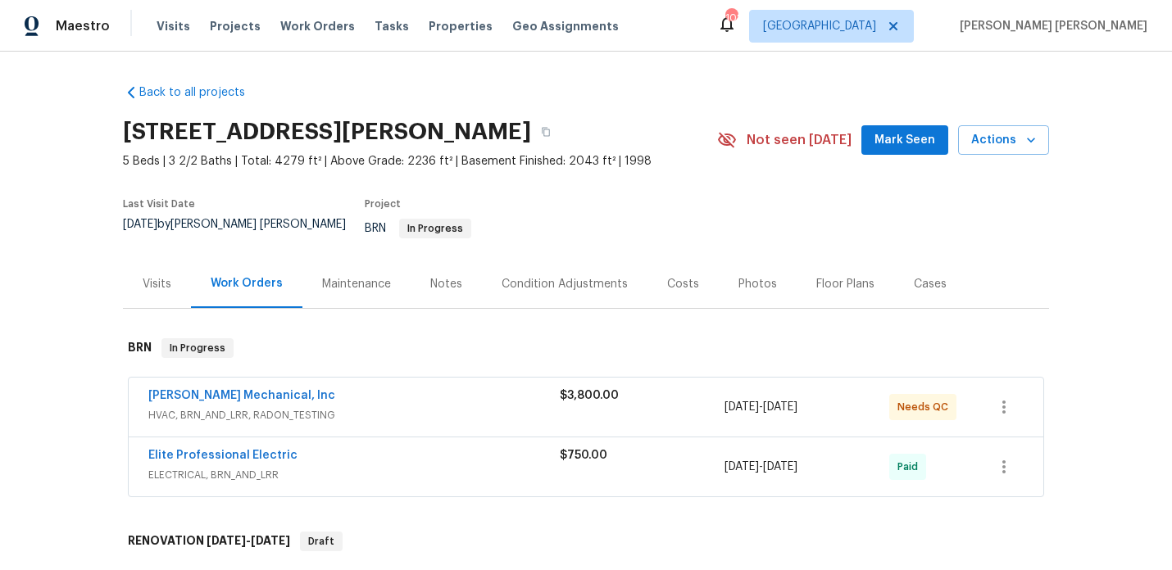
click at [469, 278] on div "Notes" at bounding box center [446, 284] width 71 height 48
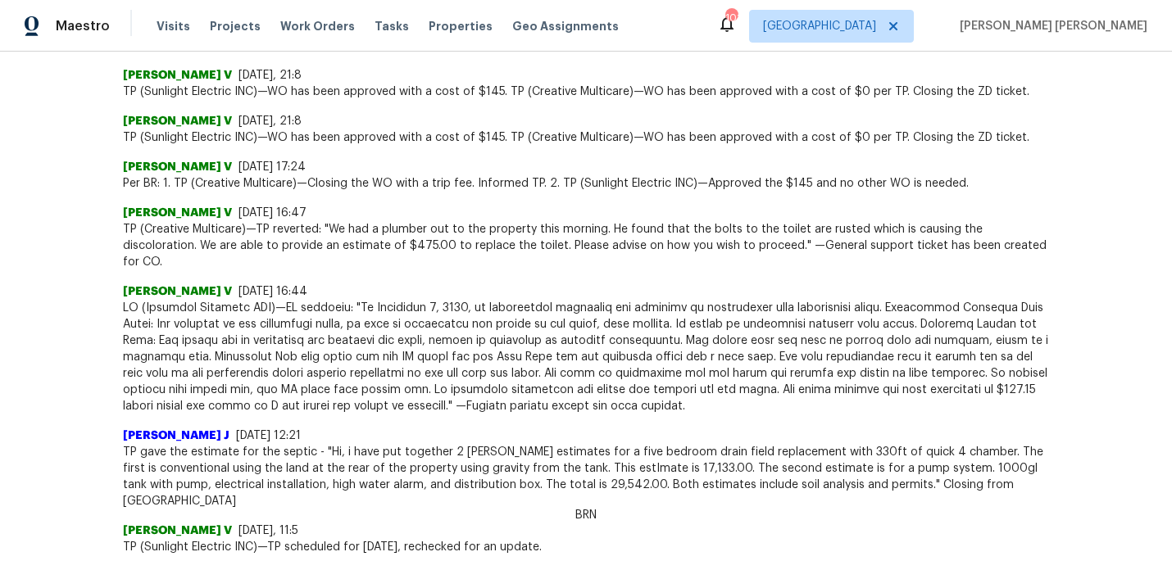
scroll to position [25, 0]
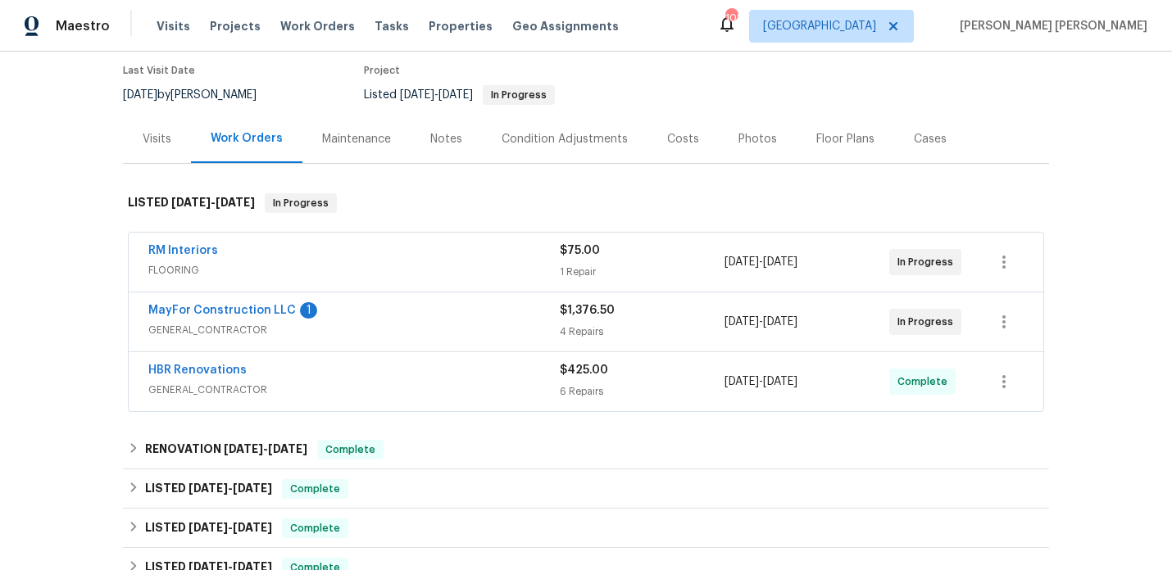
scroll to position [139, 0]
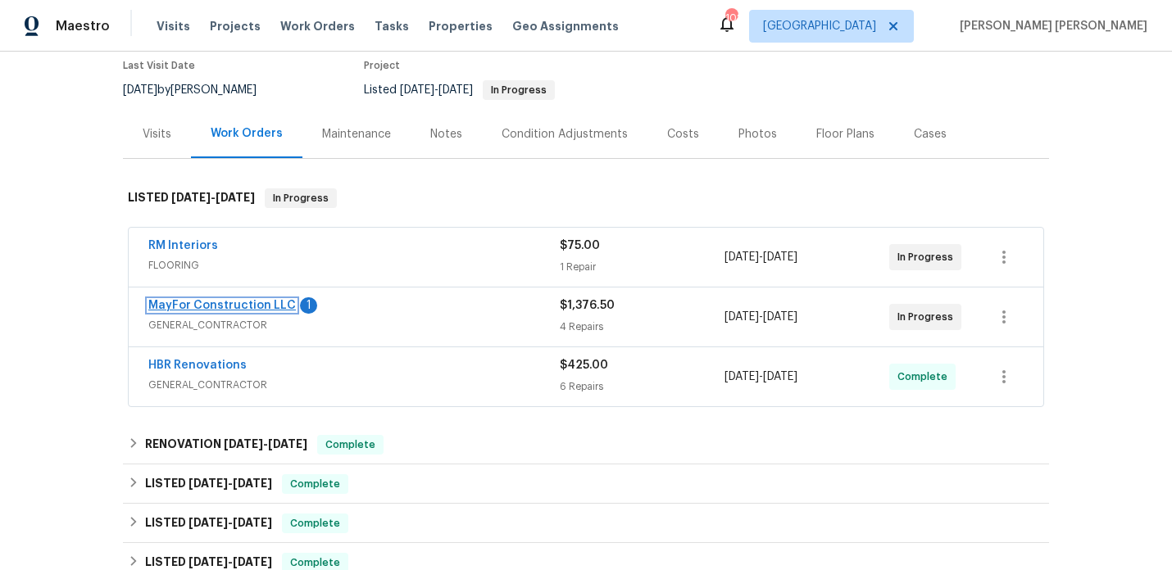
click at [245, 302] on link "MayFor Construction LLC" at bounding box center [222, 305] width 148 height 11
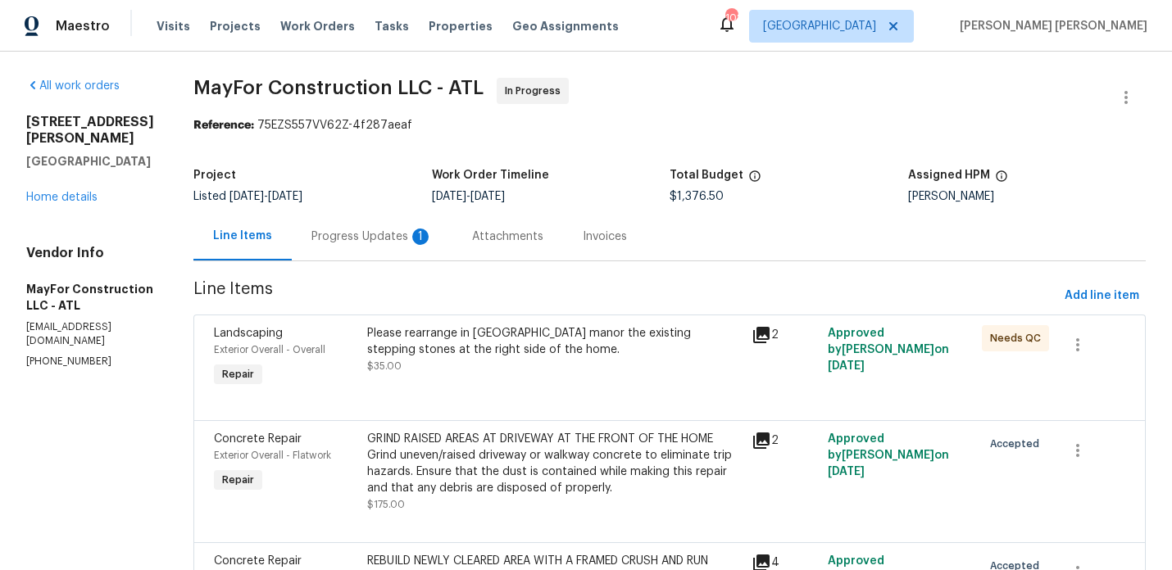
click at [408, 236] on div "Progress Updates 1" at bounding box center [371, 237] width 121 height 16
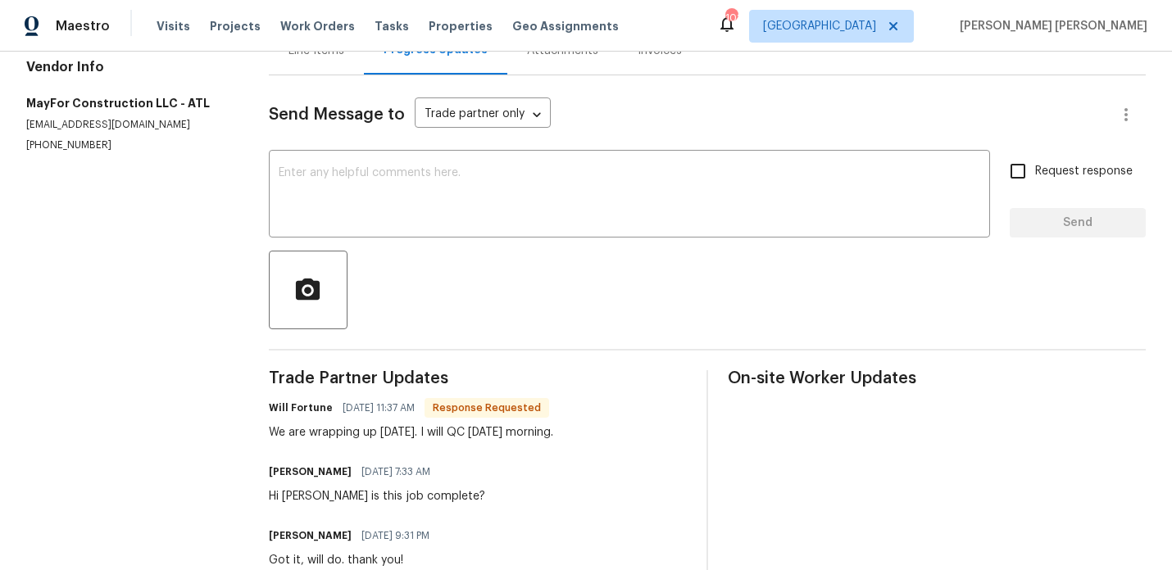
scroll to position [292, 0]
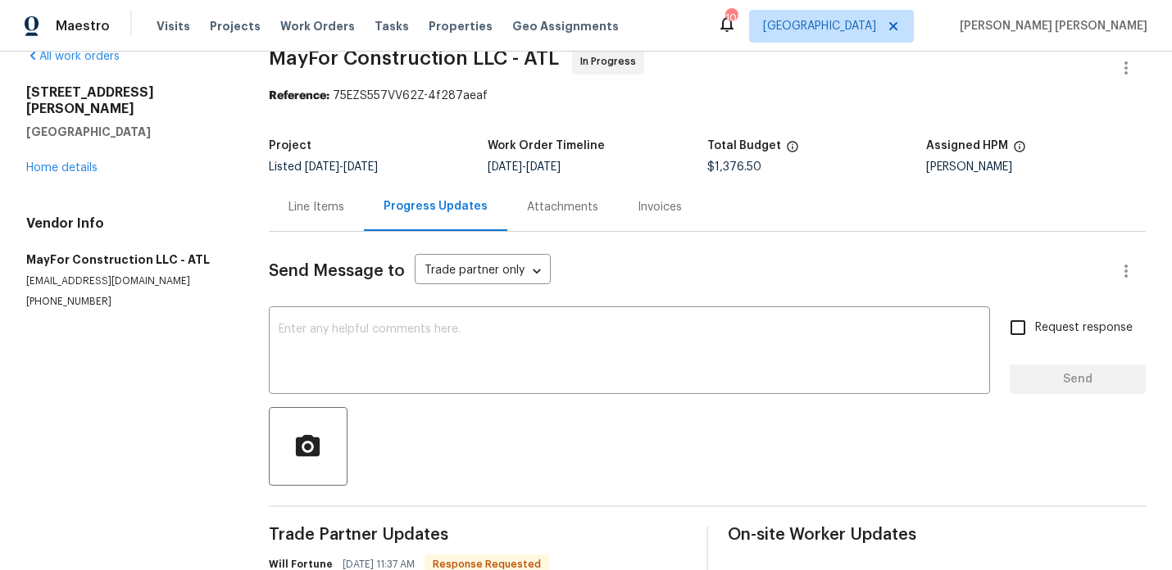
click at [324, 193] on div "Line Items" at bounding box center [316, 207] width 95 height 48
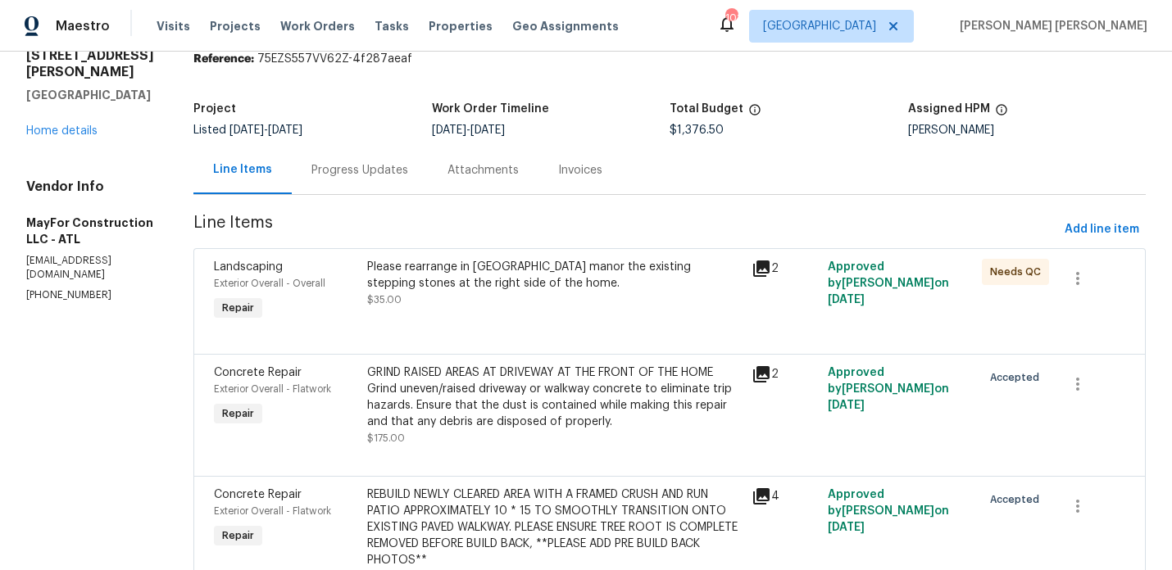
scroll to position [44, 0]
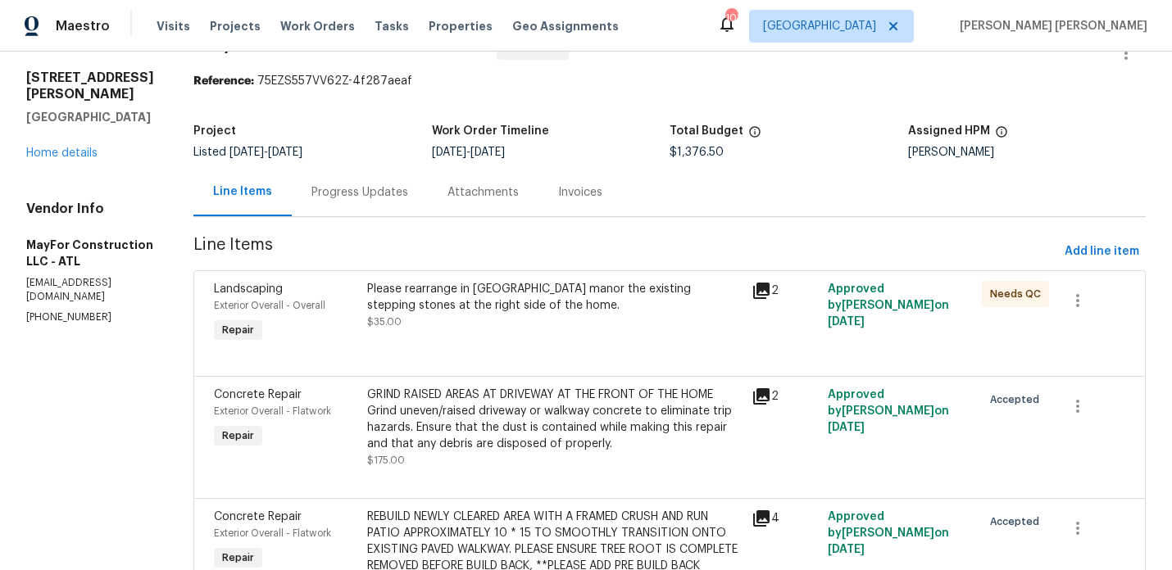
click at [500, 304] on div "Please rearrange in [GEOGRAPHIC_DATA] manor the existing stepping stones at the…" at bounding box center [554, 297] width 374 height 33
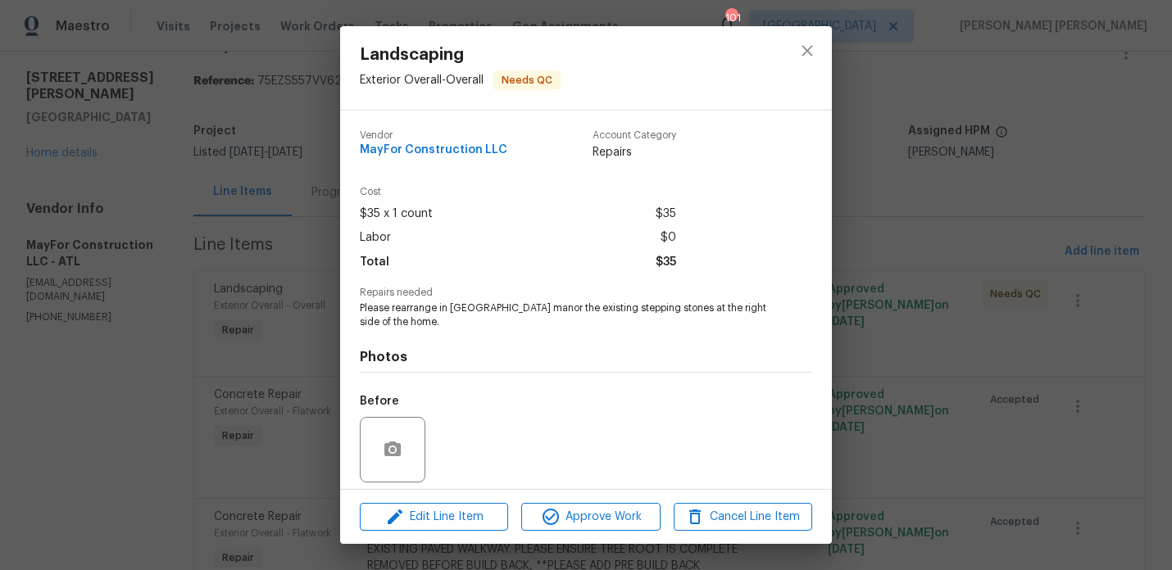
scroll to position [116, 0]
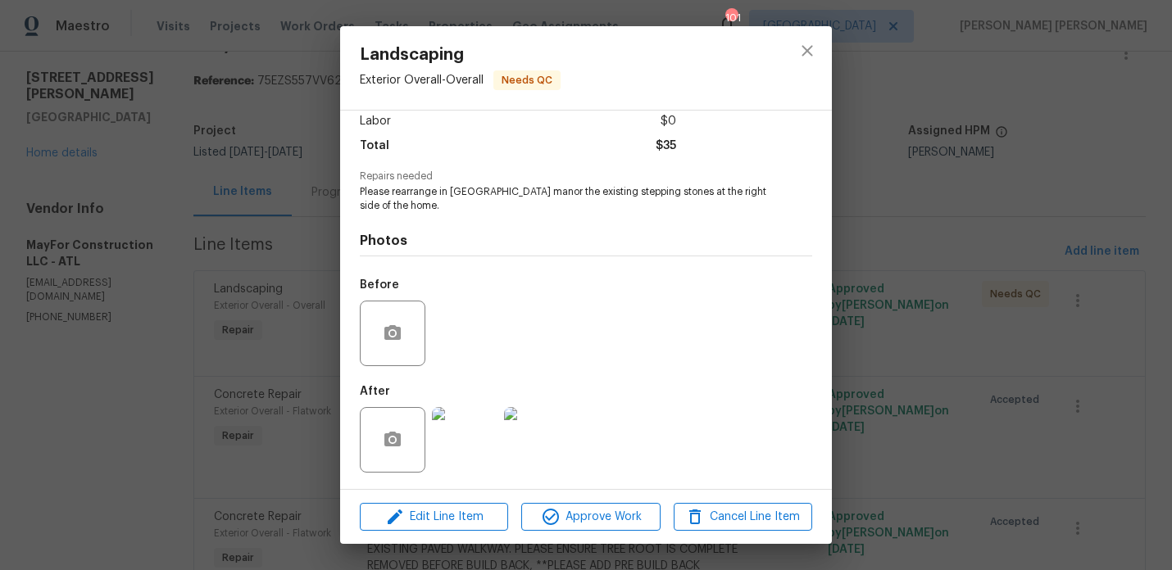
click at [475, 442] on img at bounding box center [465, 440] width 66 height 66
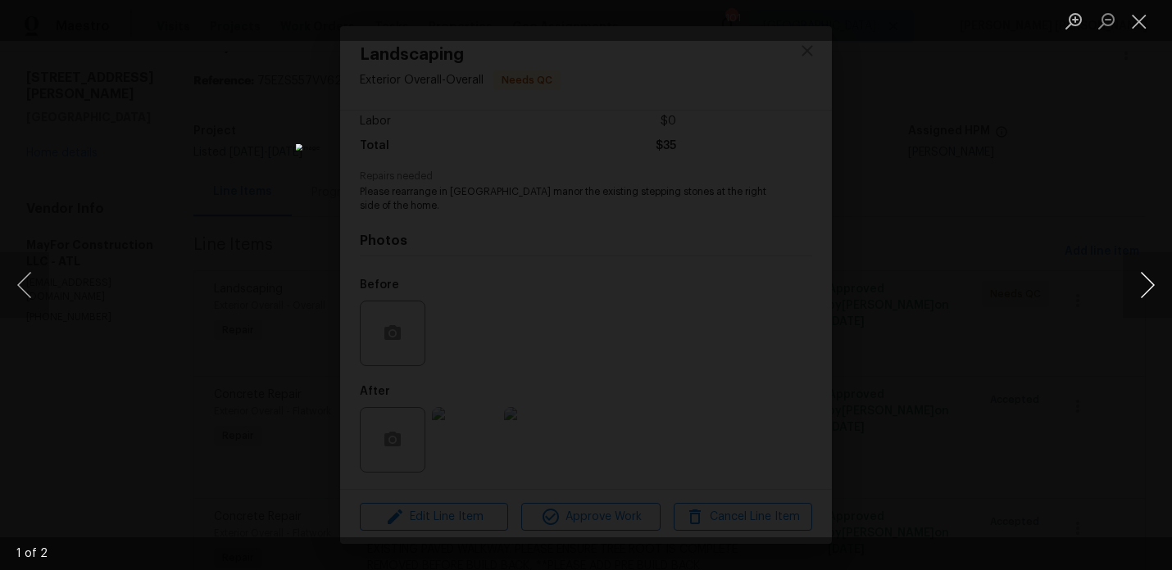
click at [1143, 288] on button "Next image" at bounding box center [1147, 285] width 49 height 66
click at [1079, 267] on div "Lightbox" at bounding box center [586, 285] width 1172 height 570
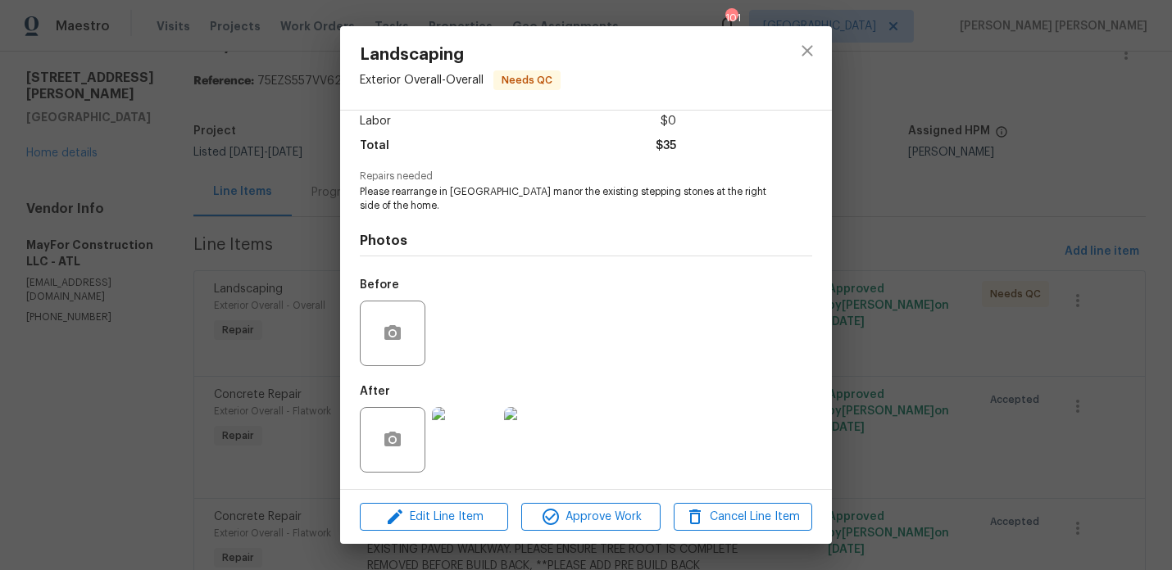
click at [984, 270] on div "Landscaping Exterior Overall - Overall Needs QC Vendor MayFor Construction LLC …" at bounding box center [586, 285] width 1172 height 570
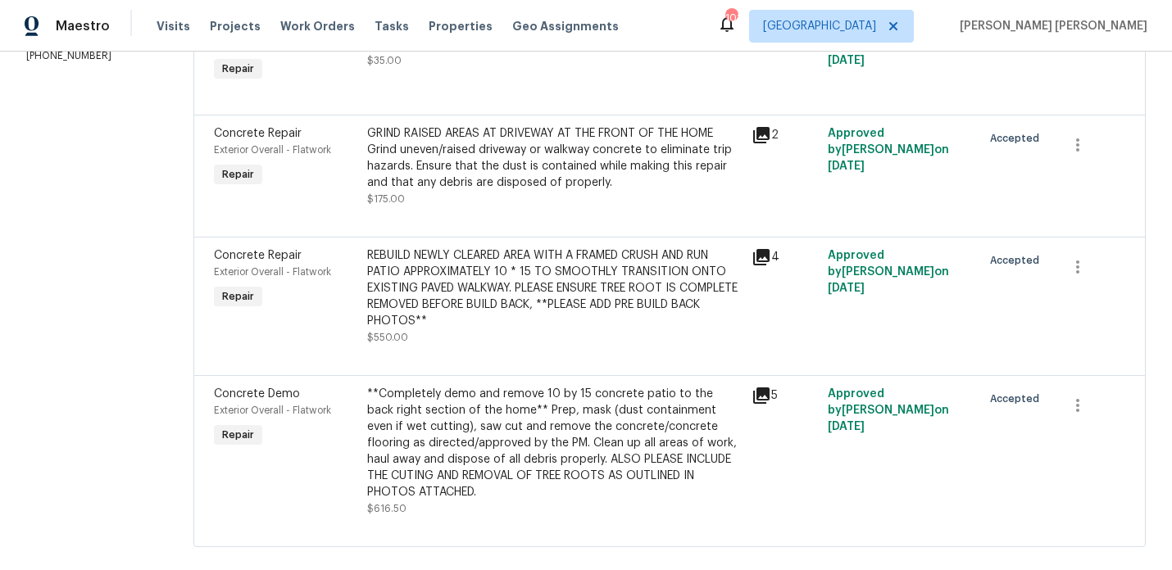
scroll to position [330, 0]
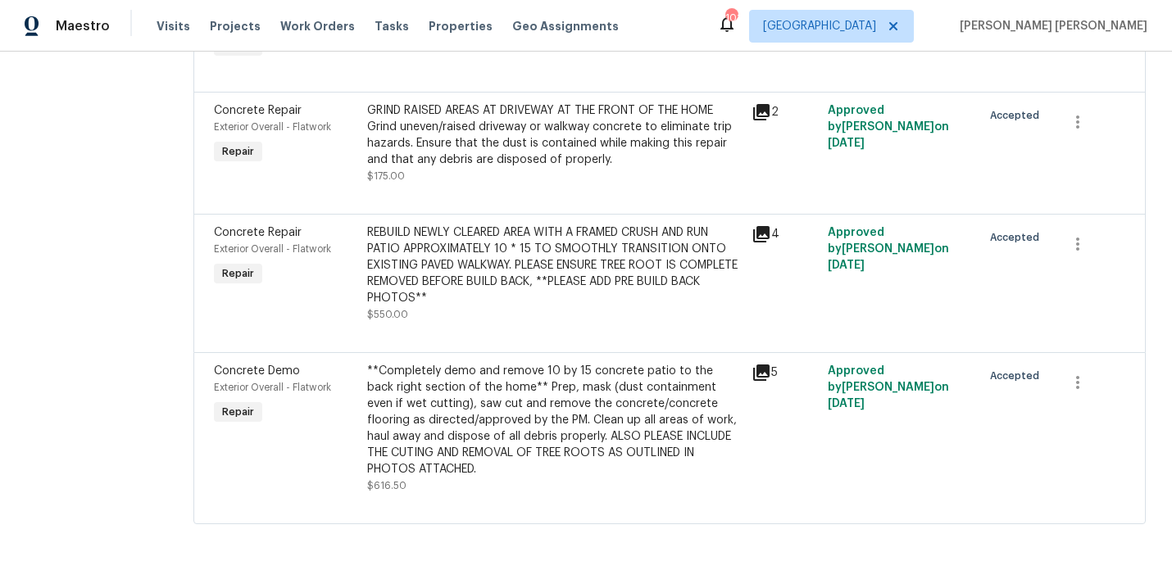
click at [579, 396] on div "**Completely demo and remove 10 by 15 concrete patio to the back right section …" at bounding box center [554, 420] width 374 height 115
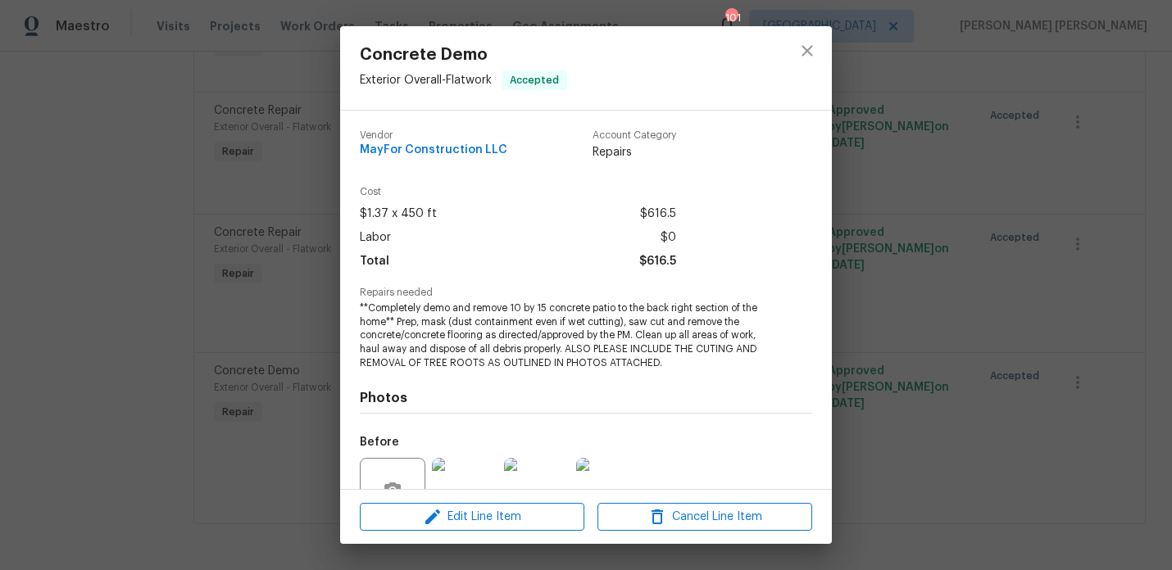
scroll to position [157, 0]
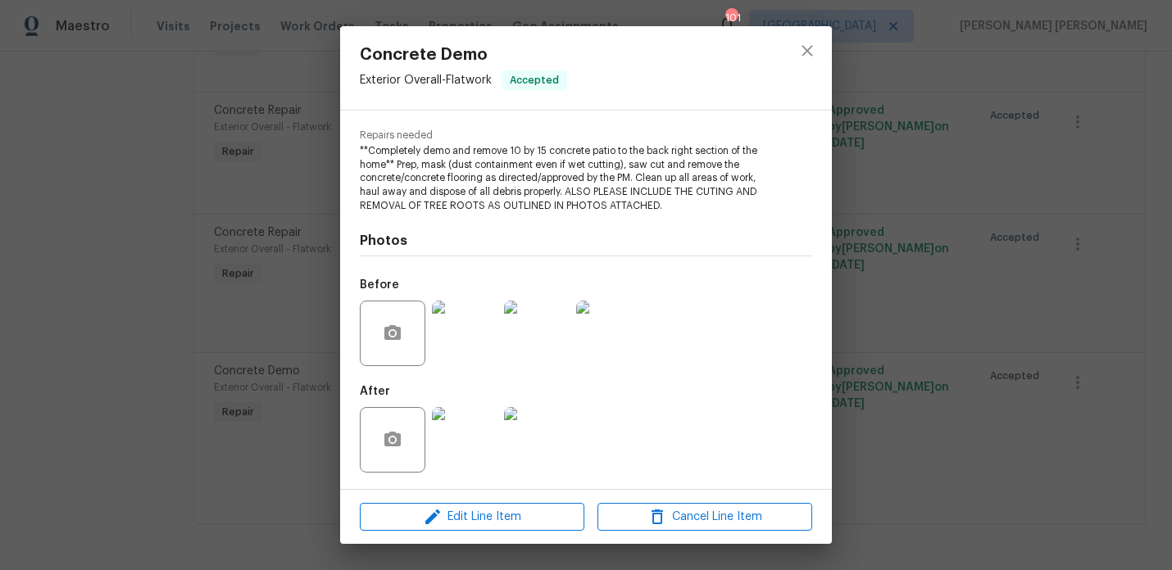
click at [472, 417] on img at bounding box center [465, 440] width 66 height 66
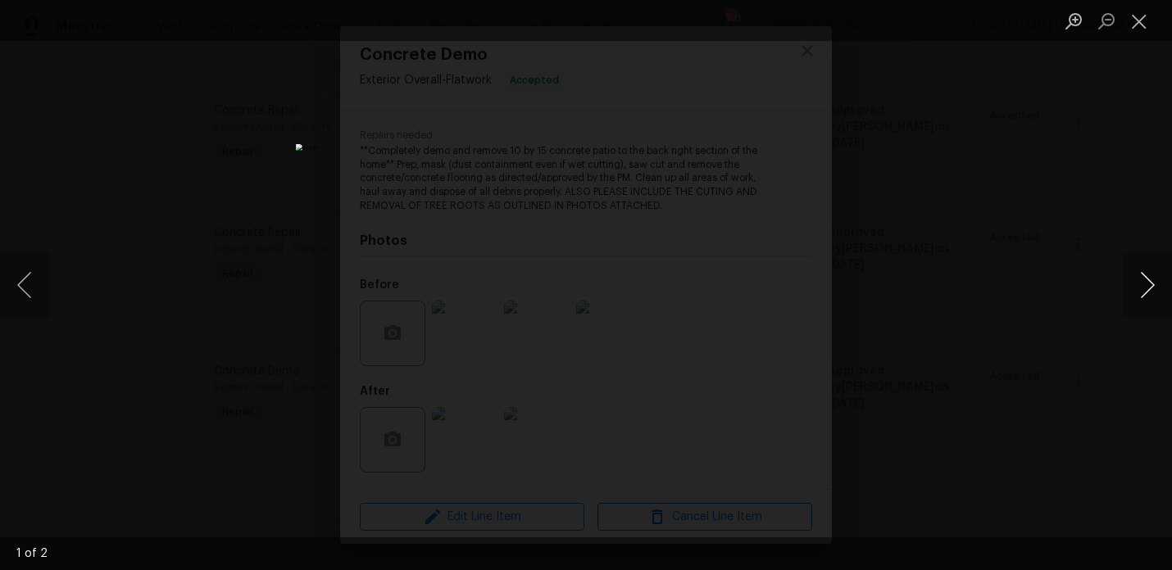
click at [1150, 273] on button "Next image" at bounding box center [1147, 285] width 49 height 66
click at [1047, 244] on div "Lightbox" at bounding box center [586, 285] width 1172 height 570
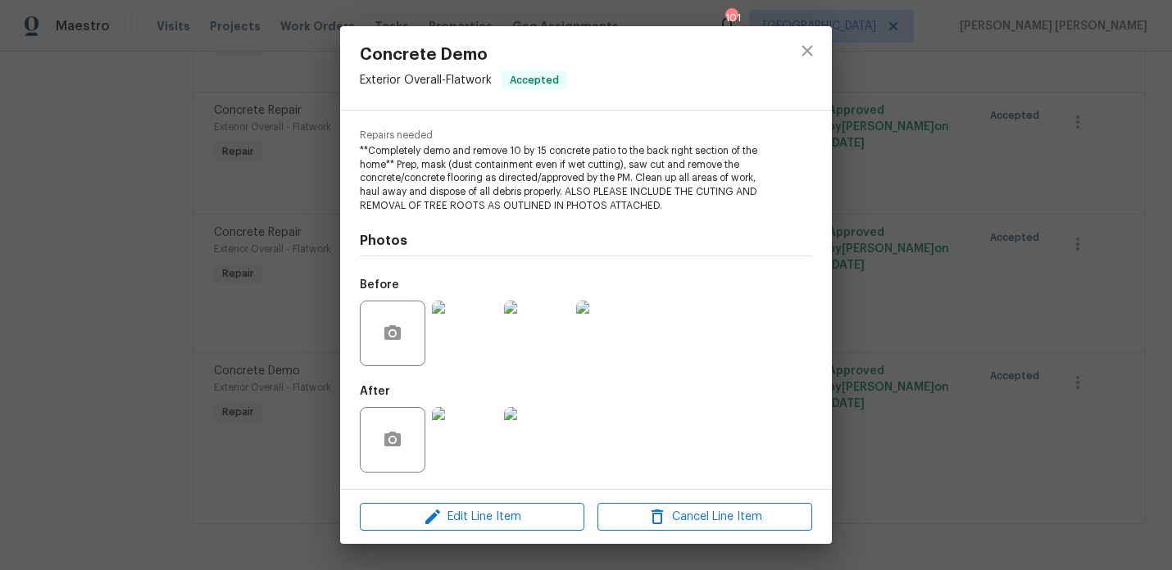
click at [1047, 244] on div "Concrete Demo Exterior Overall - Flatwork Accepted Vendor MayFor Construction L…" at bounding box center [586, 285] width 1172 height 570
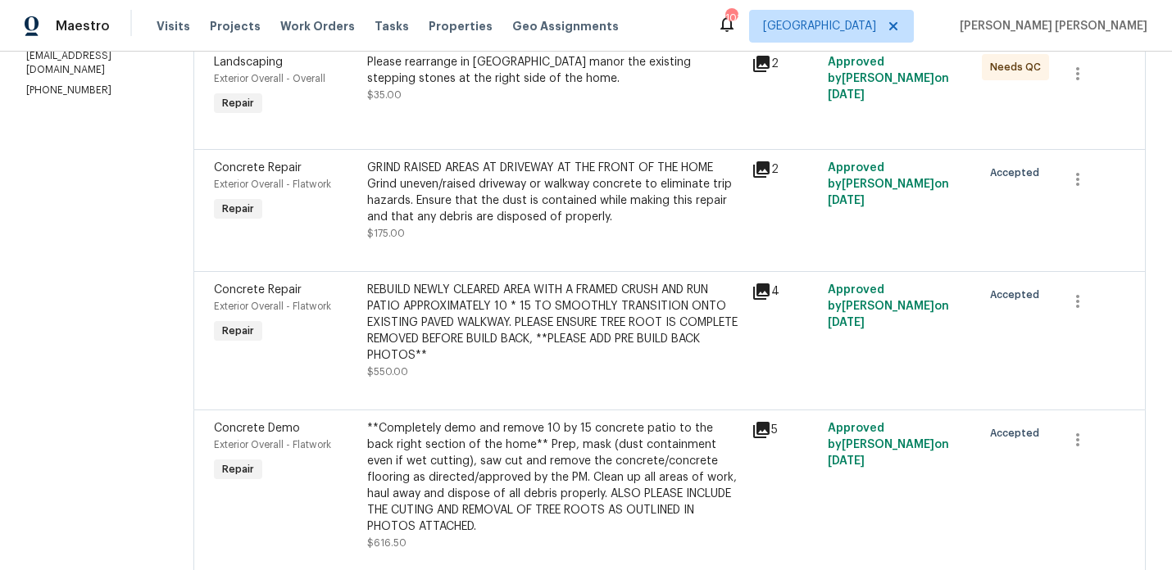
scroll to position [269, 0]
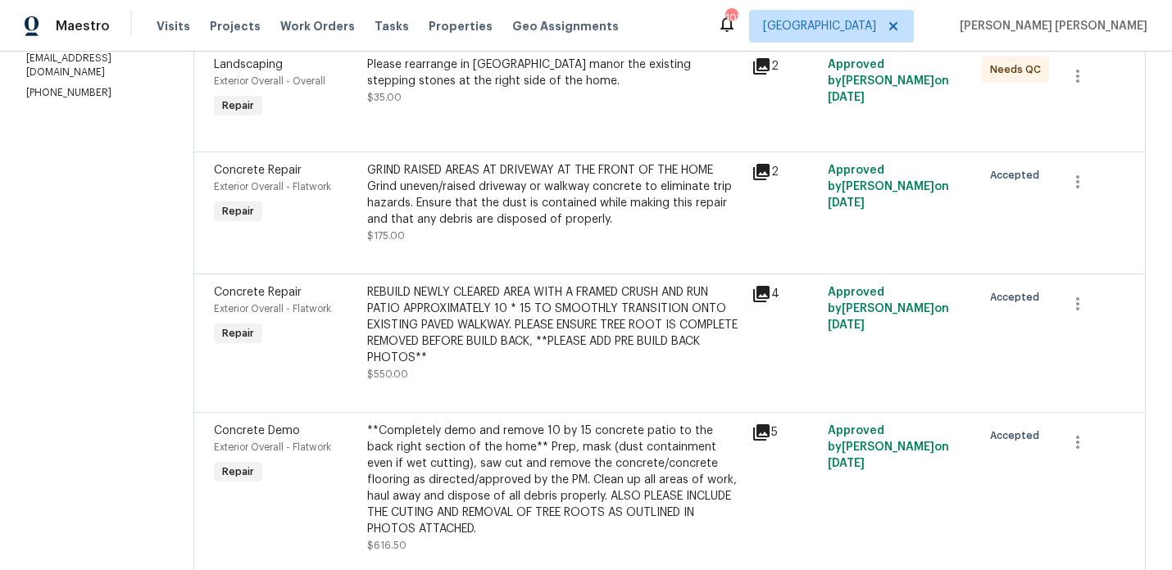
click at [548, 315] on div "REBUILD NEWLY CLEARED AREA WITH A FRAMED CRUSH AND RUN PATIO APPROXIMATELY 10 *…" at bounding box center [554, 325] width 374 height 82
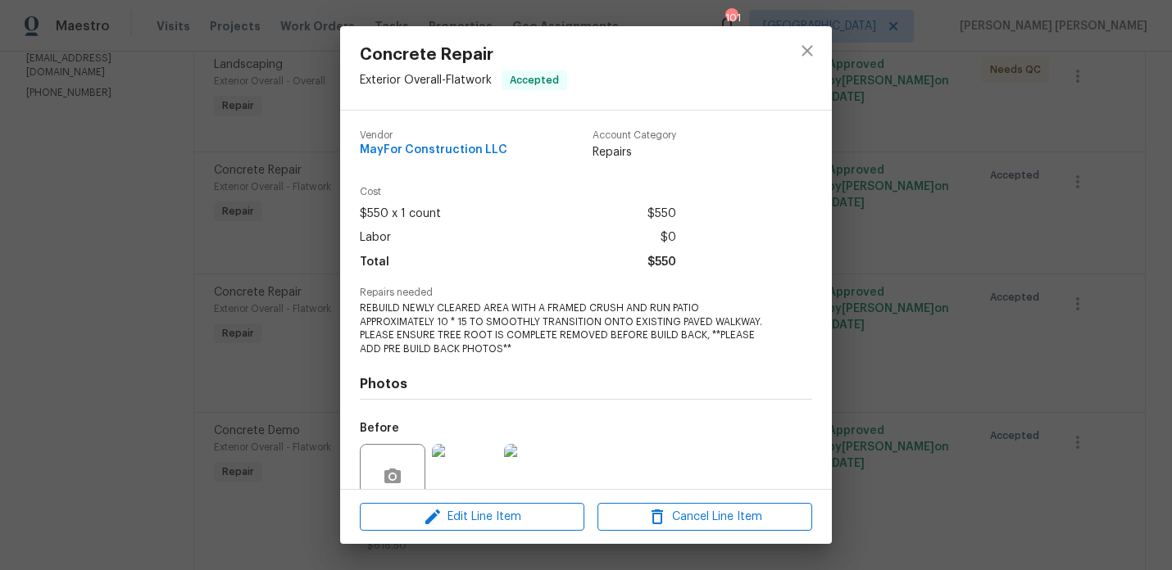
scroll to position [143, 0]
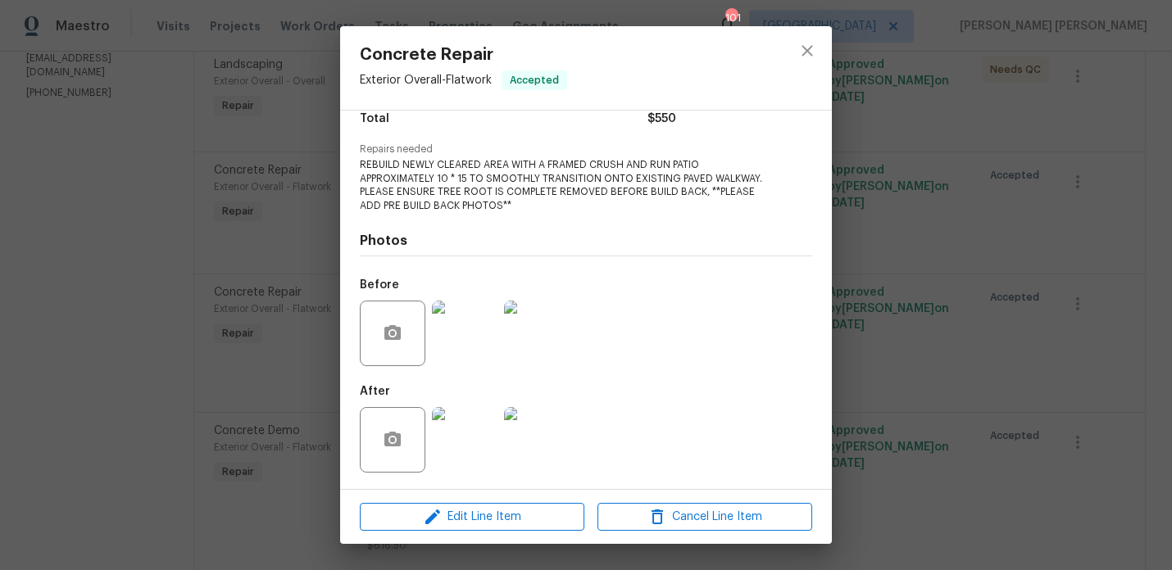
click at [472, 458] on img at bounding box center [465, 440] width 66 height 66
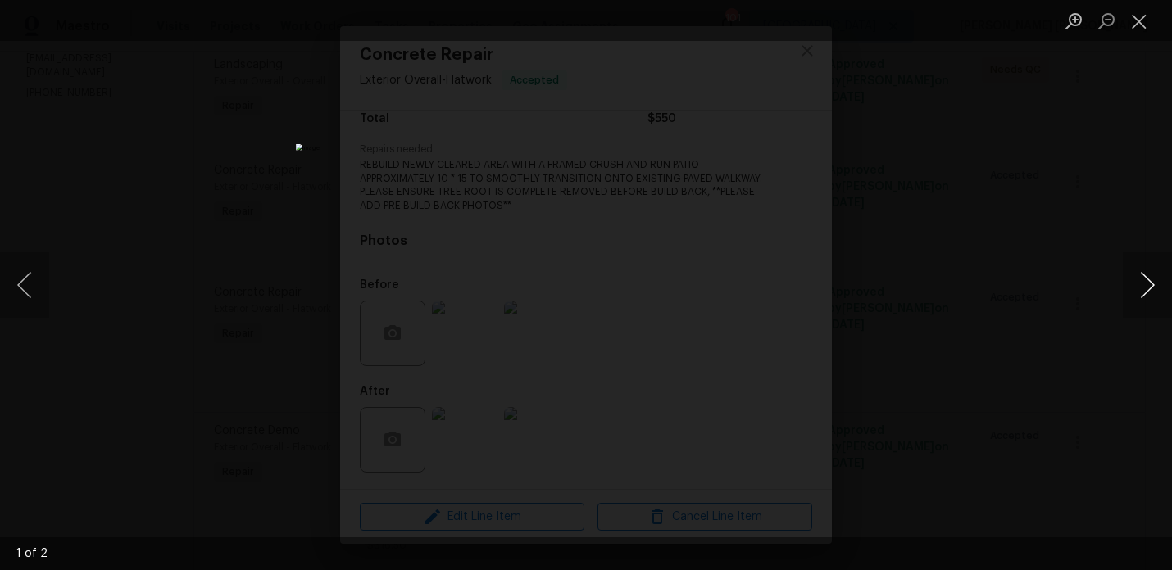
click at [1141, 282] on button "Next image" at bounding box center [1147, 285] width 49 height 66
click at [1013, 259] on div "Lightbox" at bounding box center [586, 285] width 1172 height 570
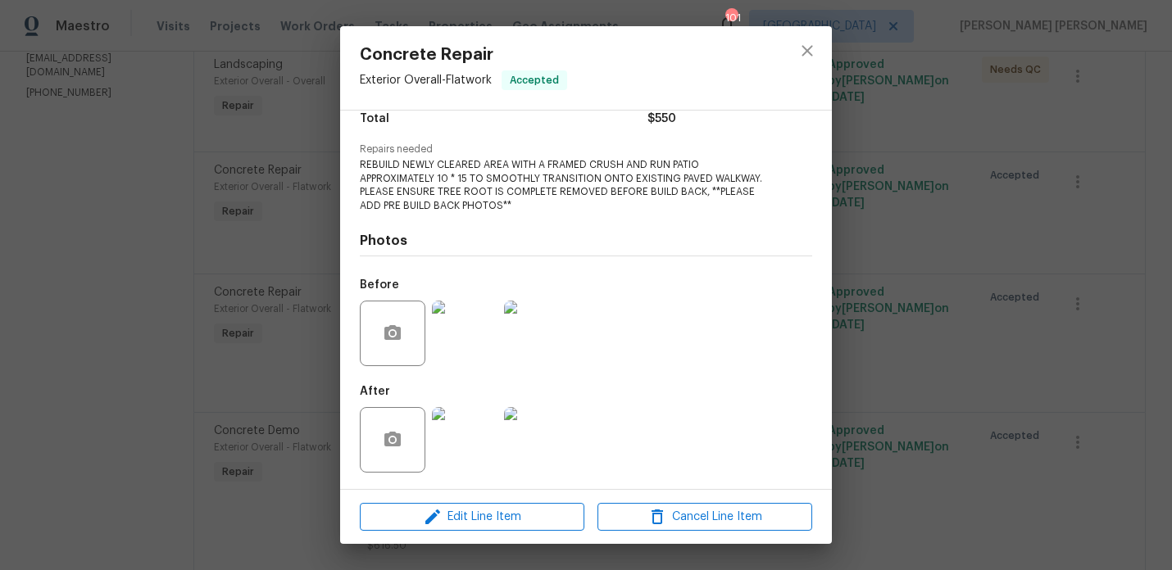
click at [1013, 259] on div "Concrete Repair Exterior Overall - Flatwork Accepted Vendor MayFor Construction…" at bounding box center [586, 285] width 1172 height 570
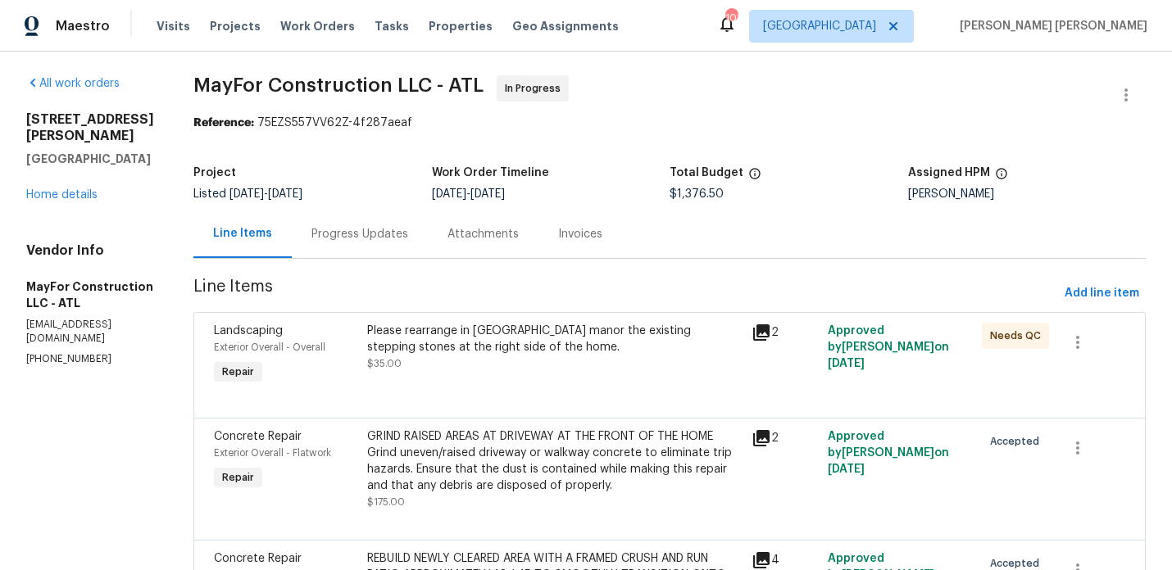
scroll to position [0, 0]
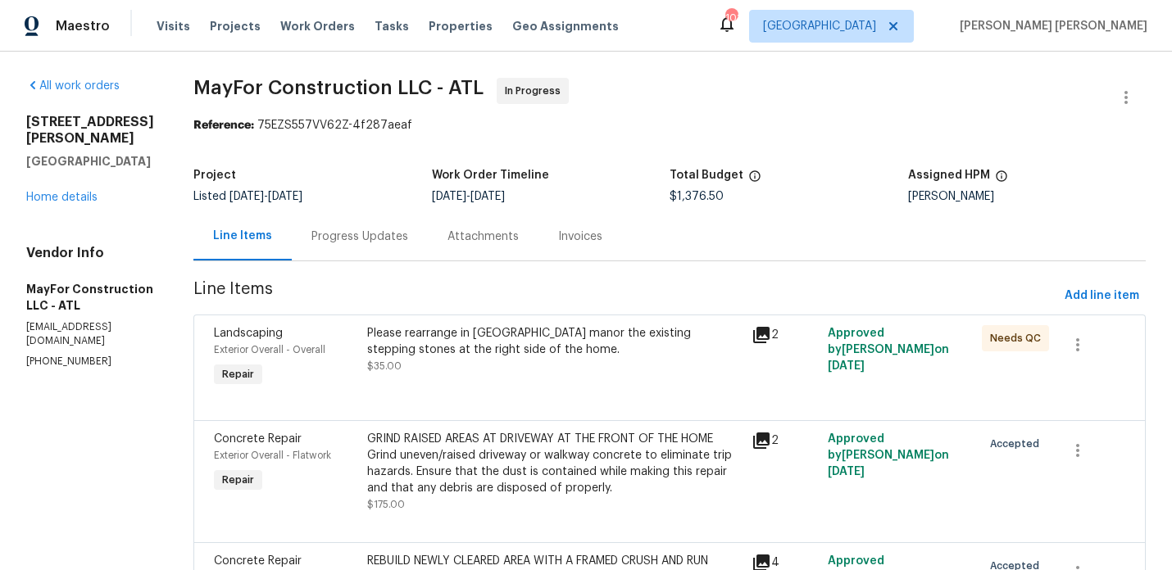
click at [57, 168] on div "[STREET_ADDRESS] Home details" at bounding box center [90, 160] width 128 height 92
click at [57, 192] on link "Home details" at bounding box center [61, 197] width 71 height 11
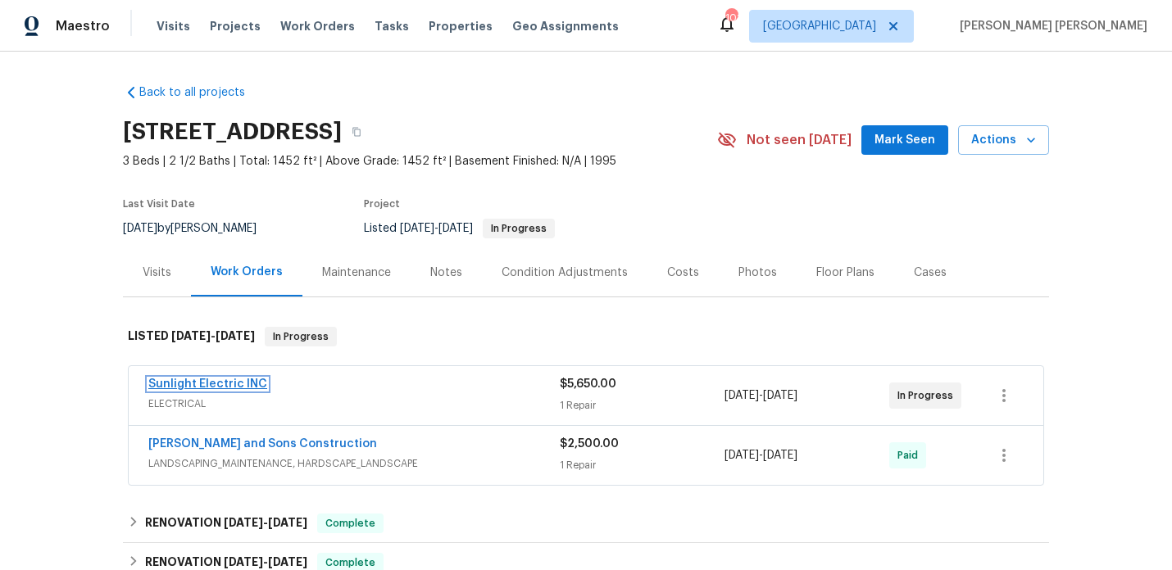
click at [251, 388] on link "Sunlight Electric INC" at bounding box center [207, 384] width 119 height 11
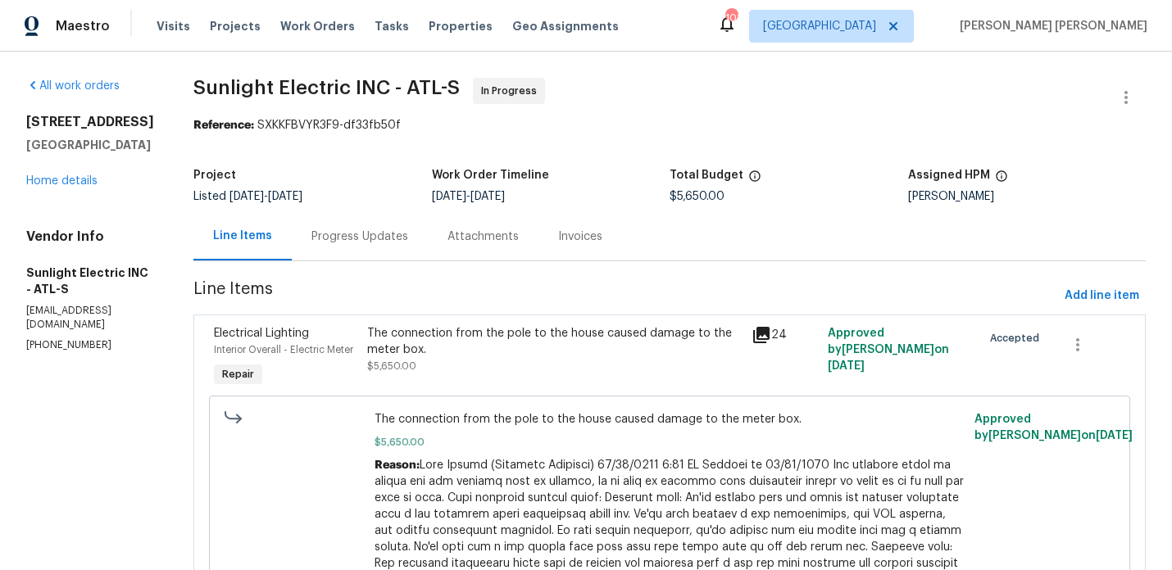
click at [362, 250] on div "Progress Updates" at bounding box center [360, 236] width 136 height 48
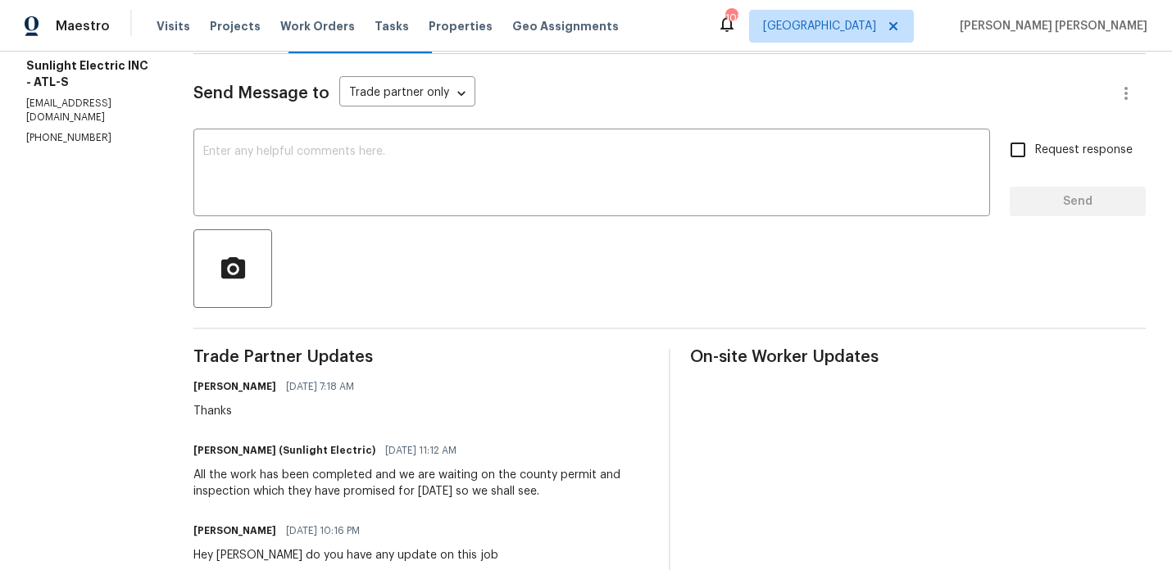
scroll to position [211, 0]
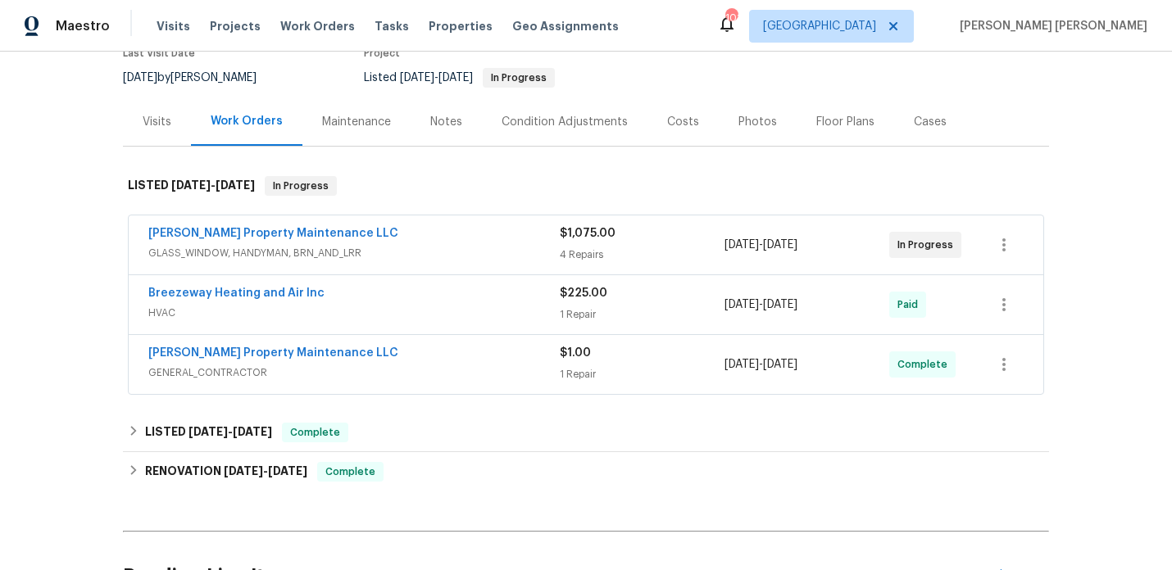
scroll to position [152, 0]
click at [429, 258] on span "GLASS_WINDOW, HANDYMAN, BRN_AND_LRR" at bounding box center [353, 251] width 411 height 16
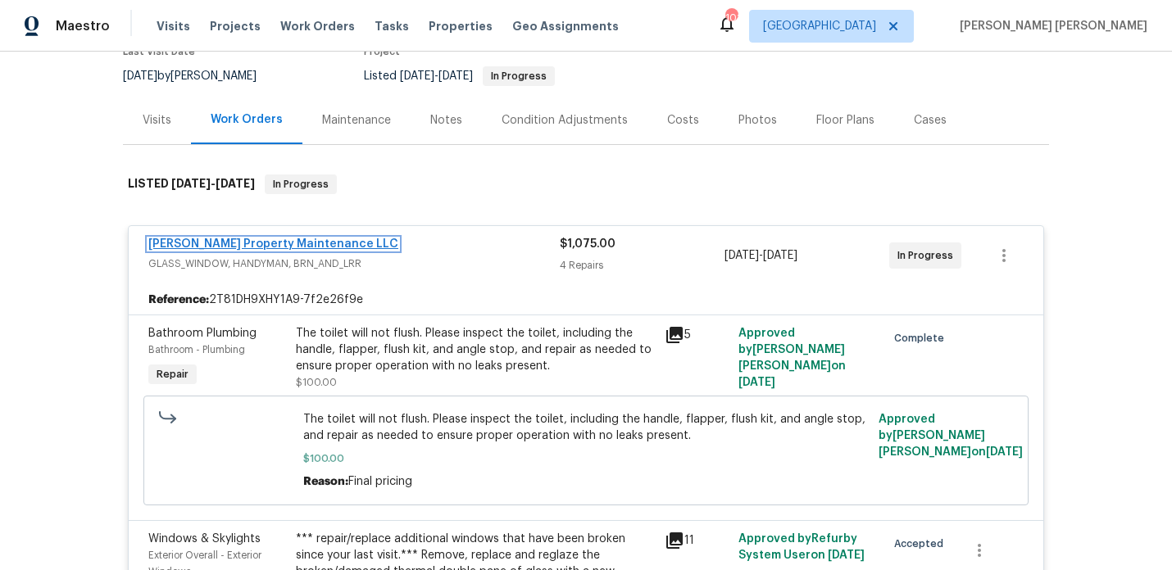
click at [290, 243] on link "Glen Property Maintenance LLC" at bounding box center [273, 244] width 250 height 11
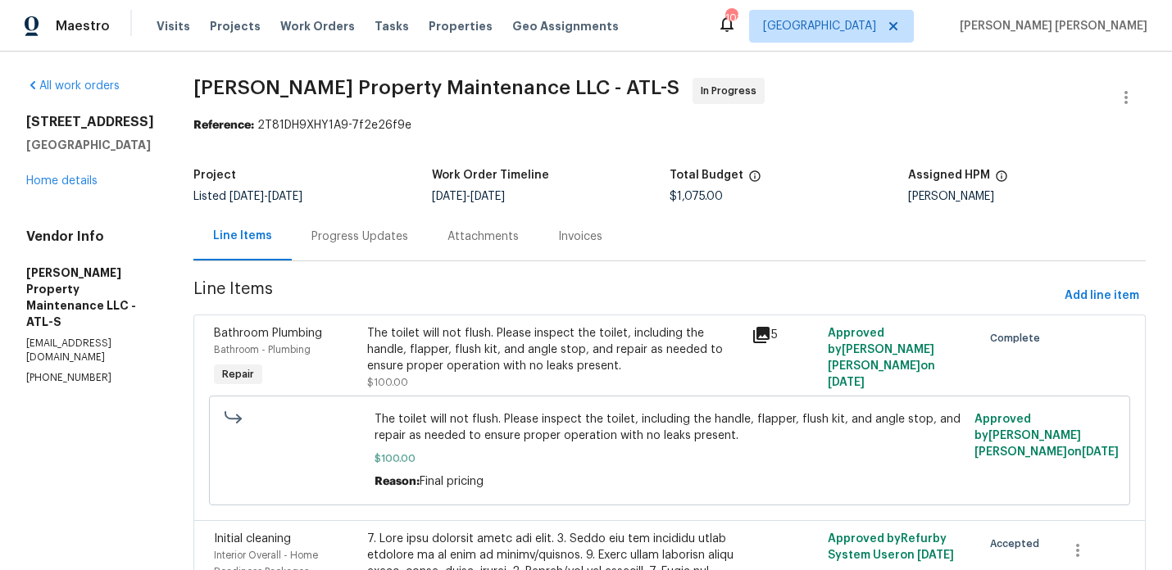
click at [376, 255] on div "Progress Updates" at bounding box center [360, 236] width 136 height 48
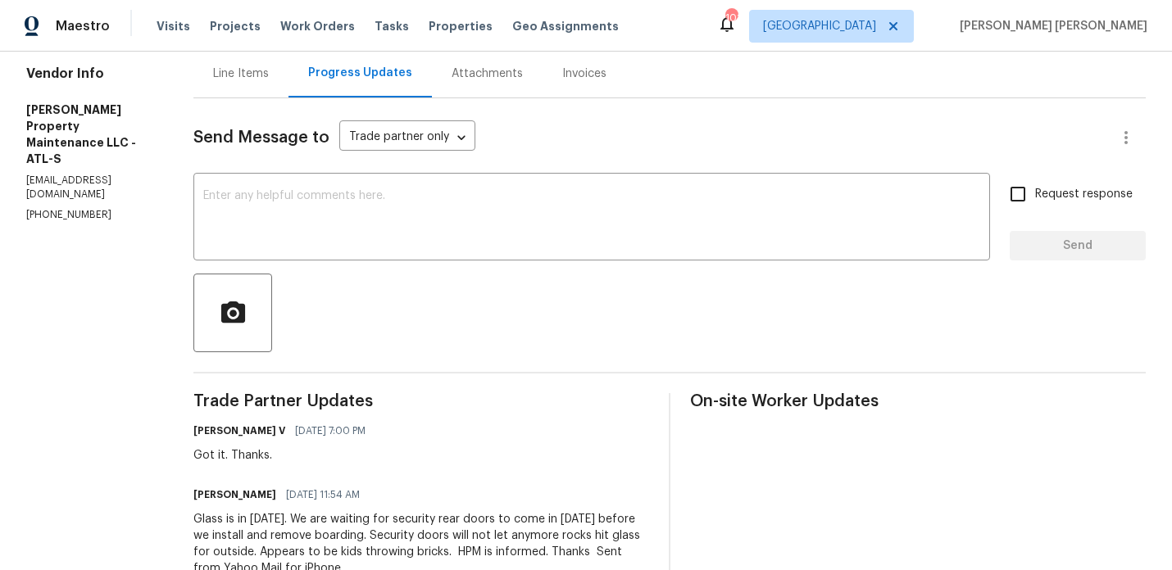
scroll to position [141, 0]
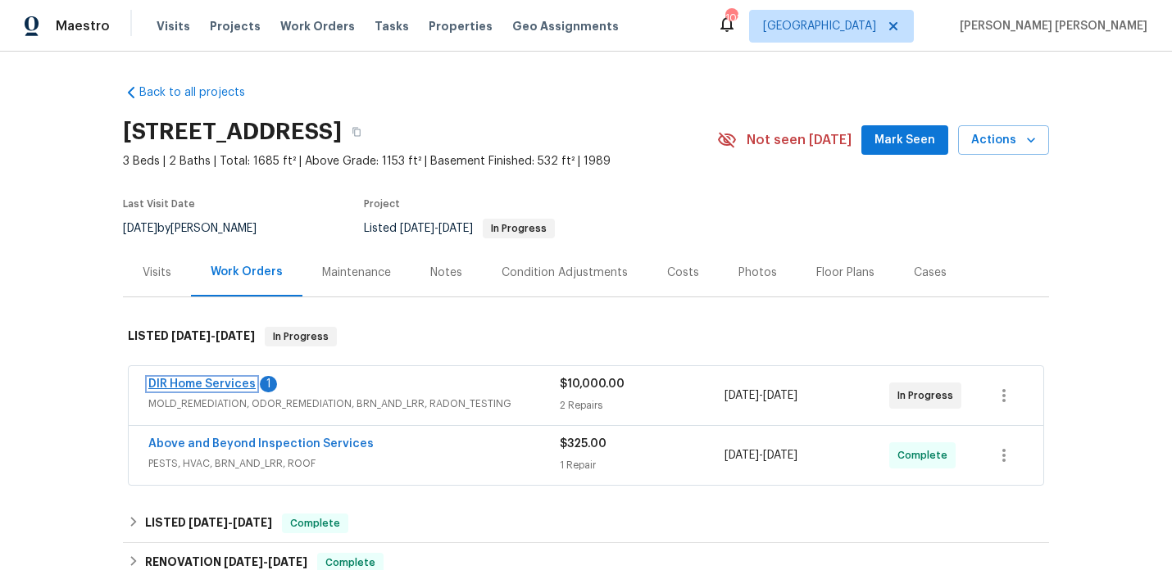
click at [165, 385] on link "DIR Home Services" at bounding box center [201, 384] width 107 height 11
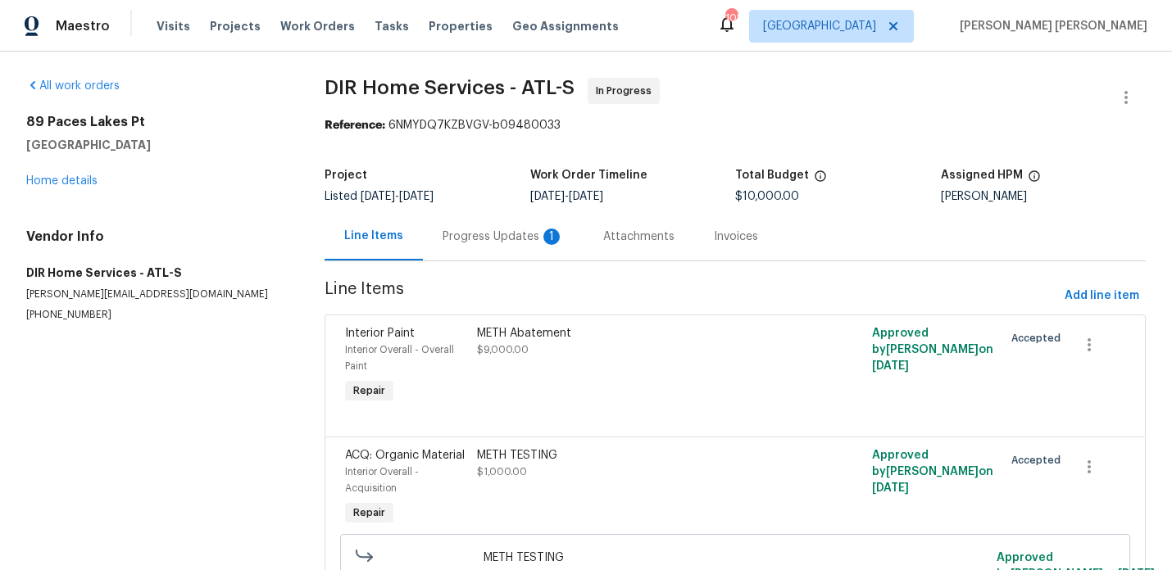
click at [444, 243] on div "Progress Updates 1" at bounding box center [503, 237] width 121 height 16
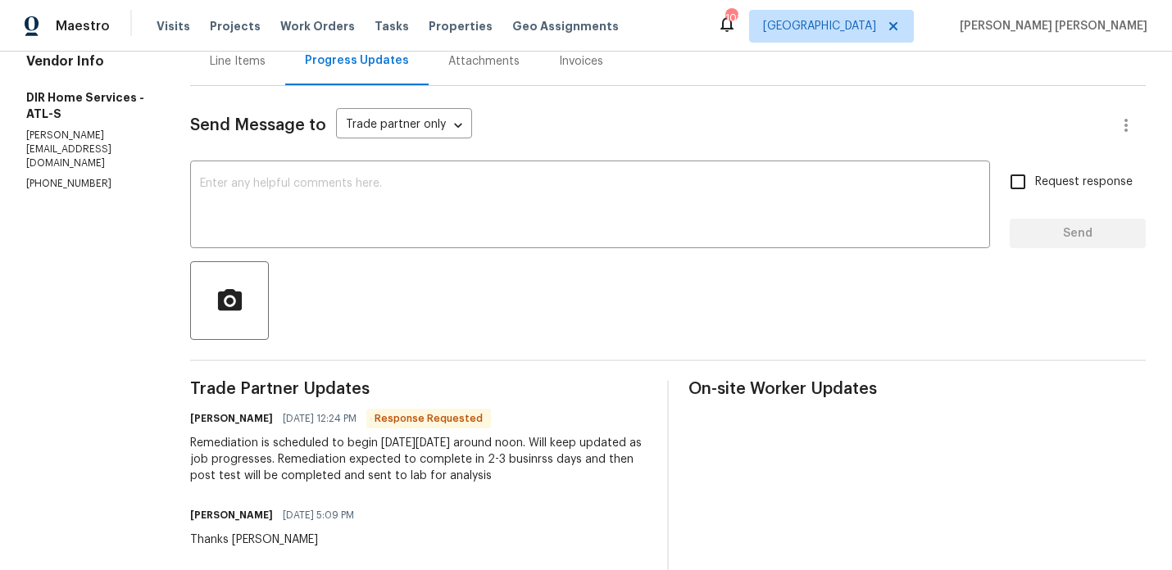
scroll to position [186, 0]
